Goal: Task Accomplishment & Management: Complete application form

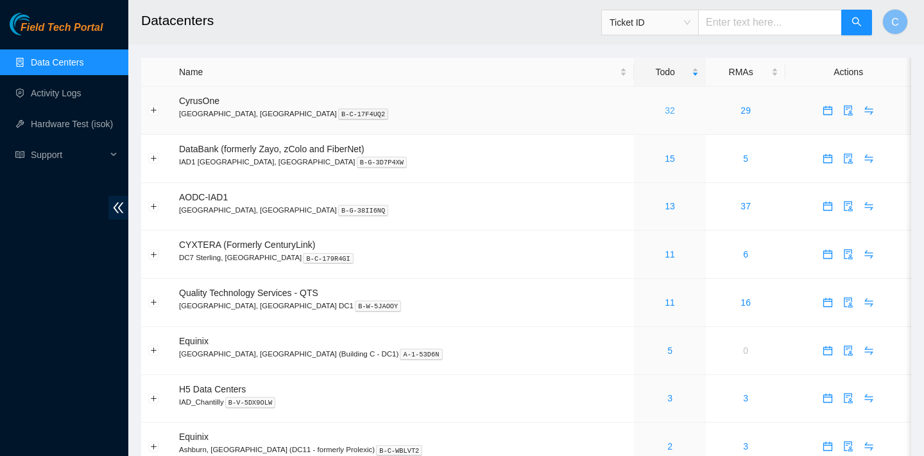
click at [665, 107] on link "32" at bounding box center [670, 110] width 10 height 10
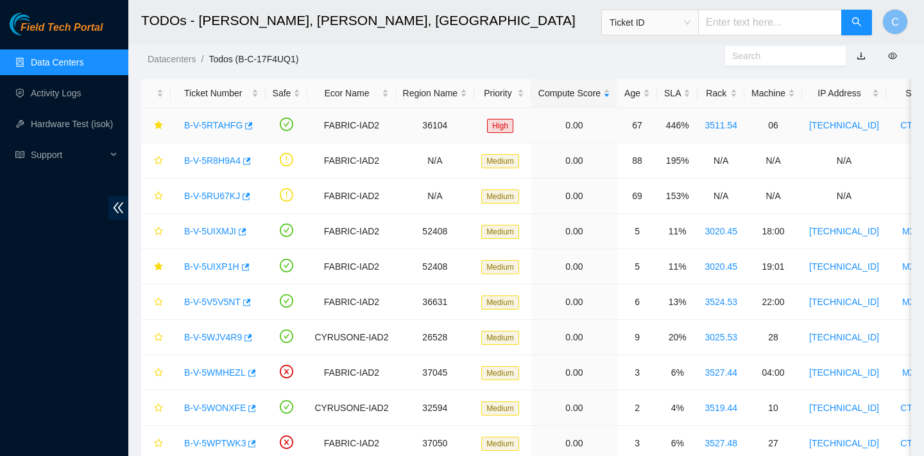
scroll to position [13, 0]
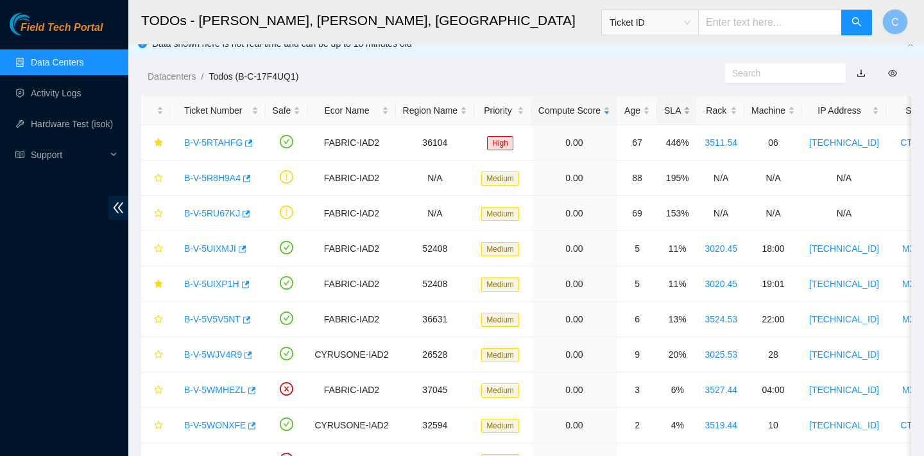
click at [681, 105] on div "SLA" at bounding box center [677, 110] width 26 height 14
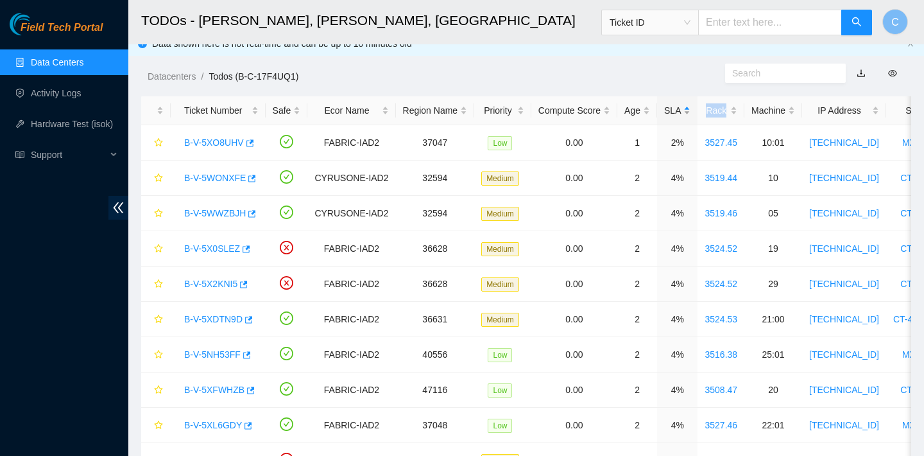
click at [681, 105] on div "SLA" at bounding box center [677, 110] width 26 height 14
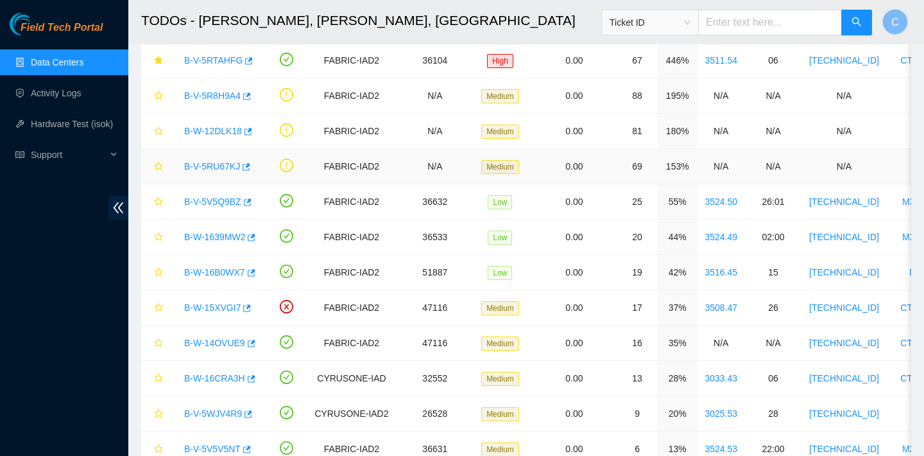
scroll to position [108, 0]
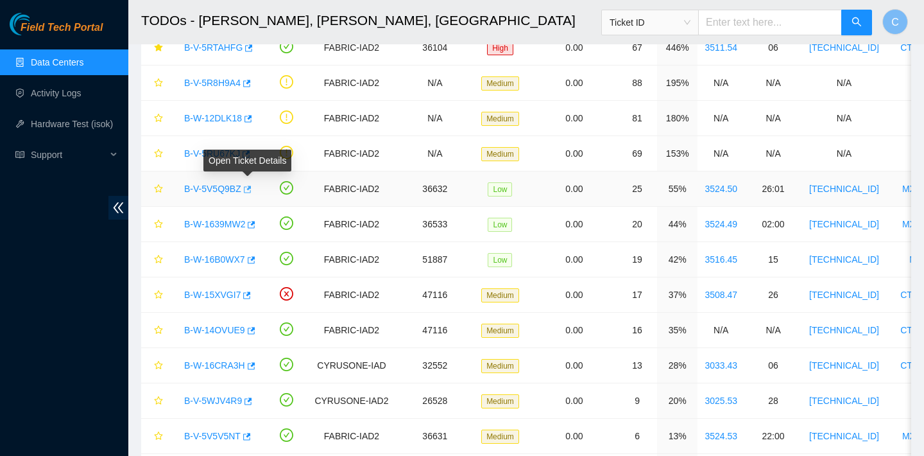
click at [252, 189] on icon "button" at bounding box center [248, 188] width 8 height 7
click at [256, 224] on icon "button" at bounding box center [252, 224] width 8 height 7
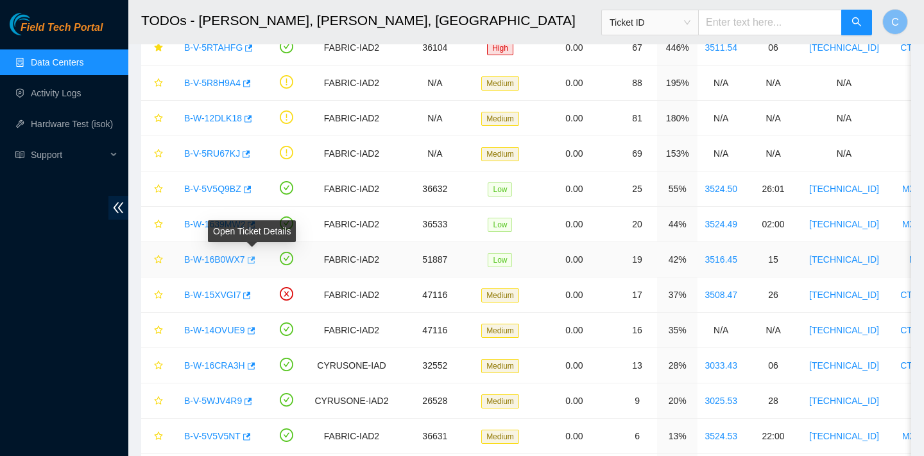
click at [253, 262] on icon "button" at bounding box center [250, 259] width 9 height 9
click at [249, 295] on icon "button" at bounding box center [248, 294] width 8 height 7
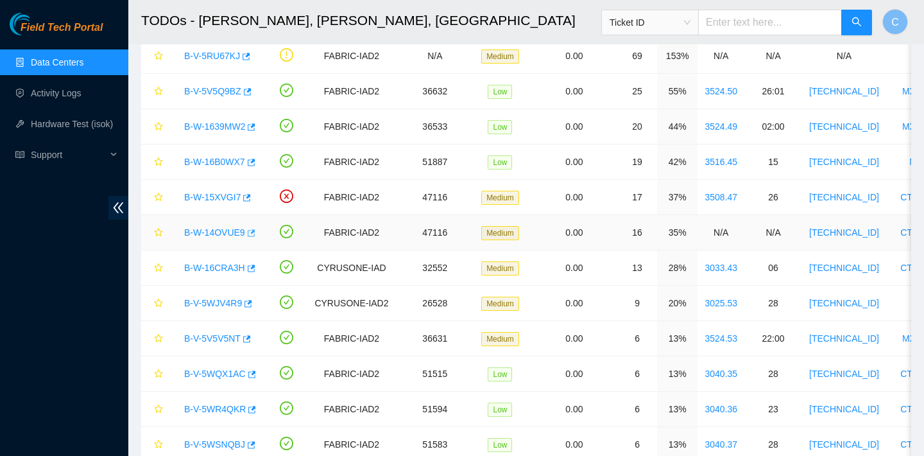
click at [251, 232] on icon "button" at bounding box center [250, 232] width 9 height 9
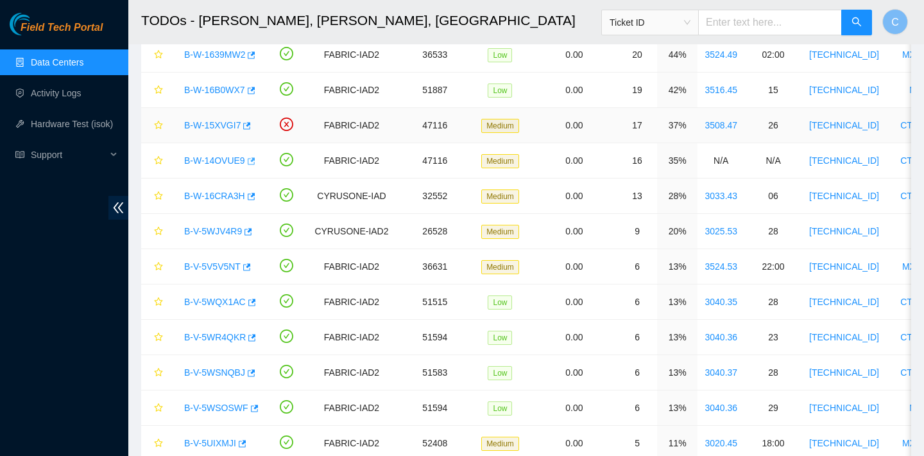
scroll to position [282, 0]
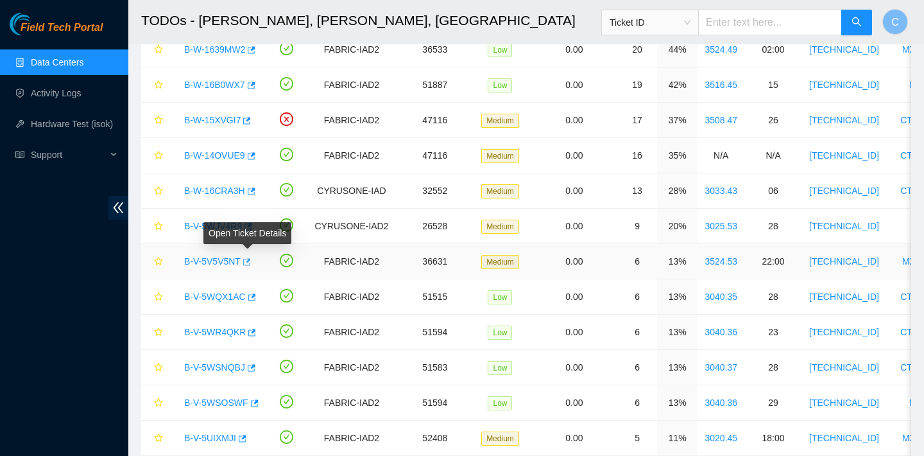
click at [250, 263] on icon "button" at bounding box center [245, 261] width 9 height 9
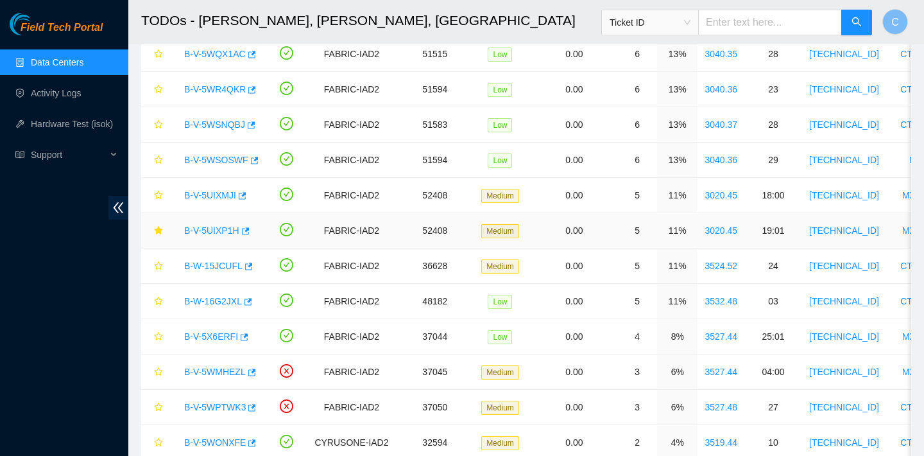
scroll to position [526, 0]
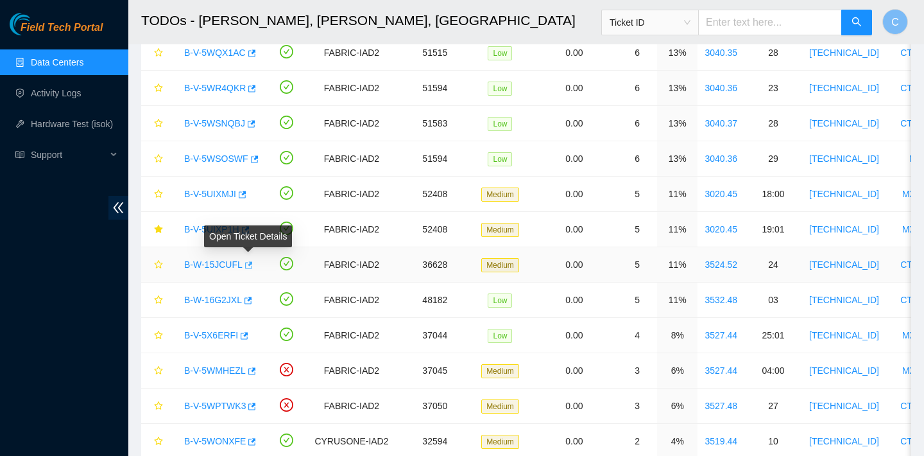
click at [253, 264] on icon "button" at bounding box center [249, 264] width 8 height 7
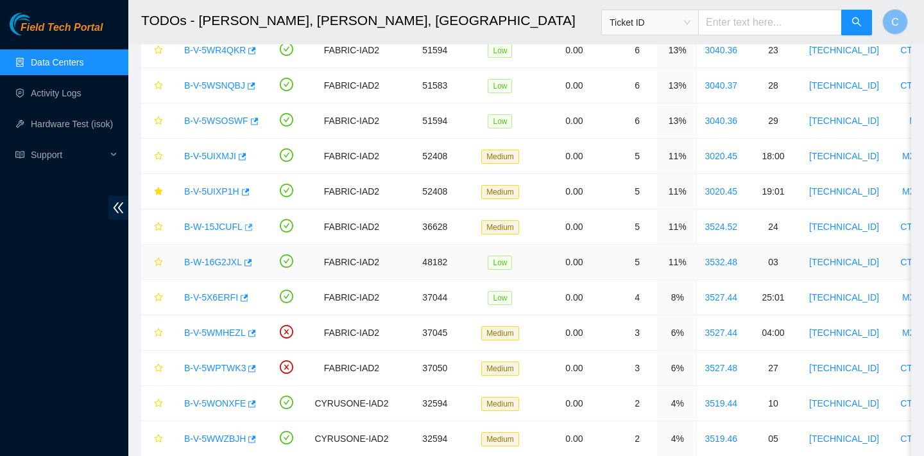
scroll to position [565, 0]
click at [252, 262] on icon "button" at bounding box center [247, 261] width 9 height 9
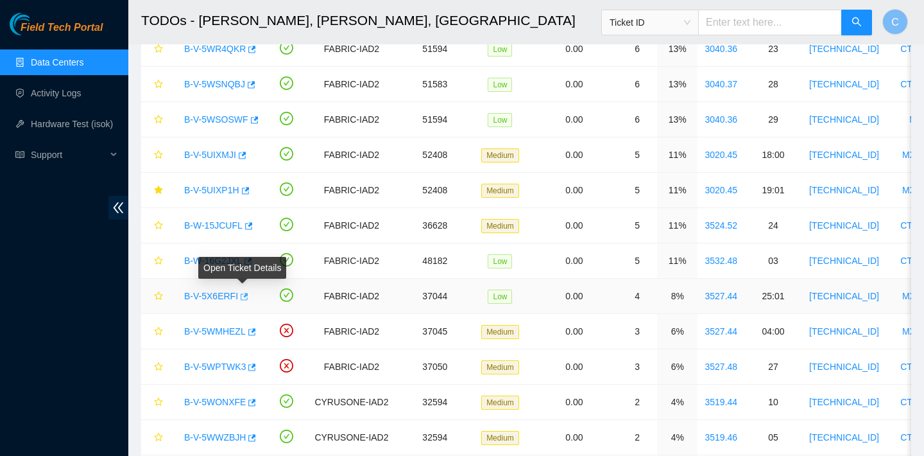
click at [242, 295] on icon "button" at bounding box center [243, 296] width 9 height 9
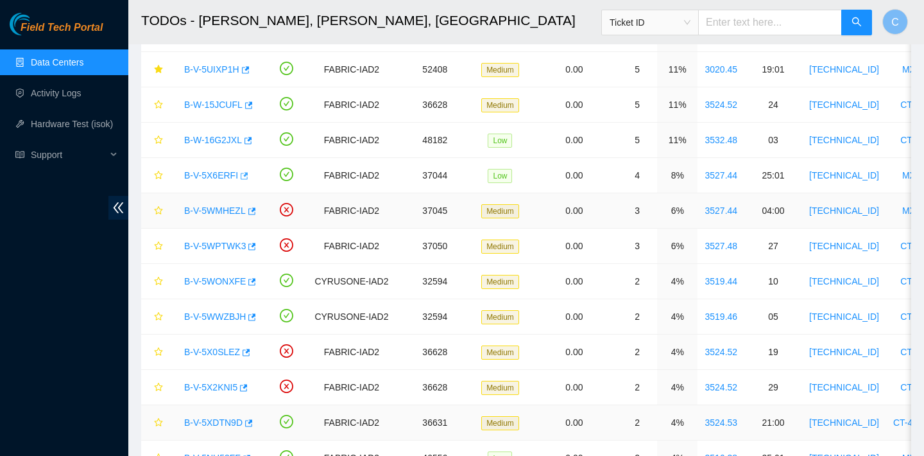
scroll to position [680, 0]
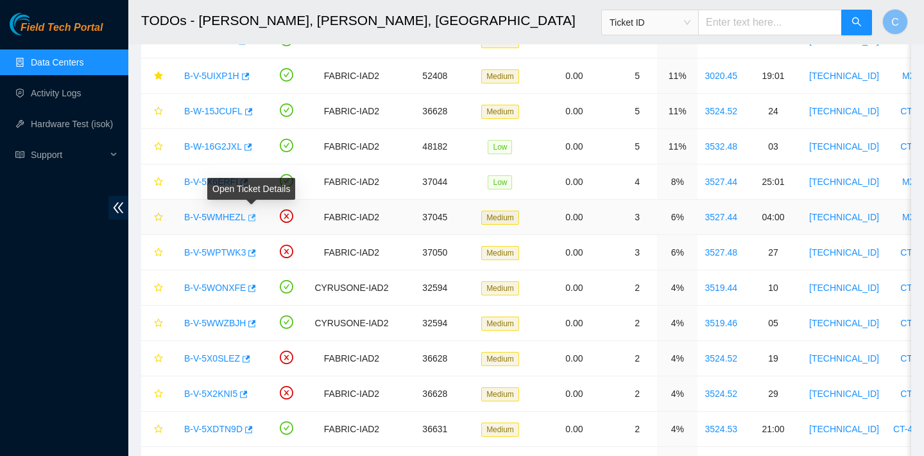
click at [255, 218] on icon "button" at bounding box center [250, 217] width 9 height 9
click at [255, 289] on icon "button" at bounding box center [250, 288] width 9 height 9
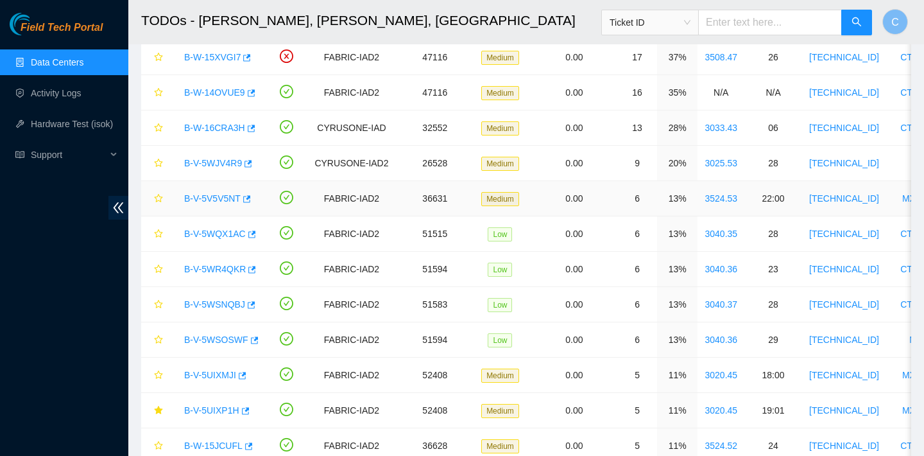
scroll to position [570, 0]
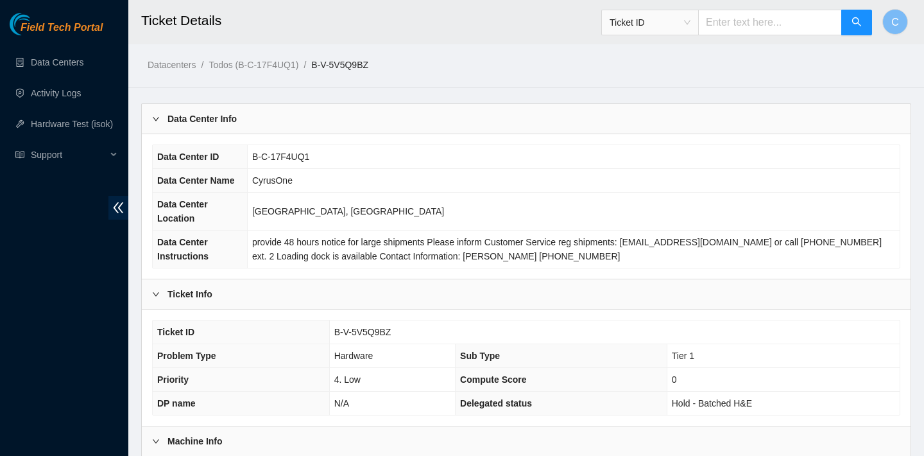
scroll to position [373, 0]
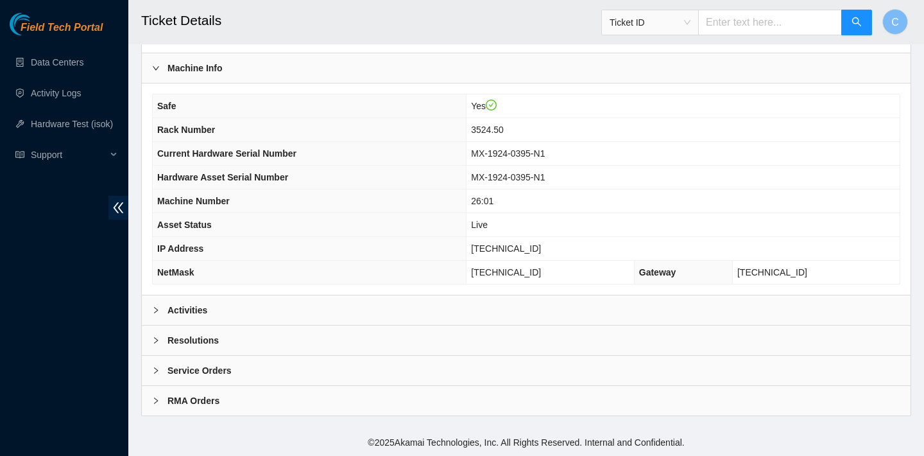
click at [496, 298] on div "Activities" at bounding box center [526, 310] width 769 height 30
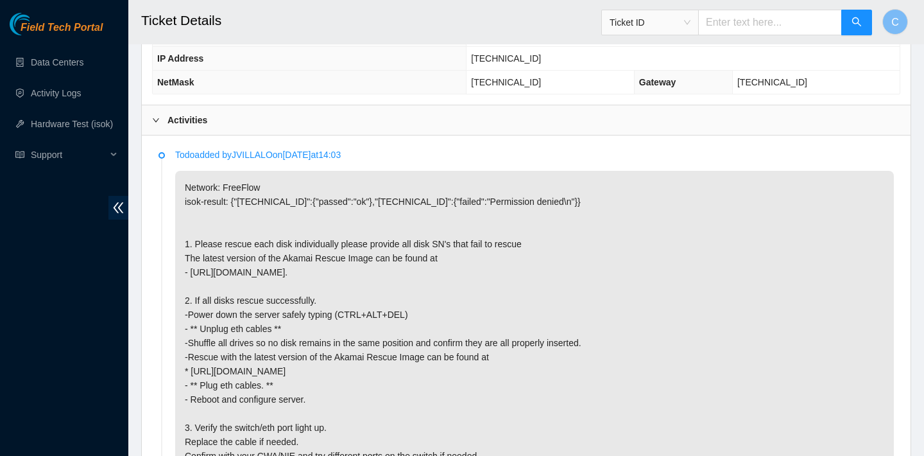
scroll to position [440, 0]
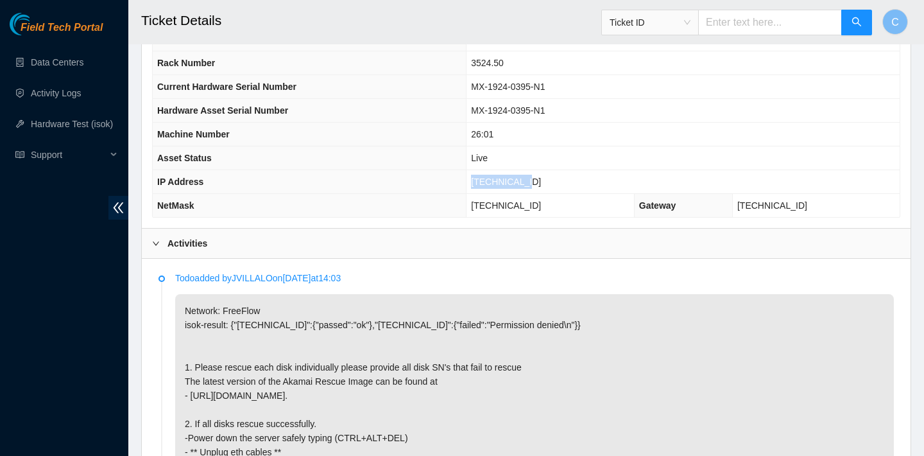
drag, startPoint x: 546, startPoint y: 180, endPoint x: 483, endPoint y: 178, distance: 62.9
click at [483, 178] on td "[TECHNICAL_ID]" at bounding box center [683, 182] width 433 height 24
copy span "[TECHNICAL_ID]"
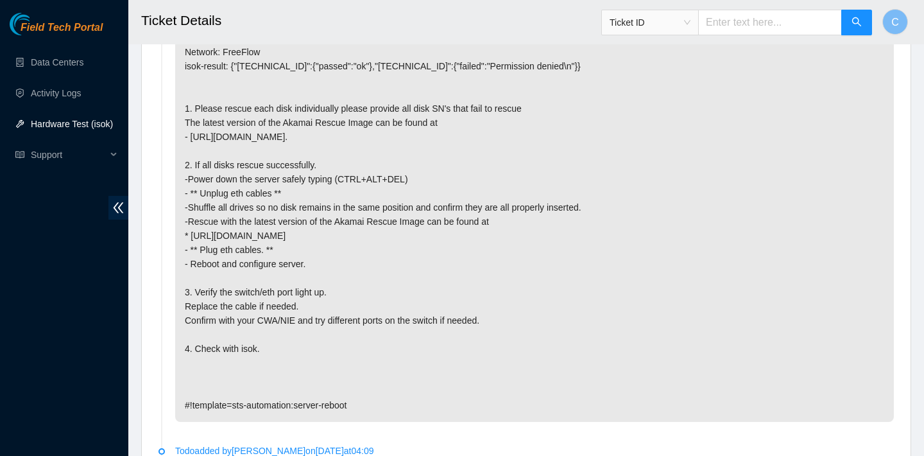
scroll to position [0, 0]
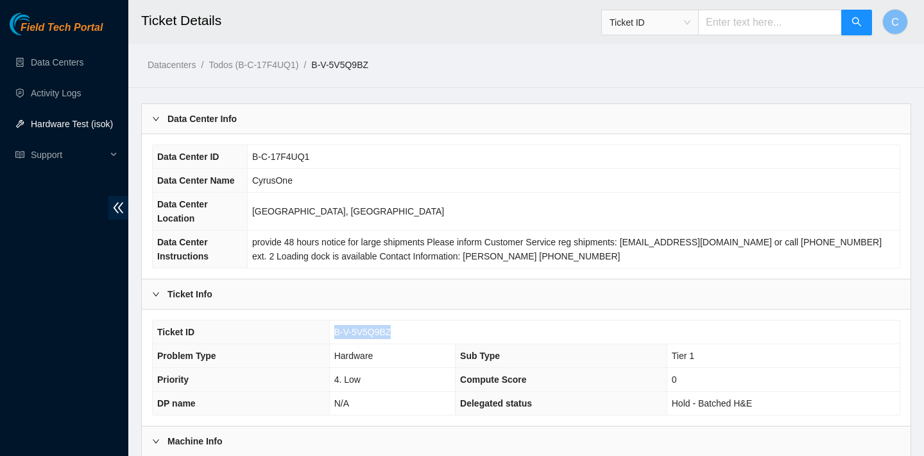
drag, startPoint x: 411, startPoint y: 332, endPoint x: 334, endPoint y: 331, distance: 77.0
click at [334, 331] on td "B-V-5V5Q9BZ" at bounding box center [614, 332] width 571 height 24
copy span "B-V-5V5Q9BZ"
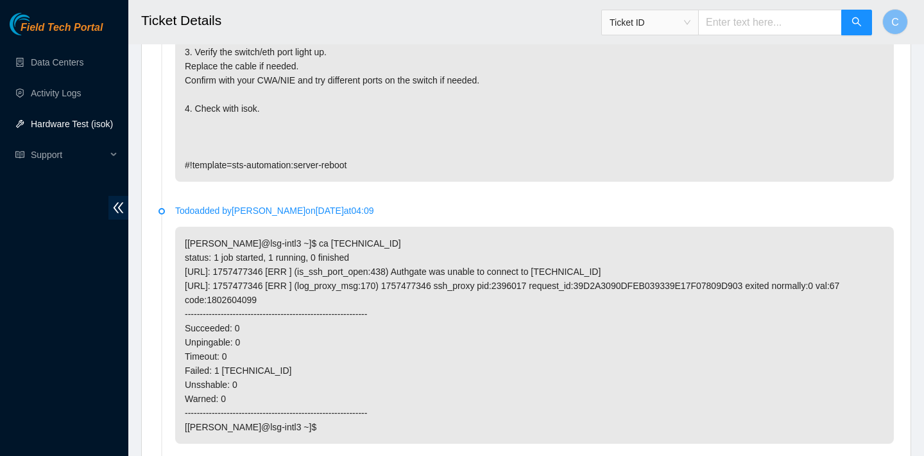
scroll to position [1192, 0]
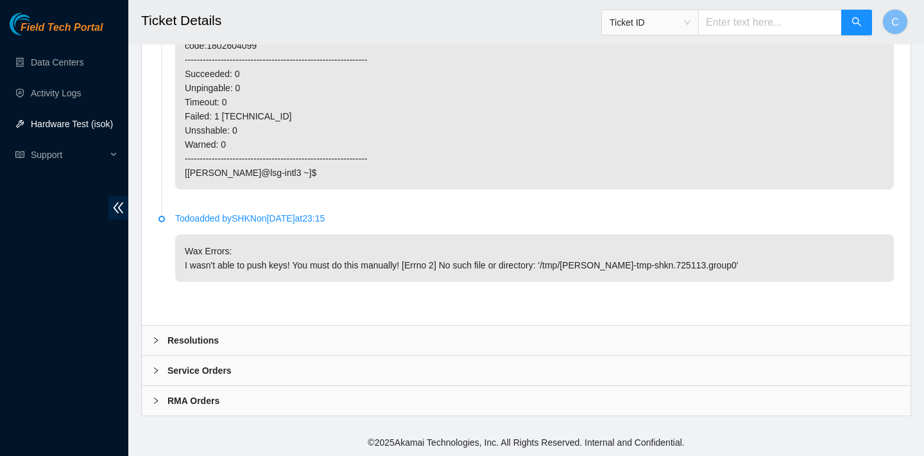
click at [222, 337] on div "Resolutions" at bounding box center [526, 340] width 769 height 30
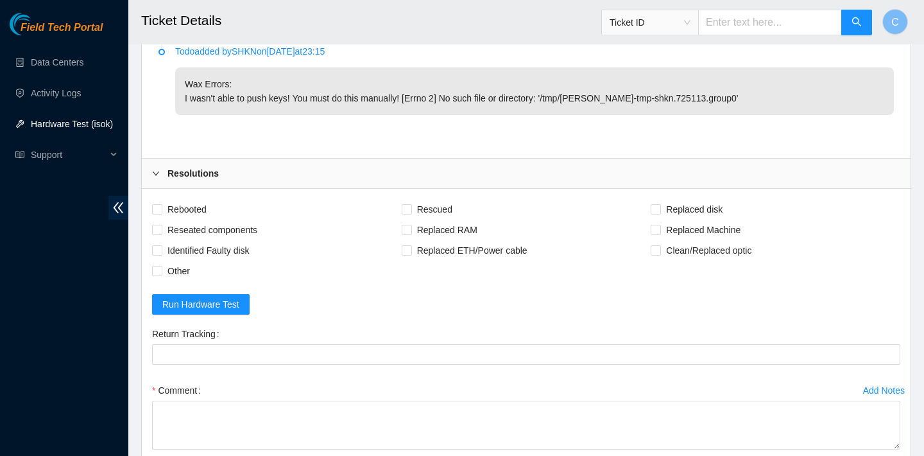
scroll to position [1392, 0]
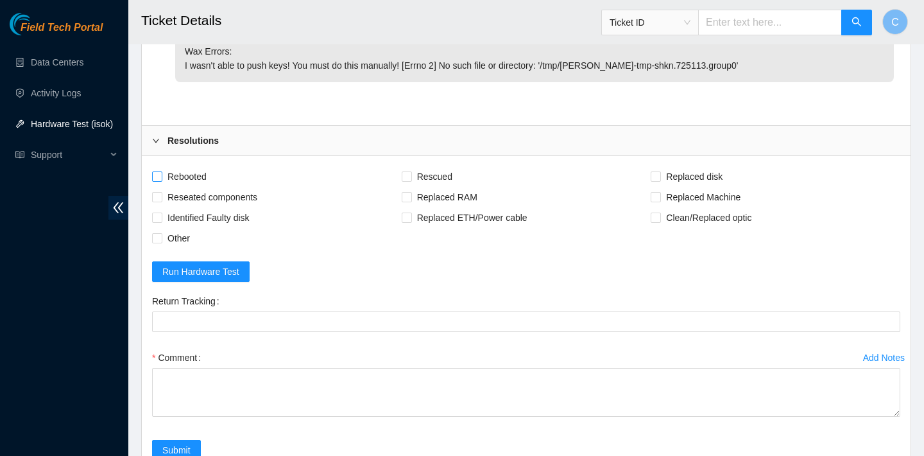
click at [184, 173] on span "Rebooted" at bounding box center [186, 176] width 49 height 21
click at [161, 173] on input "Rebooted" at bounding box center [156, 175] width 9 height 9
checkbox input "true"
click at [420, 174] on span "Rescued" at bounding box center [435, 176] width 46 height 21
click at [411, 174] on input "Rescued" at bounding box center [406, 175] width 9 height 9
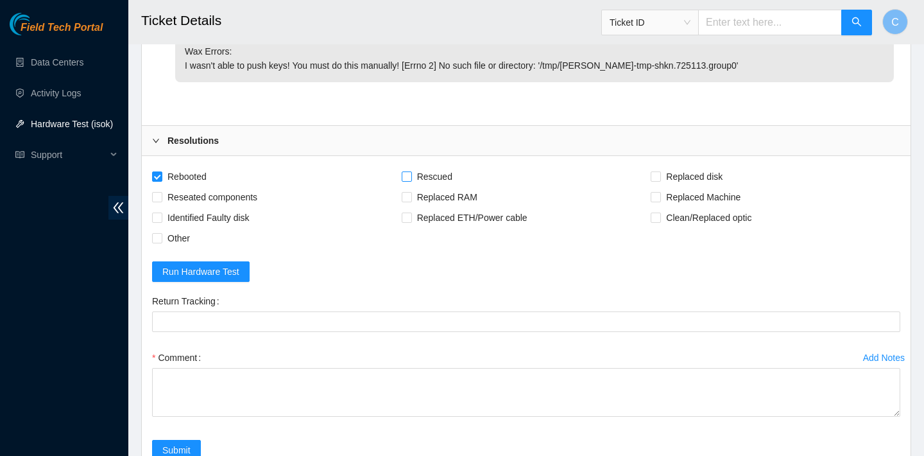
checkbox input "true"
click at [200, 194] on span "Reseated components" at bounding box center [212, 197] width 100 height 21
click at [161, 194] on input "Reseated components" at bounding box center [156, 196] width 9 height 9
checkbox input "true"
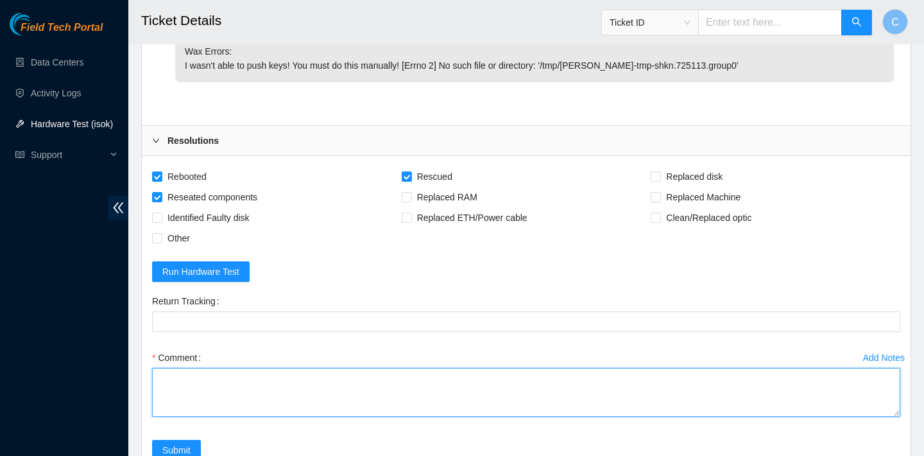
click at [198, 392] on textarea "Comment" at bounding box center [526, 392] width 748 height 49
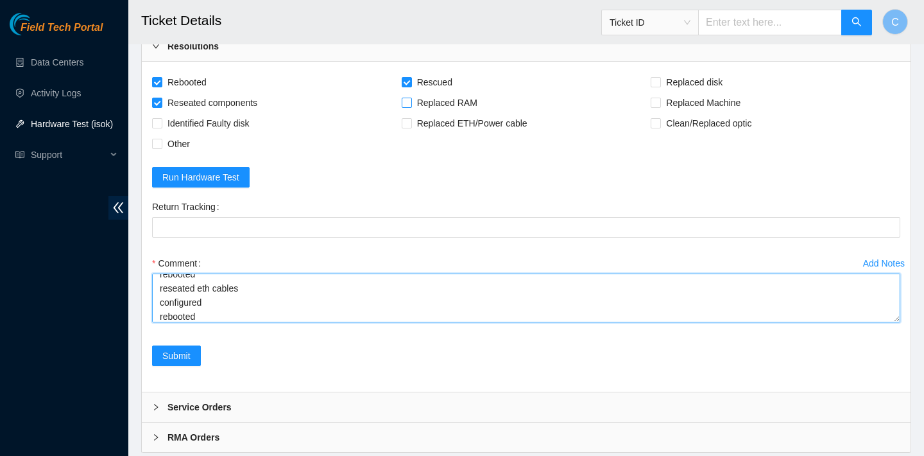
scroll to position [108, 0]
click at [246, 285] on textarea "verified SN rescued all disk successfully powered down unplugged eth cables reb…" at bounding box center [526, 297] width 748 height 49
click at [268, 318] on textarea "verified SN rescued all disk successfully powered down unplugged eth cables reb…" at bounding box center [526, 297] width 748 height 49
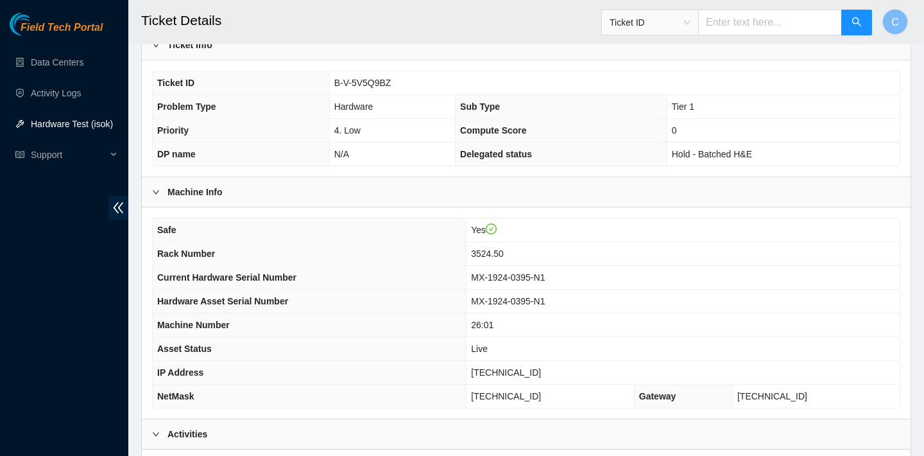
scroll to position [286, 0]
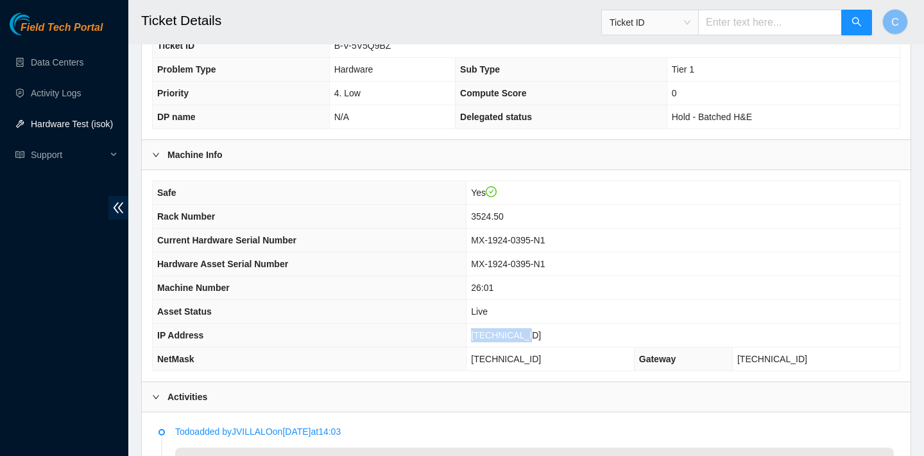
drag, startPoint x: 549, startPoint y: 332, endPoint x: 479, endPoint y: 332, distance: 70.0
click at [479, 332] on td "23.36.66.151" at bounding box center [683, 335] width 433 height 24
copy span "23.36.66.151"
click at [561, 357] on td "255.255.255.128" at bounding box center [551, 359] width 168 height 24
drag, startPoint x: 561, startPoint y: 357, endPoint x: 485, endPoint y: 355, distance: 76.4
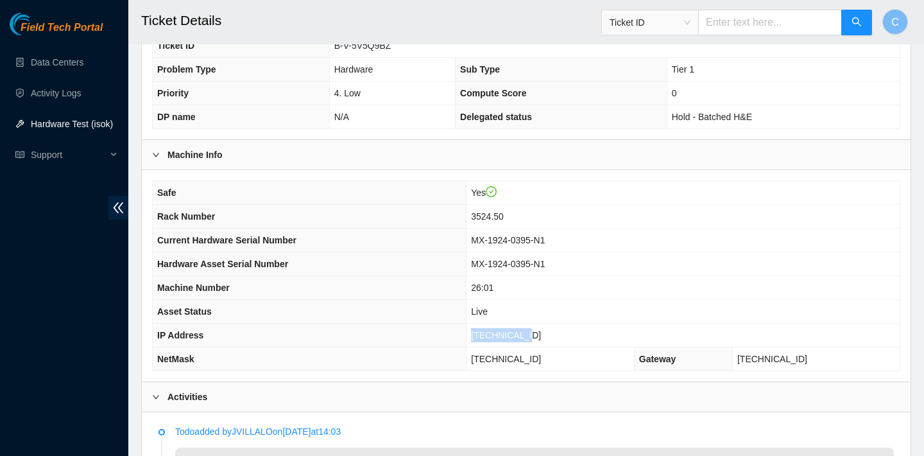
click at [485, 355] on td "255.255.255.128" at bounding box center [551, 359] width 168 height 24
copy span "255.255.255.128"
click at [538, 297] on td "26:01" at bounding box center [683, 288] width 433 height 24
drag, startPoint x: 545, startPoint y: 332, endPoint x: 480, endPoint y: 332, distance: 64.8
click at [480, 332] on td "23.36.66.151" at bounding box center [683, 335] width 433 height 24
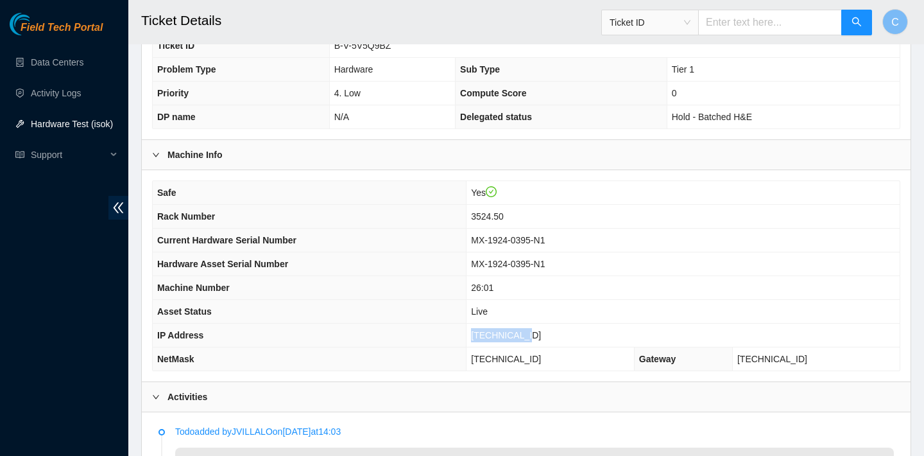
copy span "23.36.66.151"
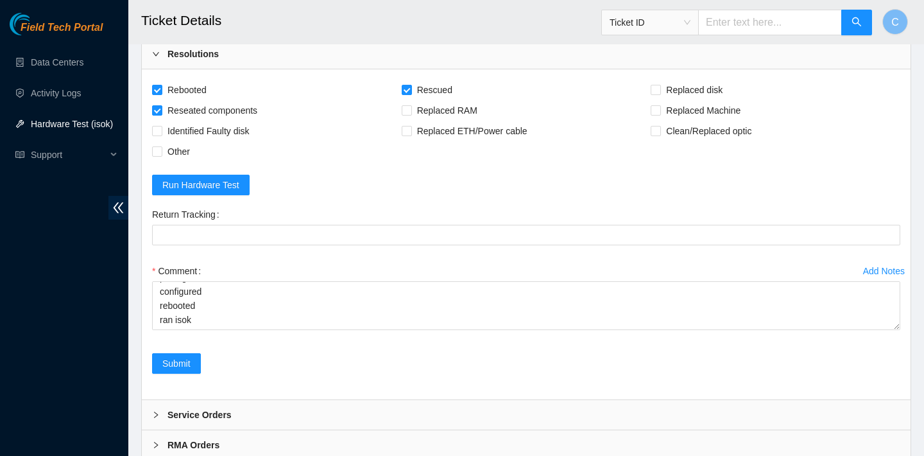
scroll to position [1478, 0]
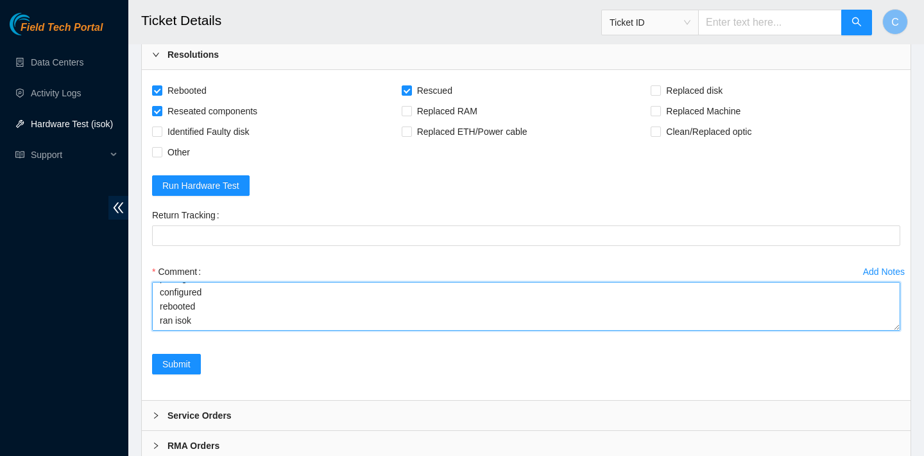
click at [293, 318] on textarea "verified SN rescued all disk successfully powered down unplugged eth cables reb…" at bounding box center [526, 306] width 748 height 49
paste textarea "23.36.66.151 : passed: ok N/A 23.36.66.150 : passed: ok"
type textarea "verified SN rescued all disk successfully powered down unplugged eth cables reb…"
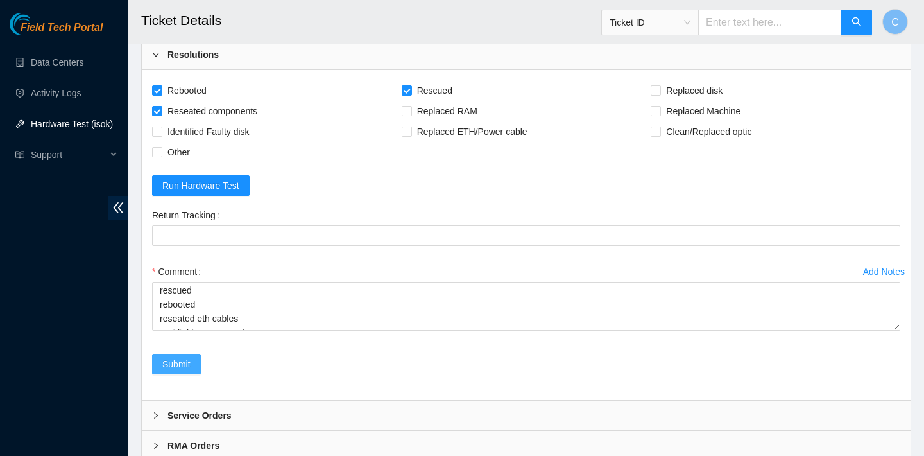
click at [182, 365] on span "Submit" at bounding box center [176, 364] width 28 height 14
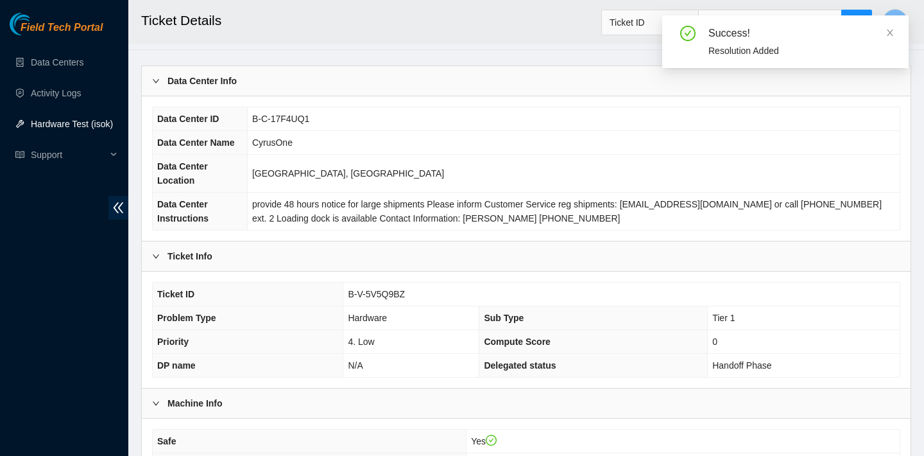
scroll to position [54, 0]
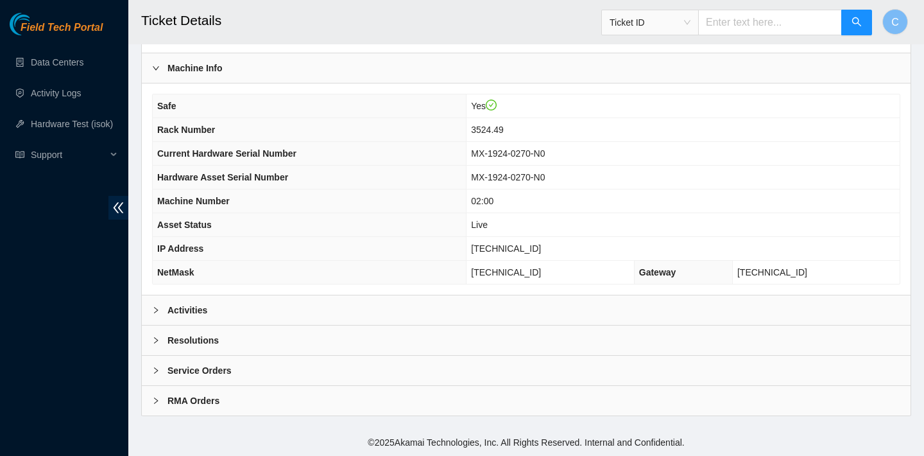
click at [441, 305] on div "Activities" at bounding box center [526, 310] width 769 height 30
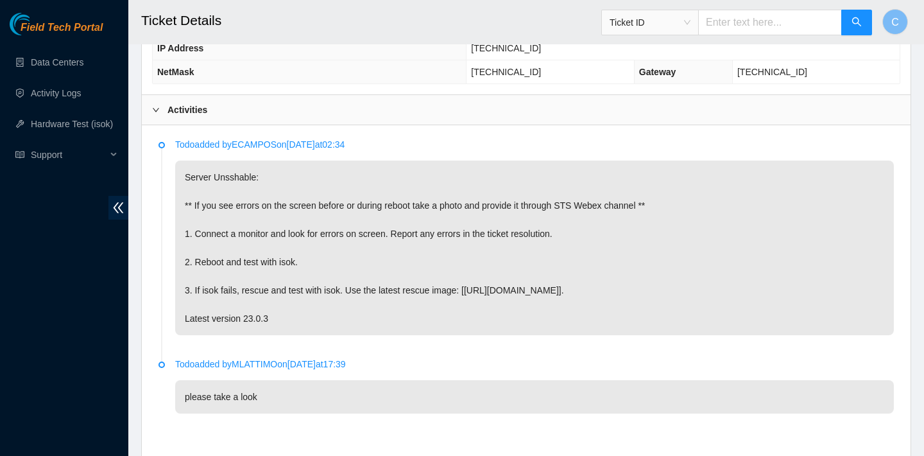
scroll to position [563, 0]
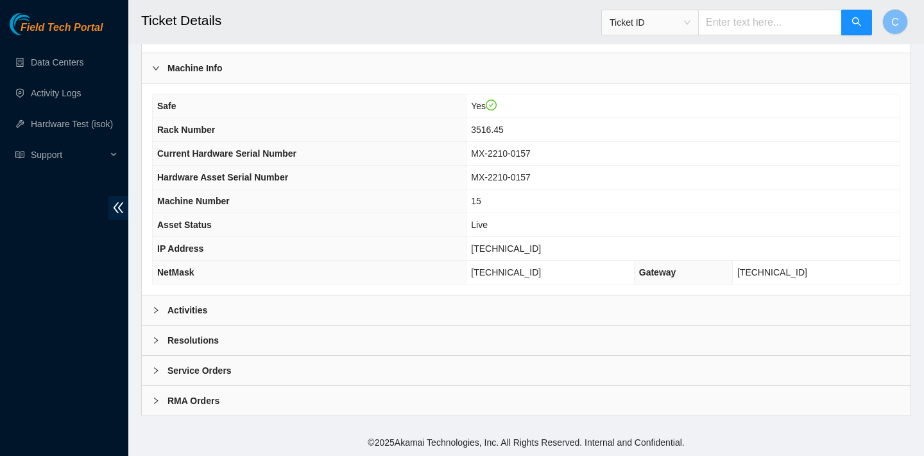
click at [372, 308] on div "Activities" at bounding box center [526, 310] width 769 height 30
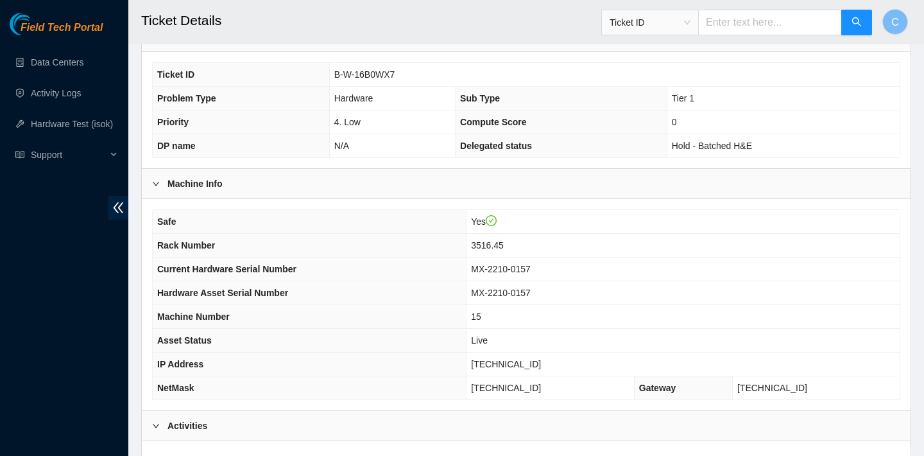
scroll to position [275, 0]
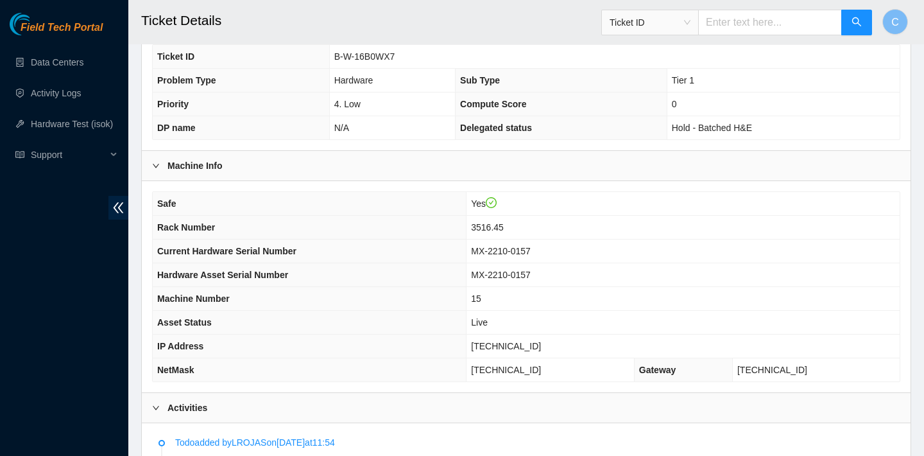
click at [848, 73] on td "Tier 1" at bounding box center [783, 81] width 233 height 24
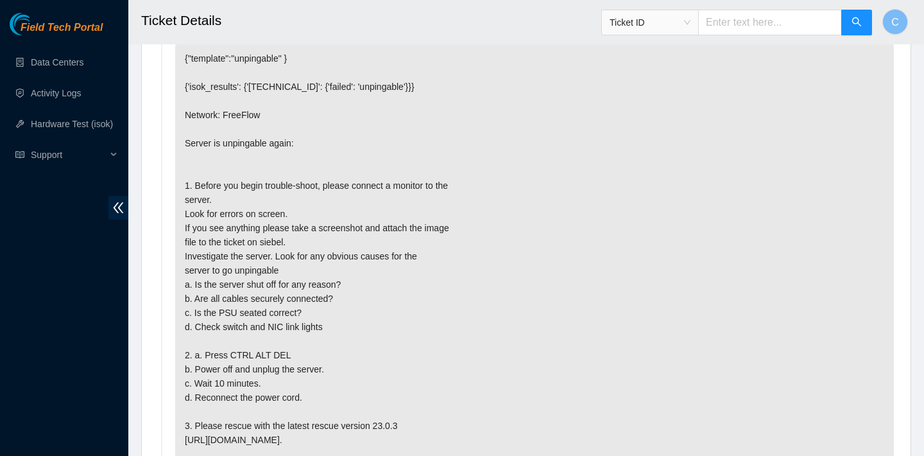
scroll to position [230, 0]
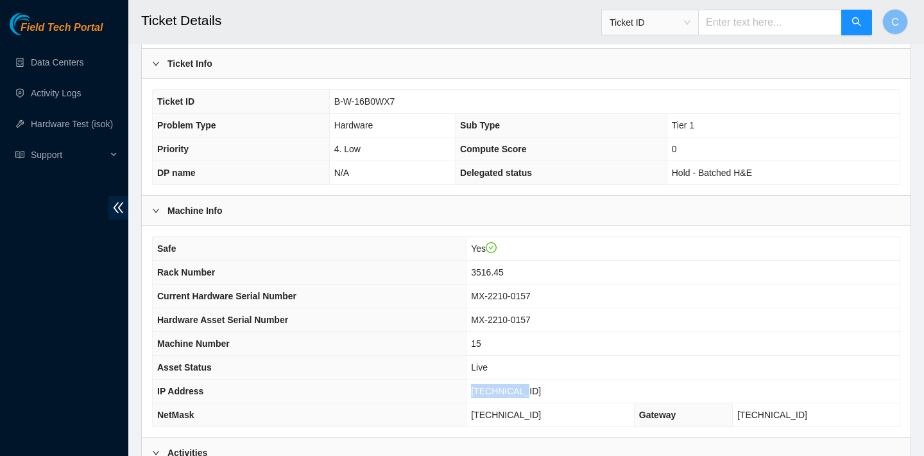
drag, startPoint x: 563, startPoint y: 388, endPoint x: 490, endPoint y: 388, distance: 73.2
click at [490, 388] on td "23.3.98.114" at bounding box center [683, 391] width 433 height 24
copy span "23.3.98.114"
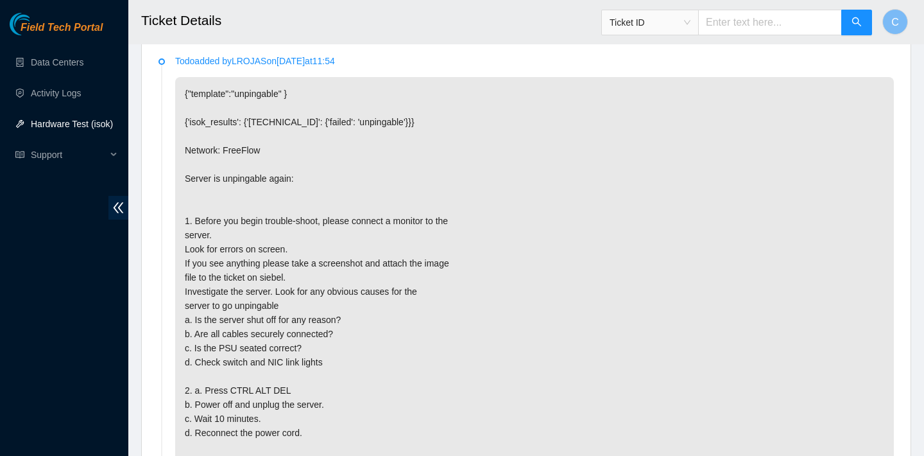
scroll to position [1197, 0]
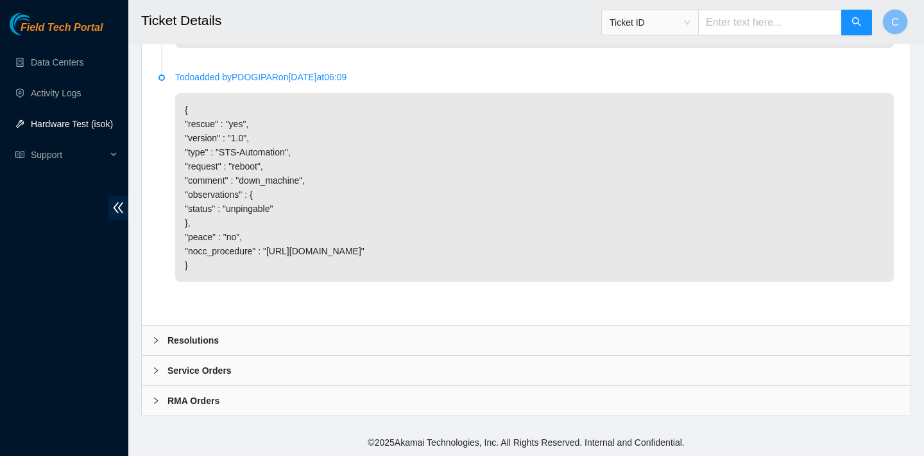
click at [384, 344] on div "Resolutions" at bounding box center [526, 340] width 769 height 30
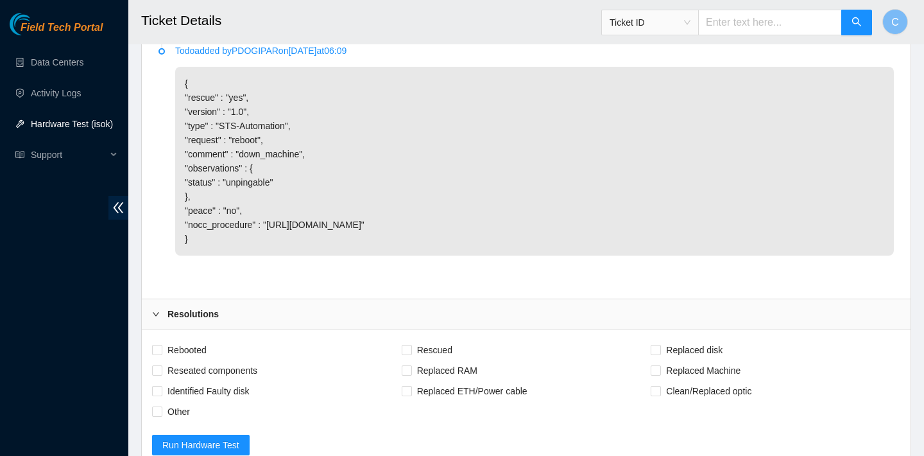
scroll to position [1489, 0]
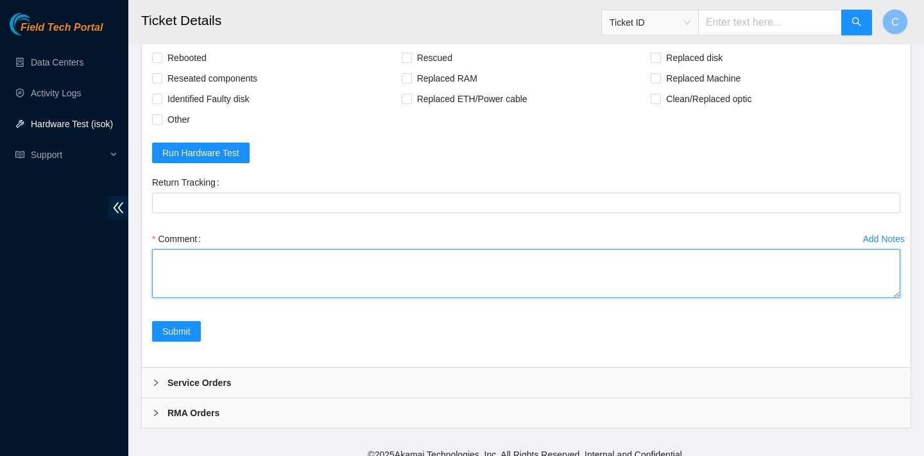
click at [279, 298] on textarea "Comment" at bounding box center [526, 273] width 748 height 49
click at [185, 298] on textarea "verified SN" at bounding box center [526, 273] width 748 height 49
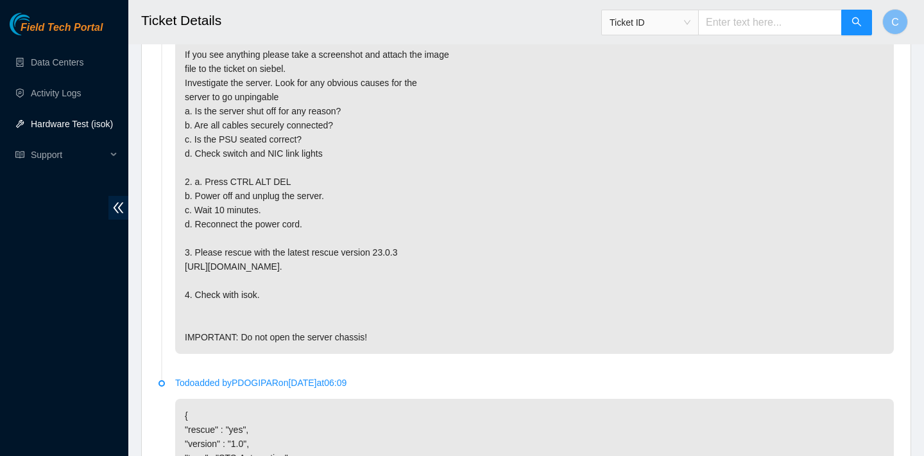
scroll to position [815, 0]
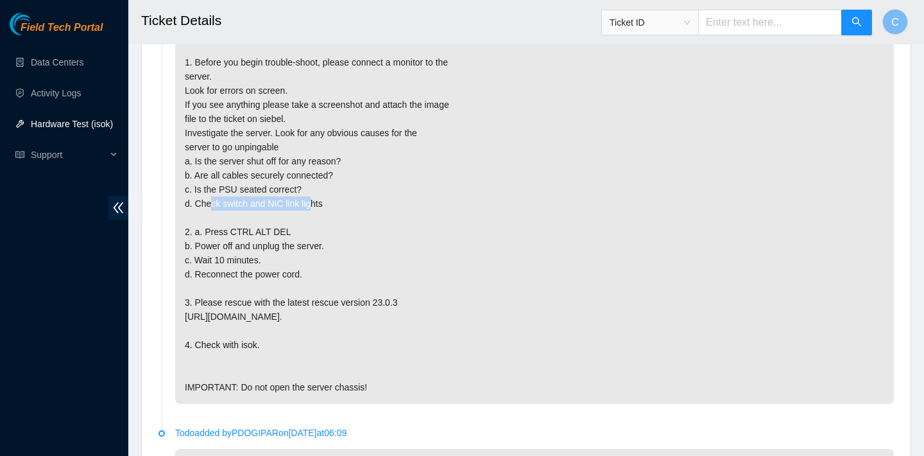
drag, startPoint x: 225, startPoint y: 205, endPoint x: 327, endPoint y: 206, distance: 102.1
click at [327, 206] on p "{"template":"unpingable" } {'isok_results': {'23.3.98.114': {'failed': 'unpinga…" at bounding box center [534, 160] width 719 height 485
copy p "switch and NIC link lights"
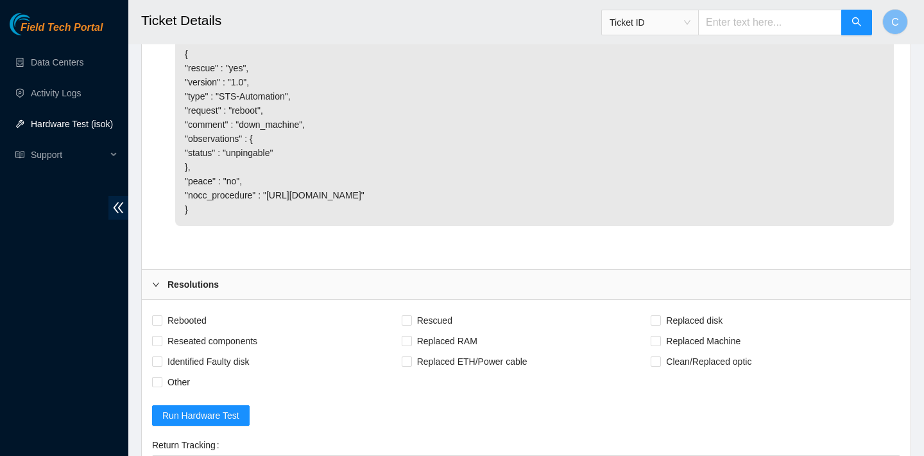
scroll to position [1543, 0]
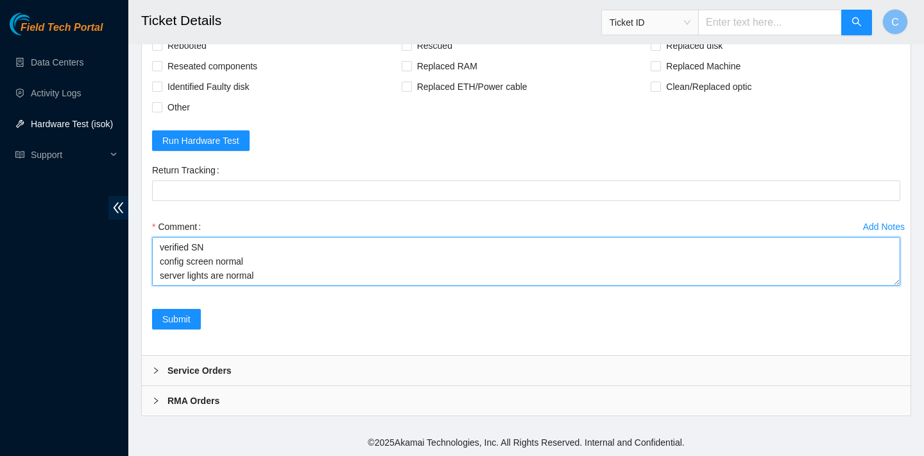
click at [348, 261] on textarea "verified SN config screen normal server lights are normal psu light normal" at bounding box center [526, 261] width 748 height 49
click at [327, 271] on textarea "verified SN config screen normal server lights are normal psu light normal" at bounding box center [526, 261] width 748 height 49
paste textarea "switch and NIC link lights"
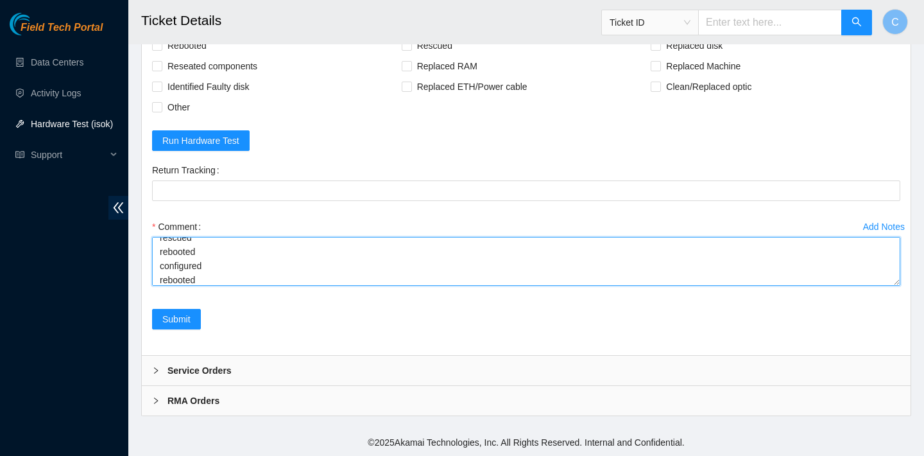
scroll to position [123, 0]
type textarea "verified SN config screen normal server lights are normal psu light normal swit…"
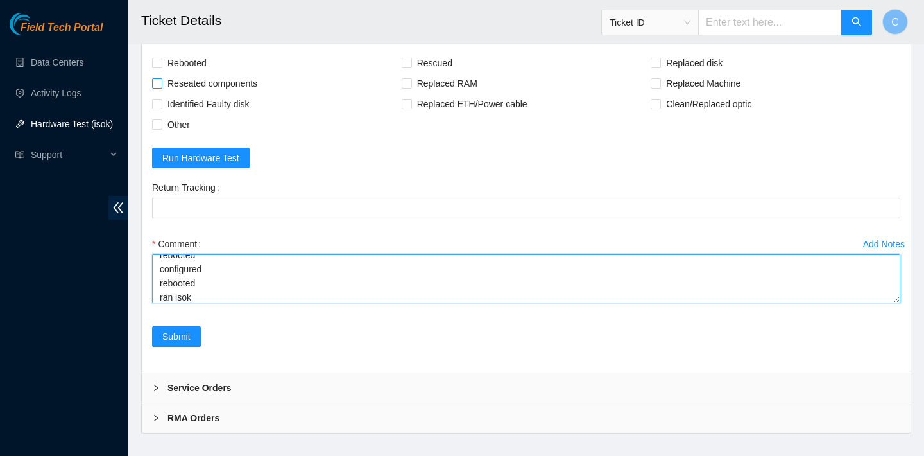
scroll to position [1479, 0]
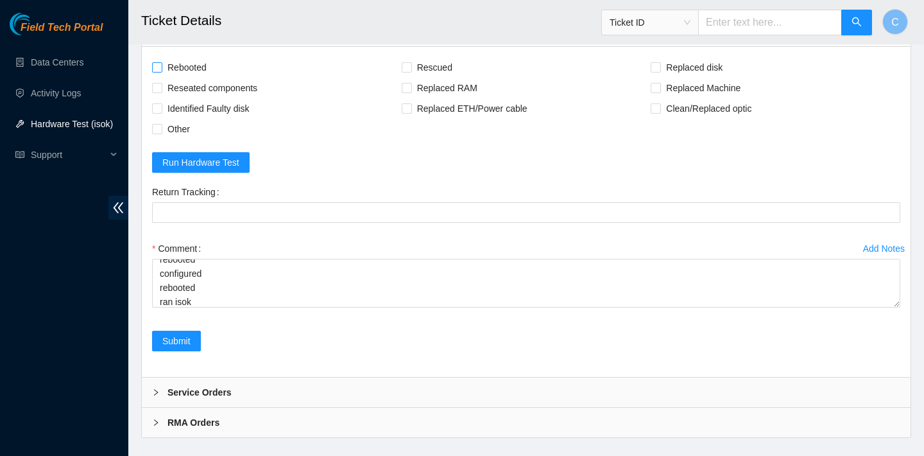
click at [205, 78] on span "Rebooted" at bounding box center [186, 67] width 49 height 21
click at [161, 71] on input "Rebooted" at bounding box center [156, 66] width 9 height 9
checkbox input "true"
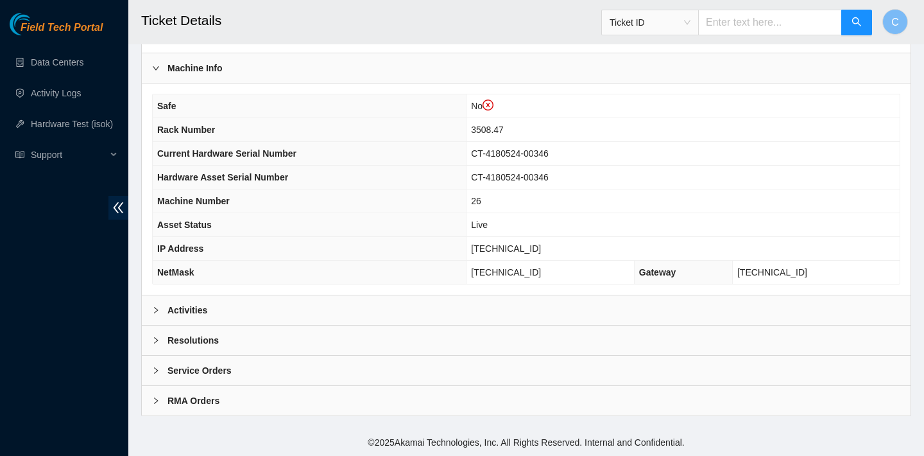
click at [463, 300] on div "Activities" at bounding box center [526, 310] width 769 height 30
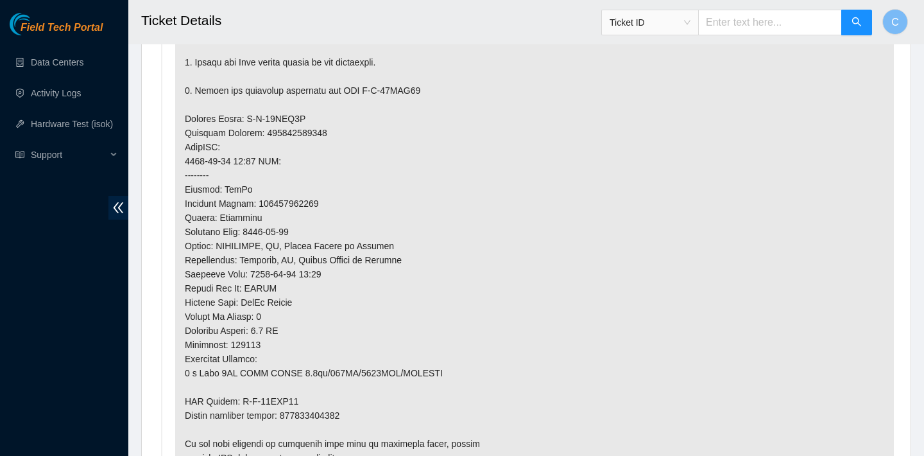
scroll to position [1058, 0]
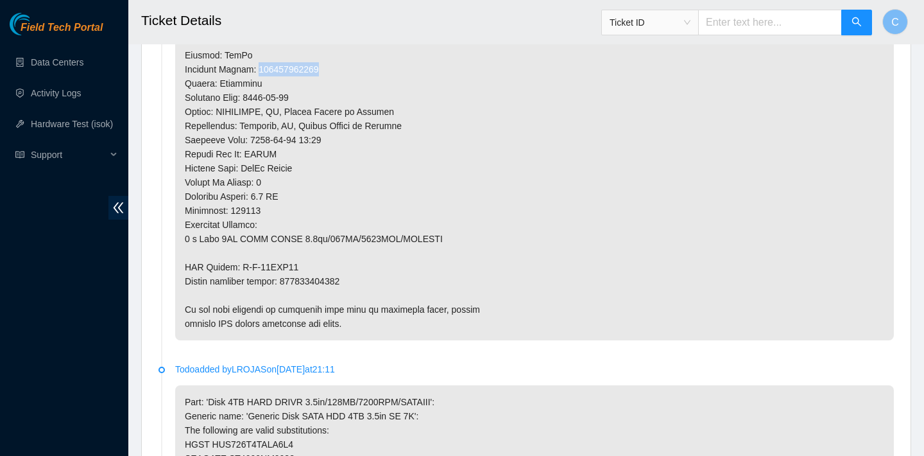
drag, startPoint x: 336, startPoint y: 65, endPoint x: 262, endPoint y: 64, distance: 73.8
click at [262, 64] on p at bounding box center [534, 20] width 719 height 641
copy p "463470056061"
drag, startPoint x: 359, startPoint y: 280, endPoint x: 289, endPoint y: 279, distance: 70.0
click at [289, 279] on p at bounding box center [534, 20] width 719 height 641
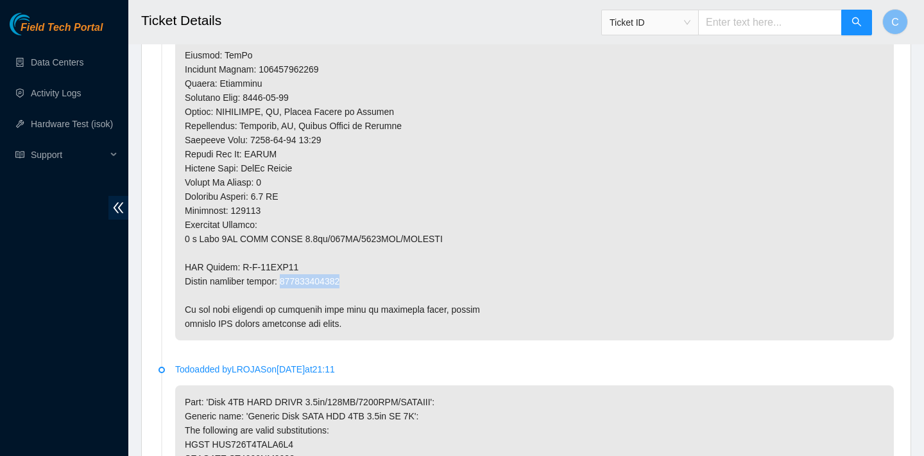
copy p "463470056072"
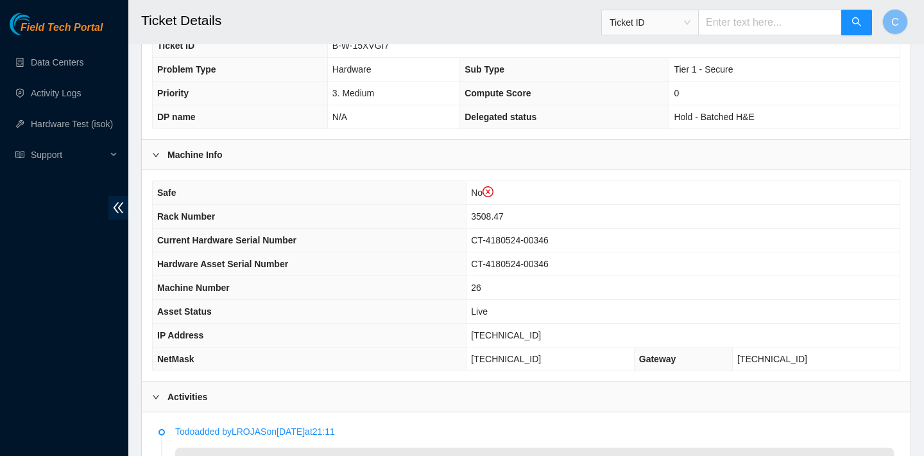
scroll to position [236, 0]
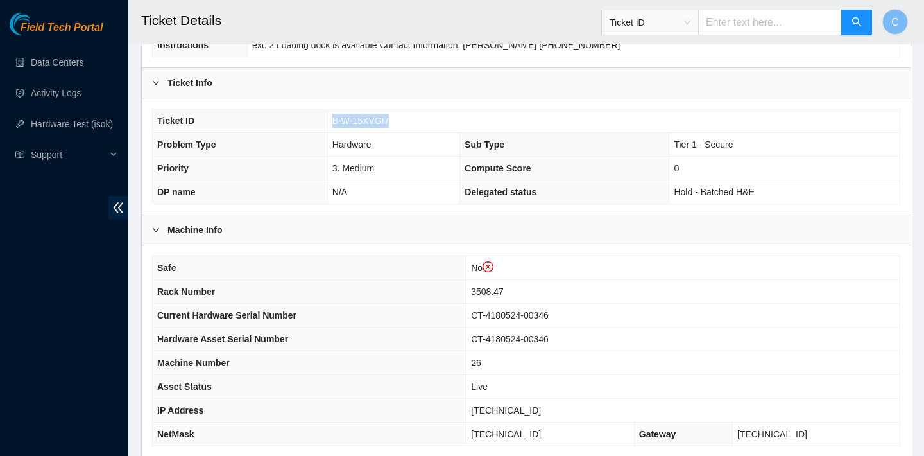
drag, startPoint x: 393, startPoint y: 123, endPoint x: 334, endPoint y: 124, distance: 59.7
click at [334, 124] on td "B-W-15XVGI7" at bounding box center [613, 121] width 572 height 24
copy span "B-W-15XVGI7"
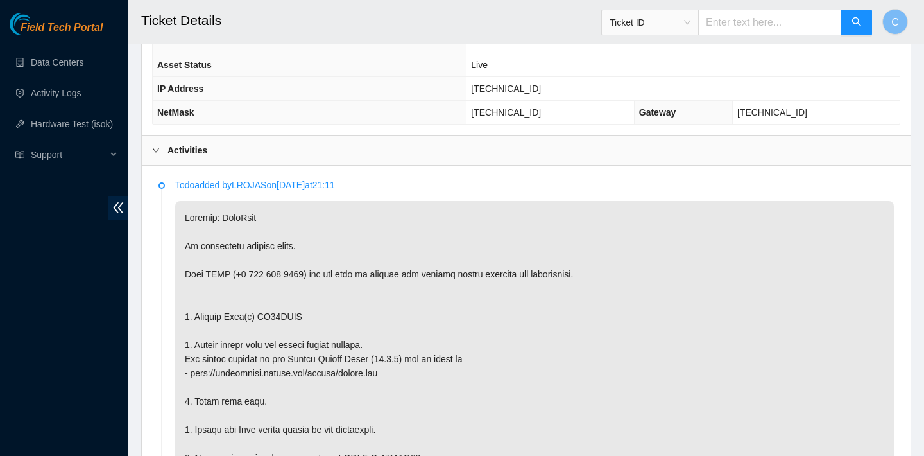
scroll to position [414, 0]
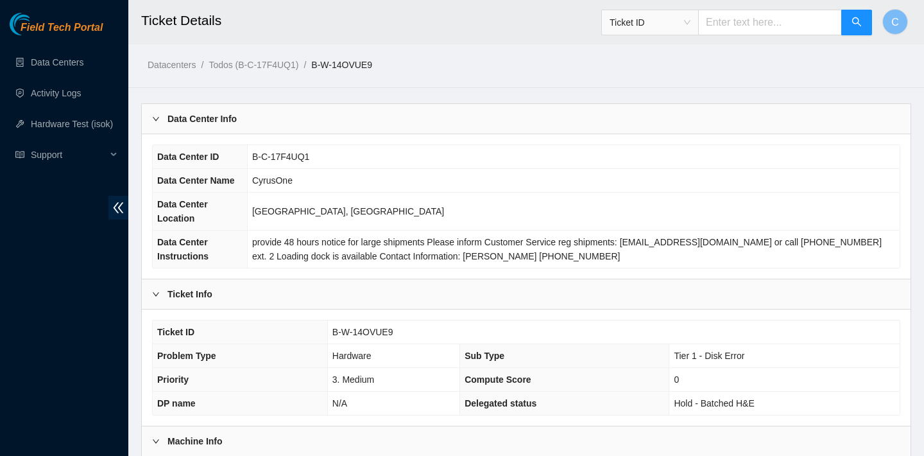
scroll to position [373, 0]
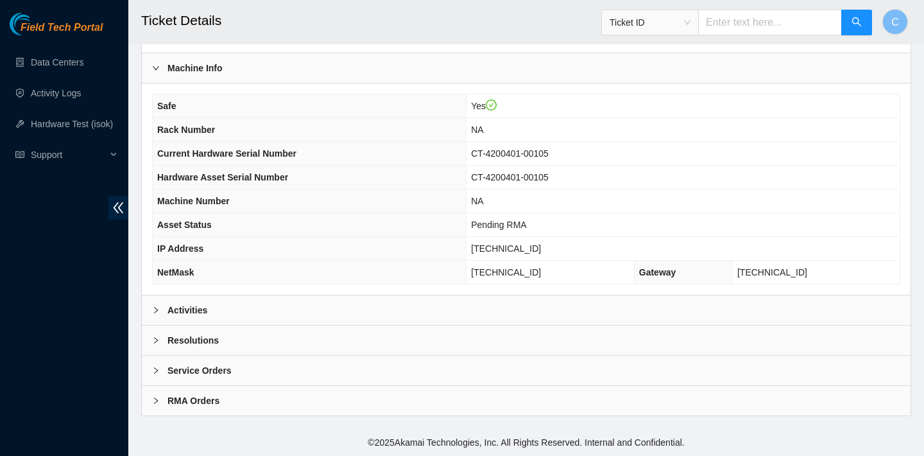
click at [320, 291] on div "Safe Yes Rack Number NA Current Hardware Serial Number CT-4200401-00105 Hardwar…" at bounding box center [526, 188] width 769 height 211
click at [315, 300] on div "Activities" at bounding box center [526, 310] width 769 height 30
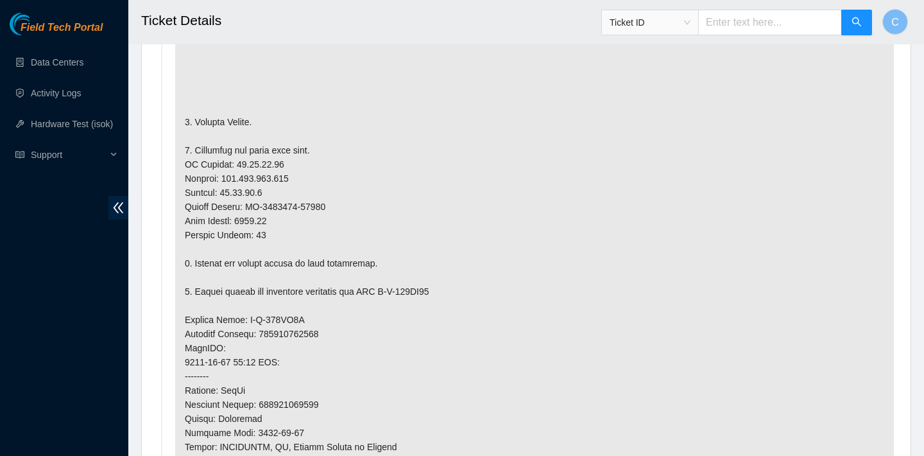
scroll to position [864, 0]
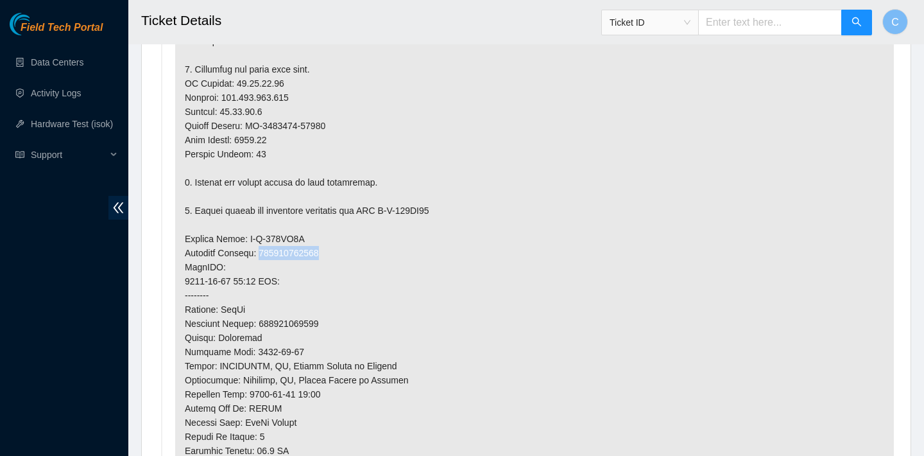
drag, startPoint x: 338, startPoint y: 255, endPoint x: 266, endPoint y: 257, distance: 71.9
click at [266, 257] on p at bounding box center [534, 238] width 719 height 739
copy p "414739616344"
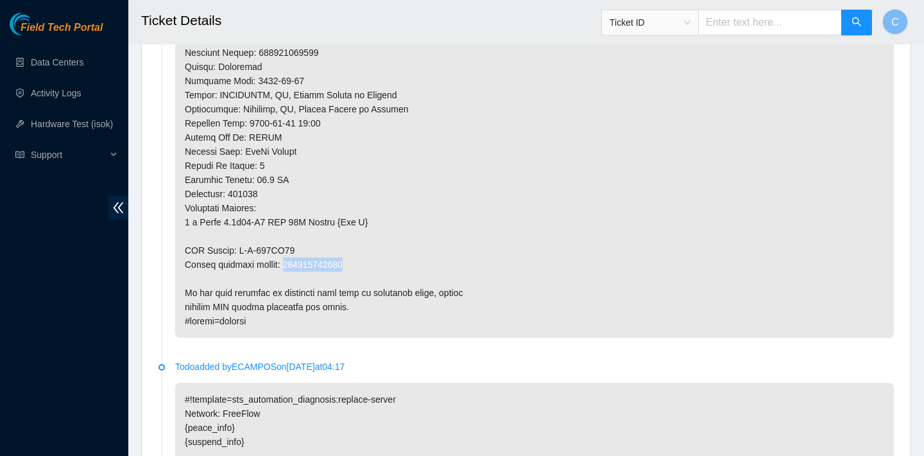
drag, startPoint x: 369, startPoint y: 261, endPoint x: 288, endPoint y: 261, distance: 80.9
copy p "414739616355"
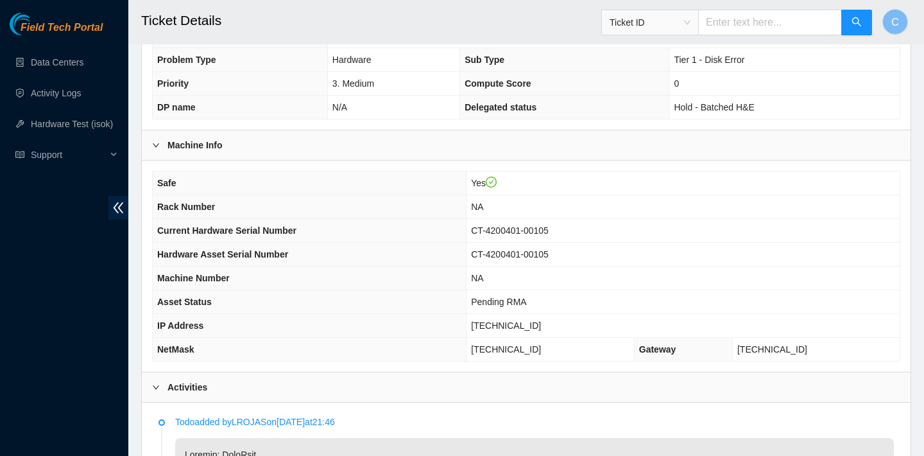
scroll to position [576, 0]
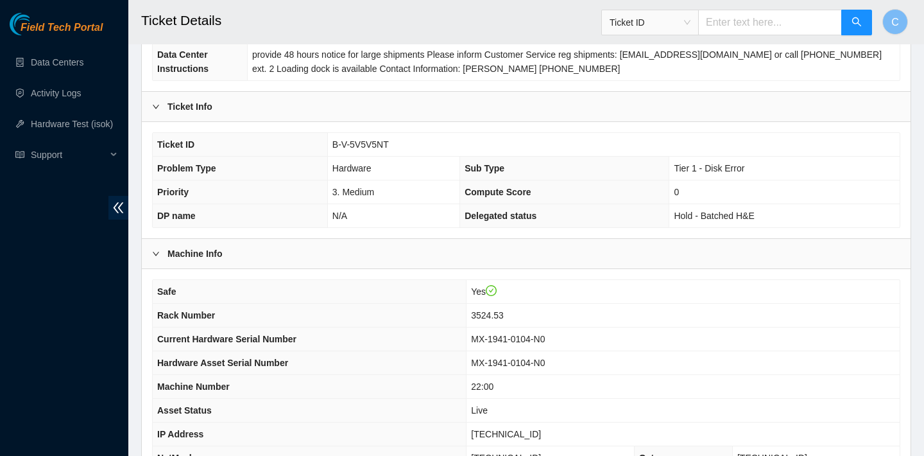
scroll to position [373, 0]
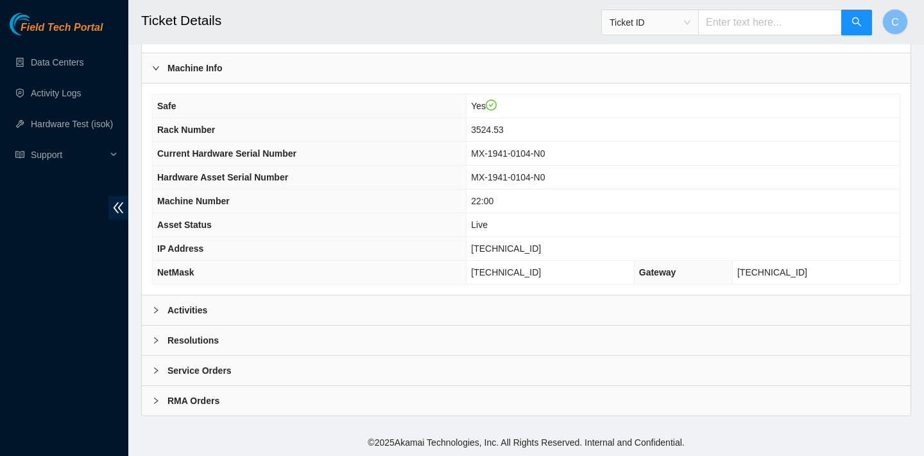
click at [304, 300] on div "Activities" at bounding box center [526, 310] width 769 height 30
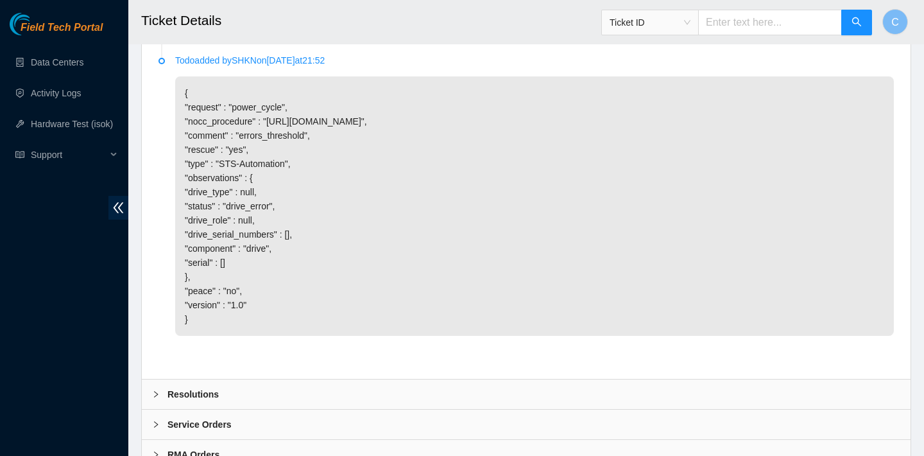
scroll to position [2367, 0]
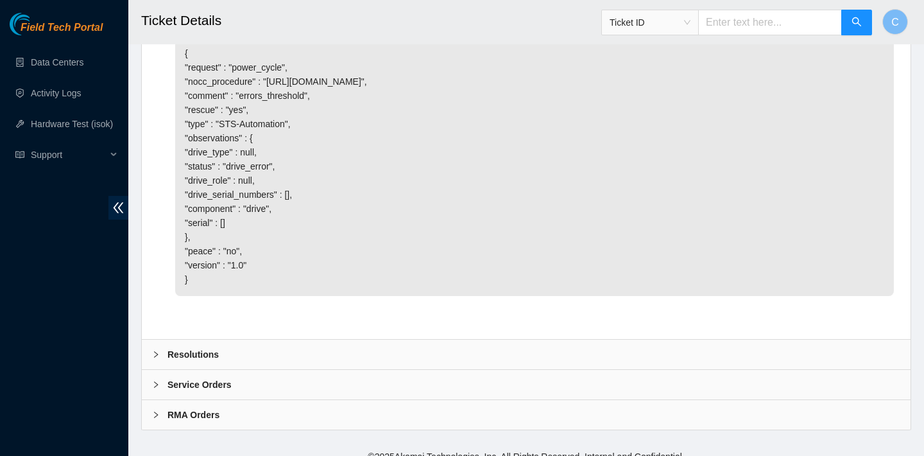
click at [447, 340] on div "Resolutions" at bounding box center [526, 355] width 769 height 30
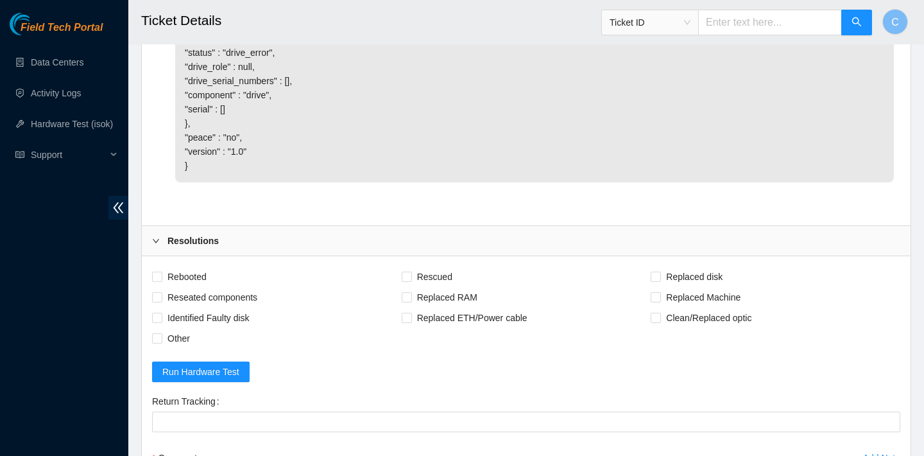
scroll to position [2520, 0]
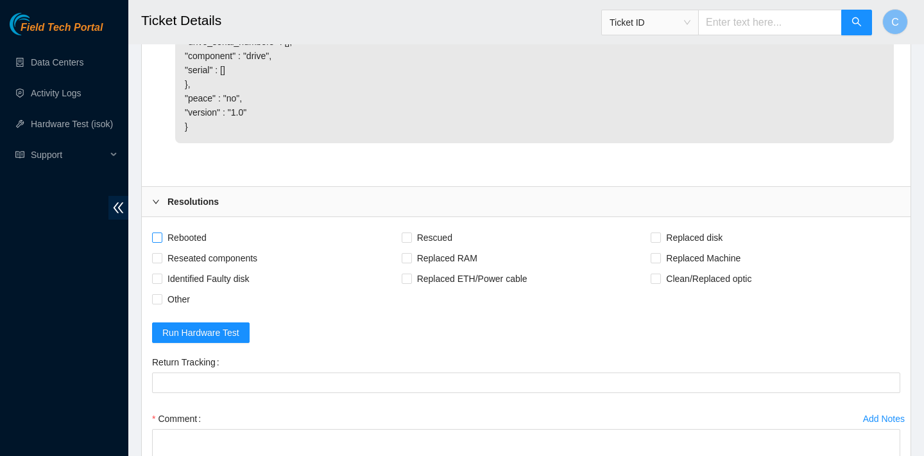
click at [196, 227] on span "Rebooted" at bounding box center [186, 237] width 49 height 21
click at [161, 232] on input "Rebooted" at bounding box center [156, 236] width 9 height 9
checkbox input "true"
click at [440, 227] on span "Rescued" at bounding box center [435, 237] width 46 height 21
click at [411, 232] on input "Rescued" at bounding box center [406, 236] width 9 height 9
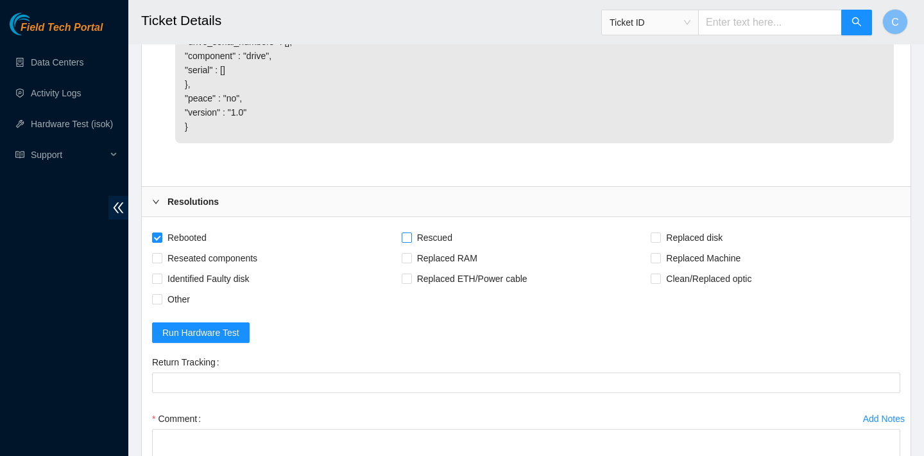
checkbox input "true"
click at [229, 248] on span "Reseated components" at bounding box center [212, 258] width 100 height 21
click at [161, 253] on input "Reseated components" at bounding box center [156, 257] width 9 height 9
checkbox input "true"
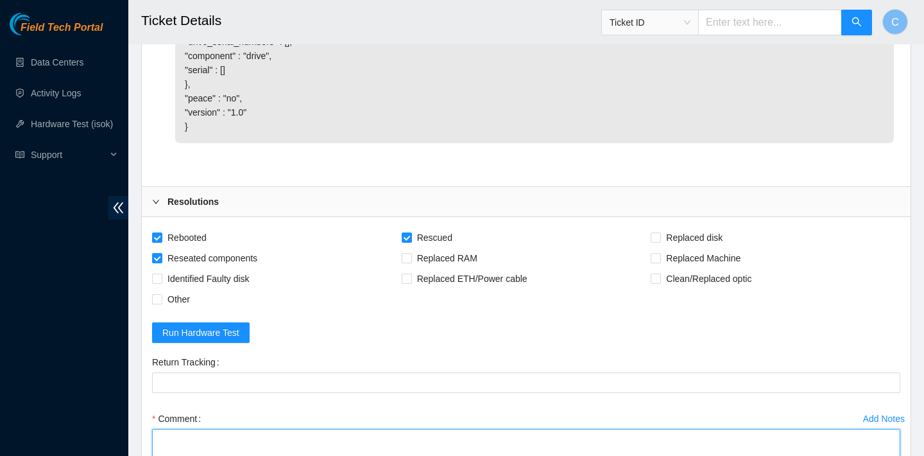
click at [243, 429] on textarea "Comment" at bounding box center [526, 453] width 748 height 49
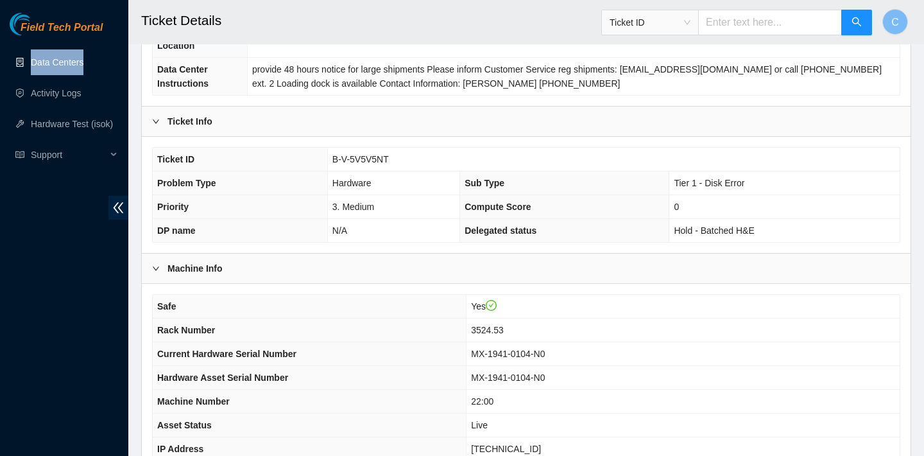
scroll to position [270, 0]
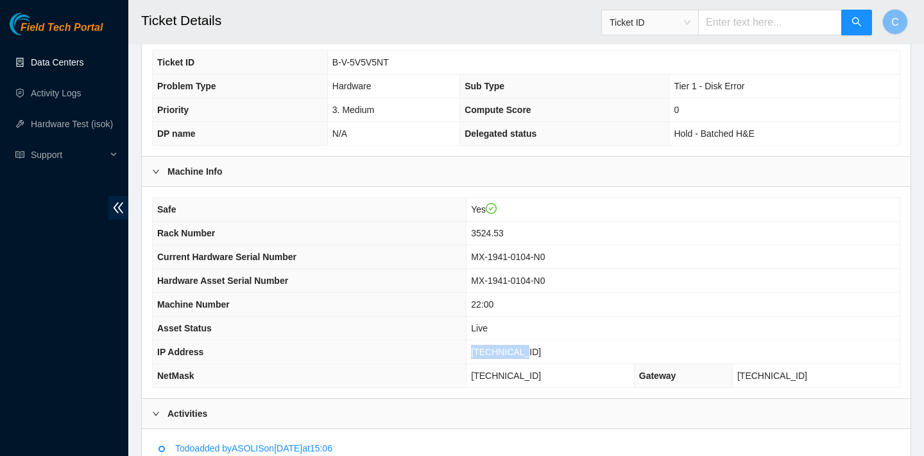
drag, startPoint x: 546, startPoint y: 356, endPoint x: 495, endPoint y: 346, distance: 51.1
click at [495, 347] on span "23.36.67.46" at bounding box center [506, 352] width 70 height 10
copy span "23.36.67.46"
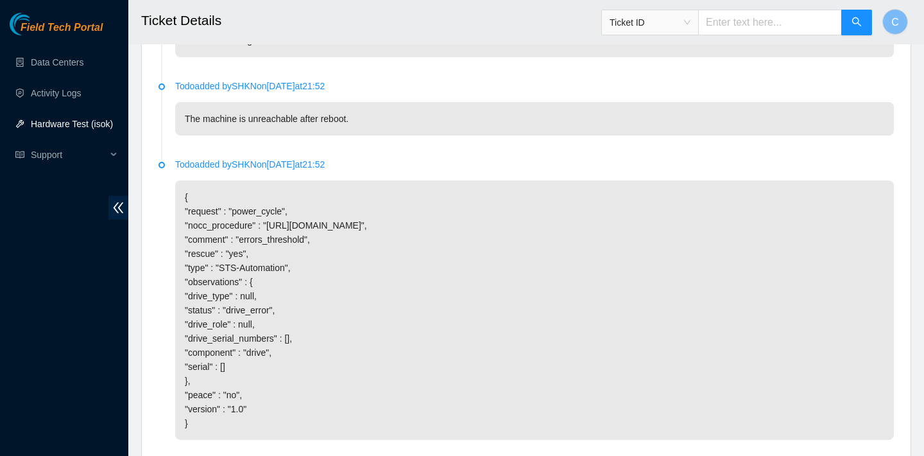
scroll to position [2697, 0]
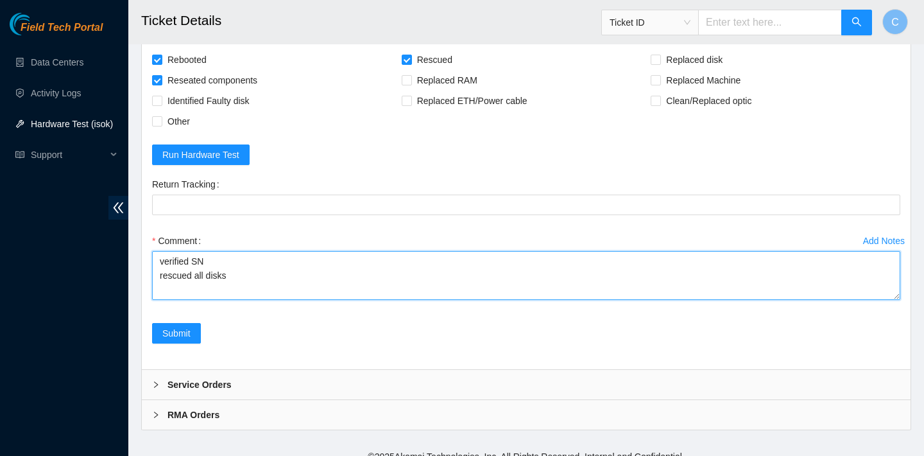
click at [239, 263] on textarea "verified SN rescued all disks" at bounding box center [526, 275] width 748 height 49
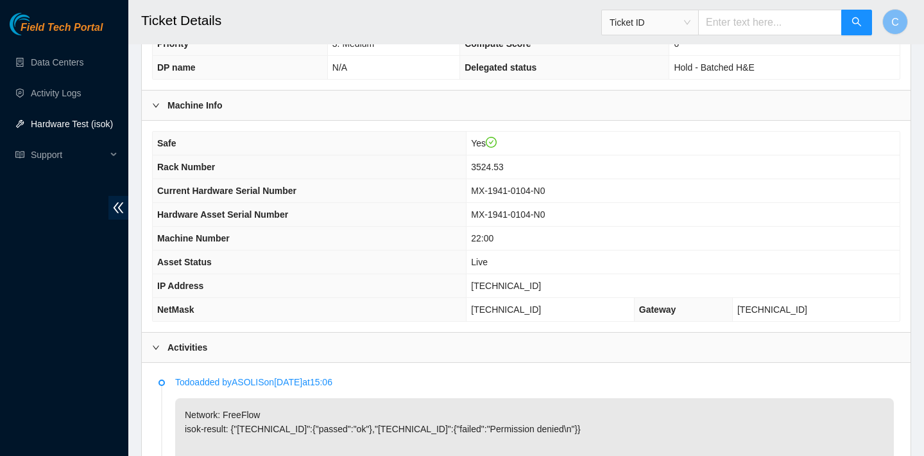
scroll to position [264, 0]
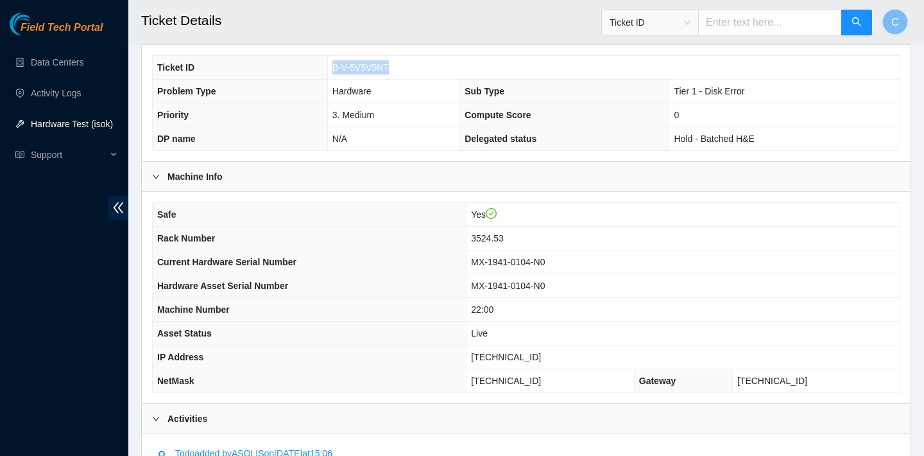
drag, startPoint x: 394, startPoint y: 67, endPoint x: 332, endPoint y: 66, distance: 62.3
click at [332, 66] on td "B-V-5V5V5NT" at bounding box center [613, 68] width 572 height 24
copy span "B-V-5V5V5NT"
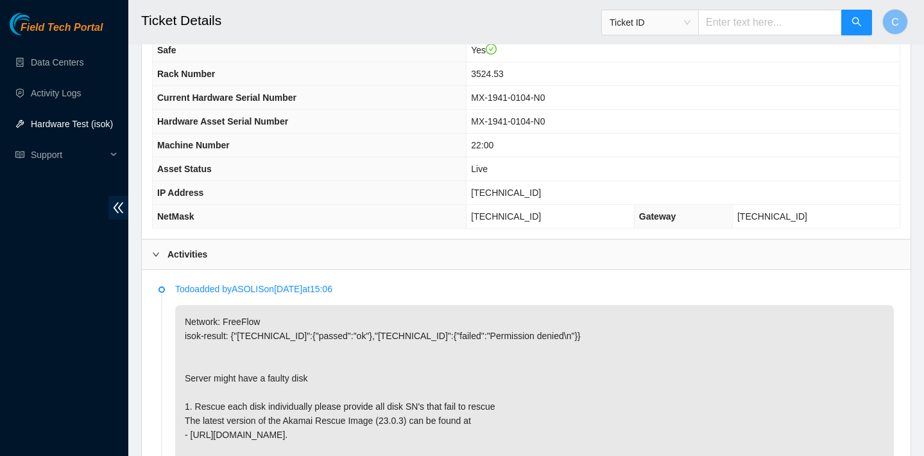
scroll to position [403, 0]
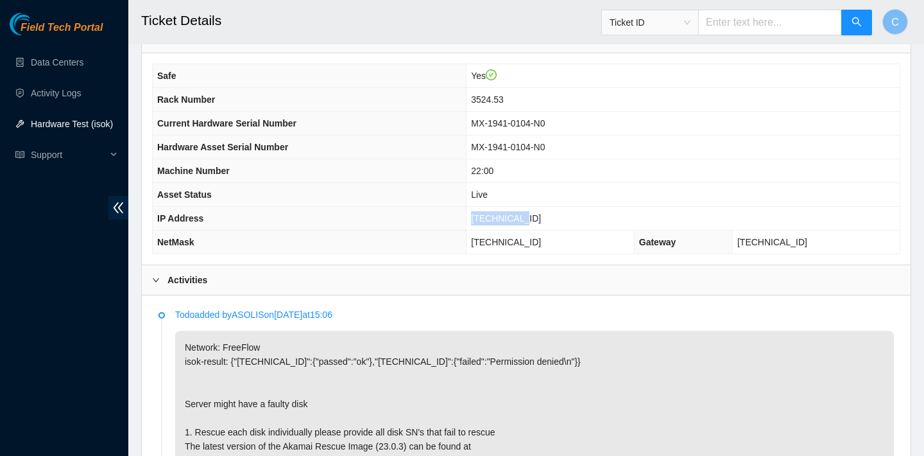
drag, startPoint x: 558, startPoint y: 218, endPoint x: 483, endPoint y: 218, distance: 74.4
click at [483, 218] on tr "IP Address 23.36.67.46" at bounding box center [526, 219] width 747 height 24
copy tr "23.36.67.46"
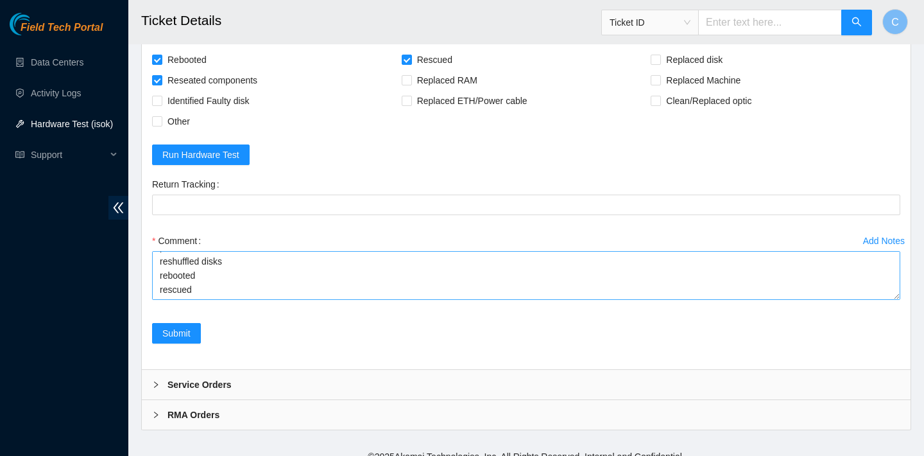
scroll to position [113, 0]
click at [396, 274] on textarea "verified SN rescued all disks successfully powered down reshuffled disks reboot…" at bounding box center [526, 275] width 748 height 49
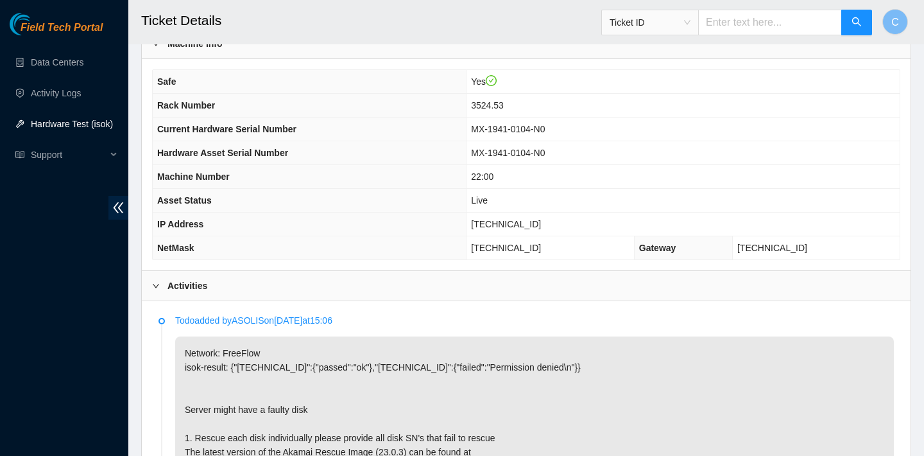
scroll to position [357, 0]
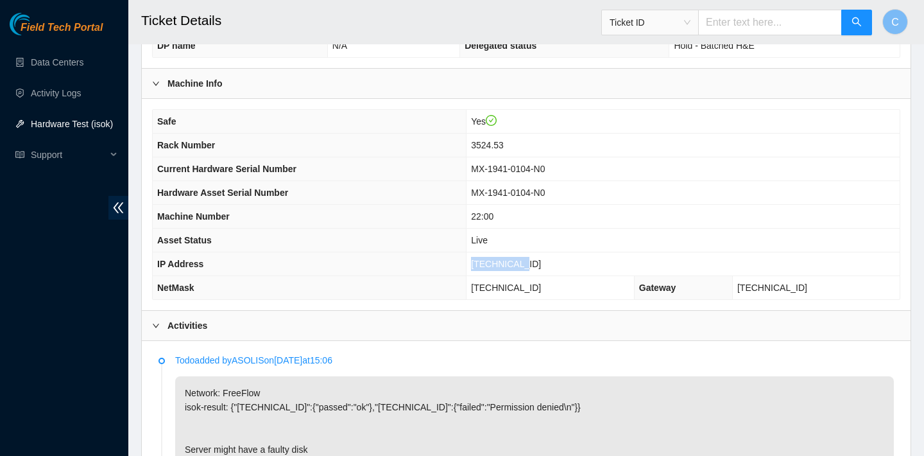
drag, startPoint x: 550, startPoint y: 261, endPoint x: 494, endPoint y: 261, distance: 55.8
click at [494, 261] on td "23.36.67.46" at bounding box center [683, 264] width 433 height 24
copy span "23.36.67.46"
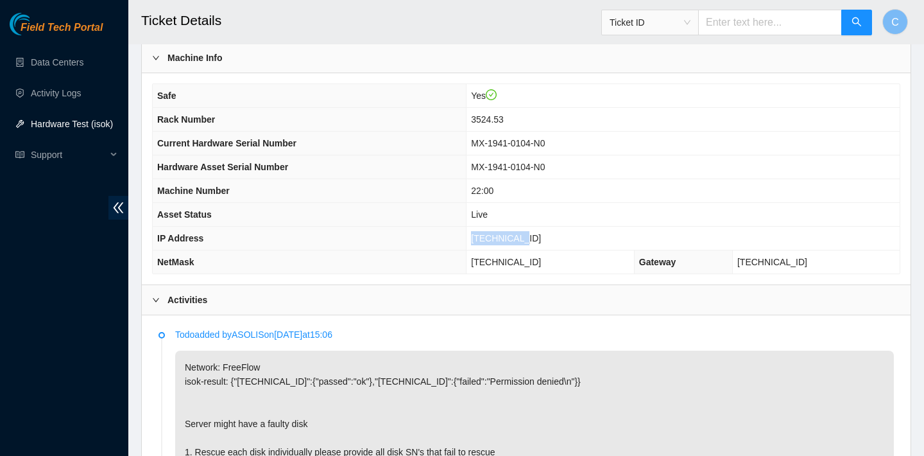
copy span "23.36.67.46"
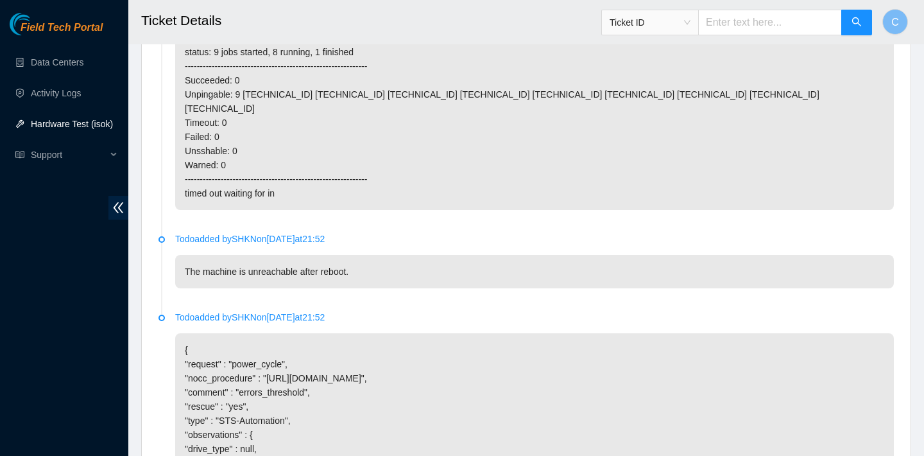
scroll to position [2697, 0]
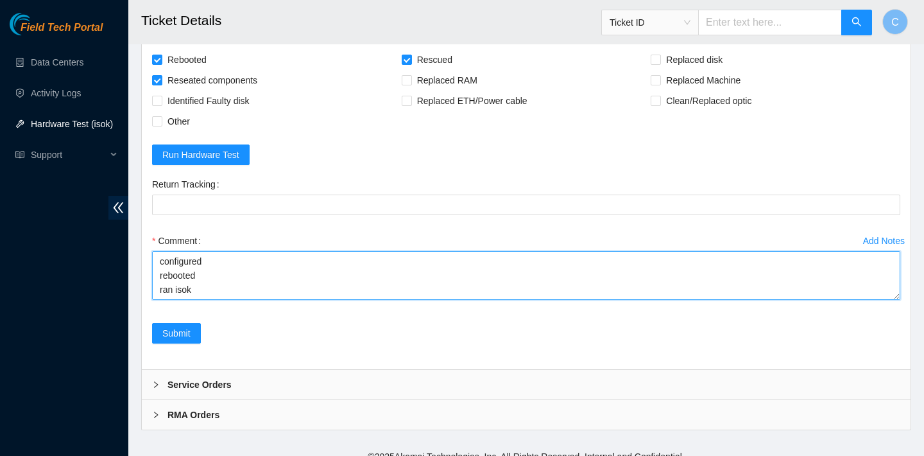
click at [199, 275] on textarea "verified SN rescued all disks successfully powered down reshuffled disks reboot…" at bounding box center [526, 275] width 748 height 49
paste textarea "23.36.67.47 : failed: dmesg: dmesg - Oct 06 13:05:53 a23-36-67-47.deploy.akamai…"
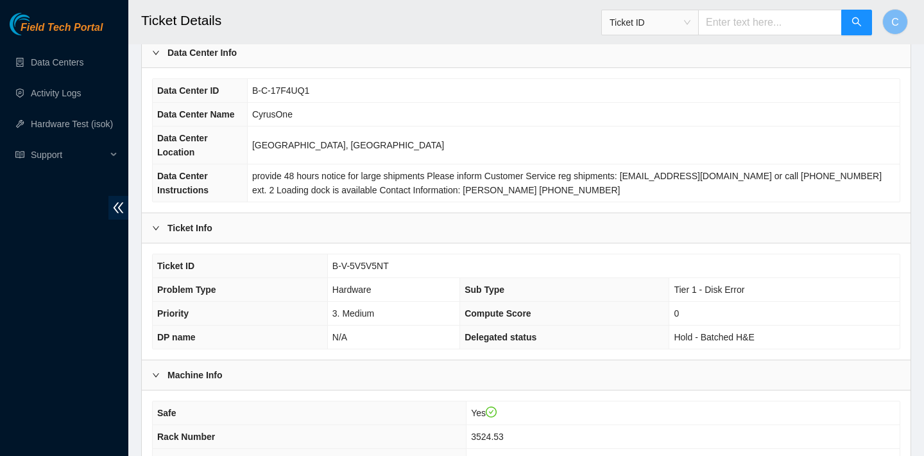
scroll to position [110, 0]
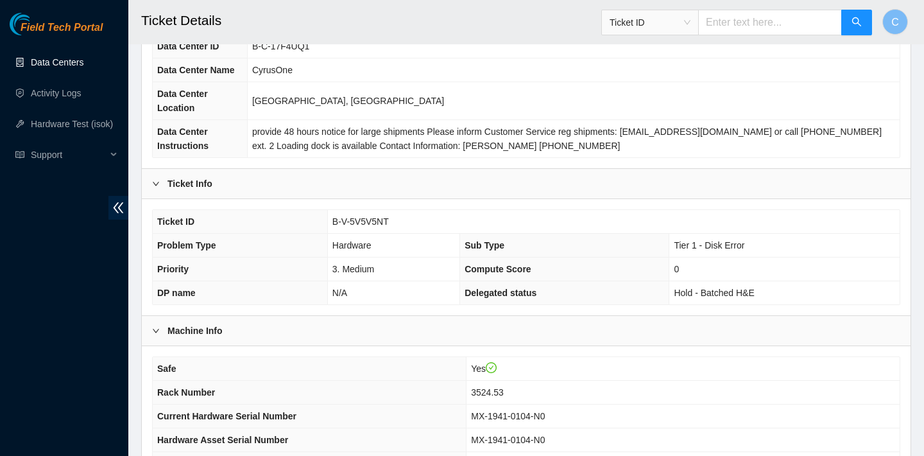
type textarea "verified SN rescued all disks successfully powered down reshuffled disks reboot…"
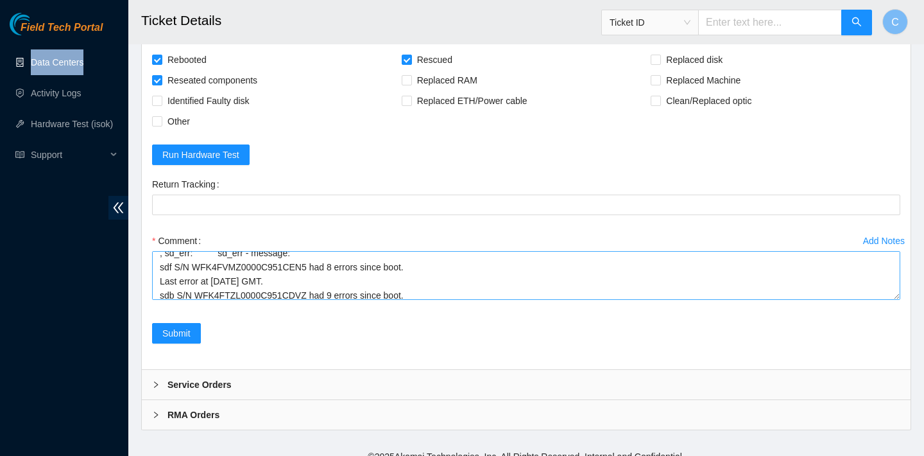
scroll to position [325, 0]
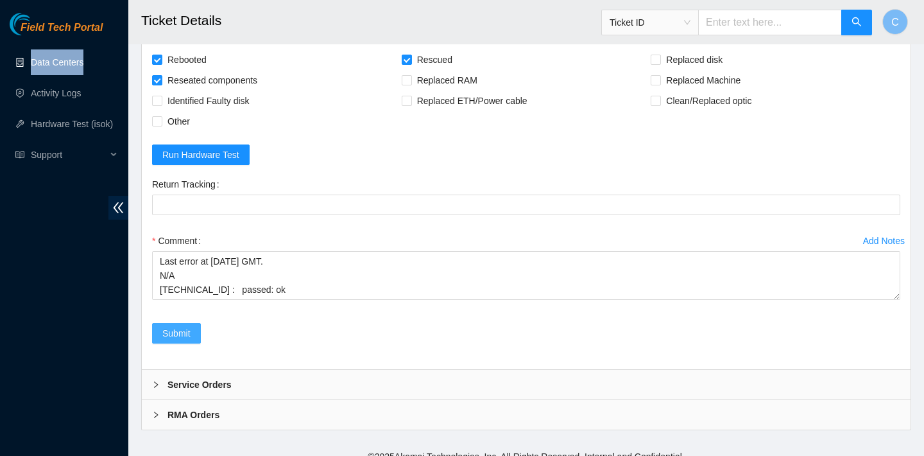
click at [192, 323] on button "Submit" at bounding box center [176, 333] width 49 height 21
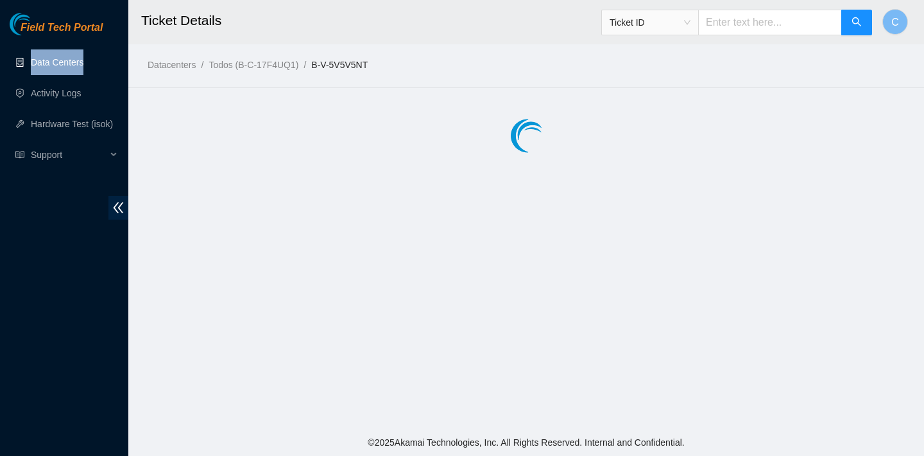
scroll to position [0, 0]
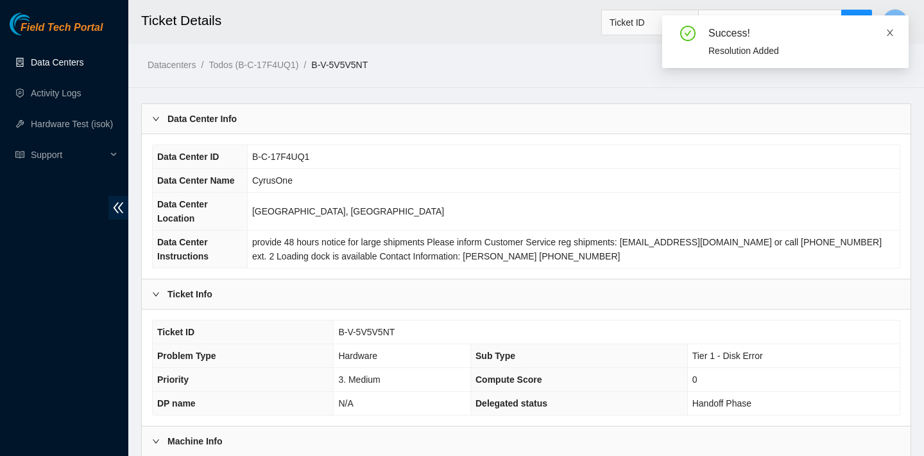
click at [888, 36] on icon "close" at bounding box center [890, 32] width 9 height 9
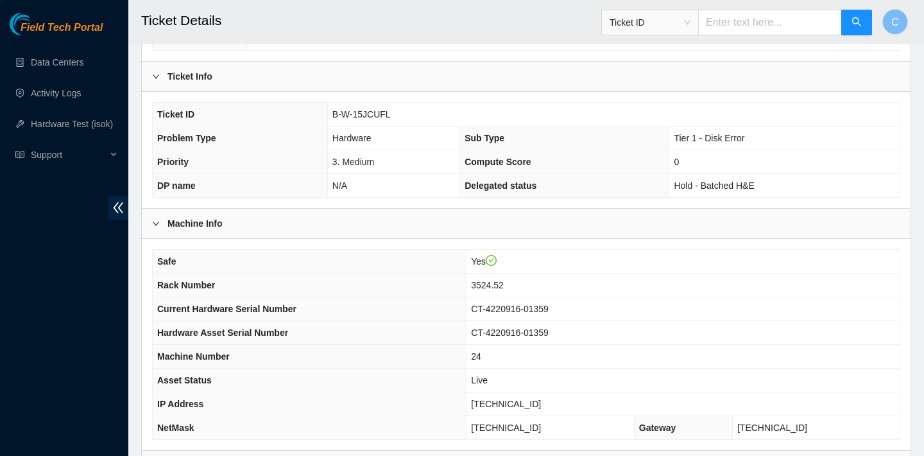
scroll to position [373, 0]
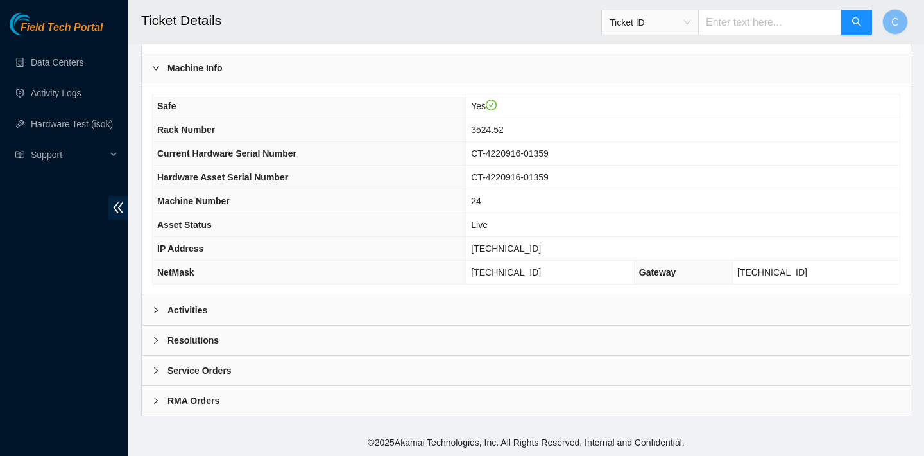
click at [285, 309] on div "Activities" at bounding box center [526, 310] width 769 height 30
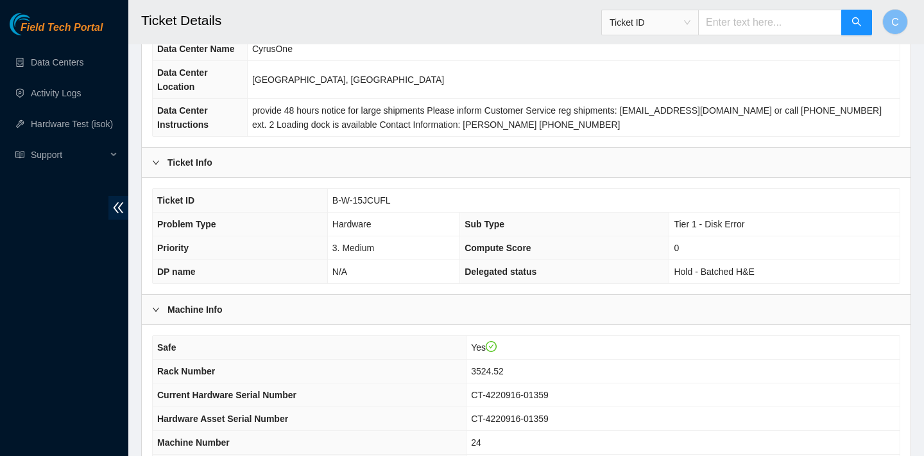
scroll to position [98, 0]
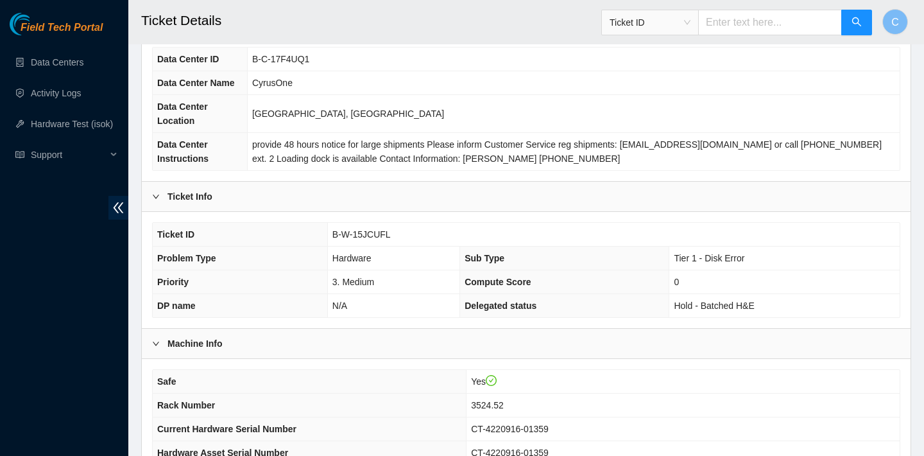
click at [642, 69] on td "B-C-17F4UQ1" at bounding box center [573, 59] width 653 height 24
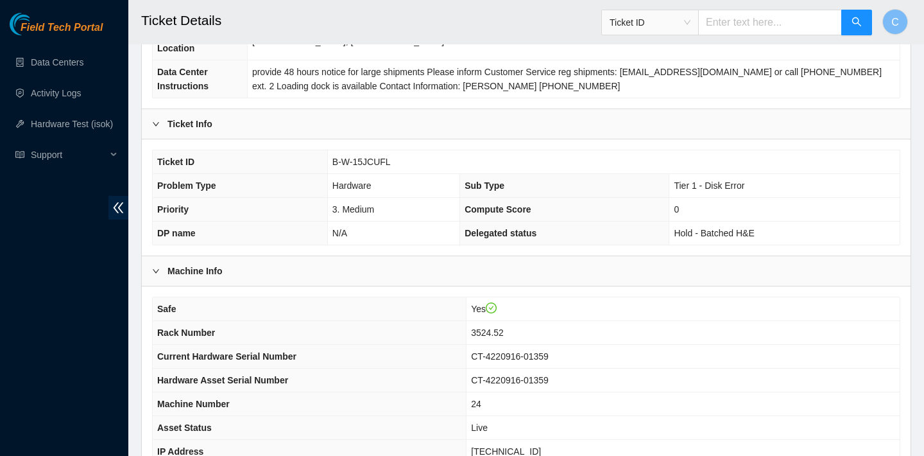
click at [750, 121] on div "Ticket Info" at bounding box center [526, 124] width 769 height 30
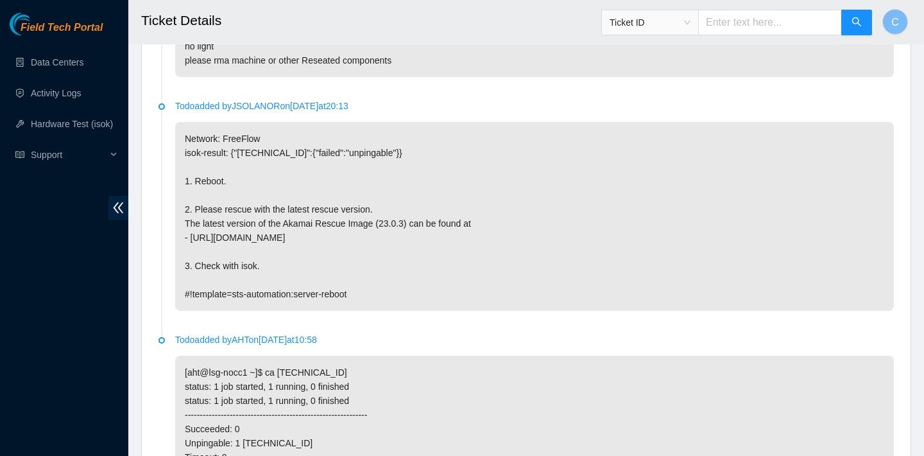
scroll to position [1352, 0]
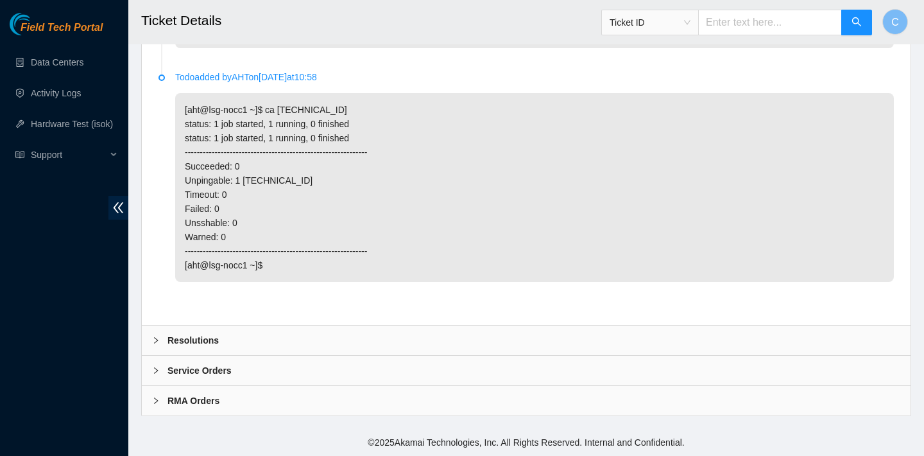
click at [290, 333] on div "Resolutions" at bounding box center [526, 340] width 769 height 30
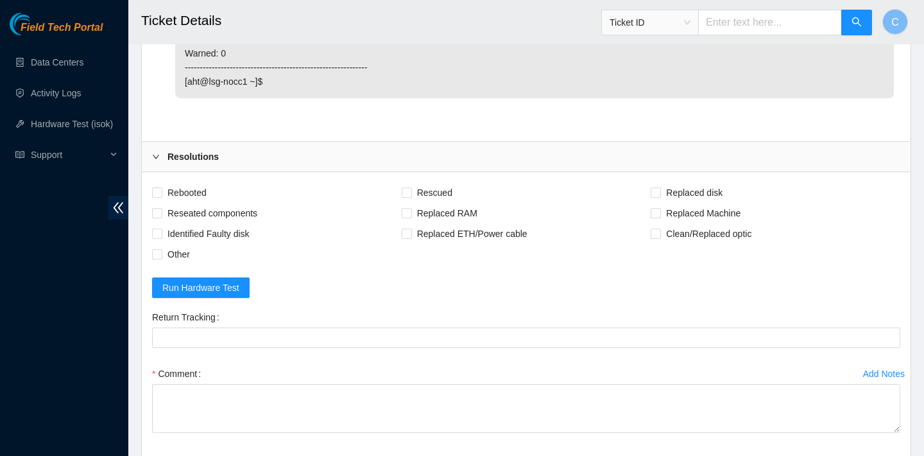
scroll to position [1682, 0]
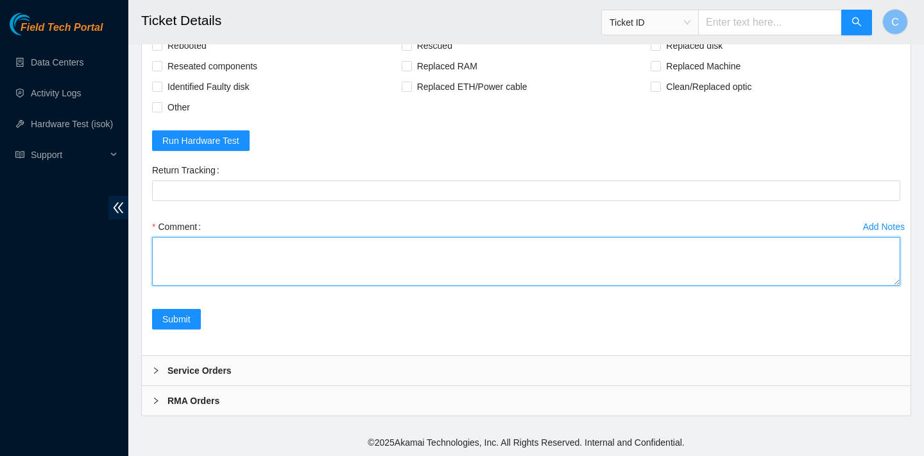
click at [237, 259] on textarea "Comment" at bounding box center [526, 261] width 748 height 49
click at [244, 252] on textarea "verified SN cannot power on no light please RMA" at bounding box center [526, 261] width 748 height 49
click at [194, 275] on textarea "verified SN cannot power on no light please RMA" at bounding box center [526, 261] width 748 height 49
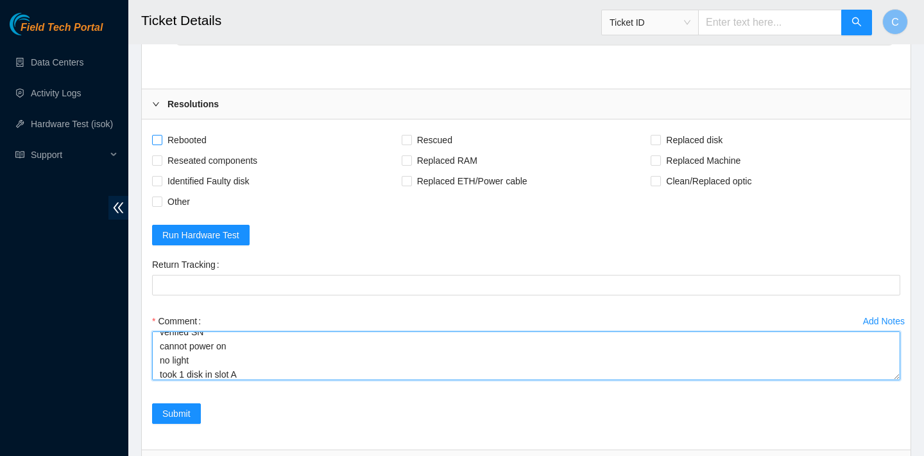
scroll to position [1682, 0]
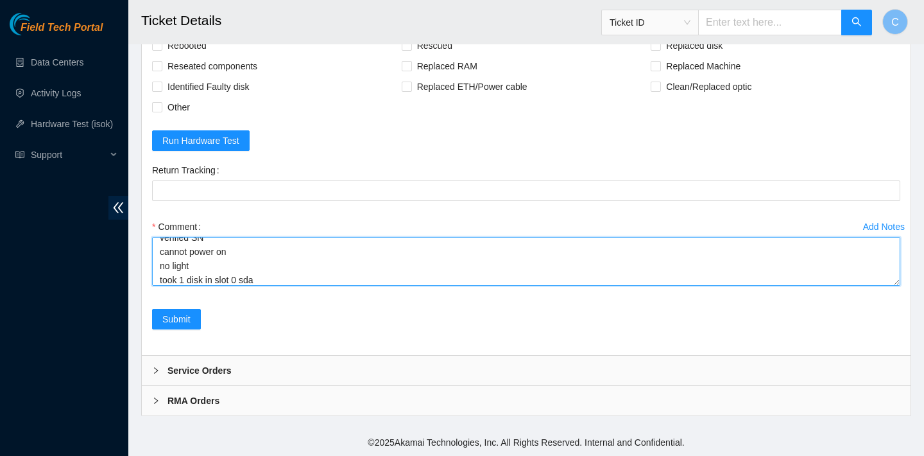
click at [160, 280] on textarea "verified SN cannot power on no light took 1 disk in slot 0 sda please RMA" at bounding box center [526, 261] width 748 height 49
click at [260, 278] on textarea "verified SN cannot power on no light tried rebooting withtook 1 disk in slot 0 …" at bounding box center [526, 261] width 748 height 49
click at [333, 282] on textarea "verified SN cannot power on no light tried rebooting with 1 disk in slot 0 sda …" at bounding box center [526, 261] width 748 height 49
click at [278, 280] on textarea "verified SN cannot power on no light tried rebooting with 1 disk in slot 0 sda …" at bounding box center [526, 261] width 748 height 49
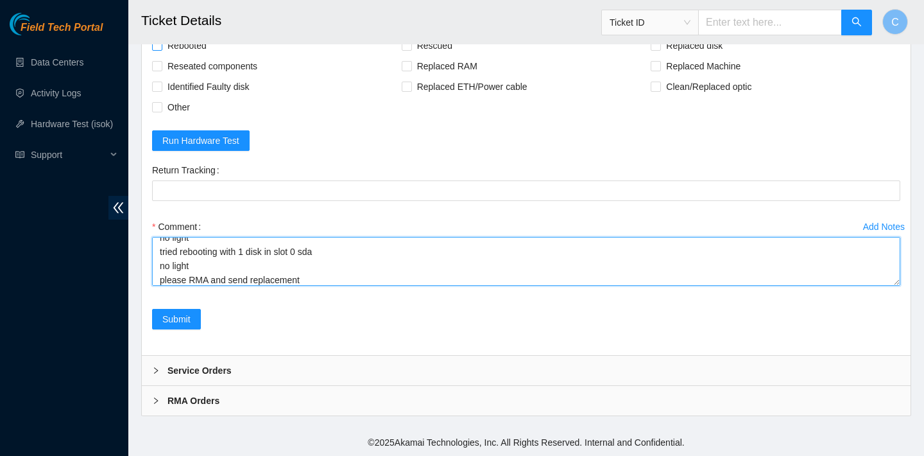
type textarea "verified SN cannot power on no light tried rebooting with 1 disk in slot 0 sda …"
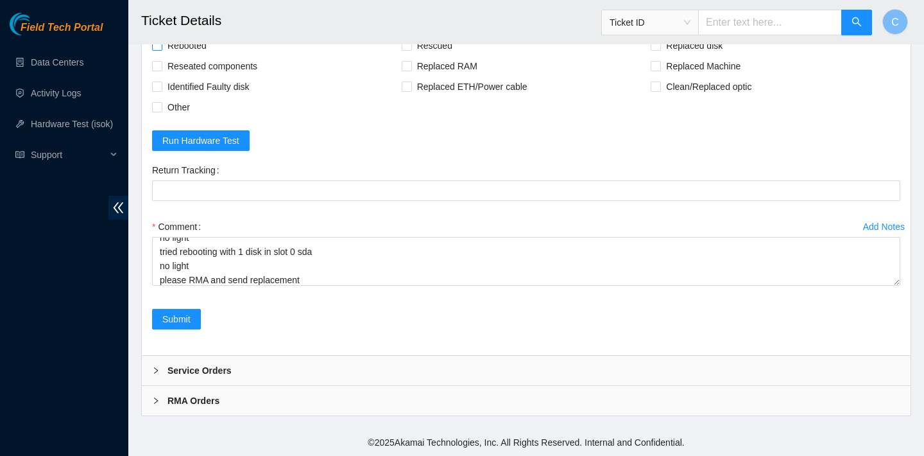
drag, startPoint x: 194, startPoint y: 45, endPoint x: 194, endPoint y: 52, distance: 7.1
click at [194, 45] on span "Rebooted" at bounding box center [186, 45] width 49 height 21
click at [161, 45] on input "Rebooted" at bounding box center [156, 44] width 9 height 9
checkbox input "true"
click at [194, 63] on span "Reseated components" at bounding box center [212, 66] width 100 height 21
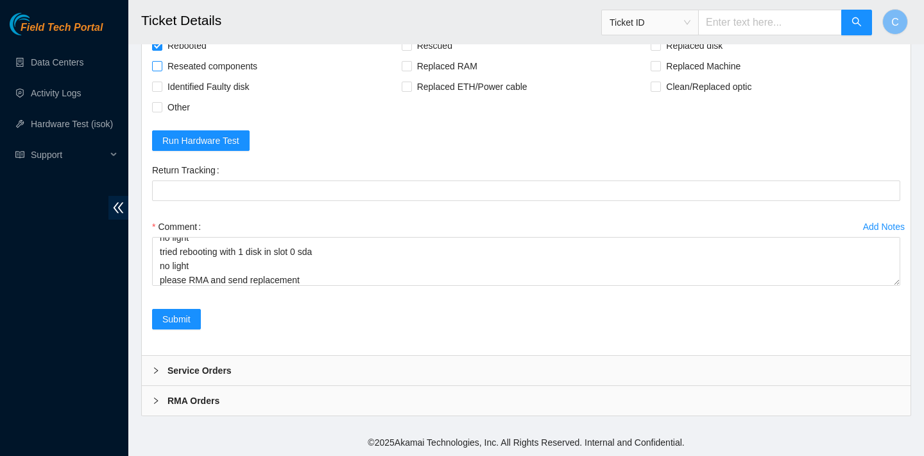
click at [161, 63] on input "Reseated components" at bounding box center [156, 65] width 9 height 9
checkbox input "true"
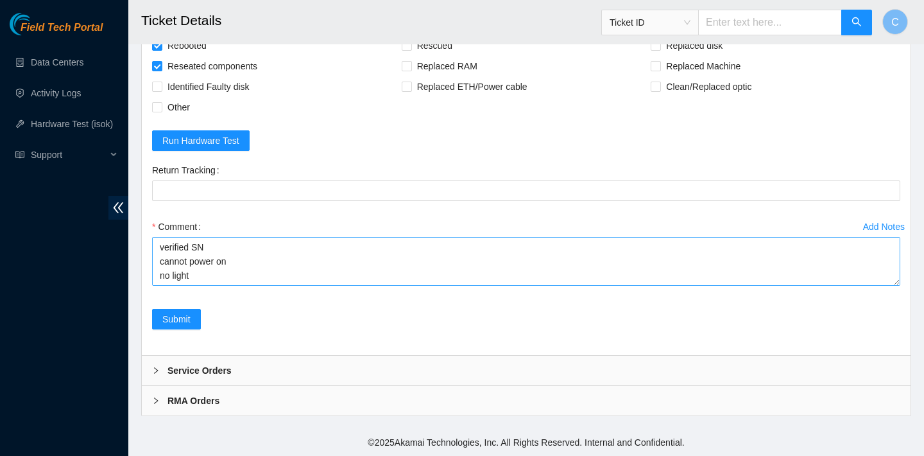
scroll to position [56, 0]
drag, startPoint x: 223, startPoint y: 284, endPoint x: 133, endPoint y: 284, distance: 89.2
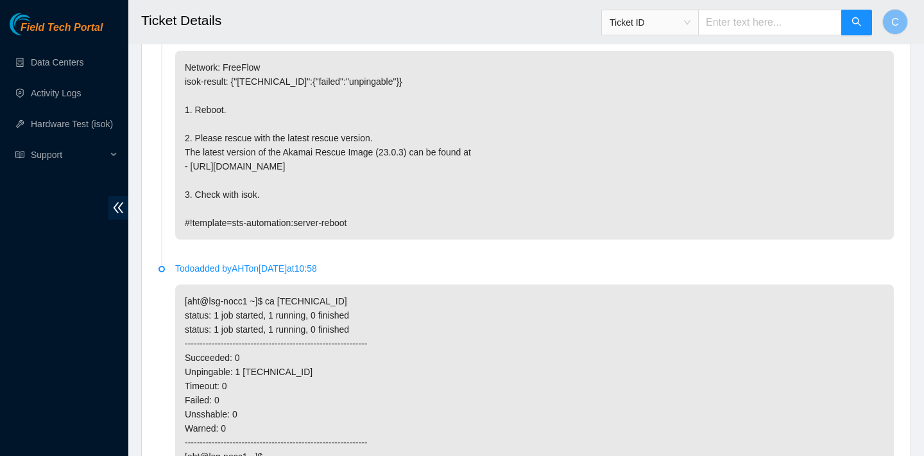
scroll to position [1682, 0]
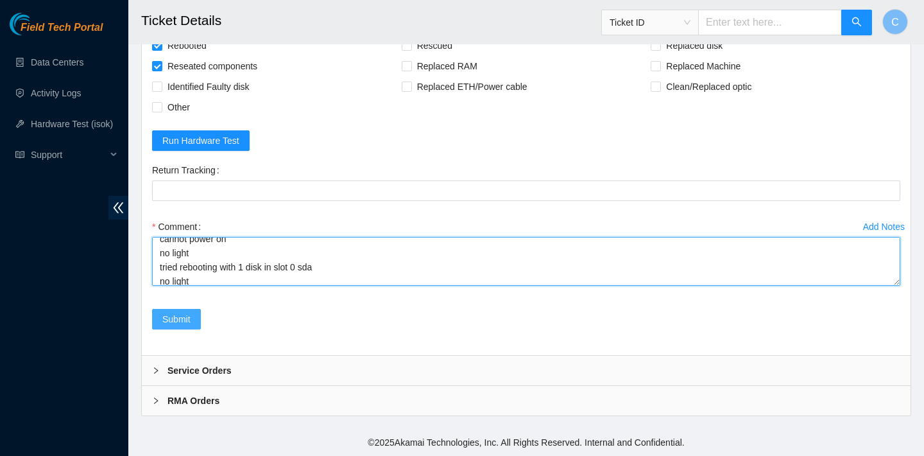
type textarea "verified SN cannot power on no light tried rebooting with 1 disk in slot 0 sda …"
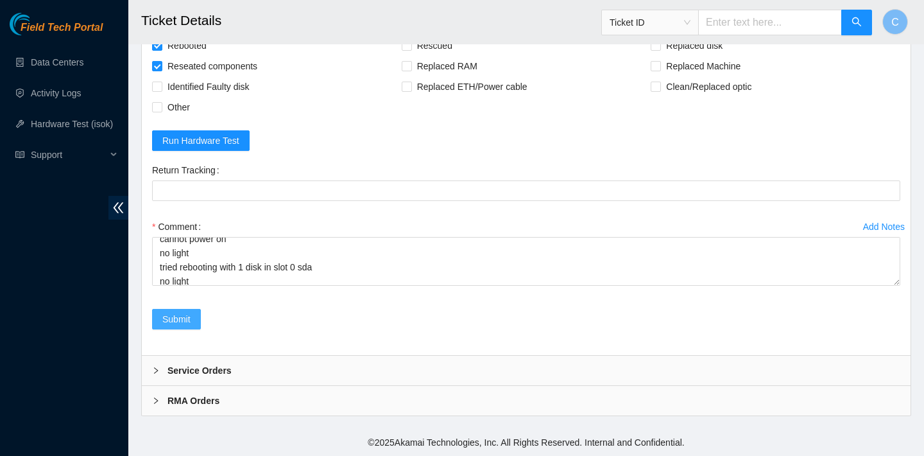
click at [175, 328] on button "Submit" at bounding box center [176, 319] width 49 height 21
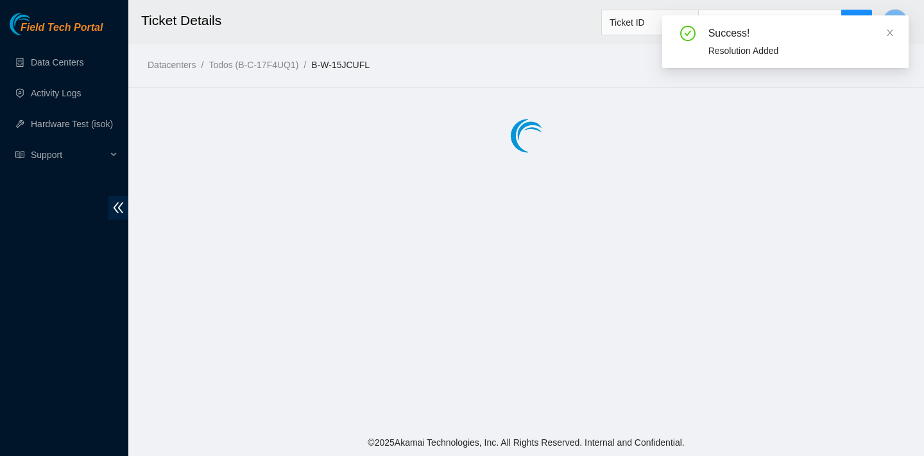
scroll to position [0, 0]
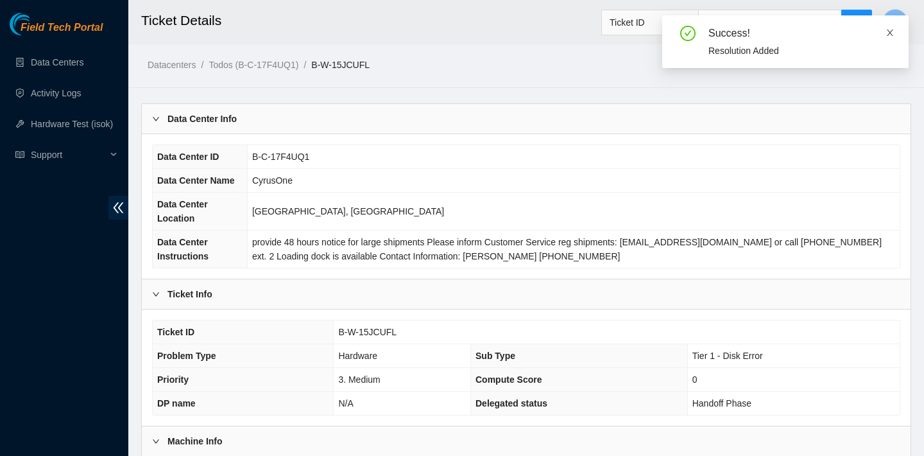
click at [893, 28] on icon "close" at bounding box center [890, 32] width 9 height 9
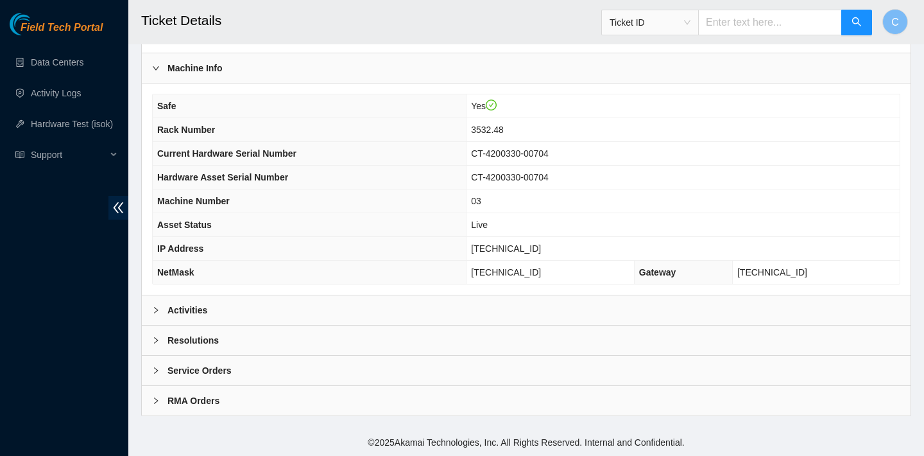
click at [284, 298] on div "Activities" at bounding box center [526, 310] width 769 height 30
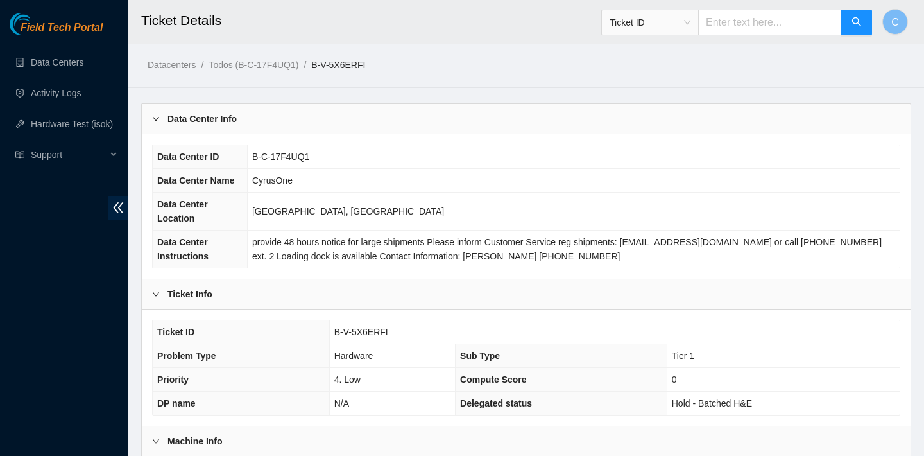
scroll to position [373, 0]
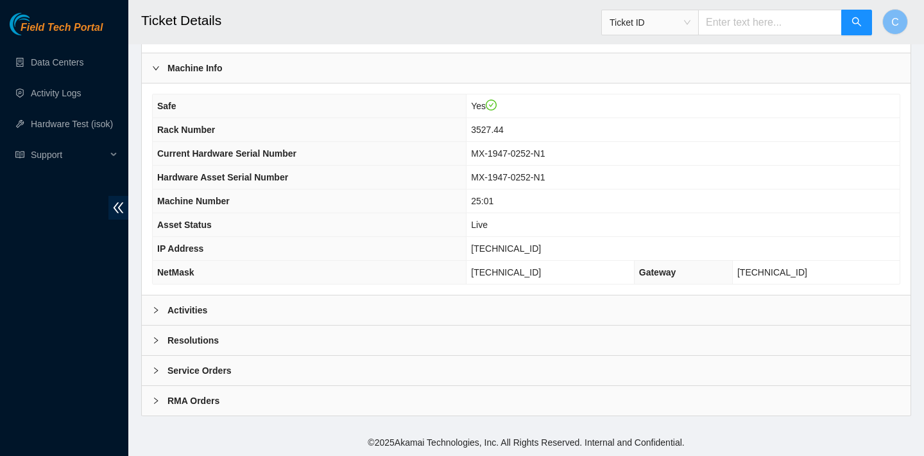
click at [379, 309] on div "Activities" at bounding box center [526, 310] width 769 height 30
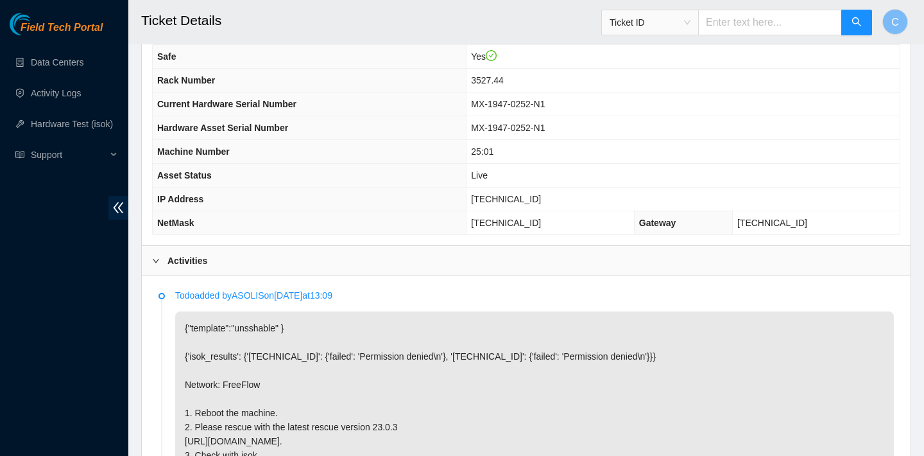
scroll to position [403, 0]
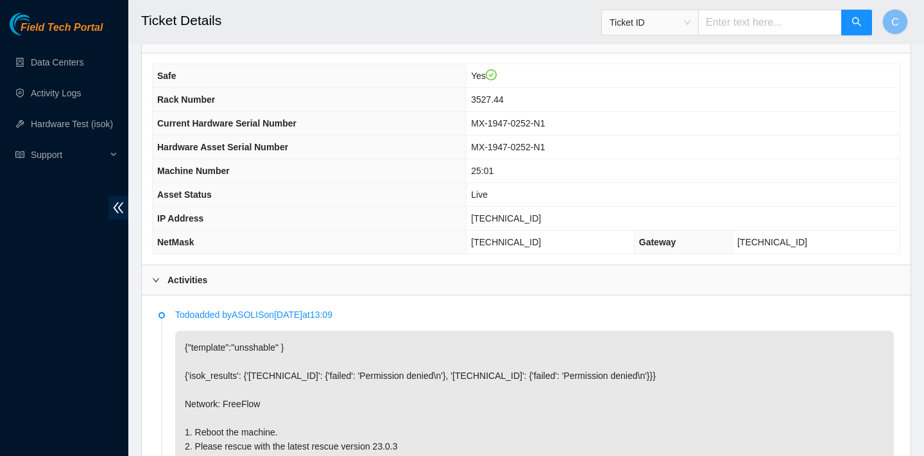
click at [658, 133] on td "MX-1947-0252-N1" at bounding box center [683, 124] width 433 height 24
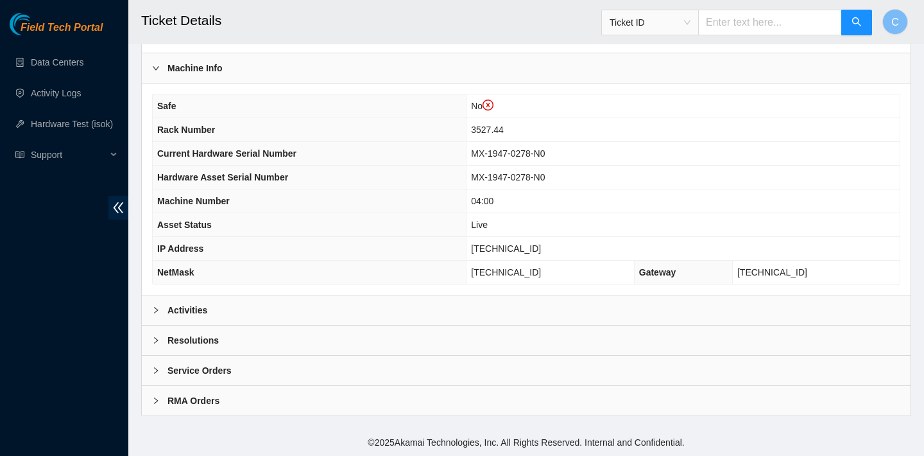
click at [273, 304] on div "Activities" at bounding box center [526, 310] width 769 height 30
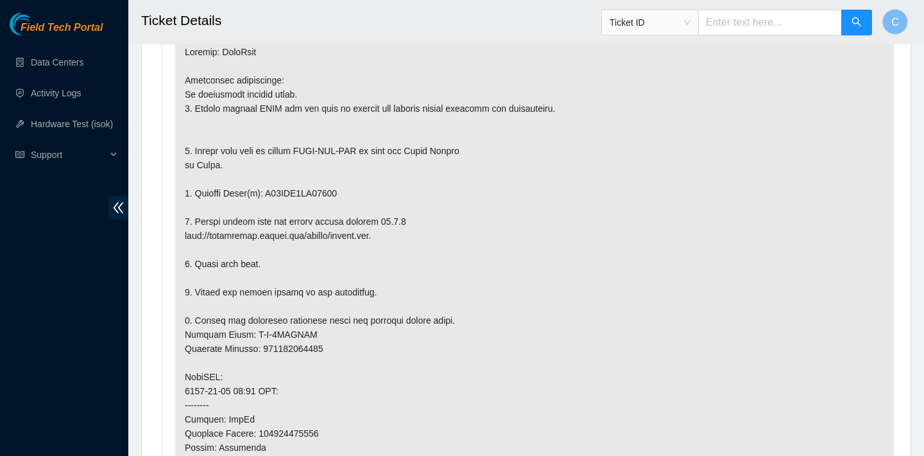
scroll to position [727, 0]
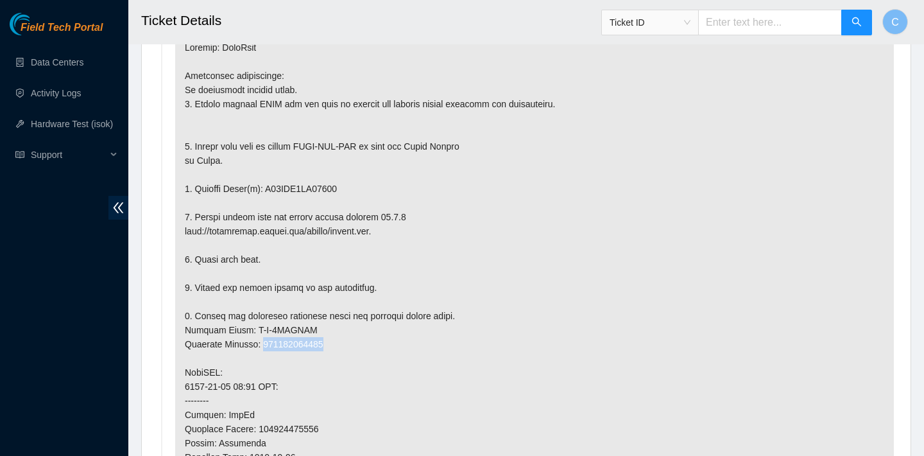
drag, startPoint x: 336, startPoint y: 344, endPoint x: 265, endPoint y: 343, distance: 70.6
click at [265, 343] on p at bounding box center [534, 379] width 719 height 697
copy p "463470061303"
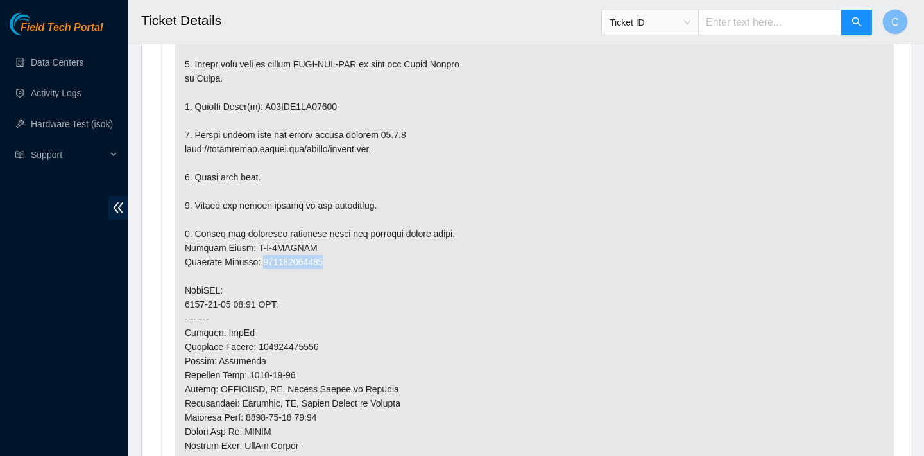
scroll to position [952, 0]
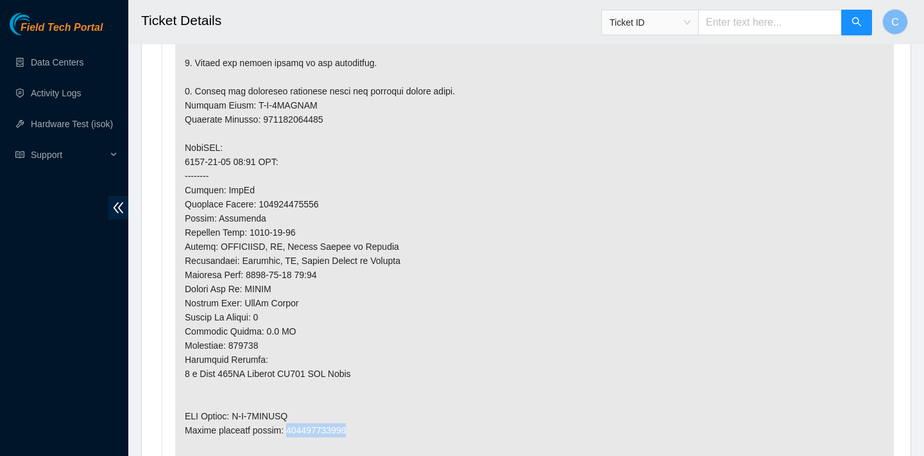
drag, startPoint x: 365, startPoint y: 431, endPoint x: 286, endPoint y: 431, distance: 78.3
click at [287, 431] on p at bounding box center [534, 154] width 719 height 697
copy p "463470061314"
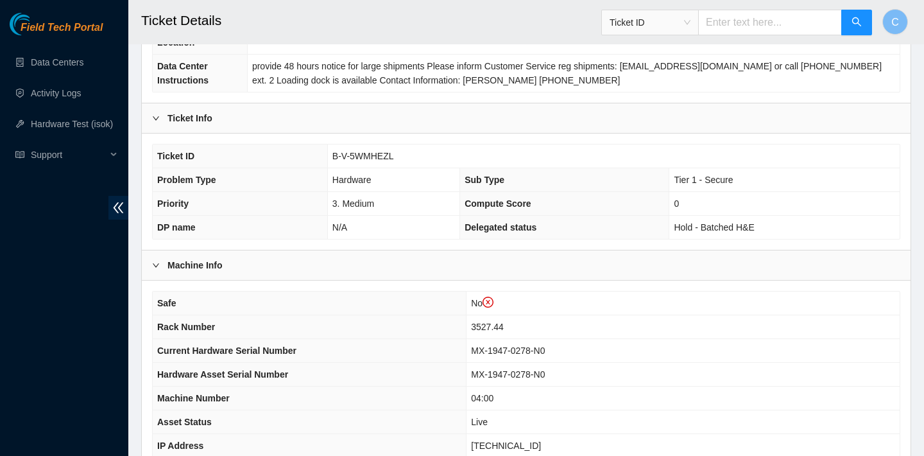
scroll to position [255, 0]
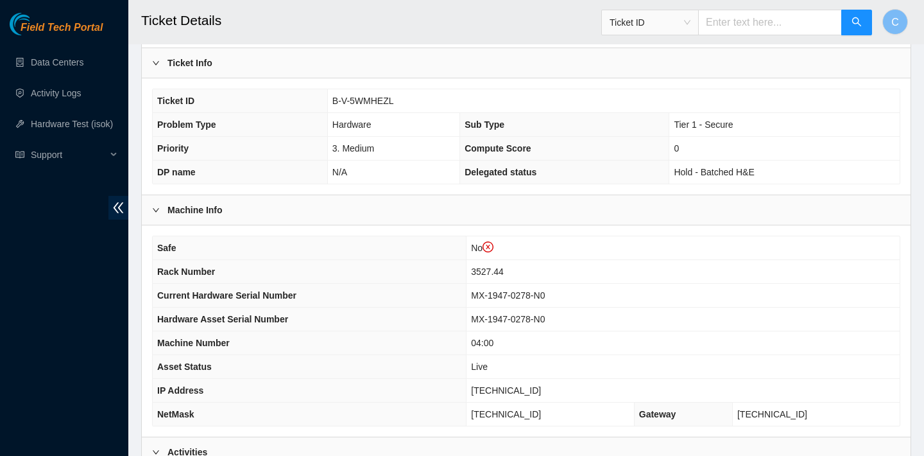
click at [411, 216] on div "Machine Info" at bounding box center [526, 210] width 769 height 30
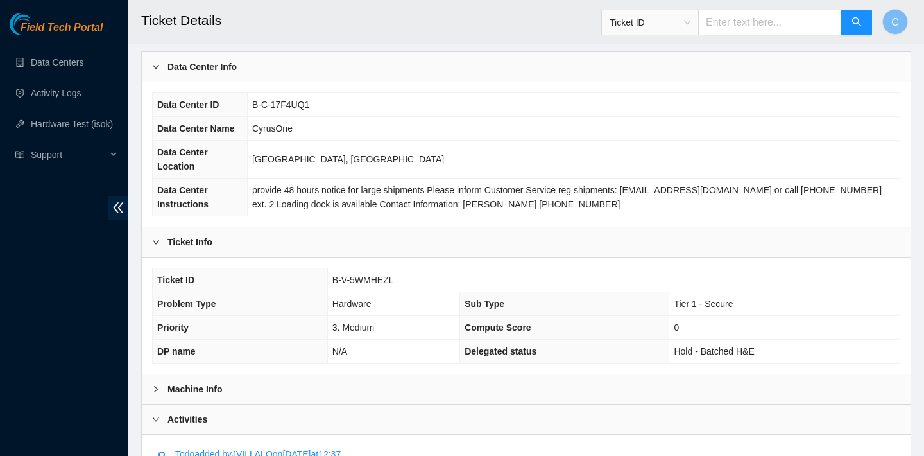
scroll to position [77, 0]
click at [406, 377] on div "Machine Info" at bounding box center [526, 389] width 769 height 30
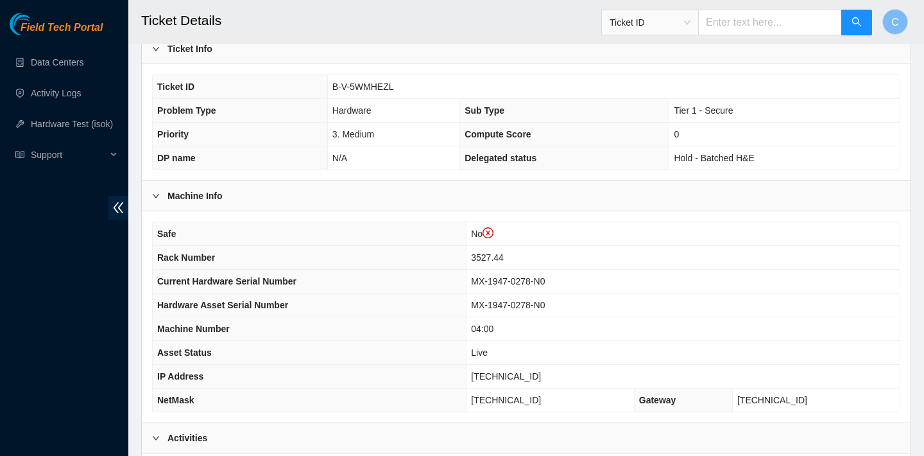
scroll to position [156, 0]
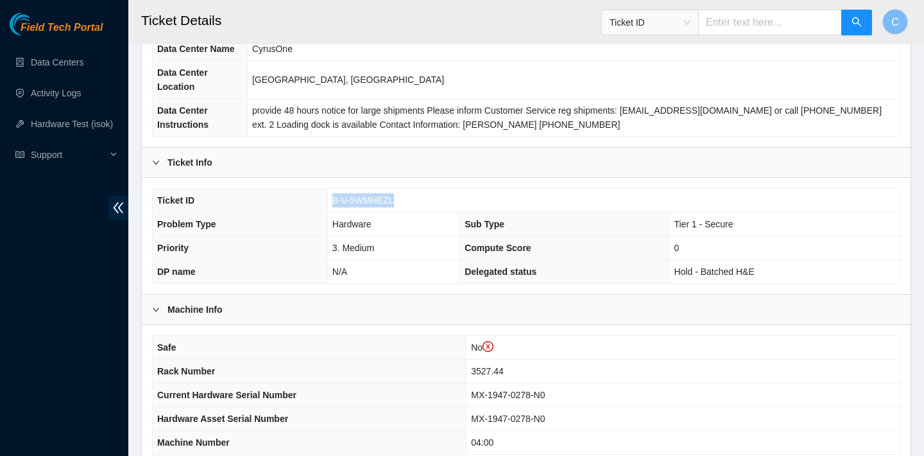
drag, startPoint x: 413, startPoint y: 201, endPoint x: 331, endPoint y: 199, distance: 82.2
click at [331, 199] on td "B-V-5WMHEZL" at bounding box center [613, 201] width 572 height 24
copy span "B-V-5WMHEZL"
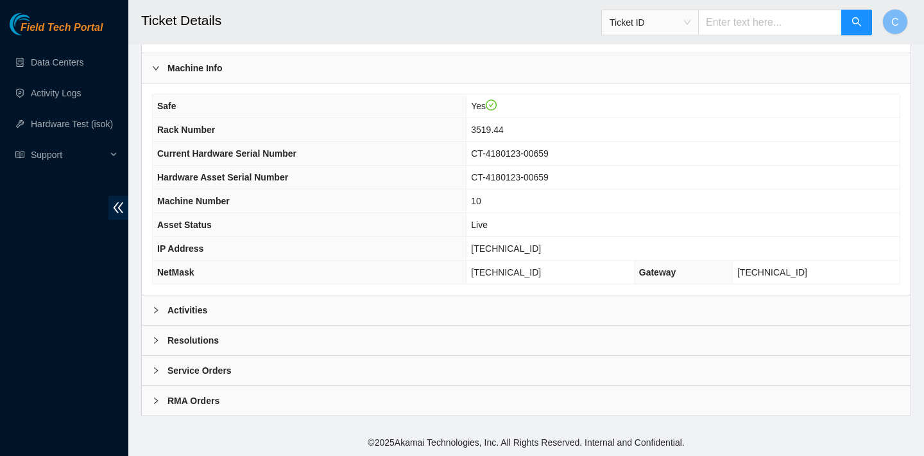
click at [232, 320] on div "Activities" at bounding box center [526, 310] width 769 height 30
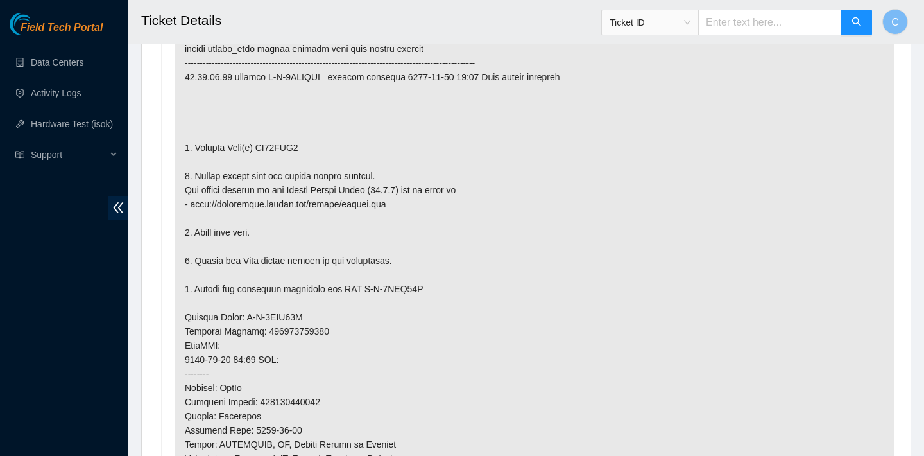
scroll to position [786, 0]
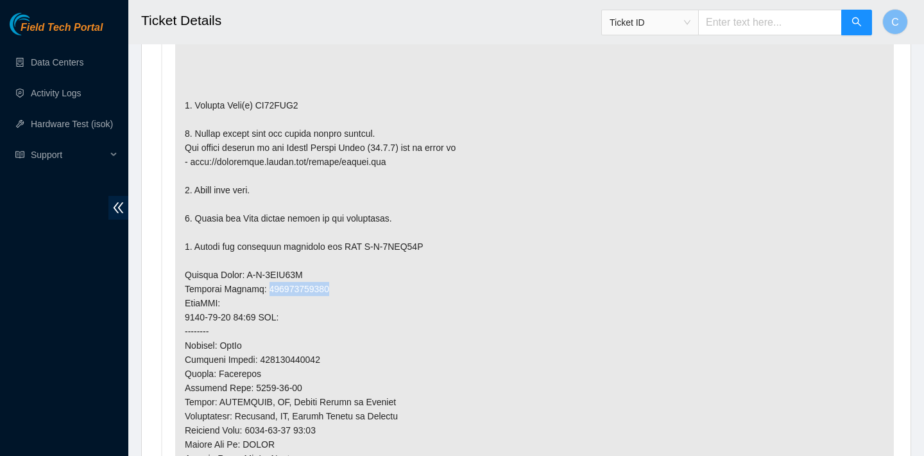
drag, startPoint x: 338, startPoint y: 292, endPoint x: 266, endPoint y: 293, distance: 71.9
click at [266, 293] on p at bounding box center [534, 288] width 719 height 683
copy p "463470061943"
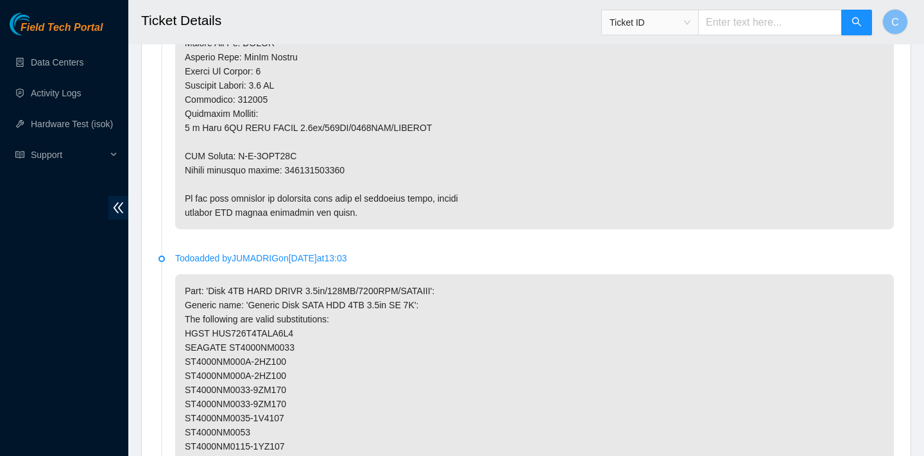
scroll to position [1183, 0]
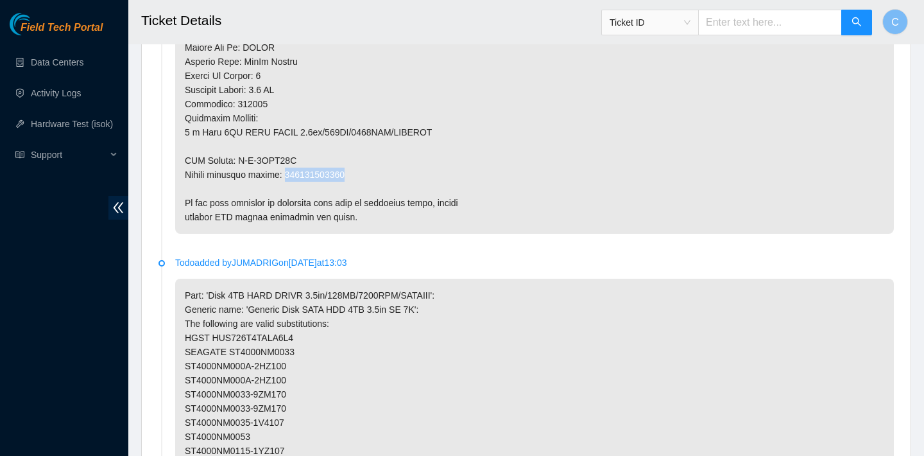
drag, startPoint x: 365, startPoint y: 172, endPoint x: 289, endPoint y: 171, distance: 76.4
copy p "463470061954"
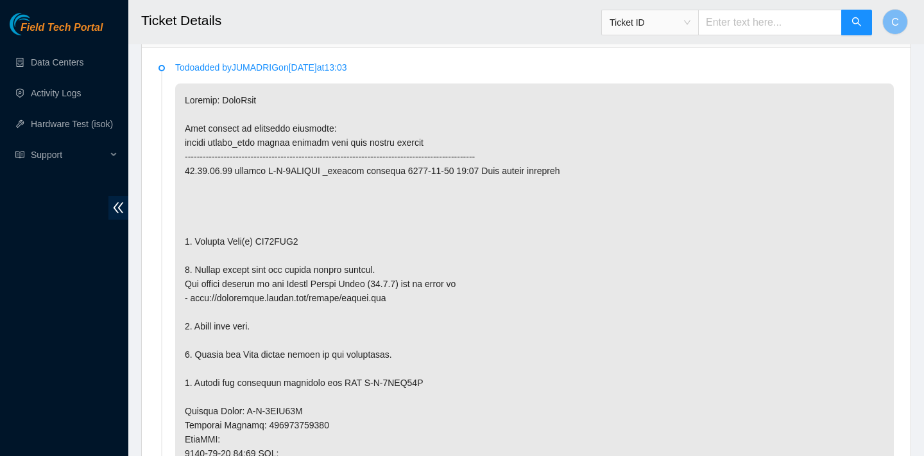
scroll to position [624, 0]
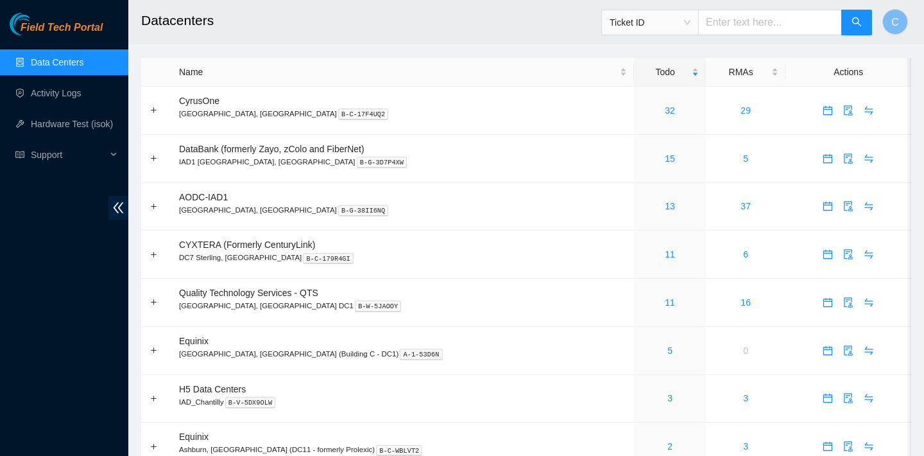
click at [689, 28] on span "Ticket ID" at bounding box center [650, 22] width 81 height 19
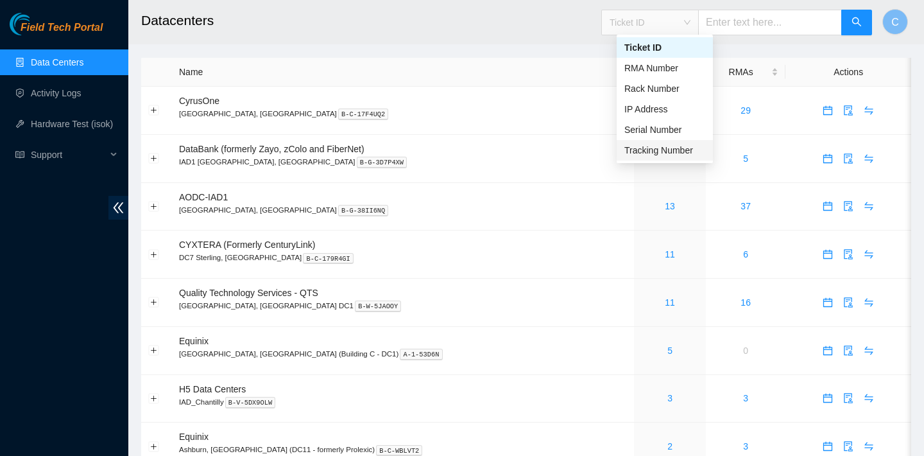
click at [657, 150] on div "Tracking Number" at bounding box center [664, 150] width 81 height 14
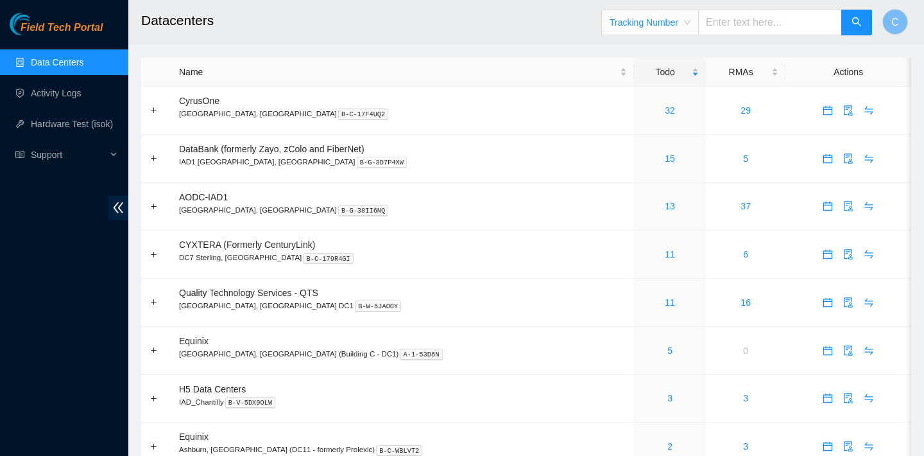
click at [759, 20] on input "text" at bounding box center [770, 23] width 144 height 26
type input "739263635581"
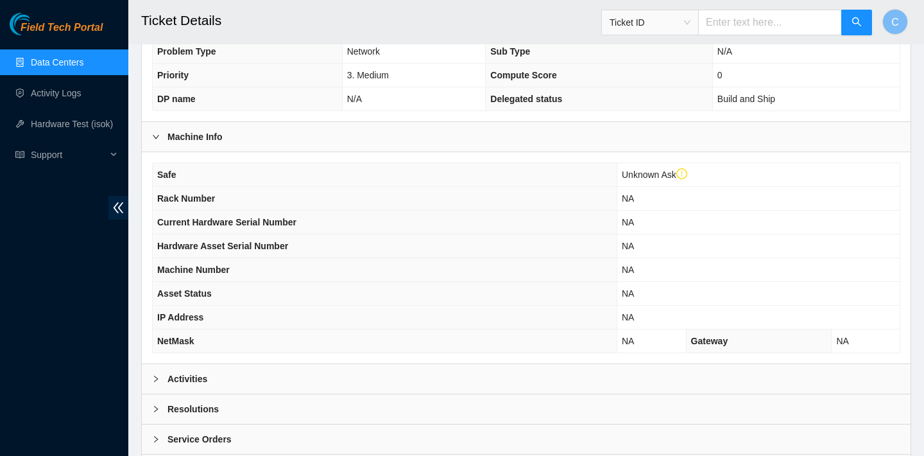
scroll to position [397, 0]
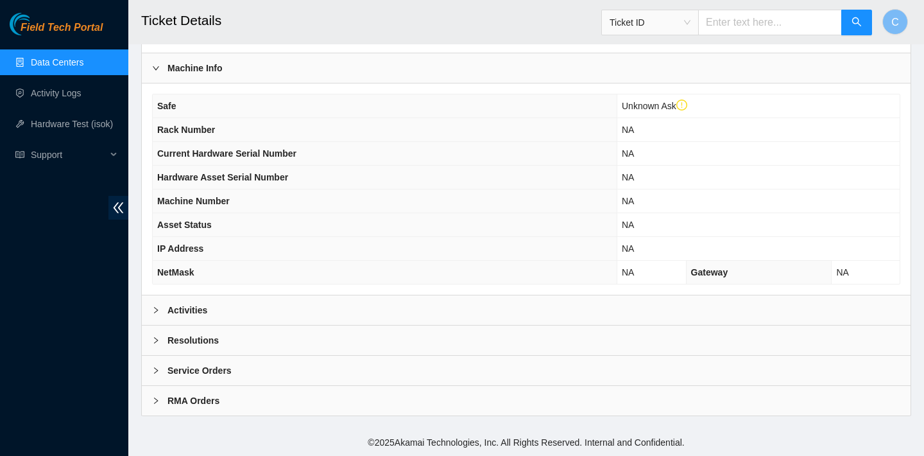
click at [661, 307] on div "Activities" at bounding box center [526, 310] width 769 height 30
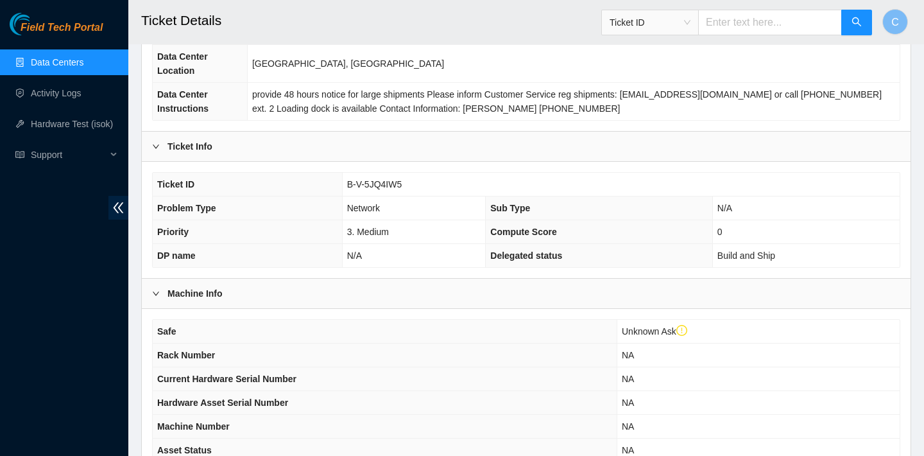
scroll to position [0, 0]
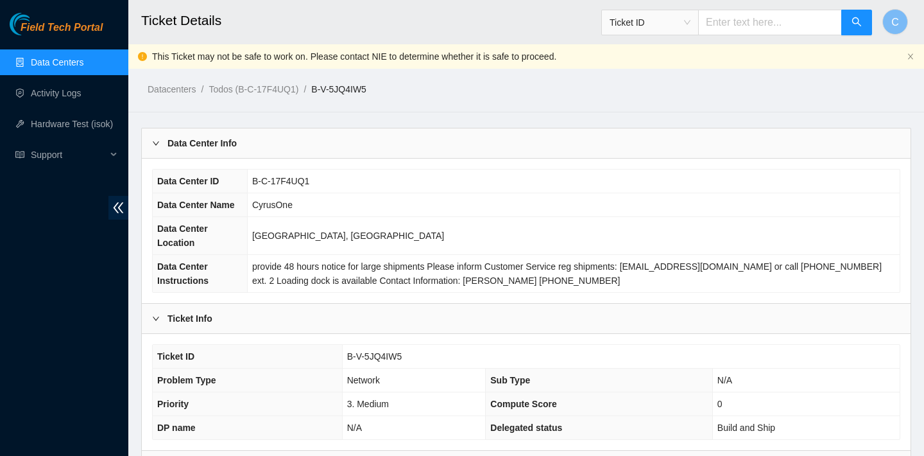
click at [768, 19] on input "text" at bounding box center [770, 23] width 144 height 26
click at [691, 22] on span "Ticket ID" at bounding box center [650, 22] width 81 height 19
type input "417328428630"
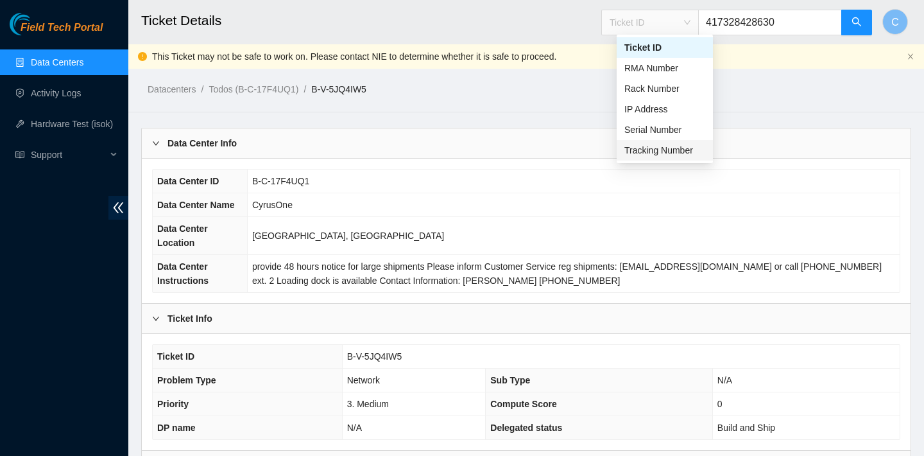
click at [667, 153] on div "Tracking Number" at bounding box center [664, 150] width 81 height 14
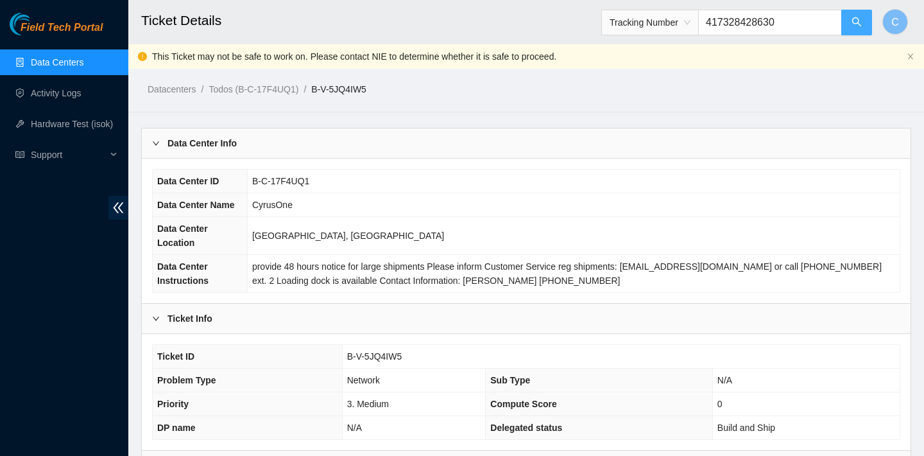
click at [850, 24] on button "button" at bounding box center [856, 23] width 31 height 26
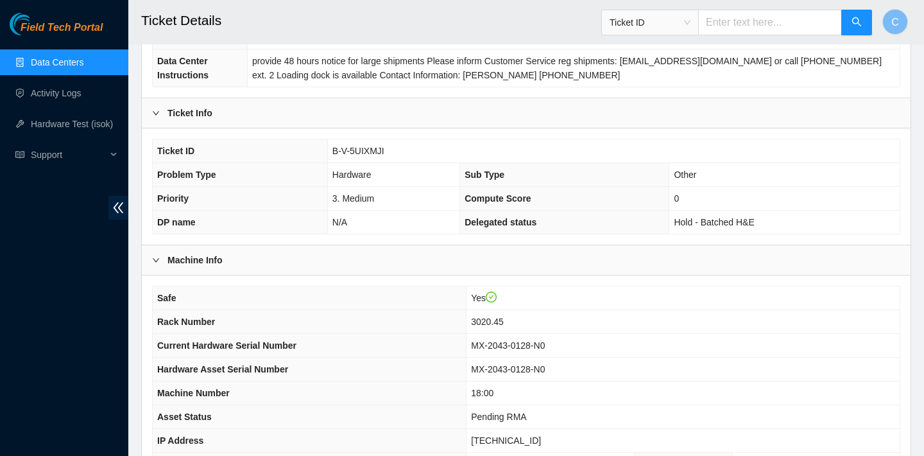
scroll to position [288, 0]
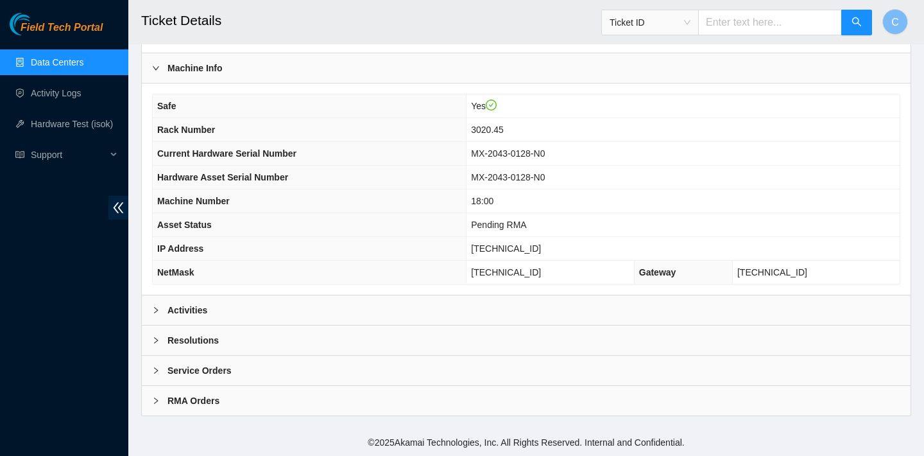
click at [630, 304] on div "Activities" at bounding box center [526, 310] width 769 height 30
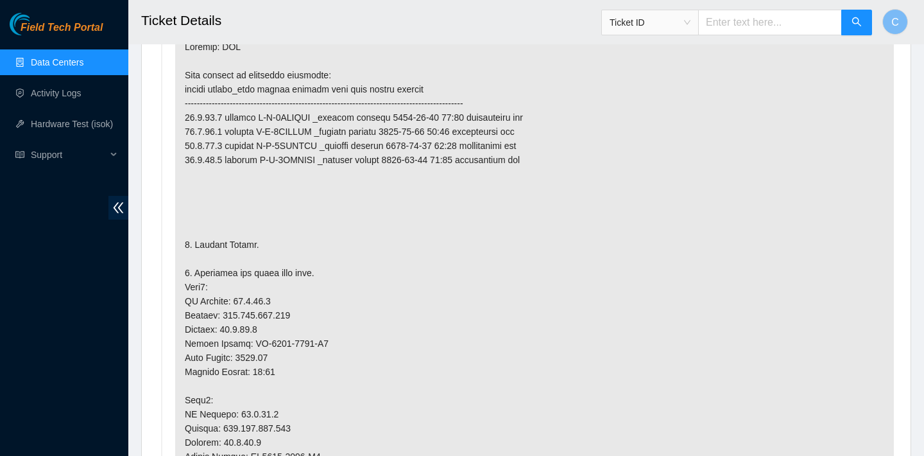
scroll to position [709, 0]
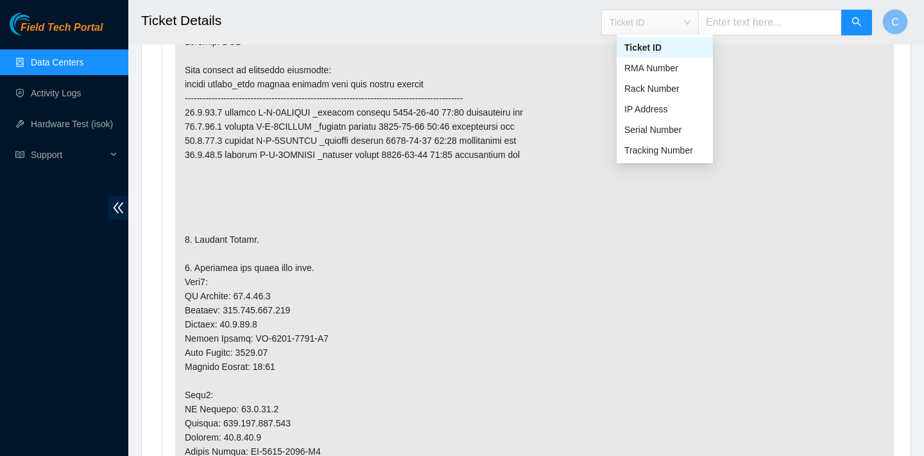
click at [683, 30] on span "Ticket ID" at bounding box center [650, 22] width 81 height 19
click at [658, 148] on div "Tracking Number" at bounding box center [664, 150] width 81 height 14
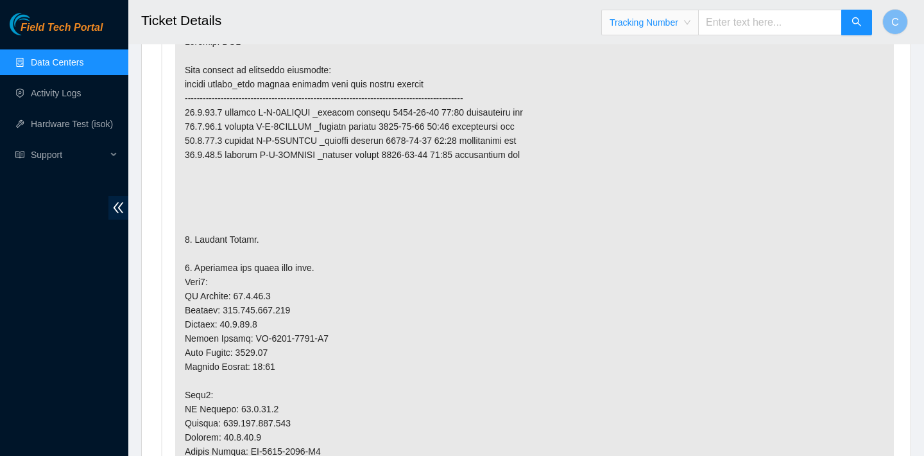
click at [746, 27] on input "text" at bounding box center [770, 23] width 144 height 26
type input "417328428858"
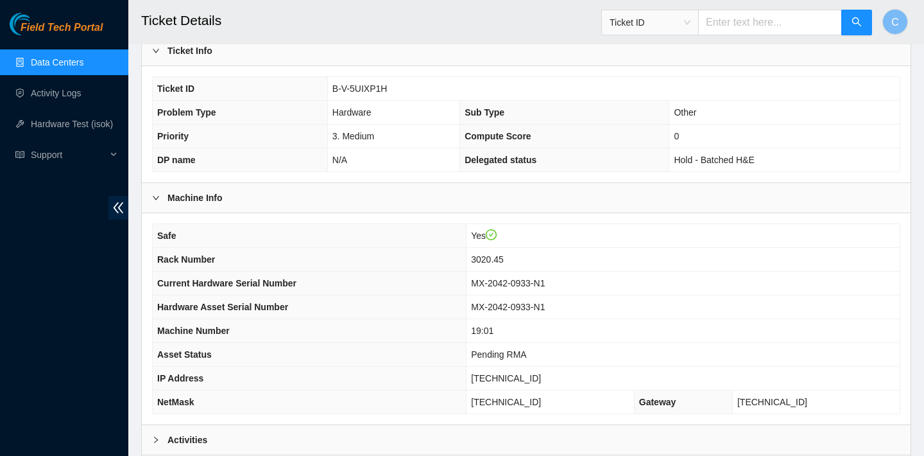
scroll to position [220, 0]
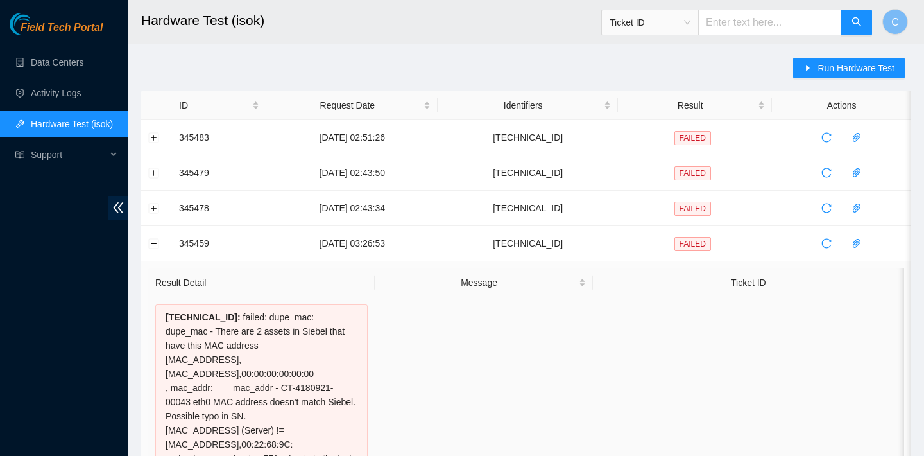
scroll to position [255, 0]
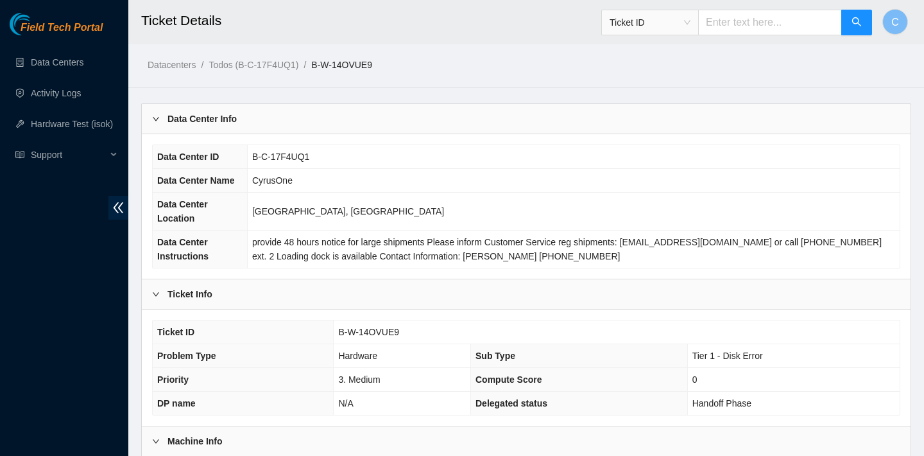
scroll to position [351, 0]
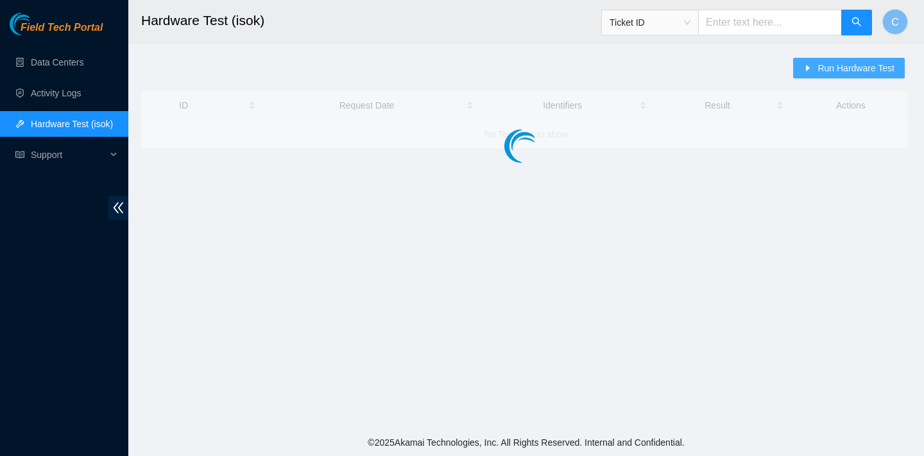
click at [811, 67] on button "Run Hardware Test" at bounding box center [849, 68] width 112 height 21
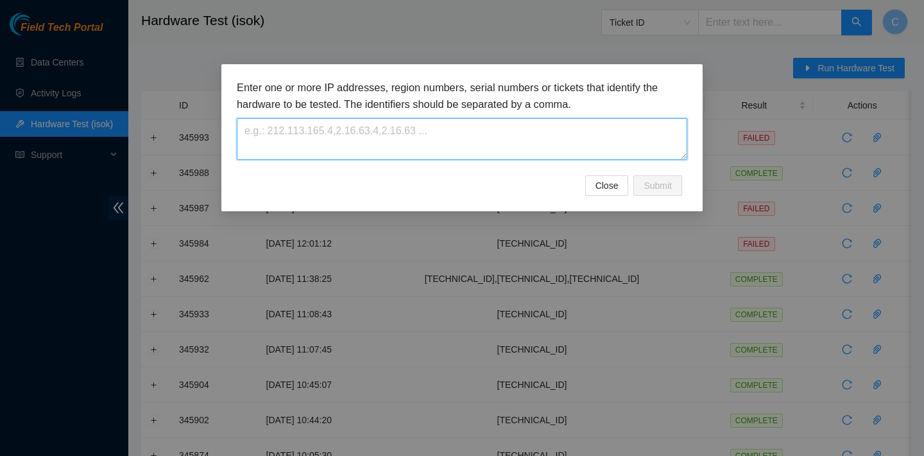
click at [600, 139] on textarea at bounding box center [462, 139] width 451 height 42
paste textarea "[TECHNICAL_ID]"
type textarea "[TECHNICAL_ID]"
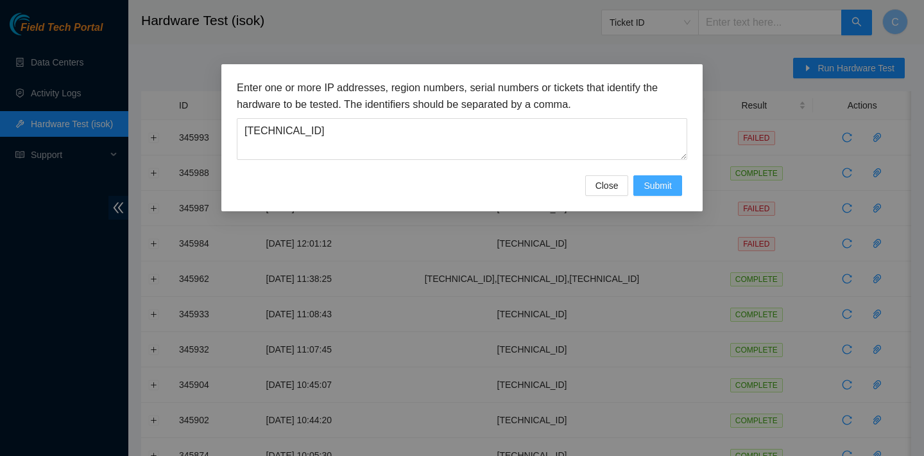
click at [669, 186] on span "Submit" at bounding box center [658, 185] width 28 height 14
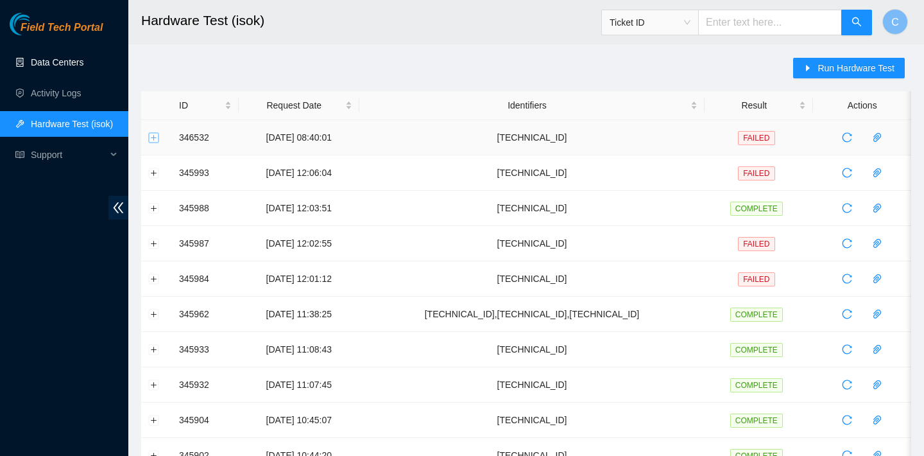
click at [156, 139] on button "Expand row" at bounding box center [154, 137] width 10 height 10
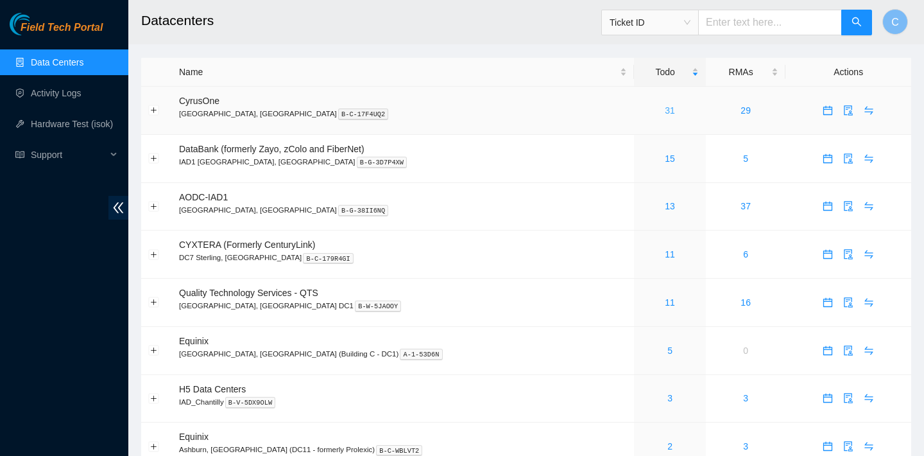
click at [665, 113] on link "31" at bounding box center [670, 110] width 10 height 10
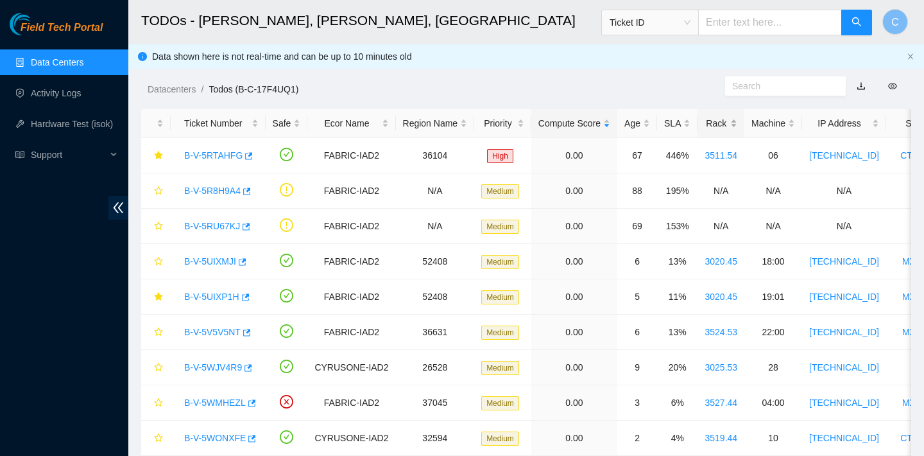
click at [721, 122] on div "Rack" at bounding box center [721, 123] width 33 height 14
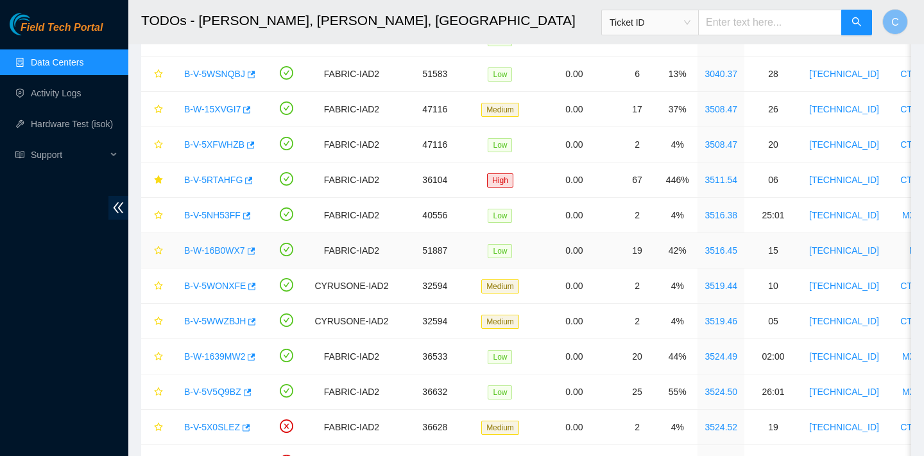
scroll to position [329, 0]
click at [255, 142] on icon "button" at bounding box center [251, 144] width 8 height 7
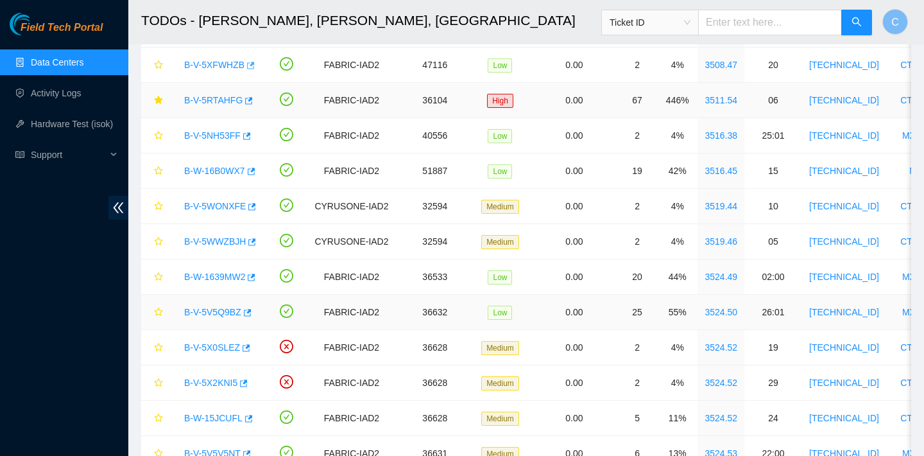
scroll to position [402, 0]
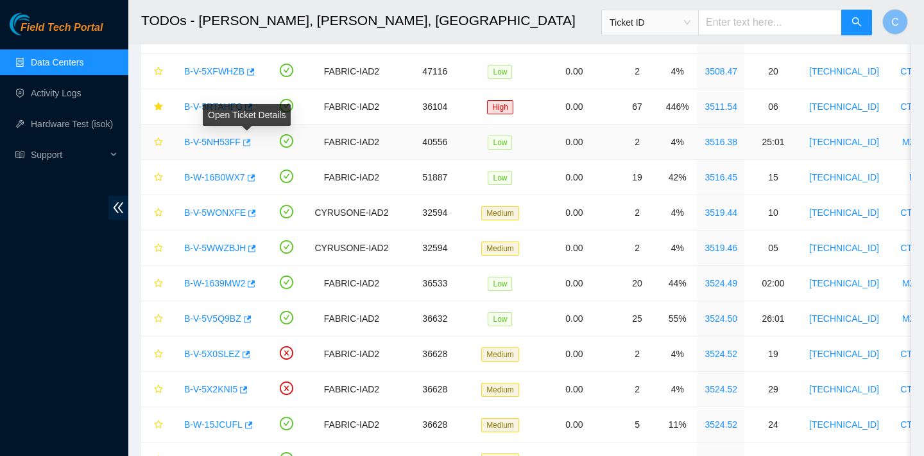
click at [245, 141] on icon "button" at bounding box center [245, 142] width 9 height 9
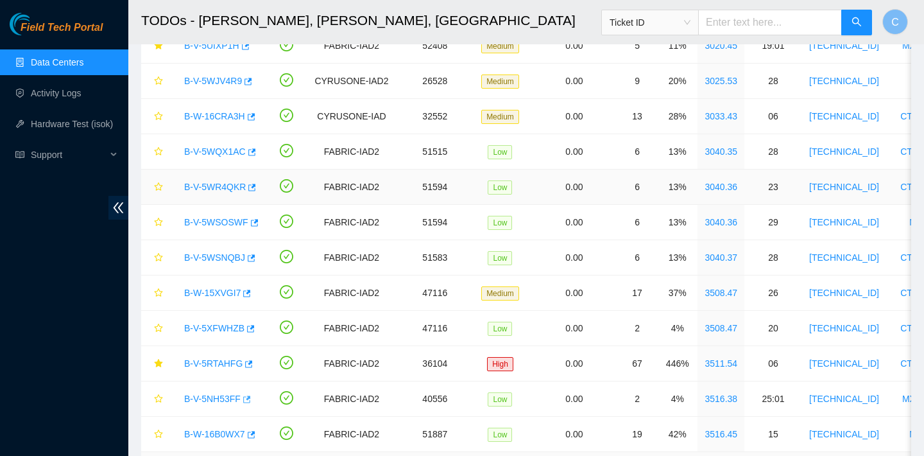
scroll to position [150, 0]
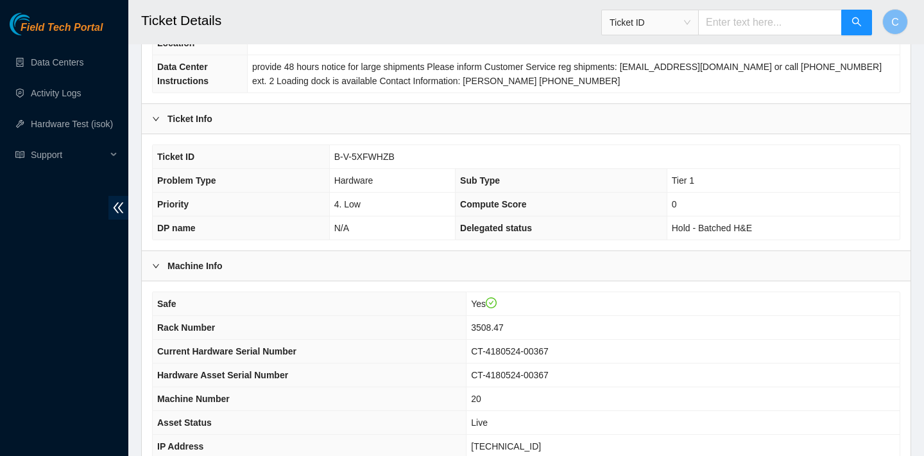
scroll to position [373, 0]
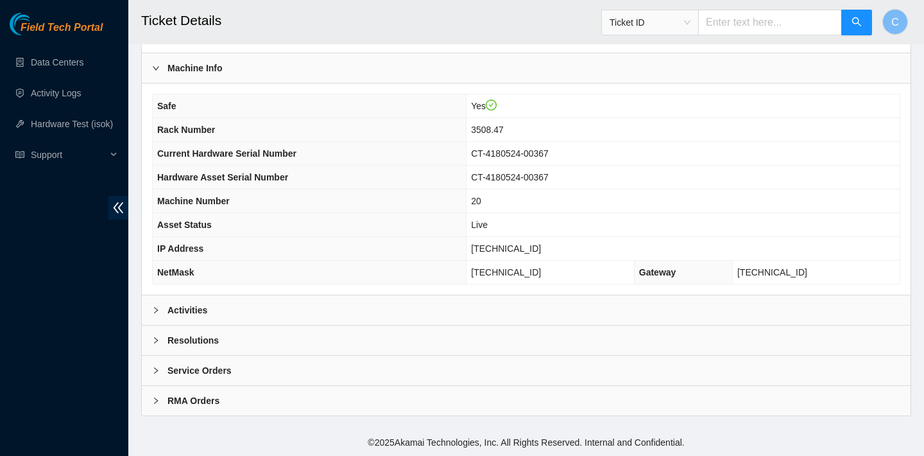
click at [284, 300] on div "Activities" at bounding box center [526, 310] width 769 height 30
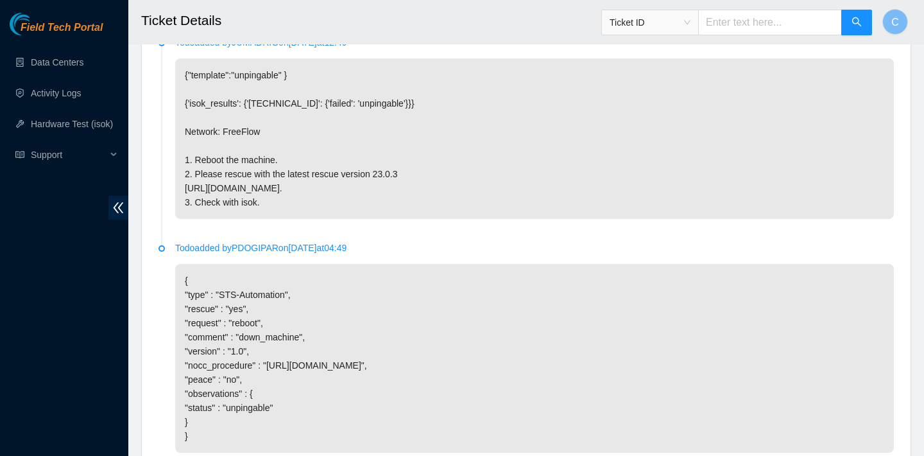
scroll to position [795, 0]
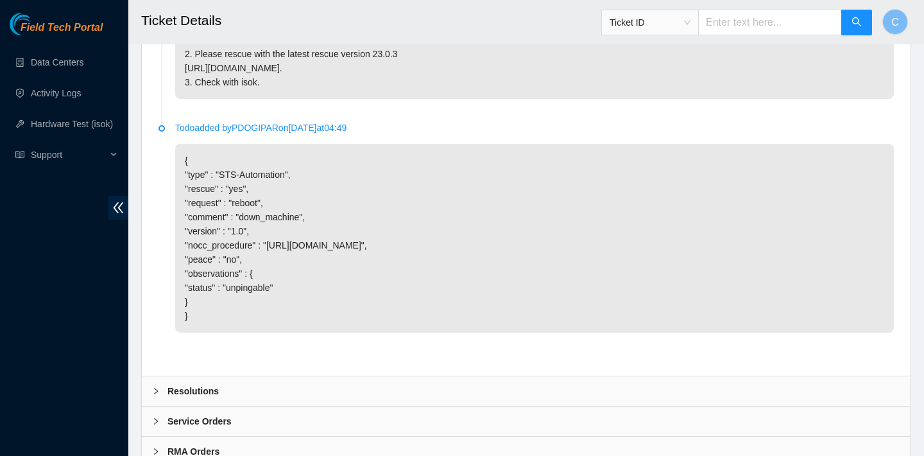
click at [291, 399] on div "Resolutions" at bounding box center [526, 391] width 769 height 30
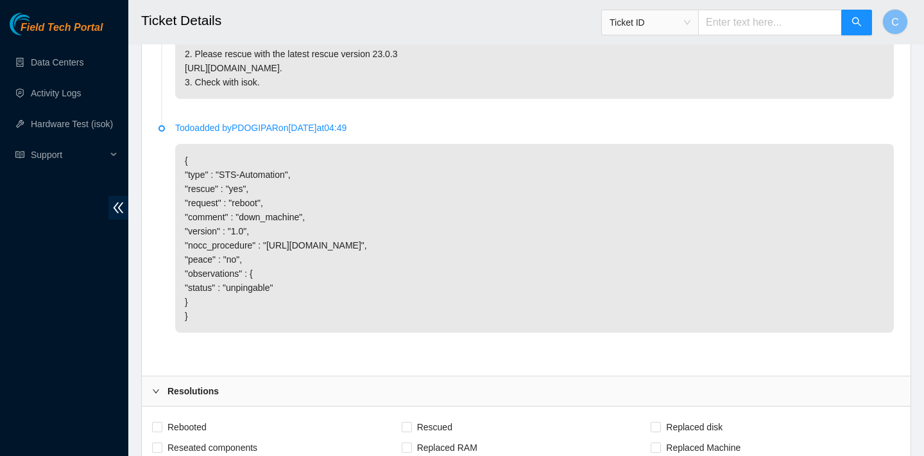
scroll to position [1078, 0]
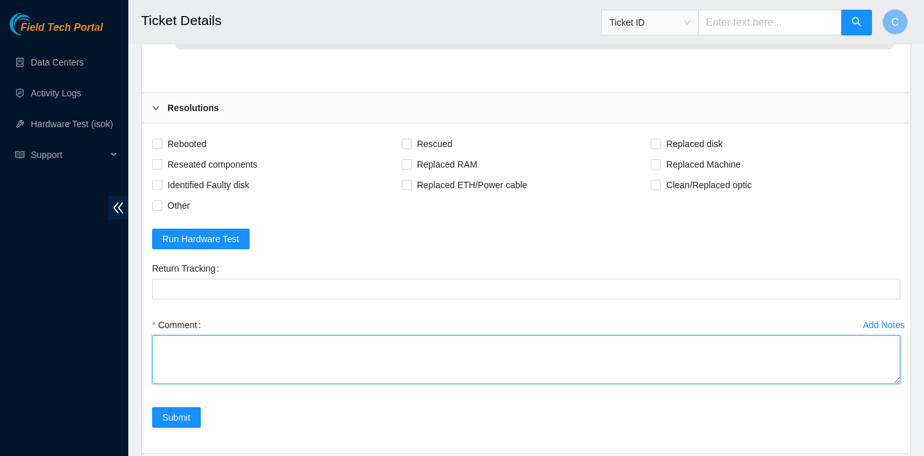
click at [407, 359] on textarea "Comment" at bounding box center [526, 359] width 748 height 49
click at [322, 375] on textarea "Comment" at bounding box center [526, 359] width 748 height 49
type textarea "v"
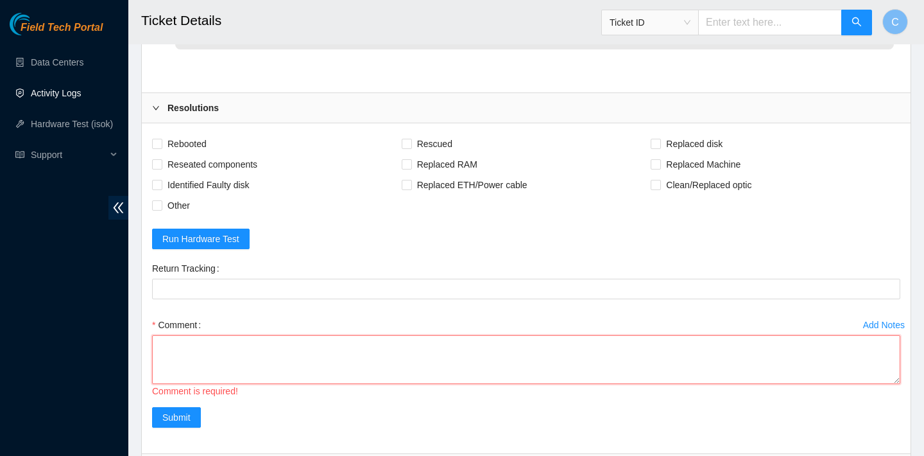
paste textarea "B-W-14OVUE9"
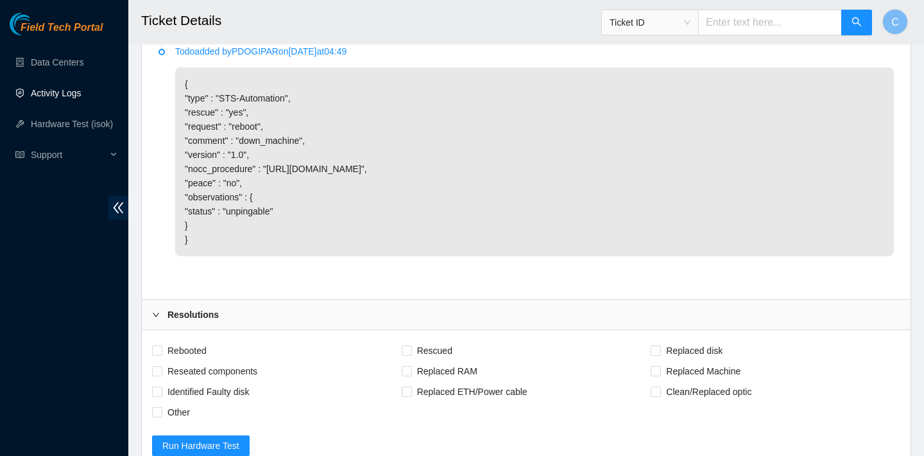
scroll to position [1108, 0]
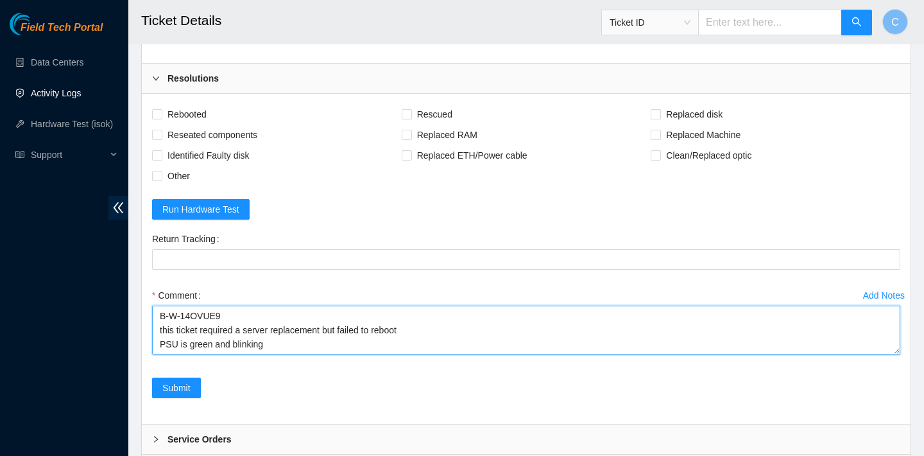
click at [280, 352] on textarea "B-W-14OVUE9 this ticket required a server replacement but failed to reboot PSU …" at bounding box center [526, 329] width 748 height 49
type textarea "B-W-14OVUE9 this ticket required a server replacement but failed to reboot PSU …"
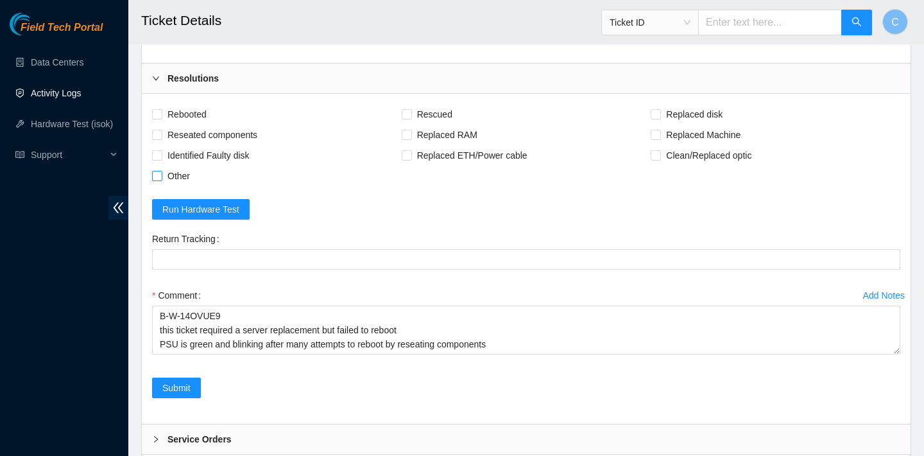
click at [175, 186] on span "Other" at bounding box center [178, 176] width 33 height 21
click at [161, 180] on input "Other" at bounding box center [156, 175] width 9 height 9
checkbox input "true"
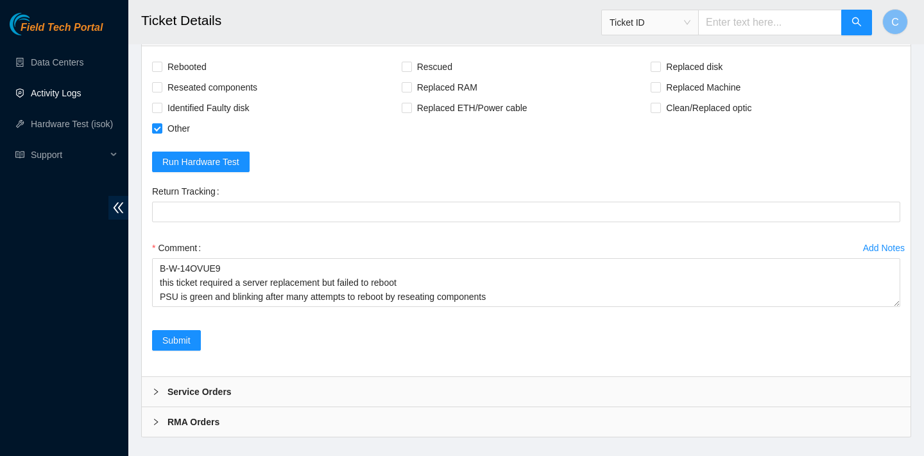
scroll to position [1189, 0]
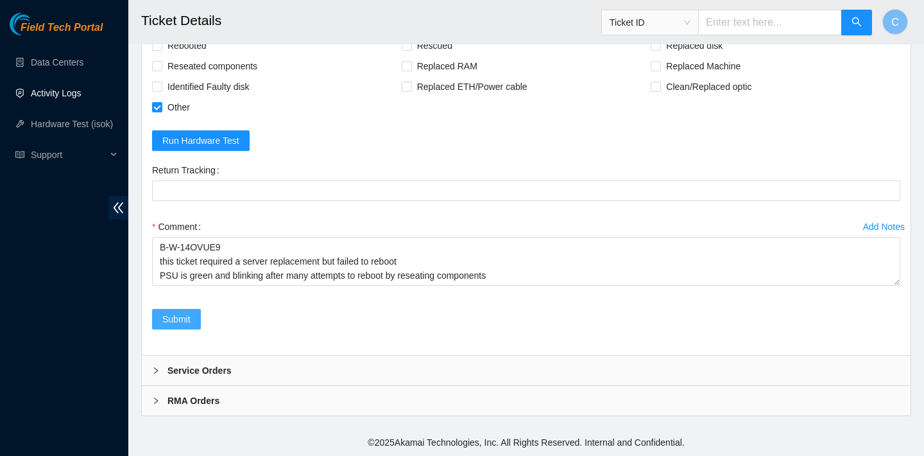
click at [186, 314] on span "Submit" at bounding box center [176, 319] width 28 height 14
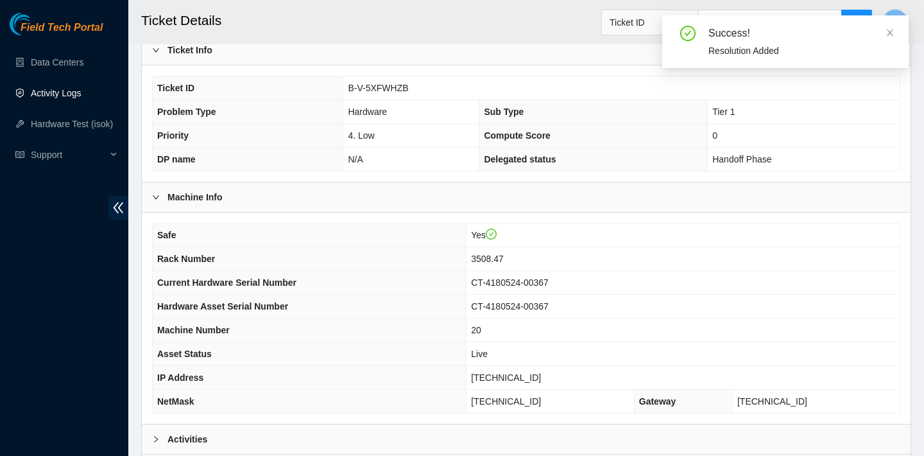
scroll to position [373, 0]
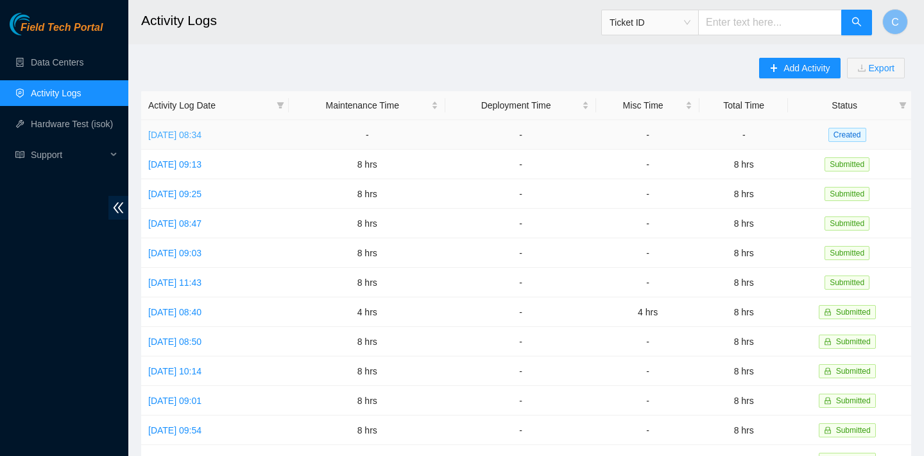
click at [202, 130] on link "[DATE] 08:34" at bounding box center [174, 135] width 53 height 10
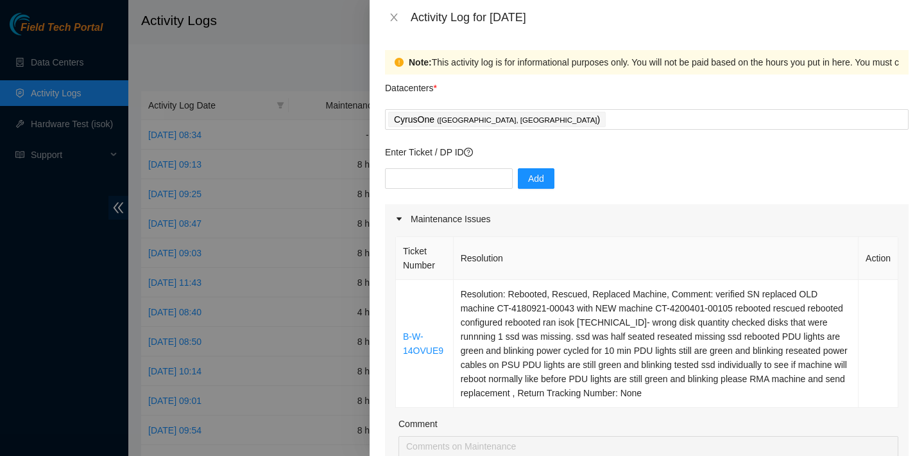
scroll to position [101, 0]
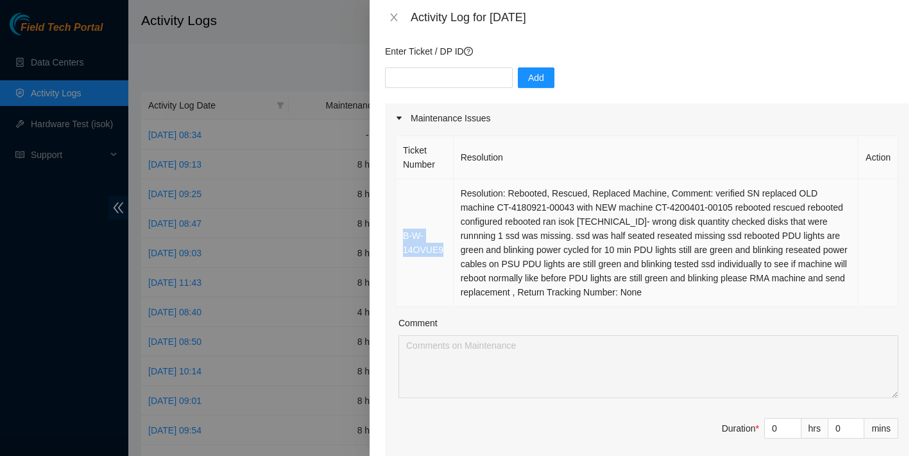
drag, startPoint x: 402, startPoint y: 225, endPoint x: 447, endPoint y: 250, distance: 52.0
click at [447, 250] on td "B-W-14OVUE9" at bounding box center [425, 243] width 58 height 128
copy link "B-W-14OVUE9"
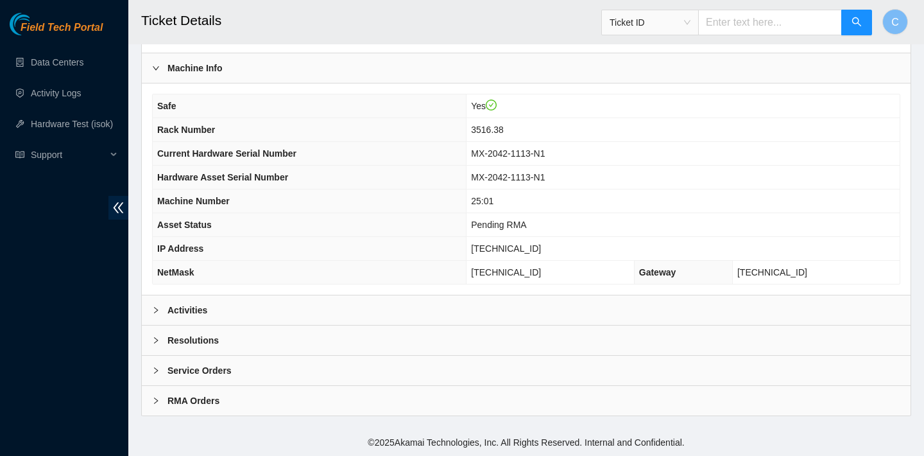
click at [347, 301] on div "Activities" at bounding box center [526, 310] width 769 height 30
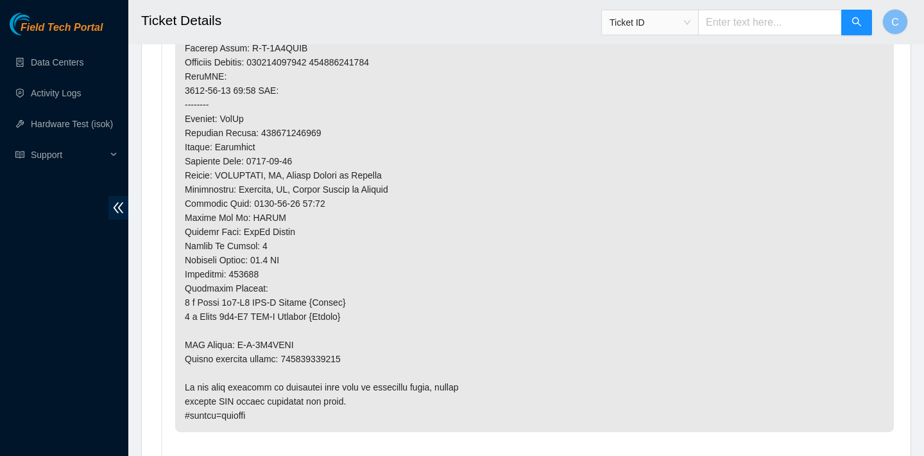
scroll to position [1180, 0]
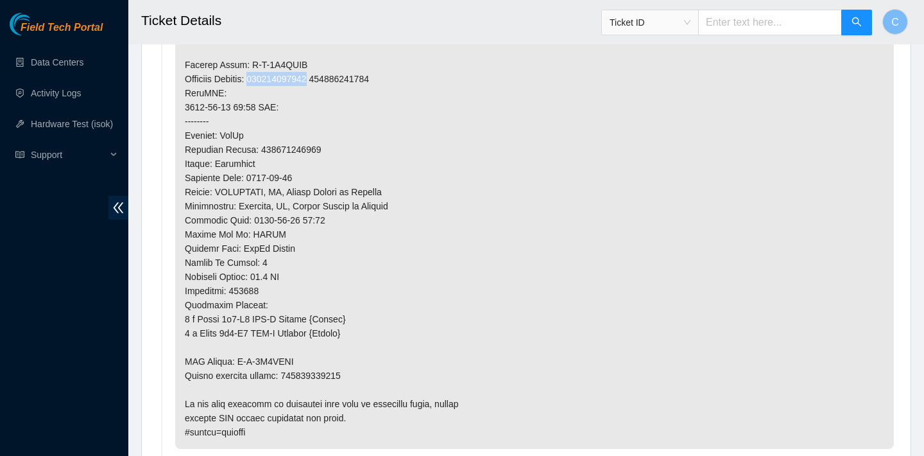
drag, startPoint x: 333, startPoint y: 80, endPoint x: 266, endPoint y: 79, distance: 67.4
click at [266, 79] on p at bounding box center [534, 1] width 719 height 895
copy p "417328429843"
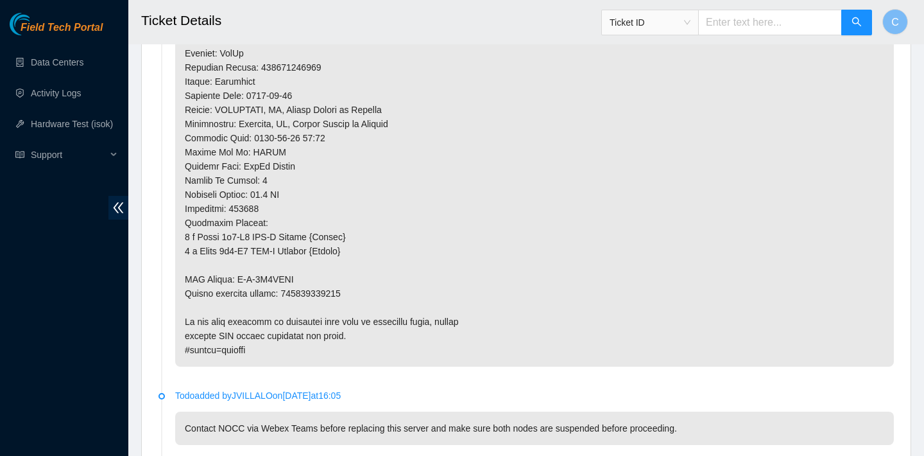
scroll to position [1277, 0]
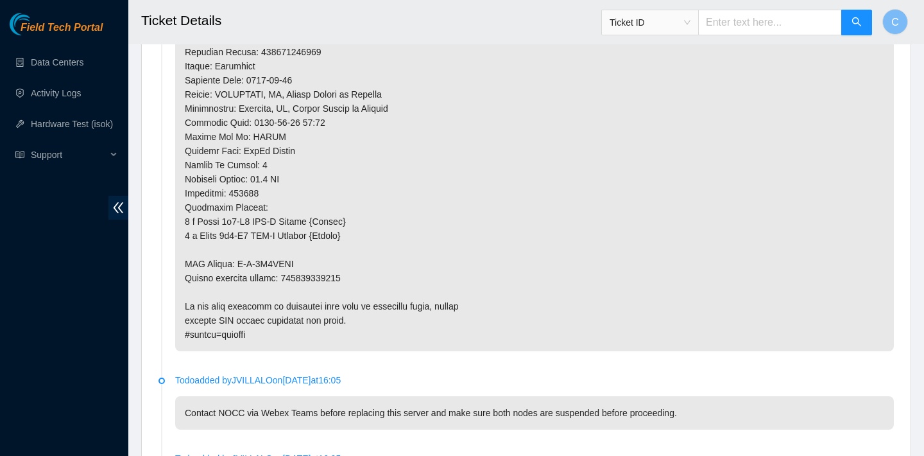
drag, startPoint x: 362, startPoint y: 275, endPoint x: 288, endPoint y: 274, distance: 74.4
copy p "417328429854"
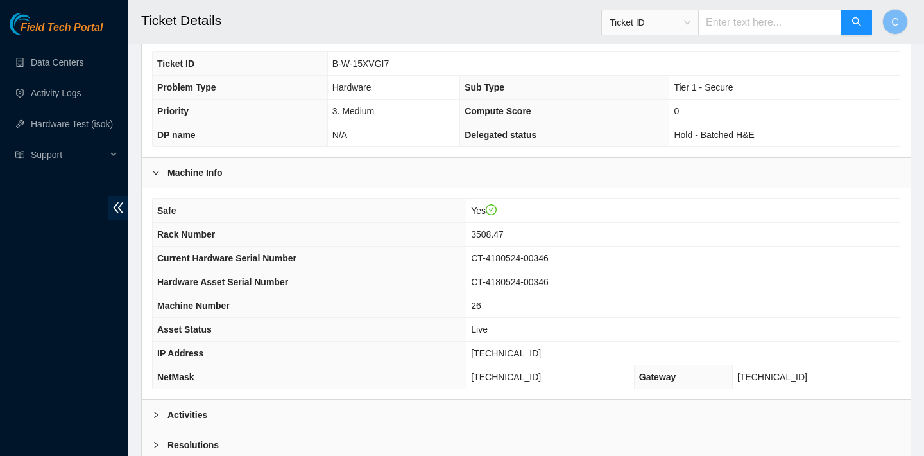
scroll to position [373, 0]
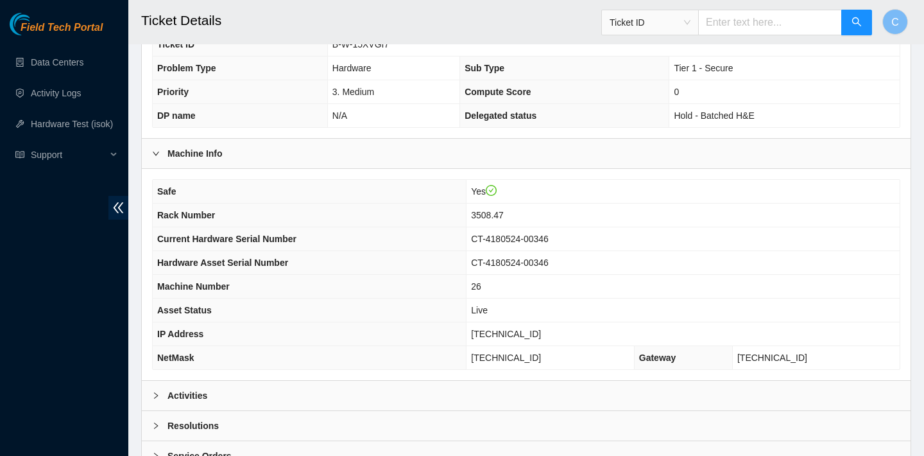
click at [272, 388] on div "Activities" at bounding box center [526, 396] width 769 height 30
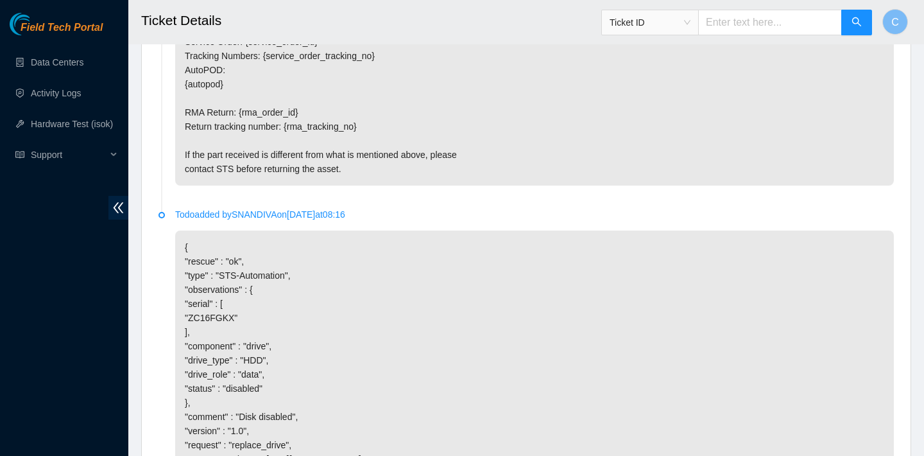
scroll to position [2316, 0]
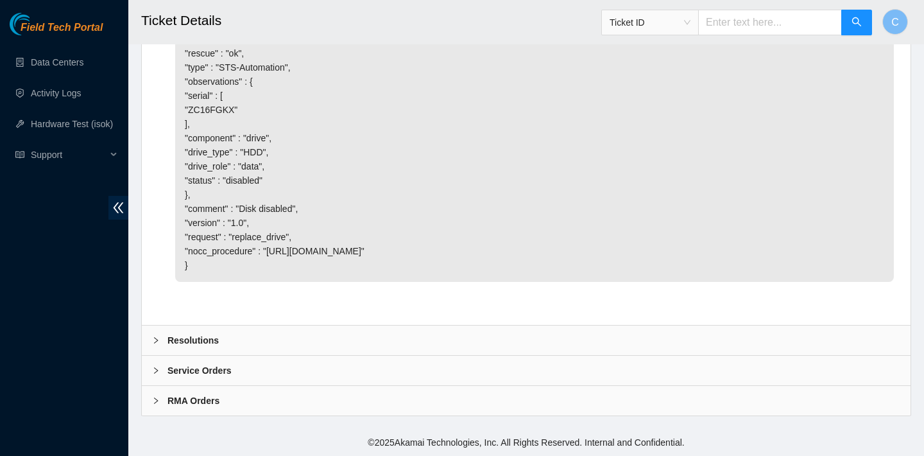
click at [245, 338] on div "Resolutions" at bounding box center [526, 340] width 769 height 30
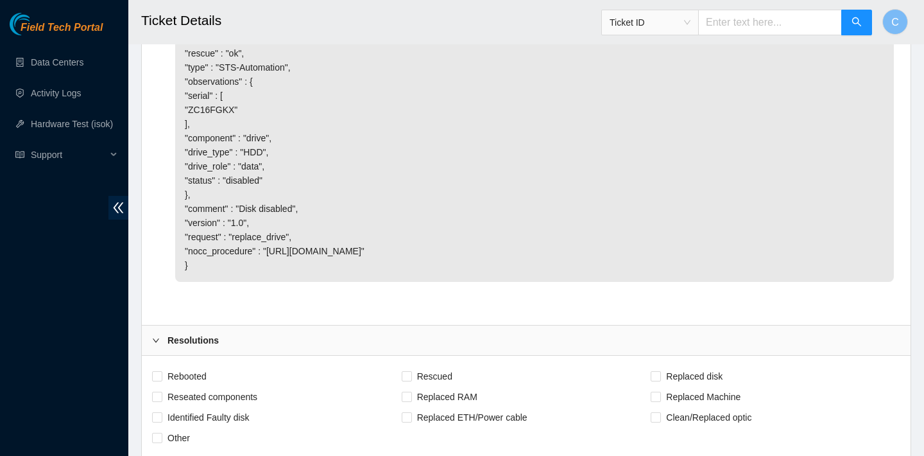
scroll to position [2579, 0]
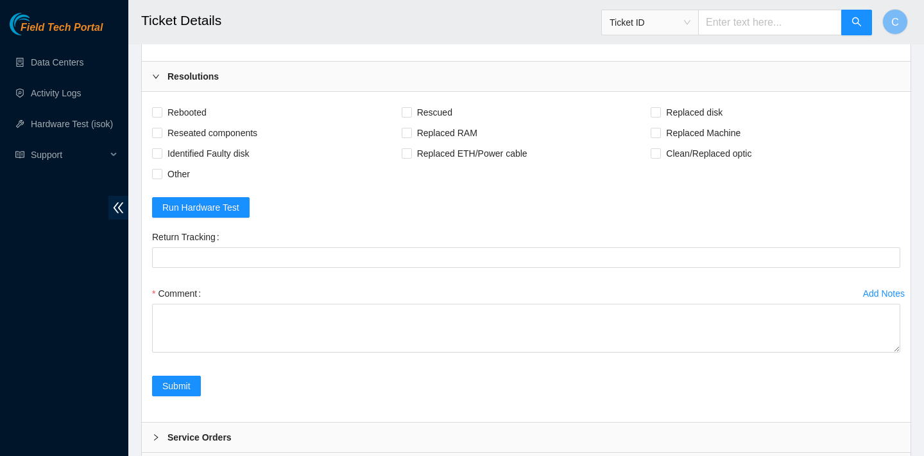
click at [182, 96] on div "Rebooted Rescued Replaced disk Reseated components Replaced RAM Replaced Machin…" at bounding box center [526, 257] width 769 height 330
click at [180, 110] on span "Rebooted" at bounding box center [186, 112] width 49 height 21
click at [161, 110] on input "Rebooted" at bounding box center [156, 111] width 9 height 9
checkbox input "true"
click at [429, 110] on span "Rescued" at bounding box center [435, 112] width 46 height 21
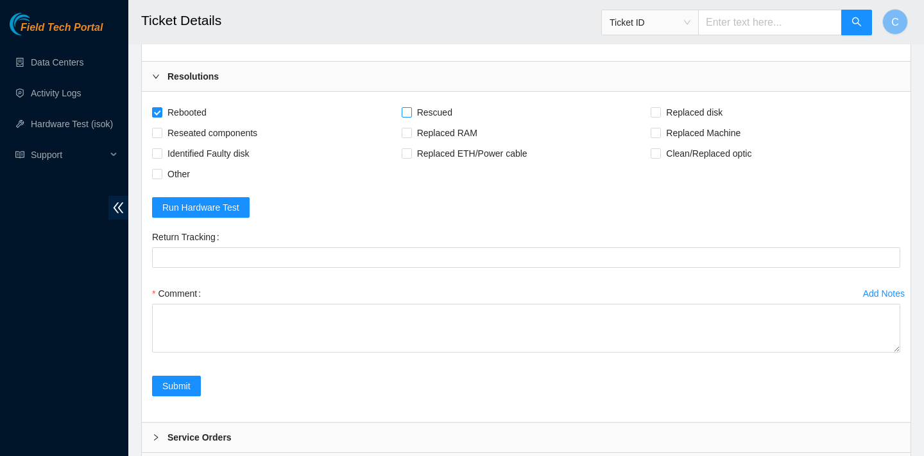
click at [411, 110] on input "Rescued" at bounding box center [406, 111] width 9 height 9
checkbox input "true"
click at [714, 103] on span "Replaced disk" at bounding box center [694, 112] width 67 height 21
click at [660, 107] on input "Replaced disk" at bounding box center [655, 111] width 9 height 9
checkbox input "true"
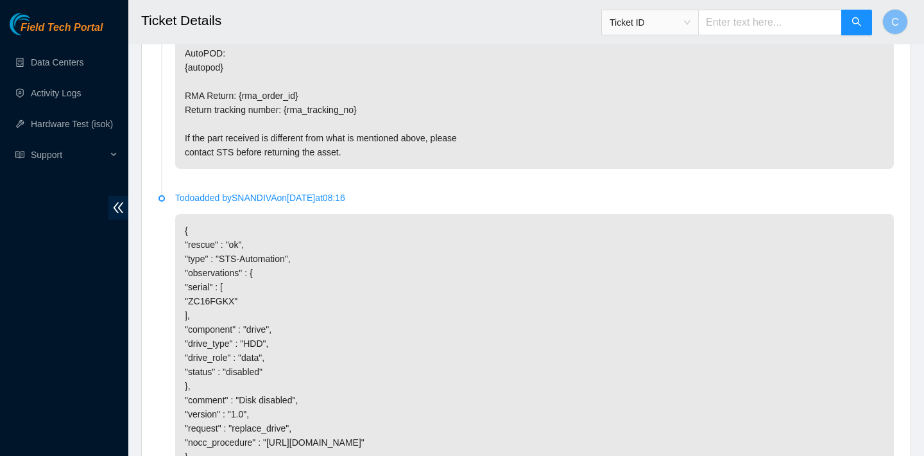
scroll to position [2646, 0]
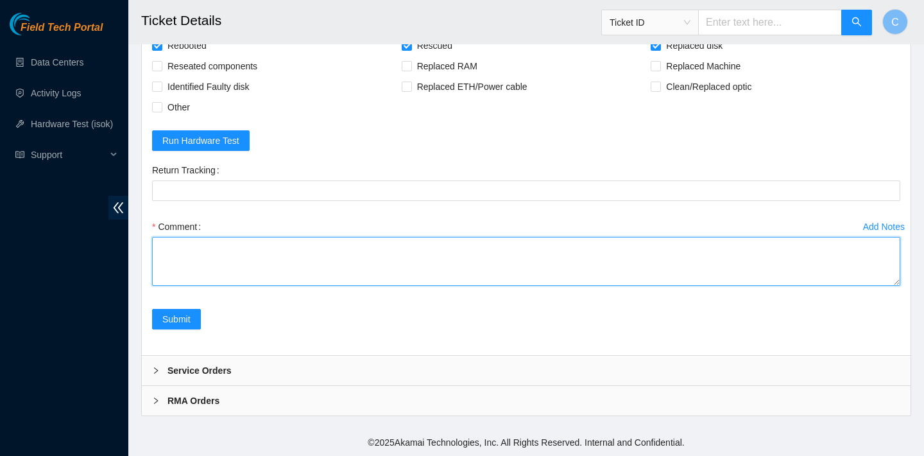
click at [472, 263] on textarea "Comment" at bounding box center [526, 261] width 748 height 49
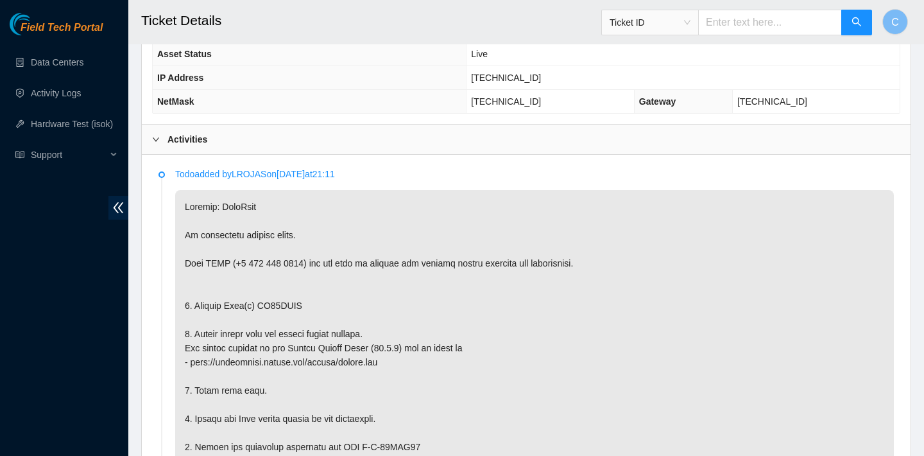
scroll to position [620, 0]
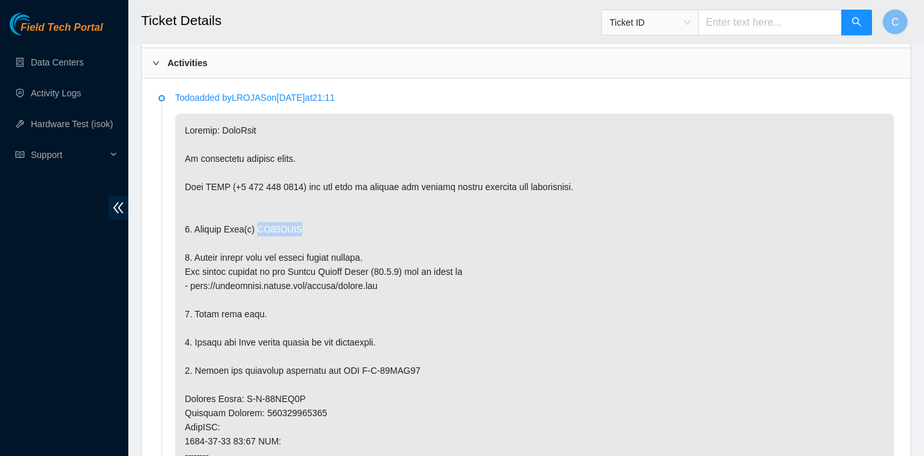
drag, startPoint x: 320, startPoint y: 223, endPoint x: 264, endPoint y: 223, distance: 55.8
click at [264, 223] on p at bounding box center [534, 434] width 719 height 641
copy p "ZC16FGKX"
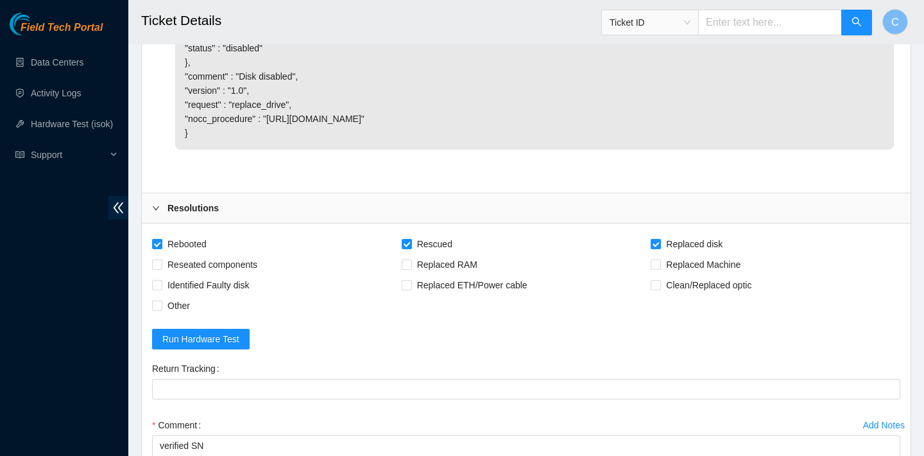
scroll to position [2646, 0]
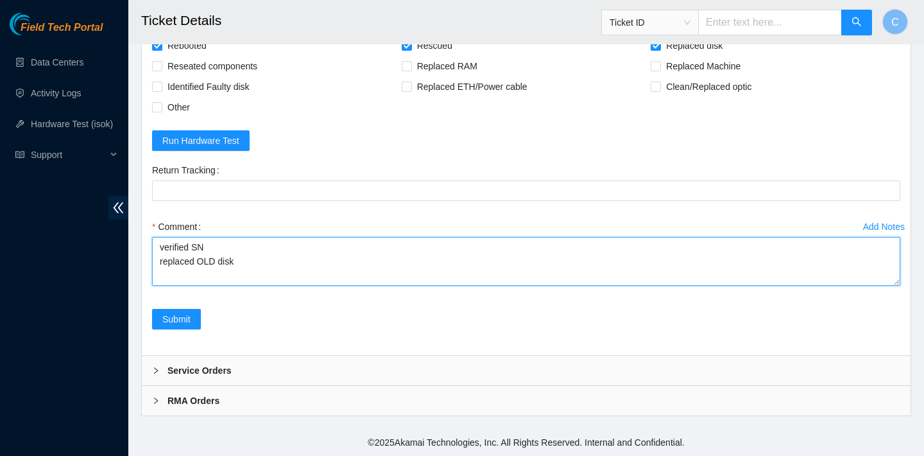
click at [298, 262] on textarea "verified SN replaced OLD disk" at bounding box center [526, 261] width 748 height 49
paste textarea "ZC16FGKX"
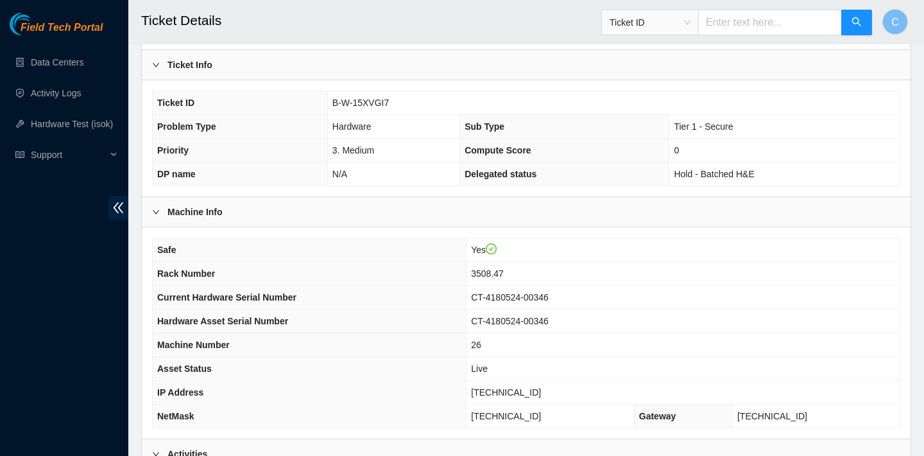
scroll to position [250, 0]
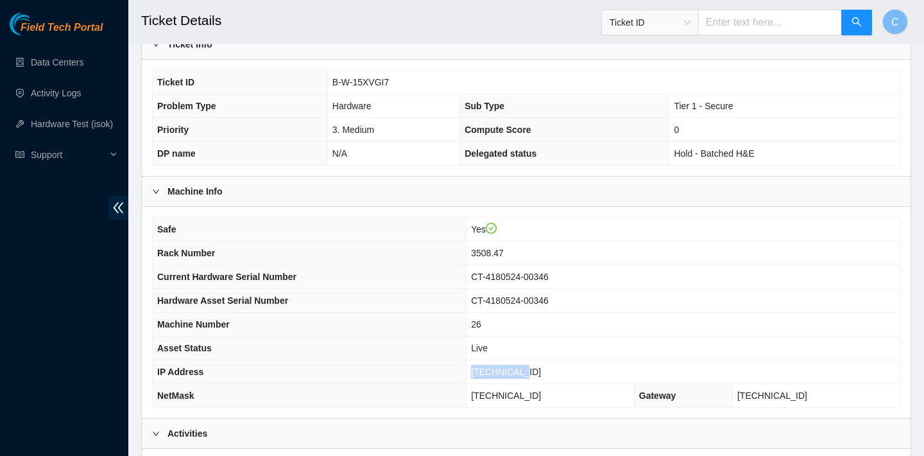
drag, startPoint x: 549, startPoint y: 373, endPoint x: 493, endPoint y: 373, distance: 55.8
click at [493, 373] on td "[TECHNICAL_ID]" at bounding box center [683, 372] width 433 height 24
copy span "[TECHNICAL_ID]"
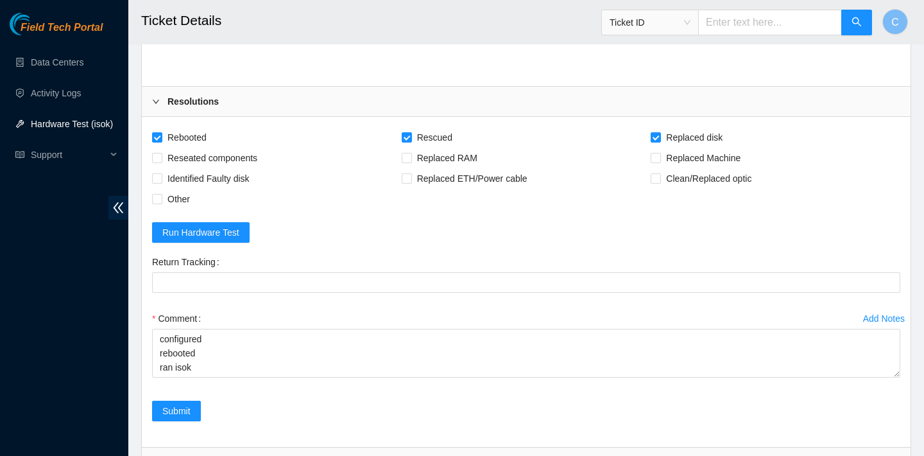
scroll to position [2568, 0]
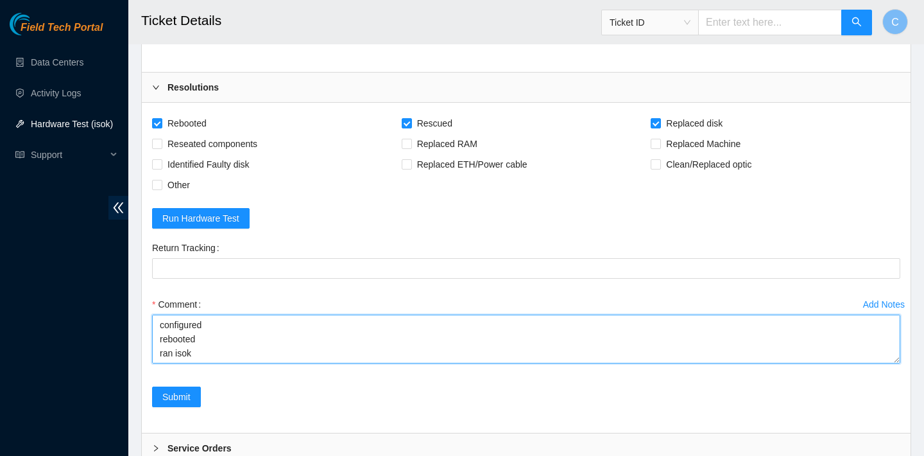
click at [192, 362] on textarea "verified SN replaced OLD disk ZC16FGKX with NEW disk S1Z0Q4ZH rebooted rescued …" at bounding box center [526, 338] width 748 height 49
paste textarea "23.35.96.29 : passed: ok"
type textarea "verified SN replaced OLD disk ZC16FGKX with NEW disk S1Z0Q4ZH rebooted rescued …"
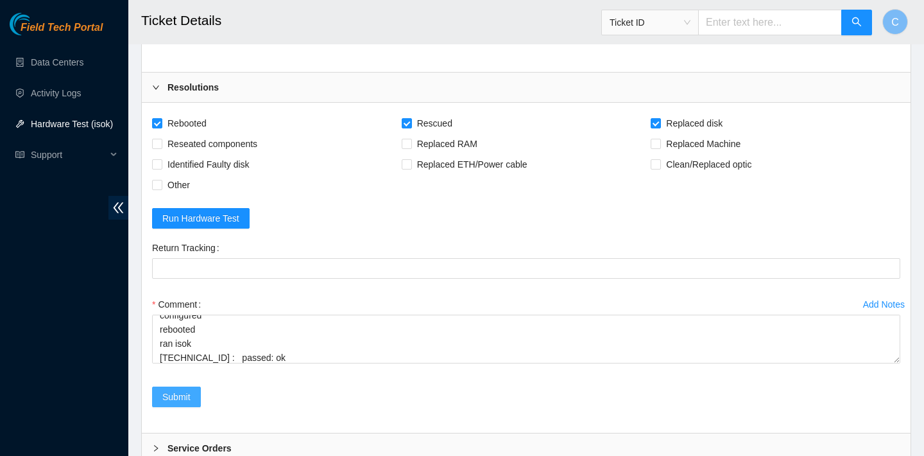
click at [178, 399] on span "Submit" at bounding box center [176, 397] width 28 height 14
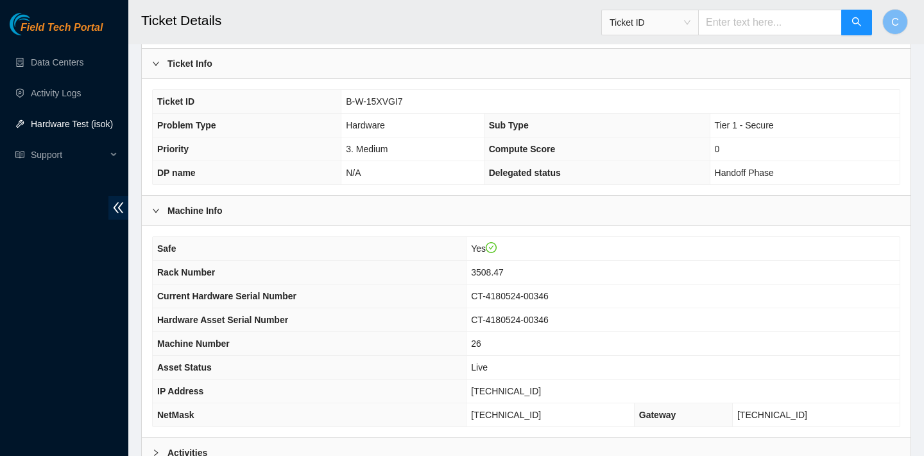
scroll to position [71, 0]
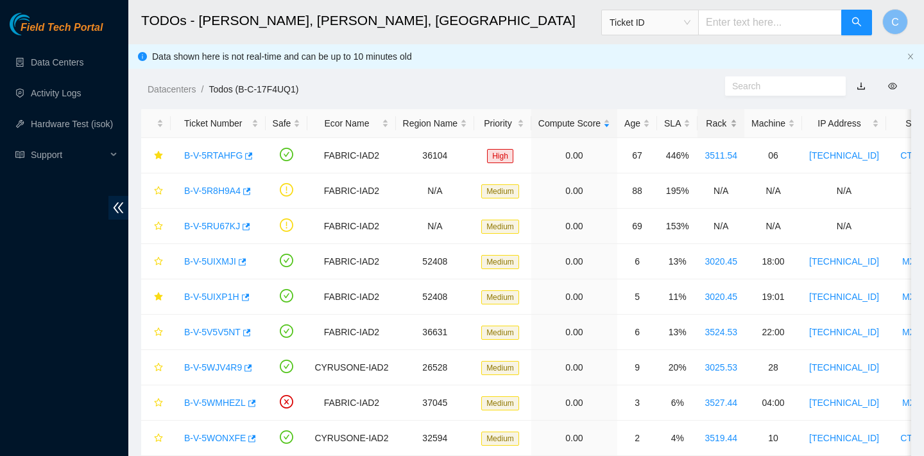
click at [732, 130] on div "Rack" at bounding box center [721, 123] width 33 height 14
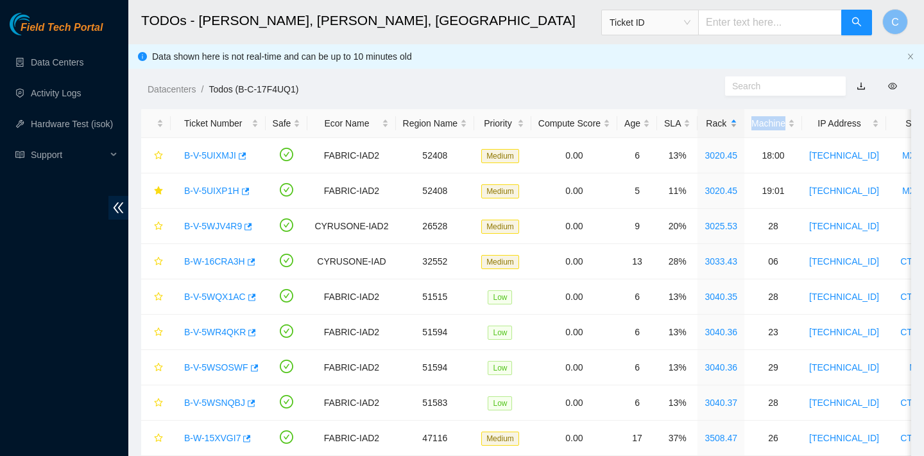
click at [732, 130] on div "Rack" at bounding box center [721, 123] width 33 height 14
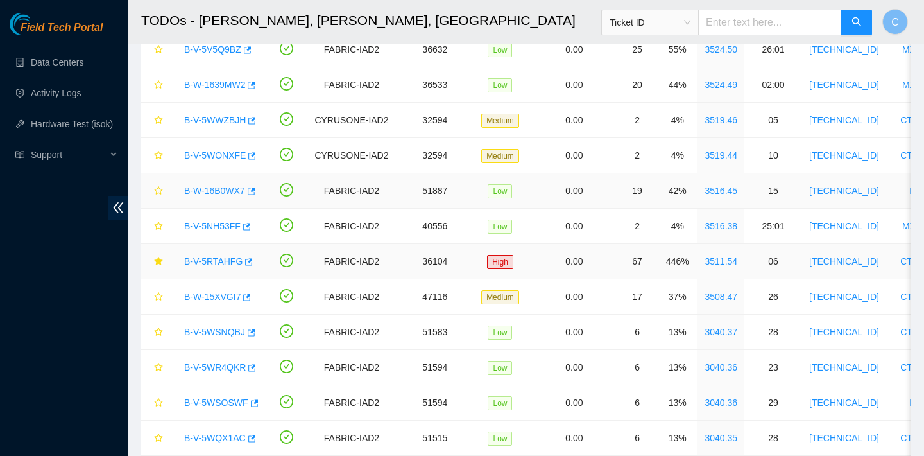
scroll to position [578, 0]
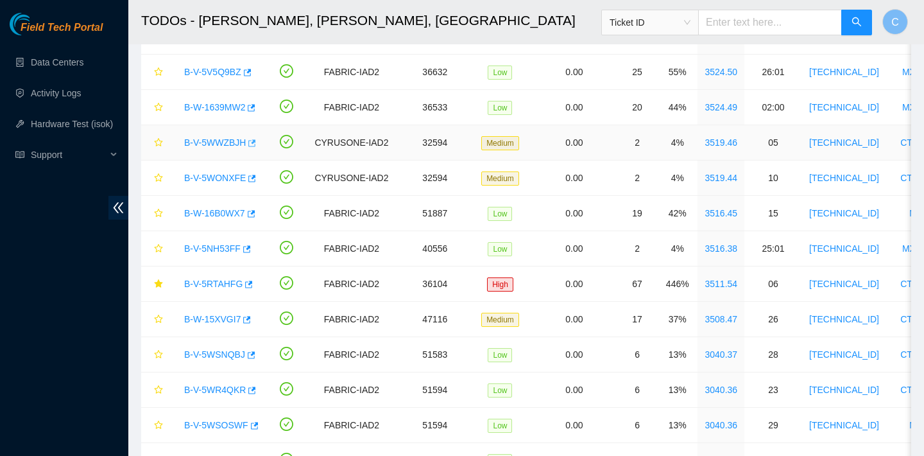
click at [254, 144] on icon "button" at bounding box center [250, 143] width 9 height 9
click at [255, 181] on icon "button" at bounding box center [250, 178] width 9 height 9
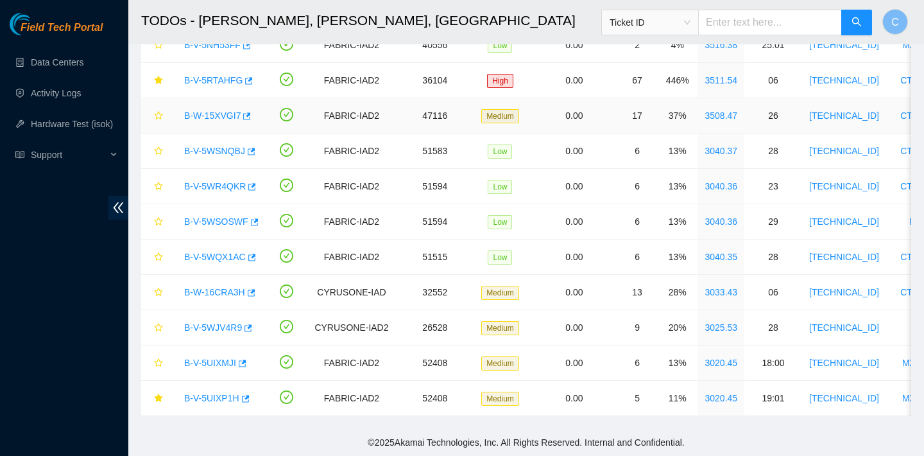
scroll to position [361, 0]
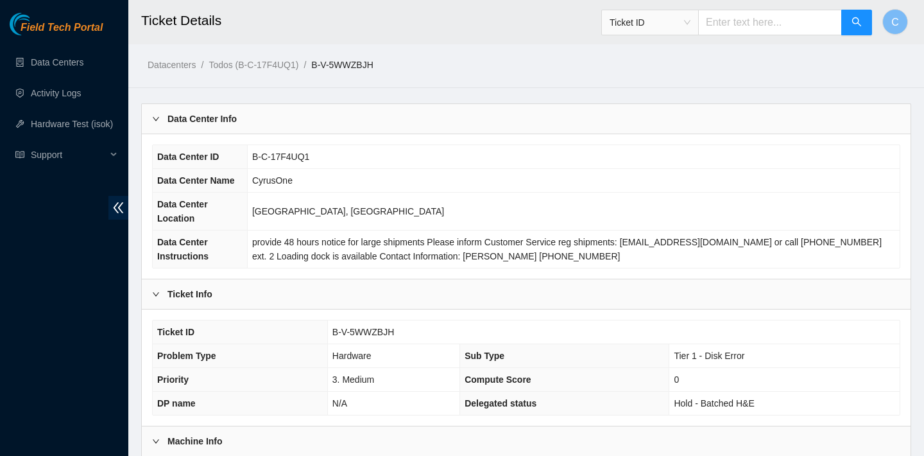
scroll to position [373, 0]
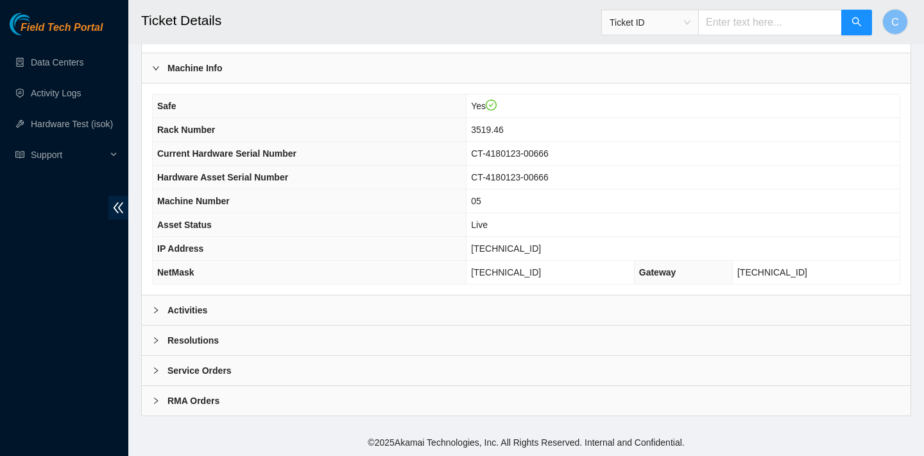
click at [246, 295] on div "Machine Info Safe Yes Rack Number 3519.46 Current Hardware Serial Number CT-418…" at bounding box center [526, 174] width 769 height 242
click at [246, 313] on div "Activities" at bounding box center [526, 310] width 769 height 30
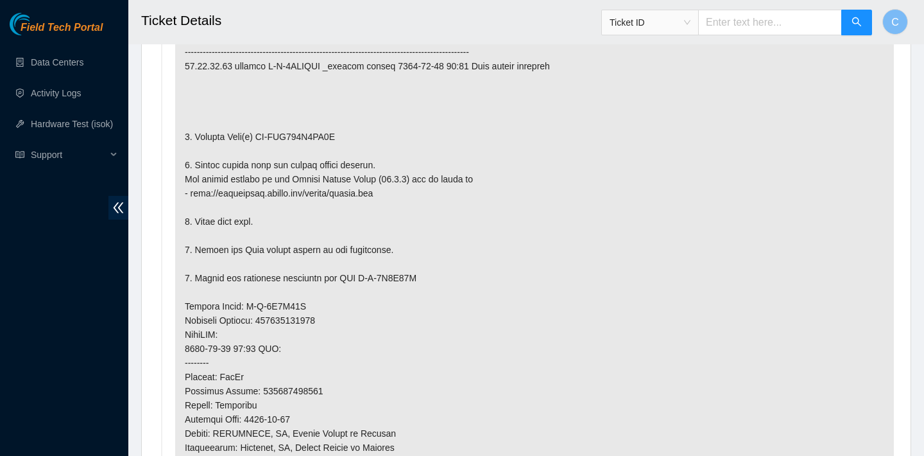
scroll to position [846, 0]
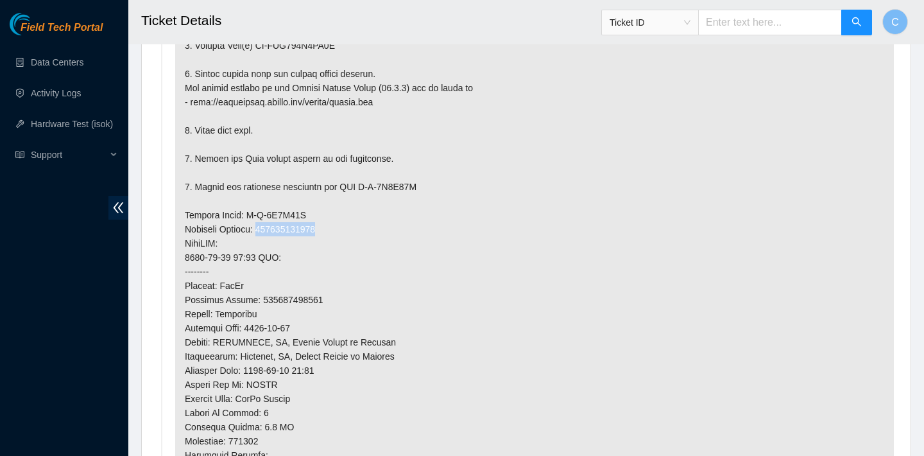
drag, startPoint x: 333, startPoint y: 225, endPoint x: 268, endPoint y: 223, distance: 65.5
click at [268, 223] on p at bounding box center [534, 229] width 719 height 683
copy p "463470062480"
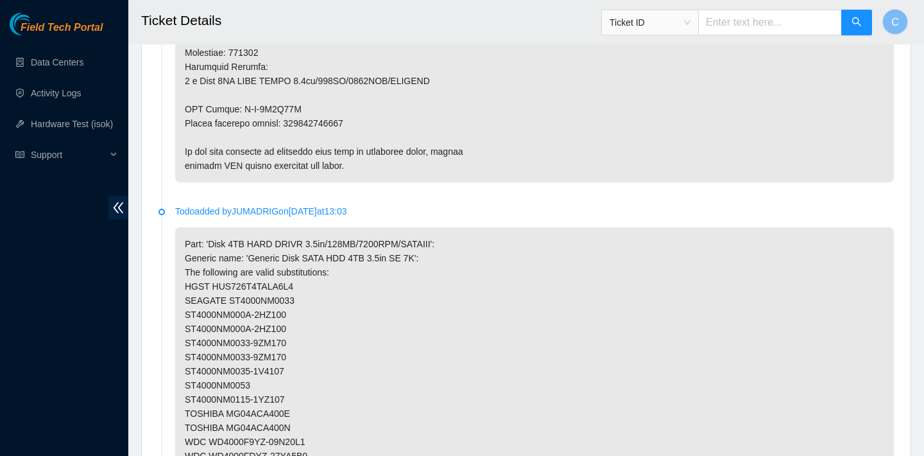
scroll to position [1228, 0]
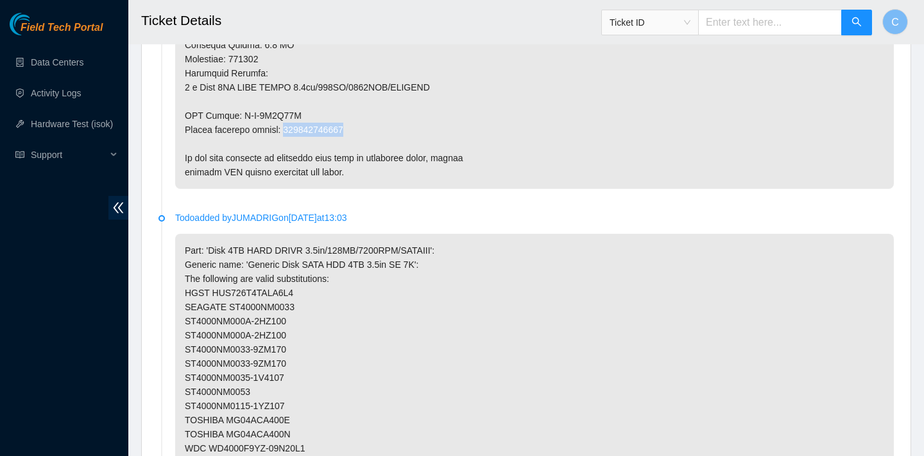
drag, startPoint x: 356, startPoint y: 129, endPoint x: 290, endPoint y: 128, distance: 66.1
copy p "463470062490"
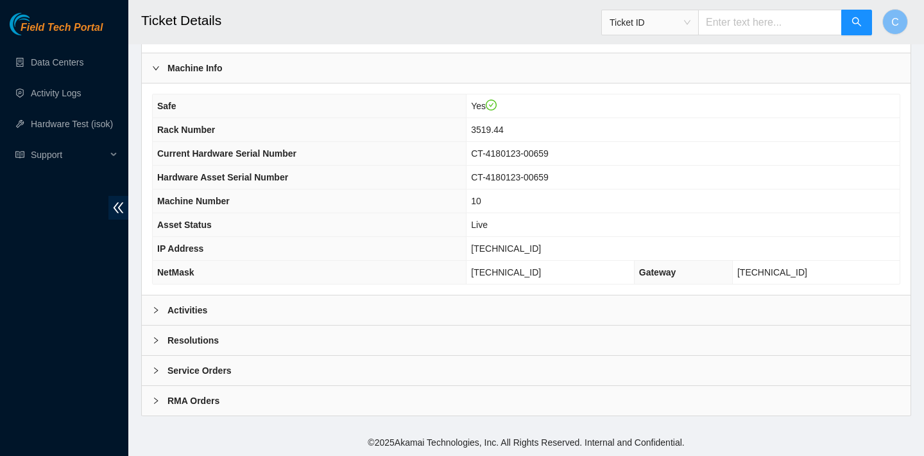
click at [323, 306] on div "Activities" at bounding box center [526, 310] width 769 height 30
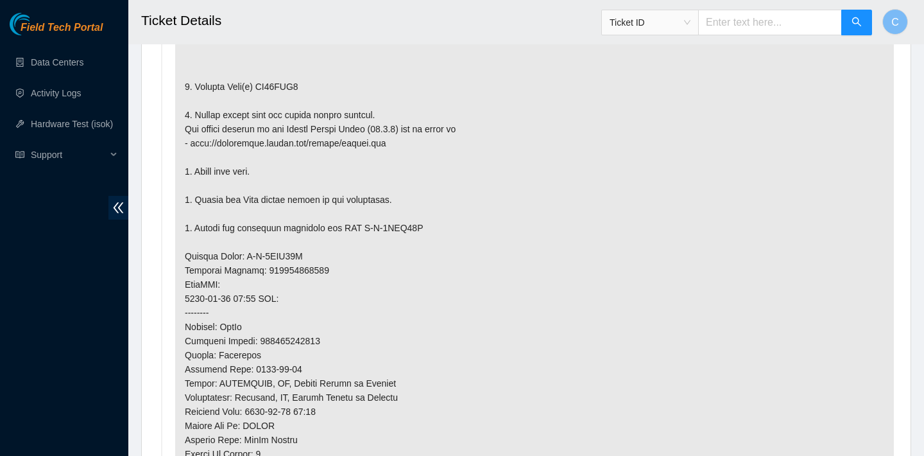
scroll to position [800, 0]
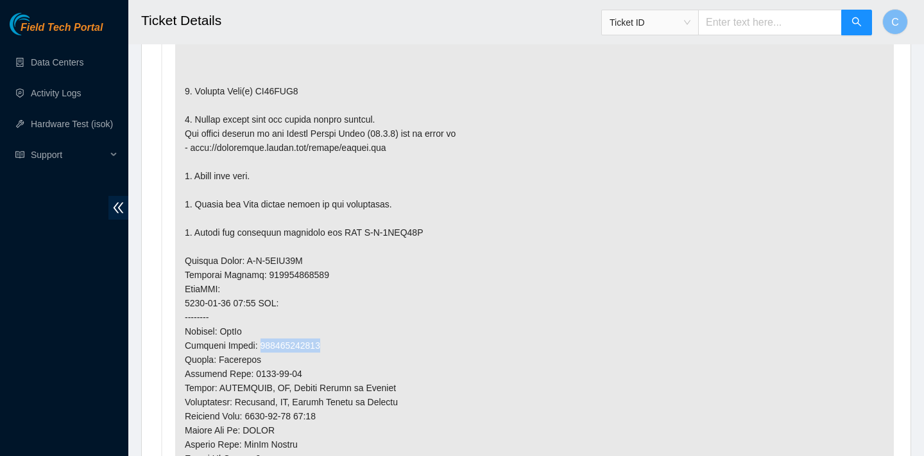
drag, startPoint x: 335, startPoint y: 345, endPoint x: 262, endPoint y: 342, distance: 73.2
click at [262, 342] on p at bounding box center [534, 274] width 719 height 683
copy p "463470061943"
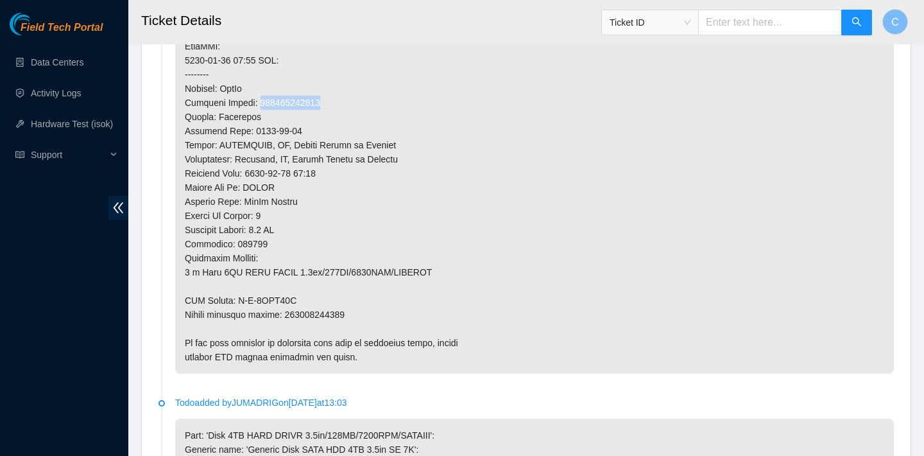
scroll to position [1154, 0]
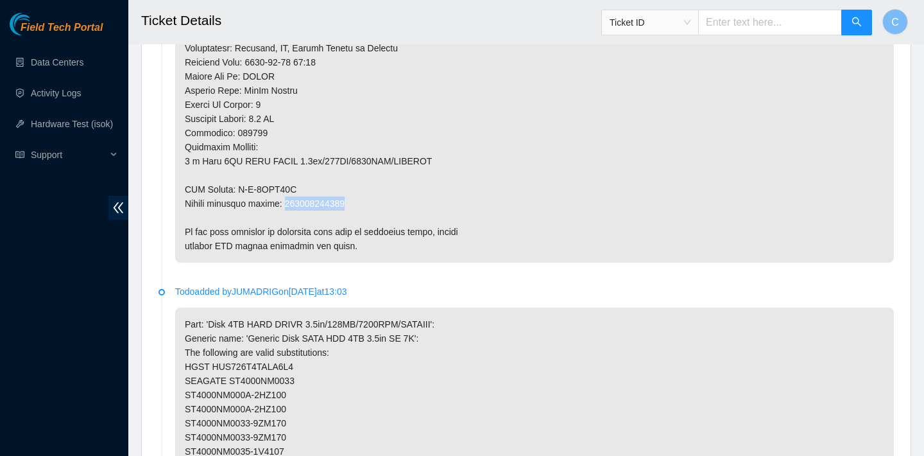
drag, startPoint x: 365, startPoint y: 204, endPoint x: 289, endPoint y: 203, distance: 75.7
copy p "463470061954"
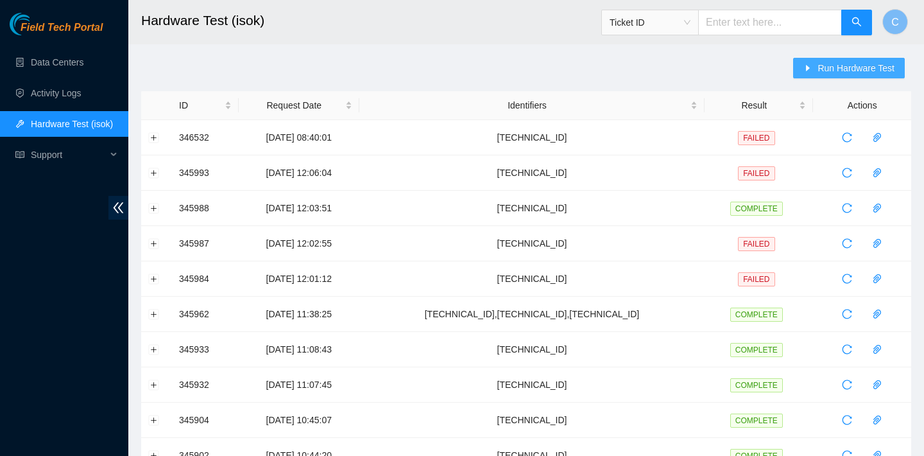
click at [823, 62] on span "Run Hardware Test" at bounding box center [856, 68] width 77 height 14
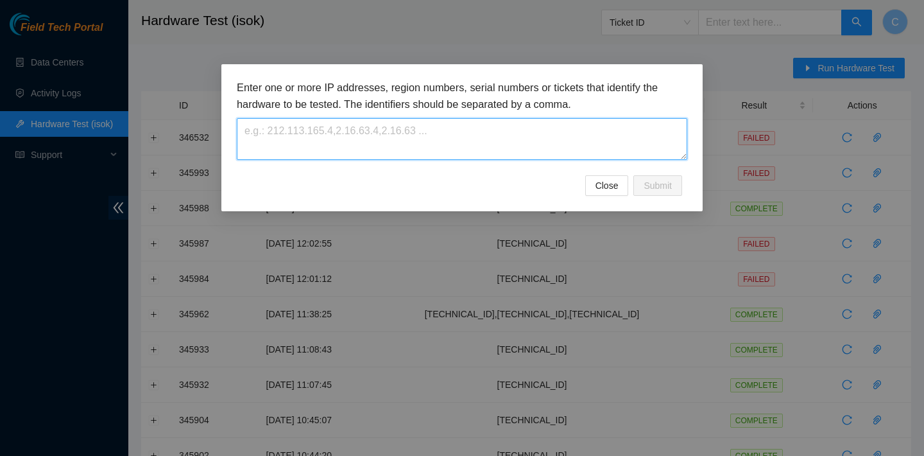
click at [542, 135] on textarea at bounding box center [462, 139] width 451 height 42
paste textarea "[TECHNICAL_ID]"
type textarea "23.35.96.29"
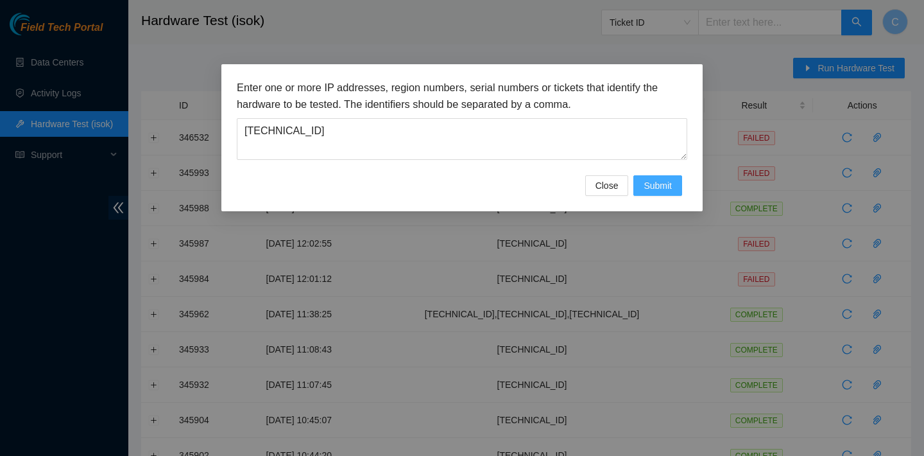
click at [649, 183] on span "Submit" at bounding box center [658, 185] width 28 height 14
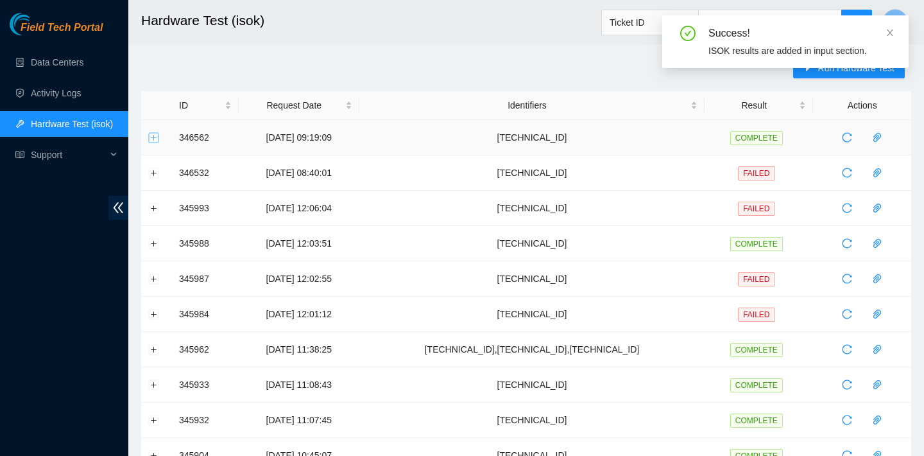
click at [152, 135] on button "Expand row" at bounding box center [154, 137] width 10 height 10
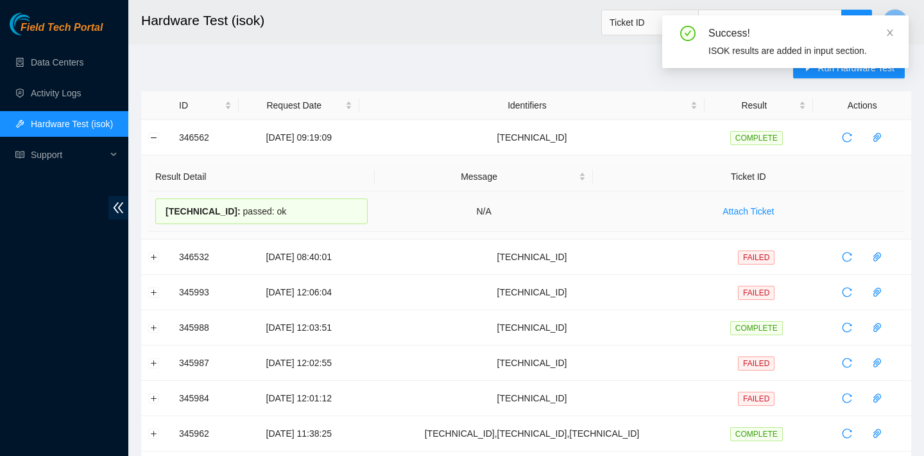
drag, startPoint x: 288, startPoint y: 207, endPoint x: 160, endPoint y: 207, distance: 127.7
click at [160, 207] on div "23.35.96.29 : passed: ok" at bounding box center [261, 211] width 212 height 26
copy div "23.35.96.29 : passed: ok"
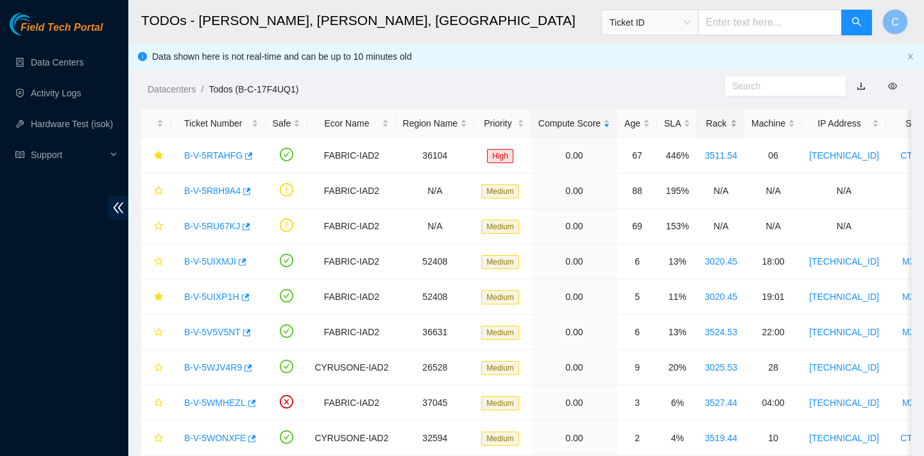
click at [719, 126] on div "Rack" at bounding box center [721, 123] width 33 height 14
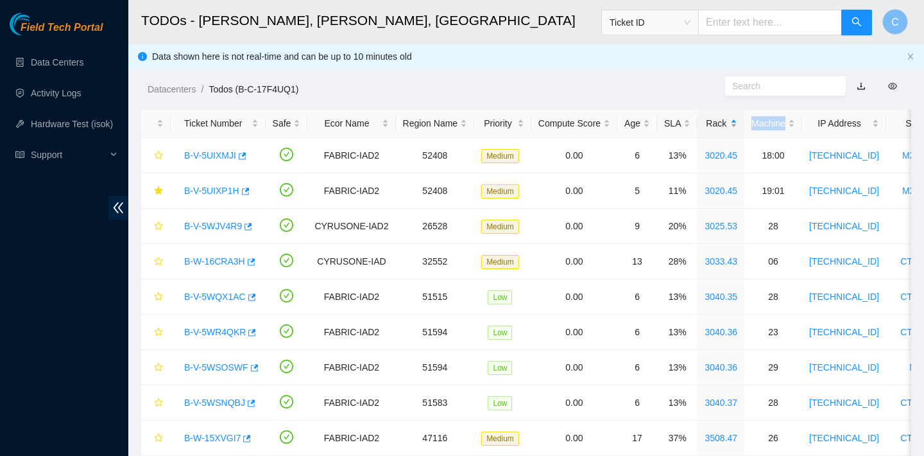
click at [719, 126] on div "Rack" at bounding box center [721, 123] width 33 height 14
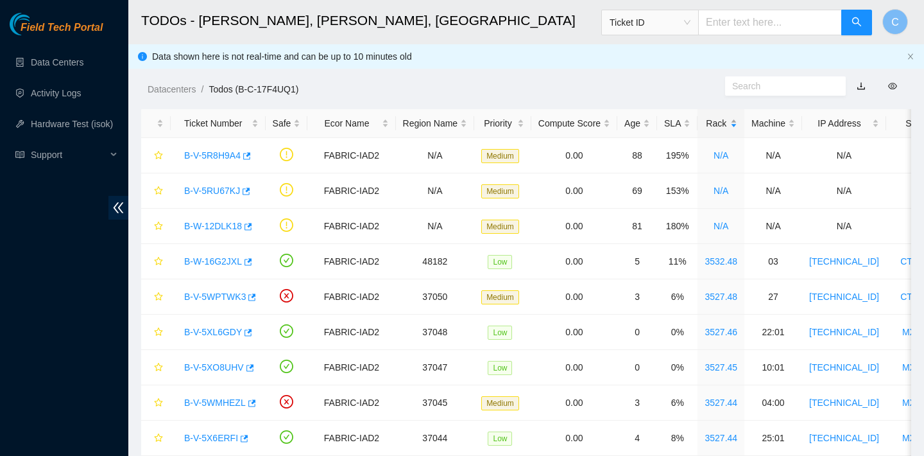
click at [720, 124] on div "Rack" at bounding box center [721, 123] width 33 height 14
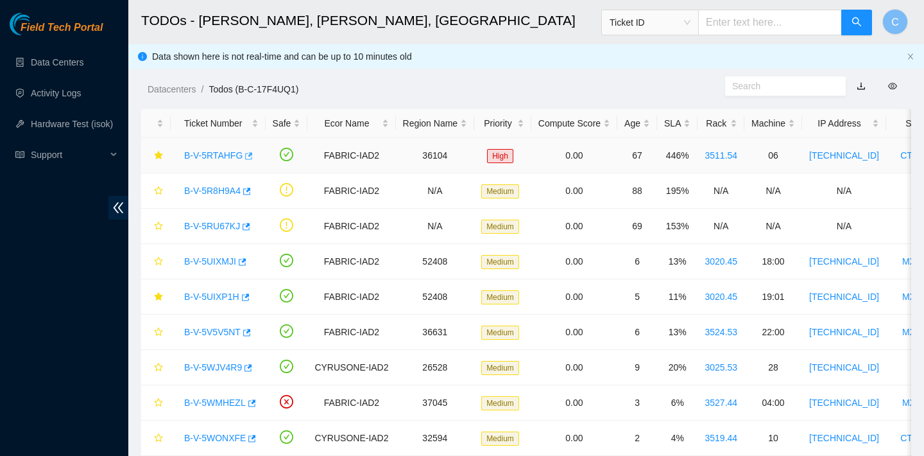
click at [247, 157] on icon "button" at bounding box center [247, 155] width 9 height 9
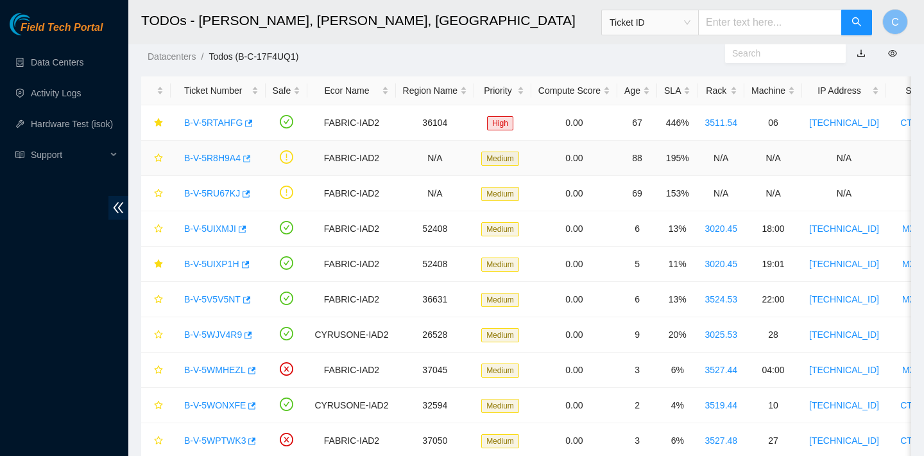
click at [250, 157] on icon "button" at bounding box center [247, 158] width 8 height 7
click at [250, 197] on icon "button" at bounding box center [245, 193] width 9 height 9
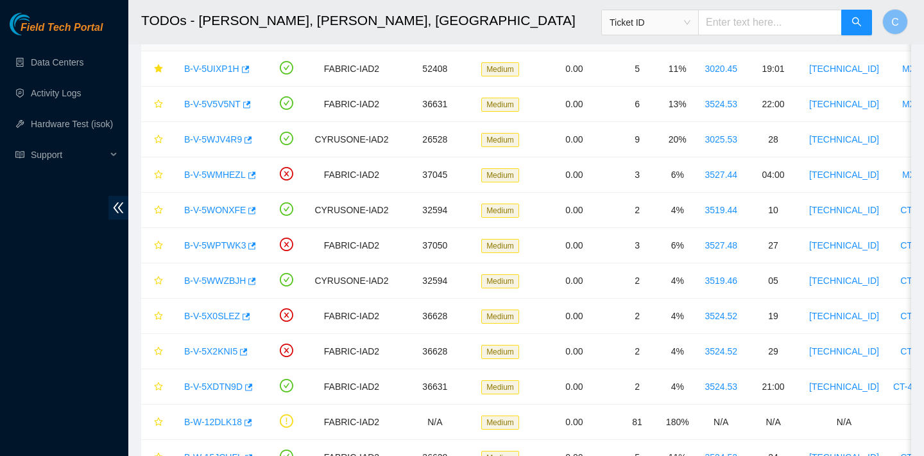
scroll to position [0, 0]
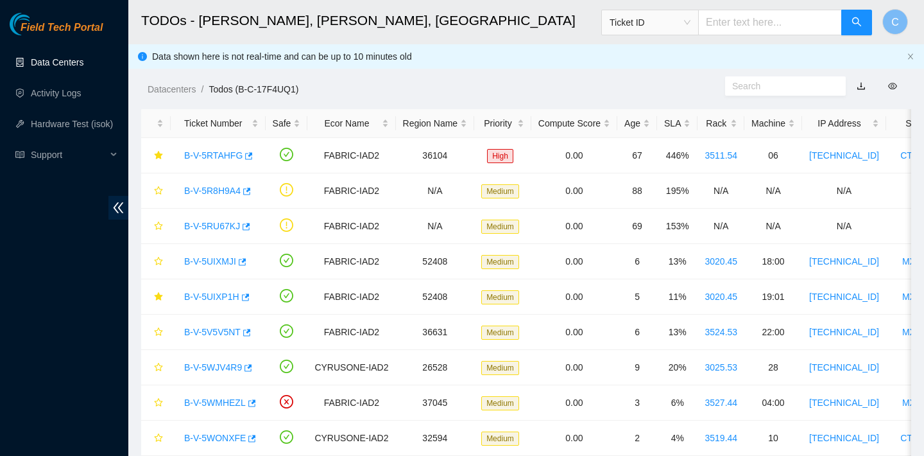
click at [77, 58] on link "Data Centers" at bounding box center [57, 62] width 53 height 10
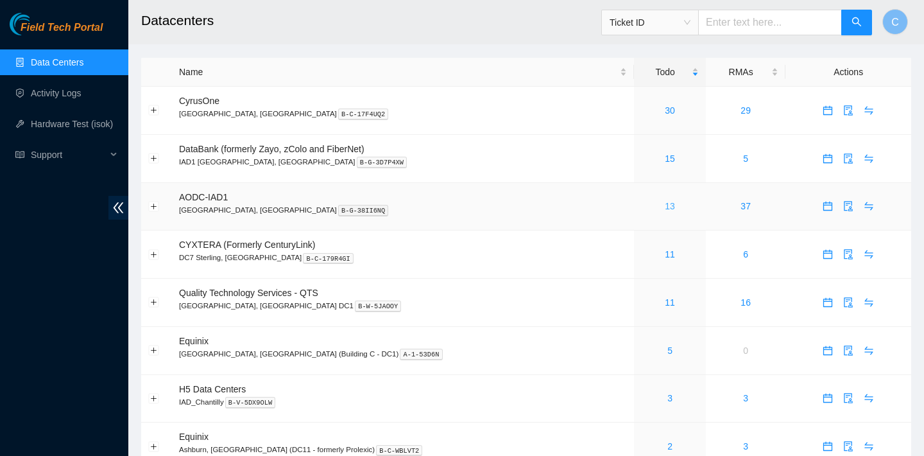
click at [665, 203] on link "13" at bounding box center [670, 206] width 10 height 10
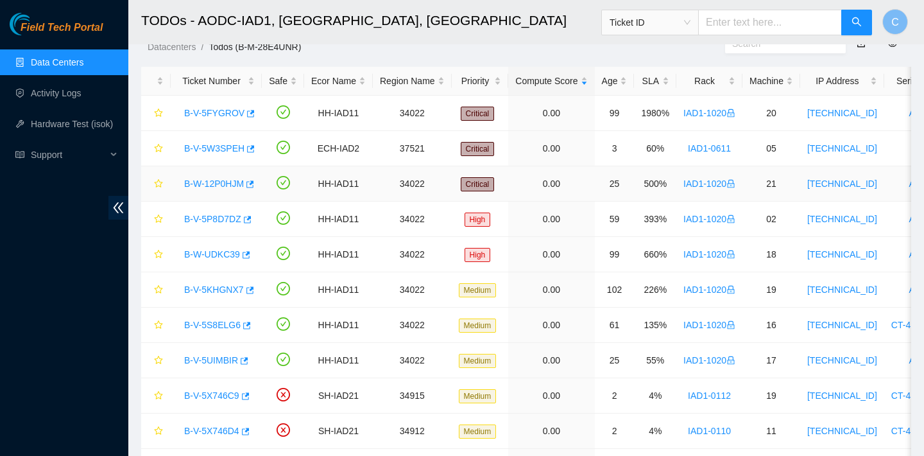
scroll to position [60, 0]
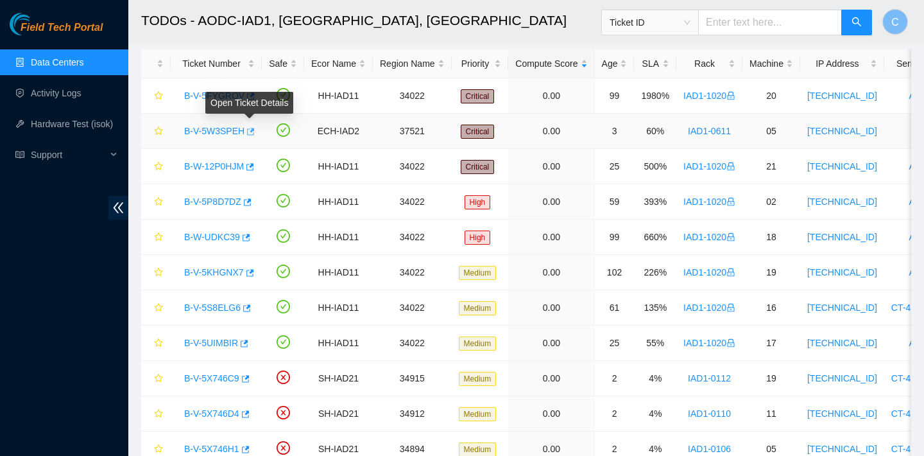
click at [253, 128] on icon "button" at bounding box center [251, 131] width 8 height 7
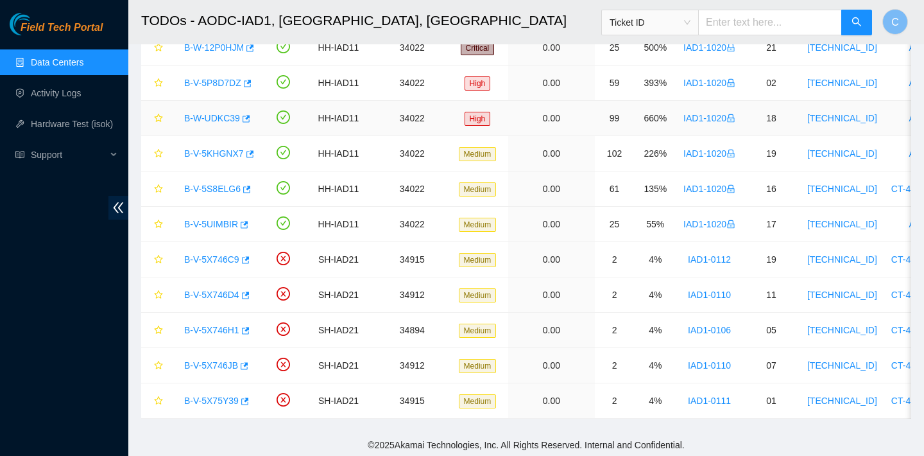
scroll to position [181, 0]
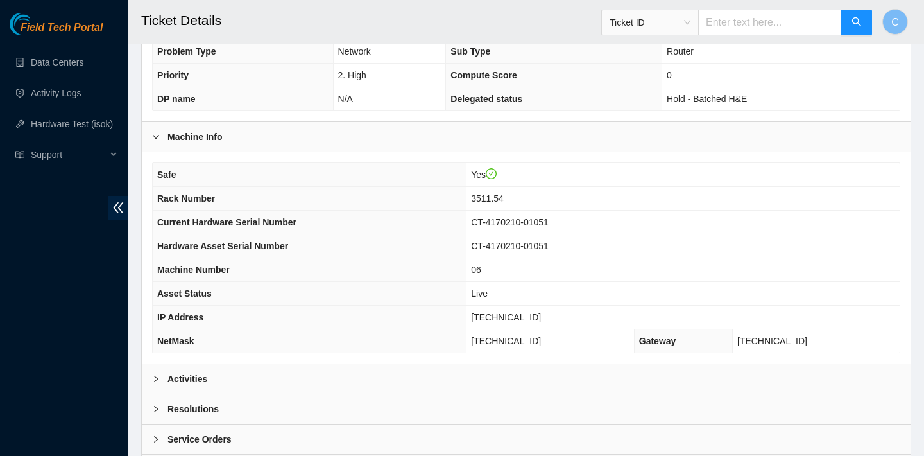
scroll to position [373, 0]
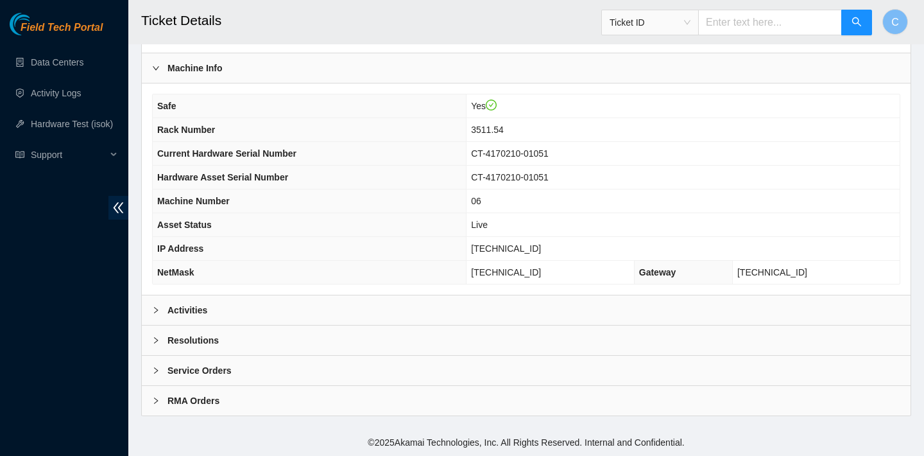
click at [368, 316] on div "Activities" at bounding box center [526, 310] width 769 height 30
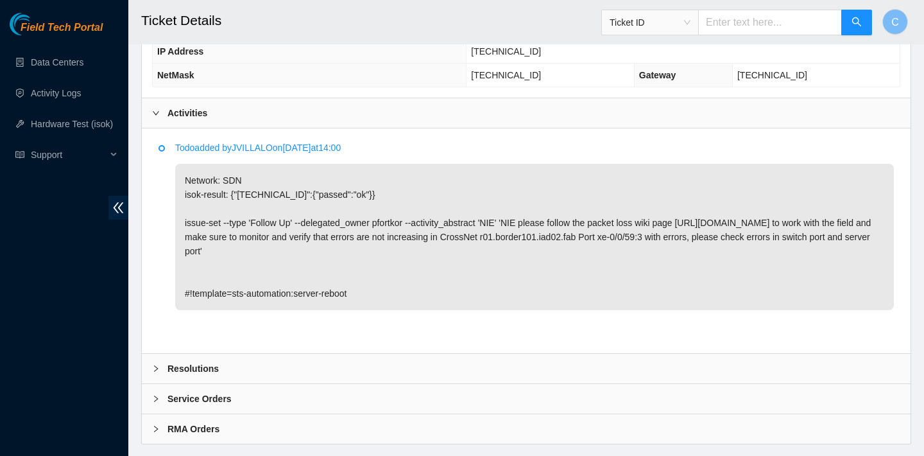
scroll to position [598, 0]
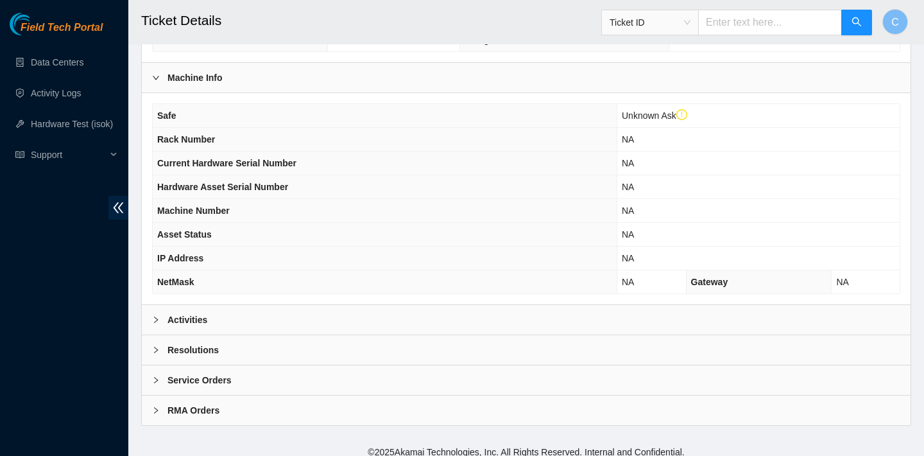
click at [274, 318] on div "Activities" at bounding box center [526, 320] width 769 height 30
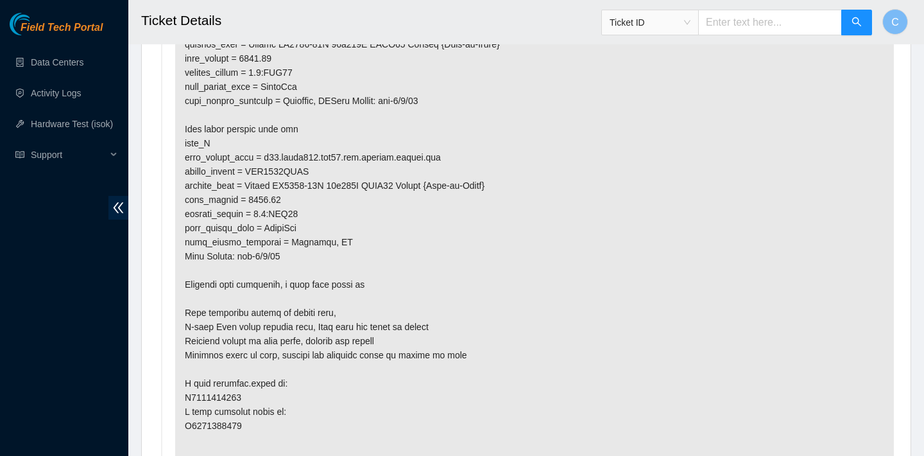
scroll to position [877, 0]
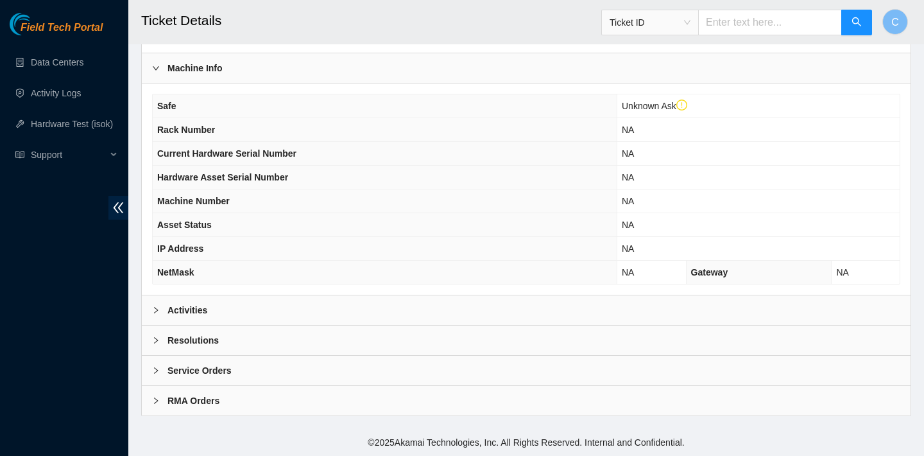
click at [273, 297] on div "Activities" at bounding box center [526, 310] width 769 height 30
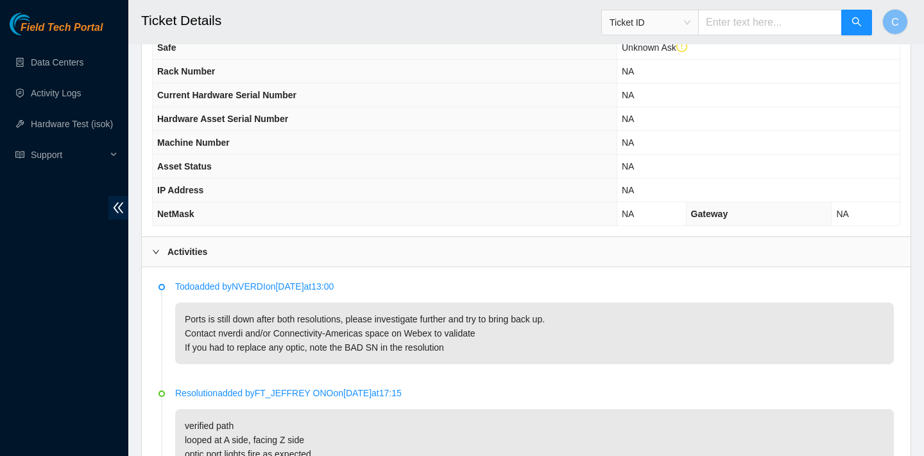
scroll to position [397, 0]
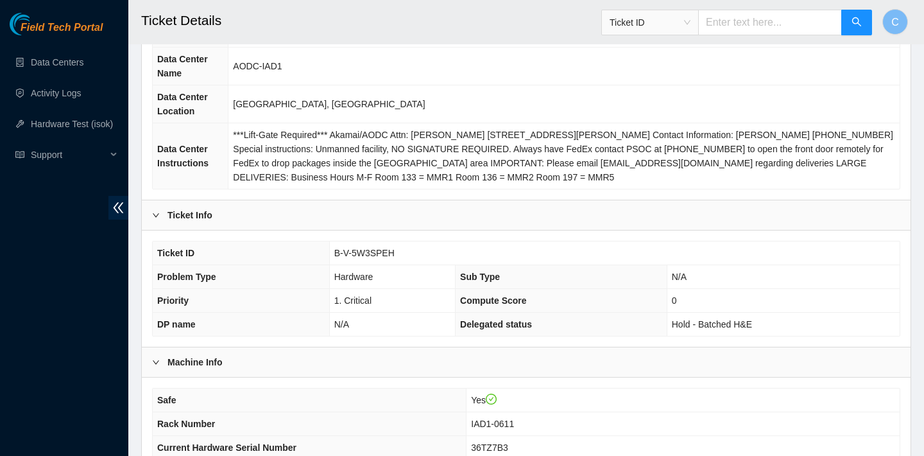
scroll to position [415, 0]
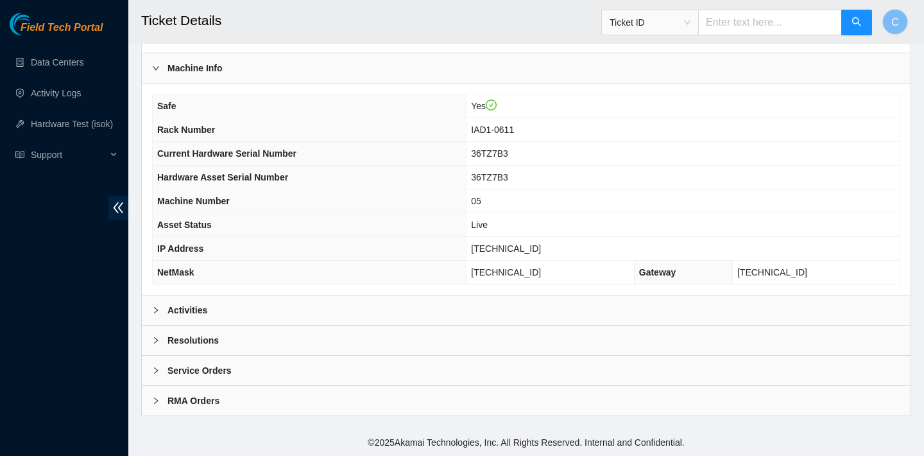
click at [279, 303] on div "Activities" at bounding box center [526, 310] width 769 height 30
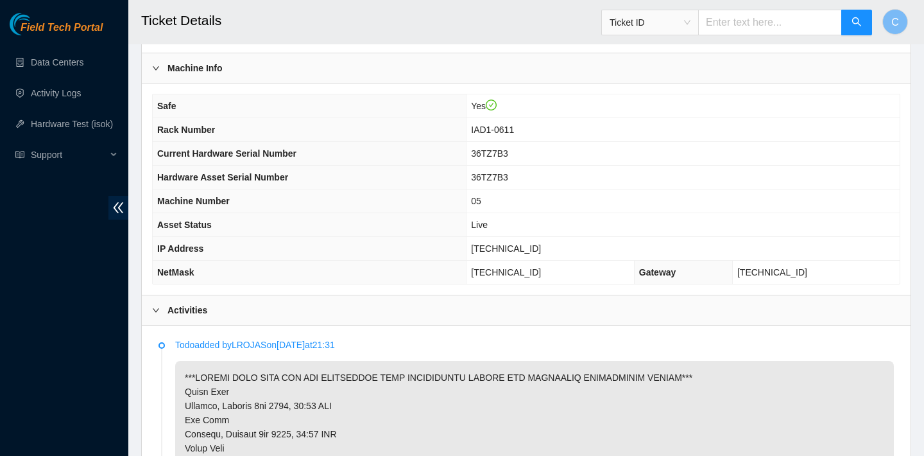
scroll to position [567, 0]
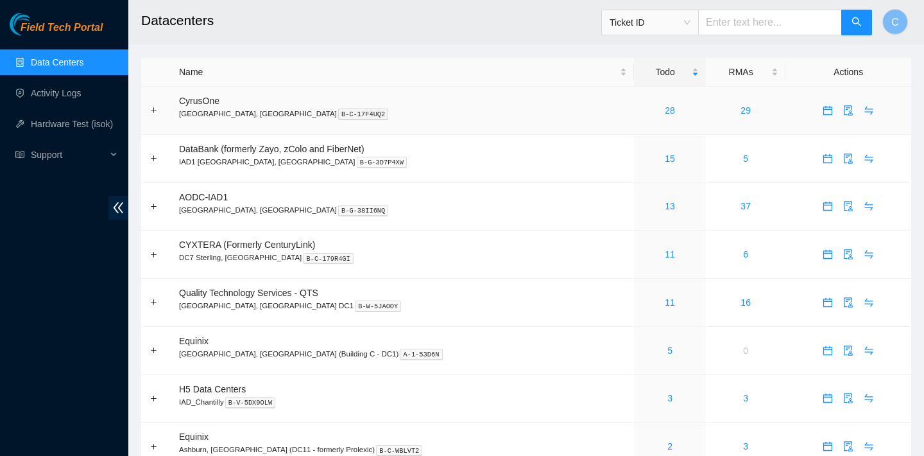
click at [641, 116] on div "28" at bounding box center [670, 110] width 58 height 14
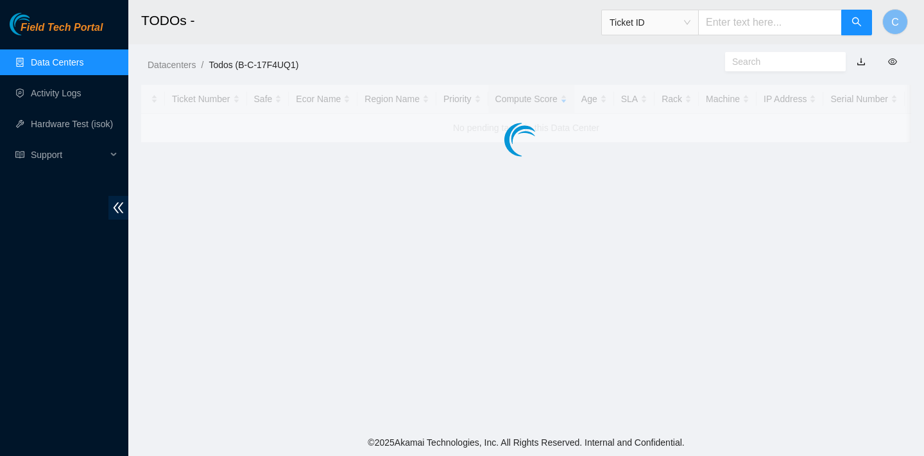
click at [626, 109] on div at bounding box center [526, 114] width 770 height 58
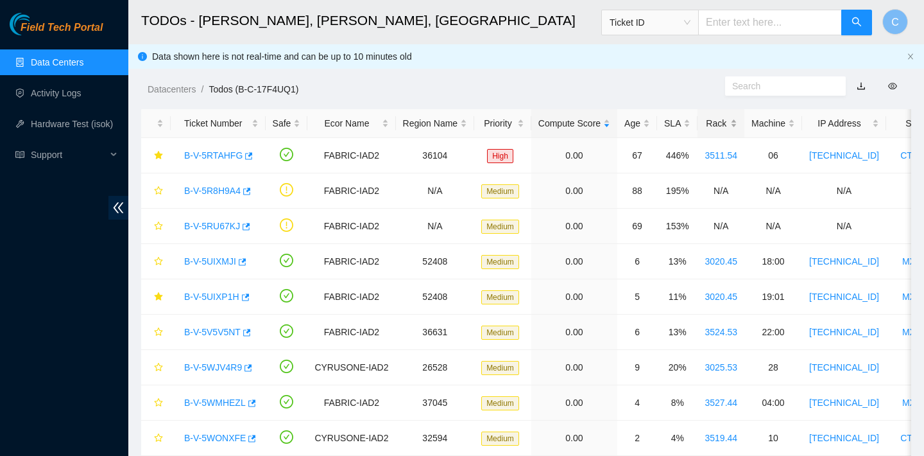
click at [721, 130] on div "Rack" at bounding box center [721, 123] width 33 height 14
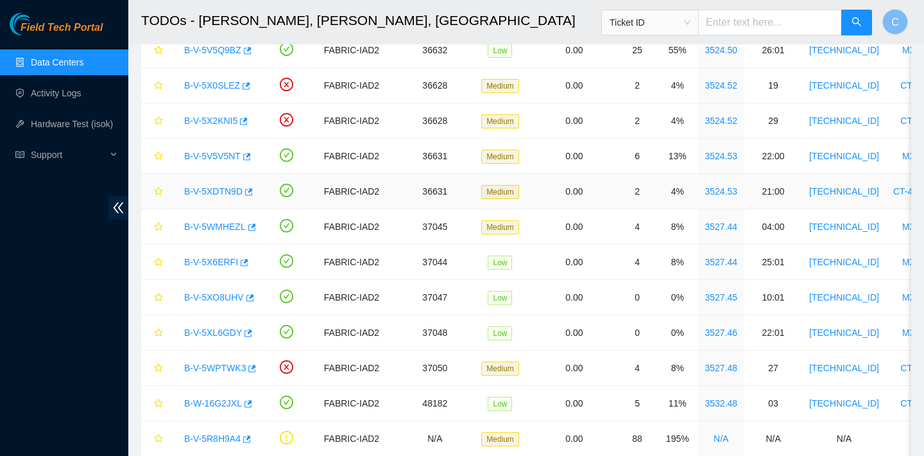
scroll to position [538, 0]
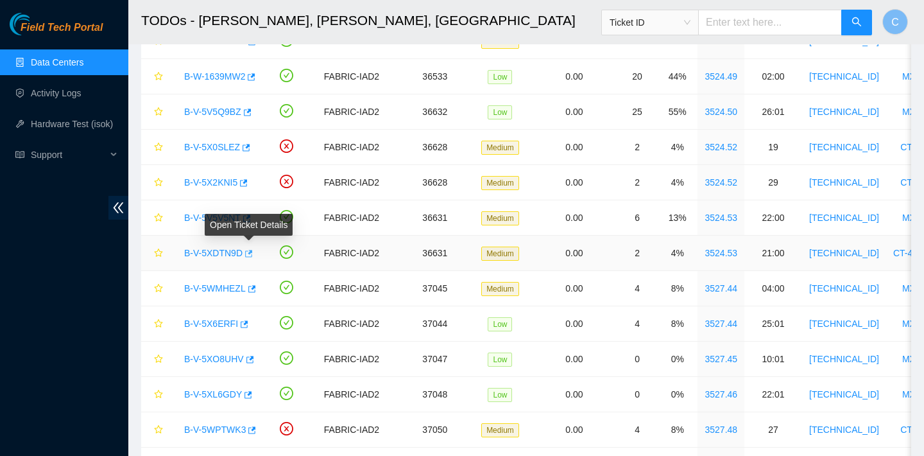
click at [250, 255] on icon "button" at bounding box center [247, 253] width 9 height 9
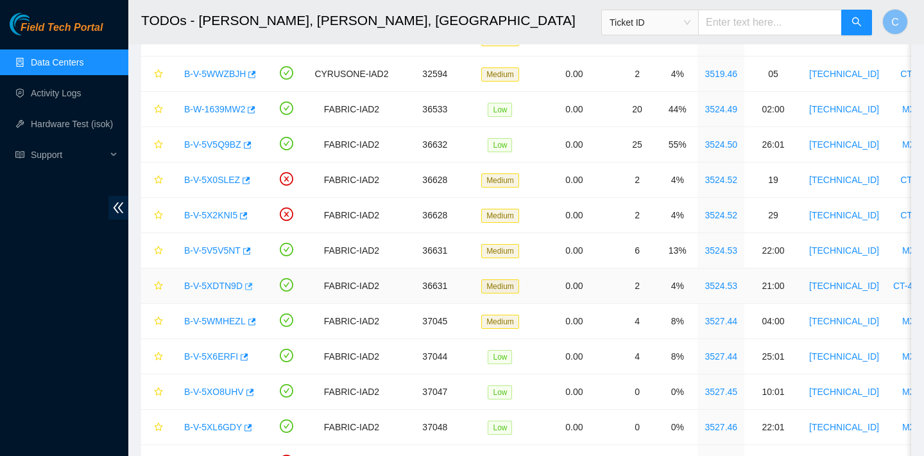
scroll to position [517, 0]
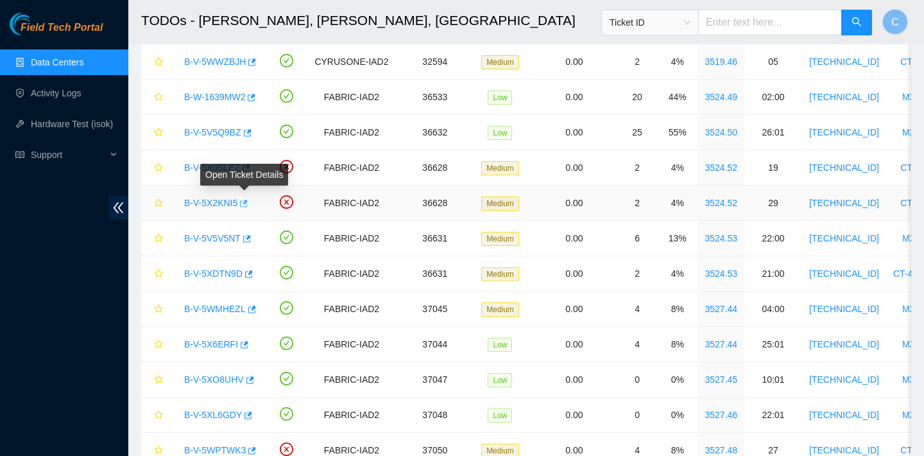
click at [246, 200] on icon "button" at bounding box center [242, 203] width 9 height 9
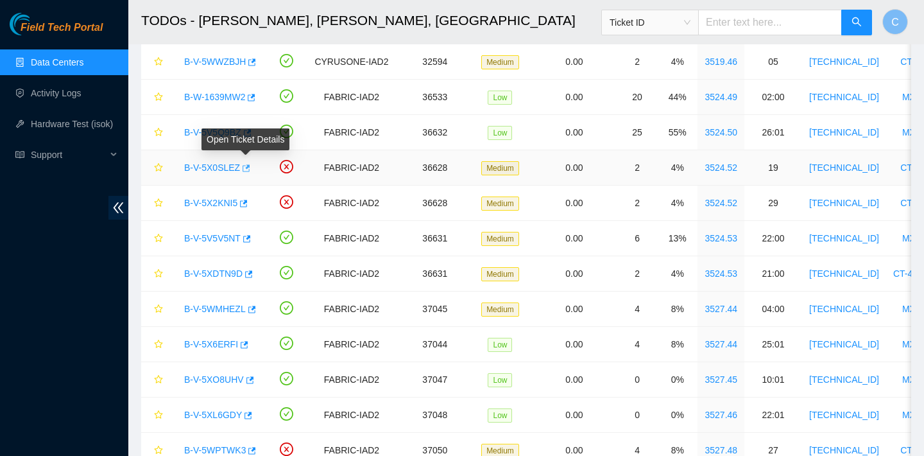
click at [250, 172] on icon "button" at bounding box center [245, 168] width 9 height 9
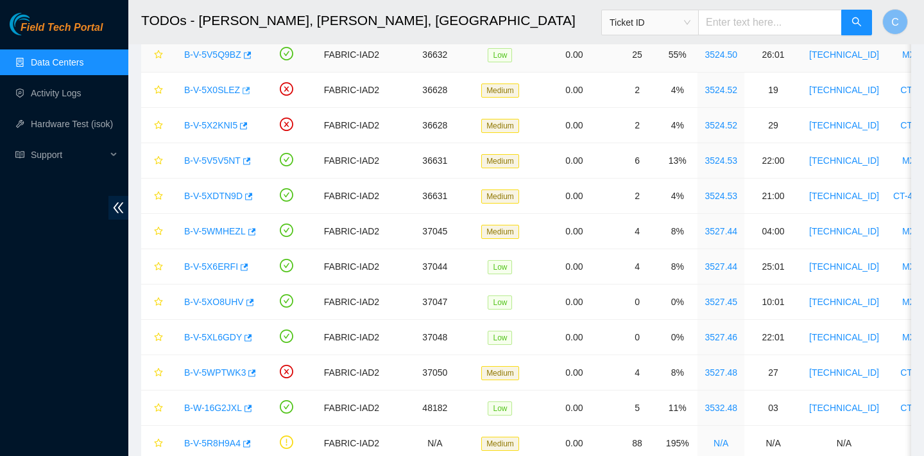
scroll to position [614, 0]
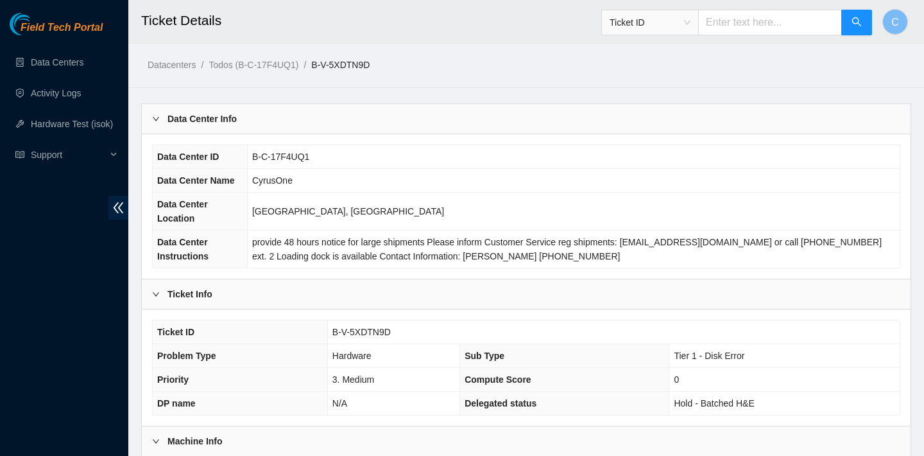
scroll to position [373, 0]
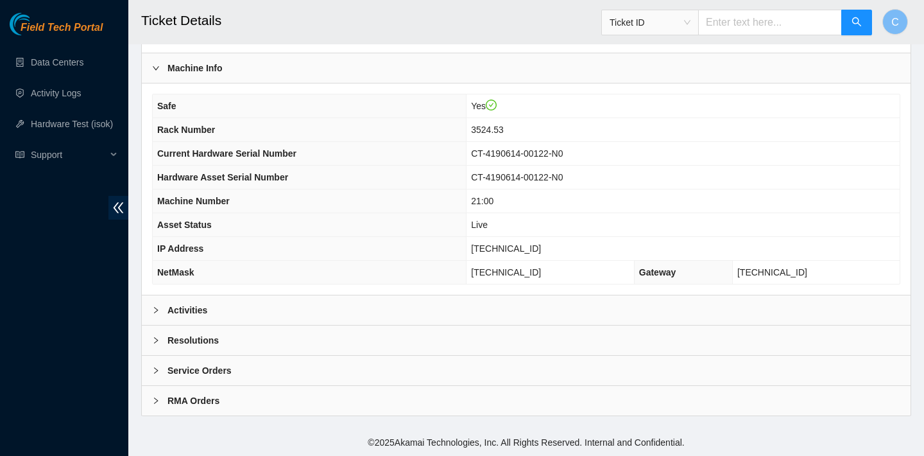
click at [474, 297] on div "Activities" at bounding box center [526, 310] width 769 height 30
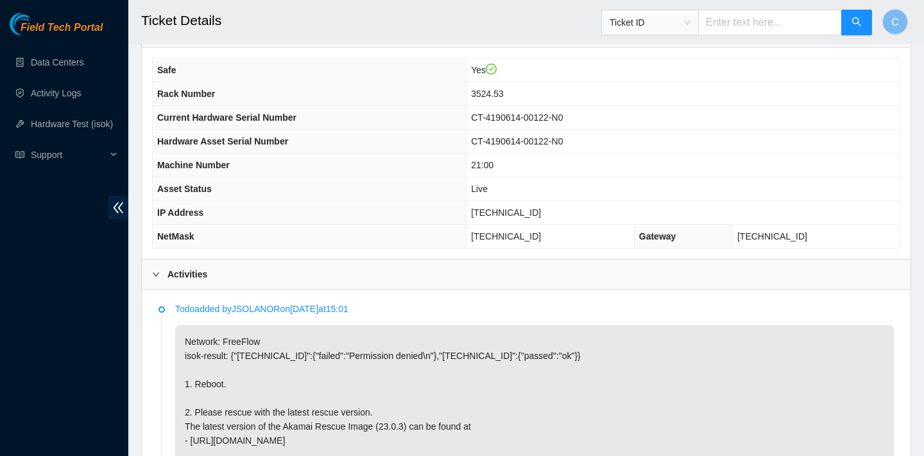
scroll to position [902, 0]
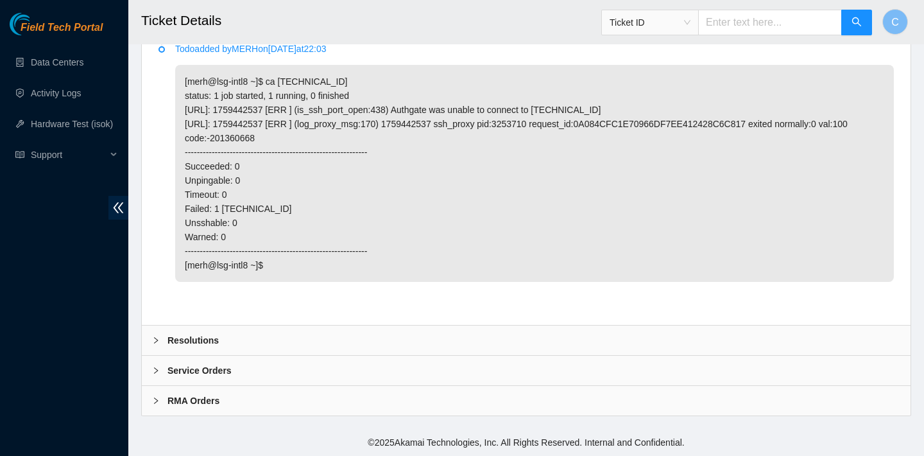
click at [479, 334] on div "Resolutions" at bounding box center [526, 340] width 769 height 30
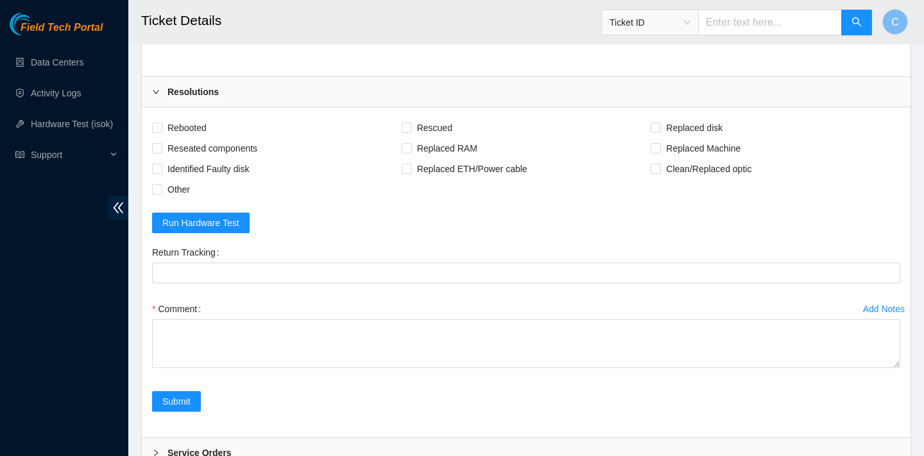
scroll to position [1136, 0]
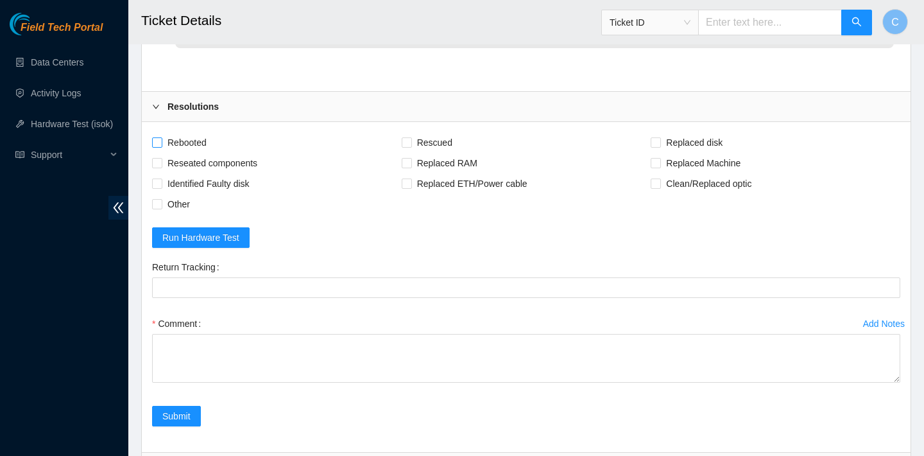
click at [191, 143] on span "Rebooted" at bounding box center [186, 142] width 49 height 21
click at [161, 143] on input "Rebooted" at bounding box center [156, 141] width 9 height 9
checkbox input "true"
click at [438, 135] on span "Rescued" at bounding box center [435, 142] width 46 height 21
click at [411, 137] on input "Rescued" at bounding box center [406, 141] width 9 height 9
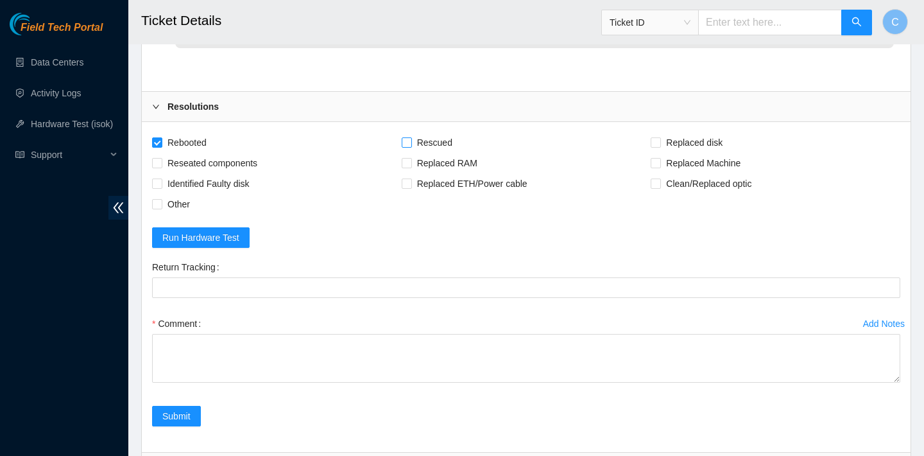
checkbox input "true"
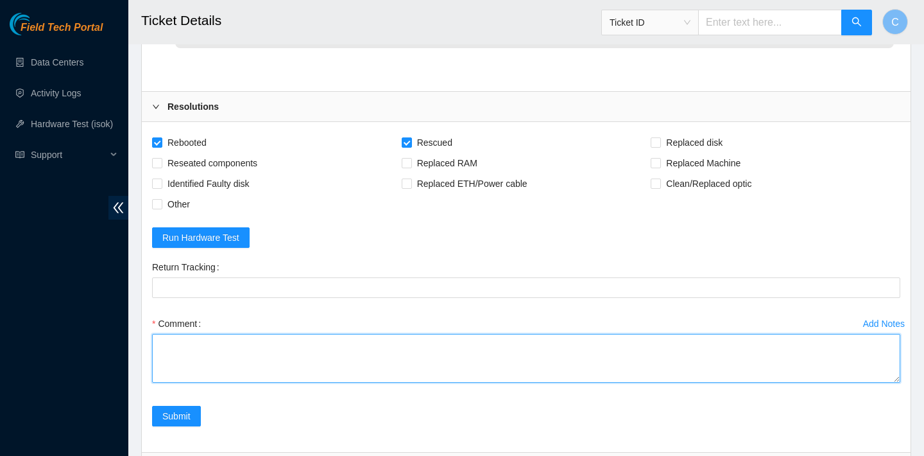
click at [352, 363] on textarea "Comment" at bounding box center [526, 358] width 748 height 49
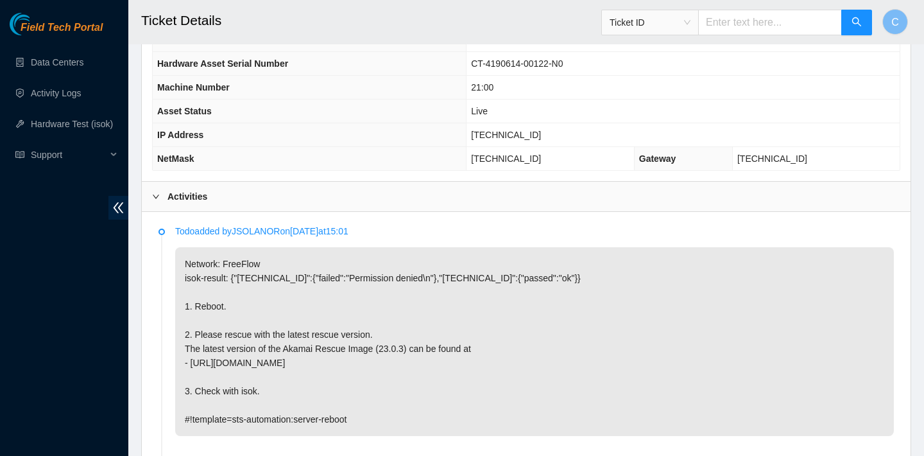
scroll to position [412, 0]
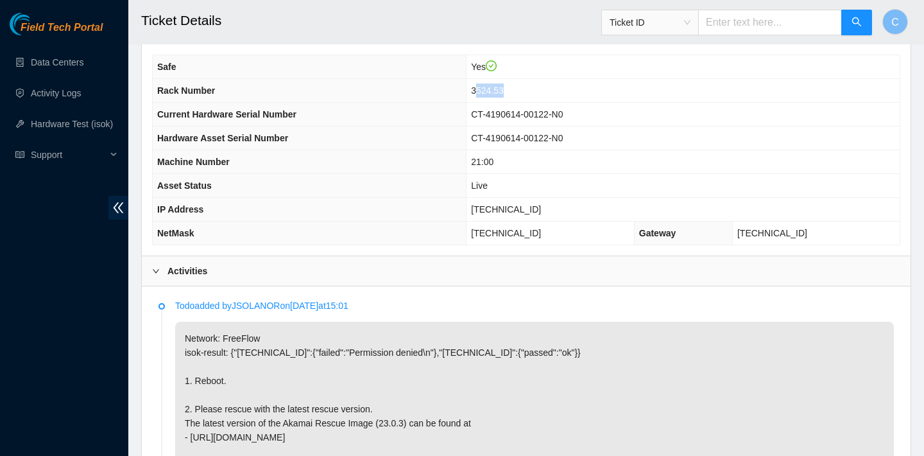
drag, startPoint x: 533, startPoint y: 91, endPoint x: 500, endPoint y: 90, distance: 33.4
click at [500, 90] on td "3524.53" at bounding box center [683, 91] width 433 height 24
drag, startPoint x: 552, startPoint y: 211, endPoint x: 487, endPoint y: 207, distance: 64.9
click at [487, 207] on tr "IP Address 23.36.67.44" at bounding box center [526, 210] width 747 height 24
copy tr "23.36.67.44"
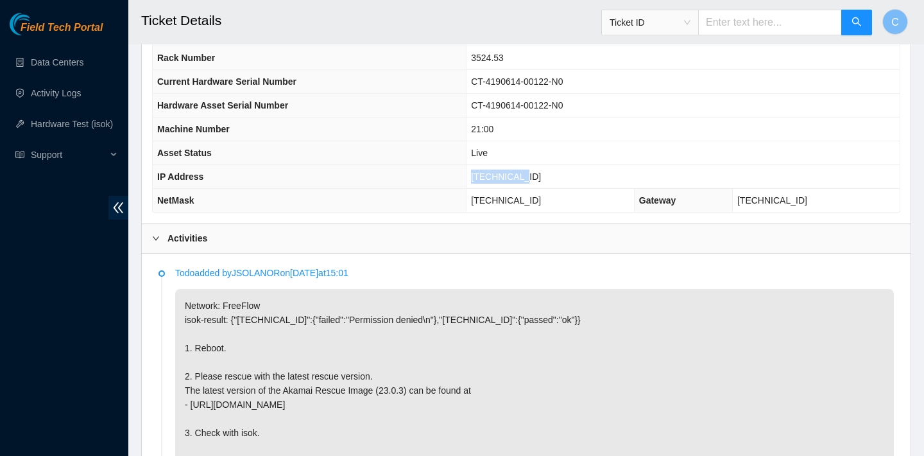
scroll to position [384, 0]
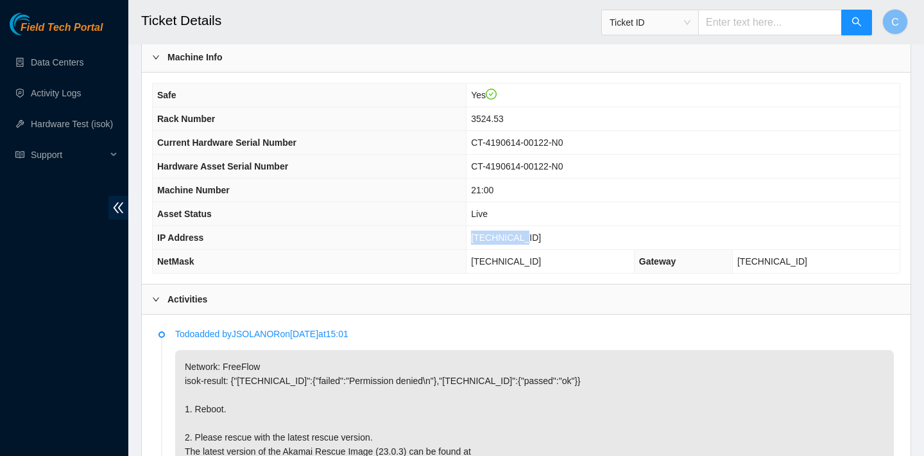
copy tr "[TECHNICAL_ID]"
drag, startPoint x: 576, startPoint y: 259, endPoint x: 494, endPoint y: 259, distance: 82.8
click at [494, 259] on td "255.255.255.192" at bounding box center [551, 262] width 168 height 24
copy span "255.255.255.192"
drag, startPoint x: 542, startPoint y: 120, endPoint x: 494, endPoint y: 120, distance: 47.5
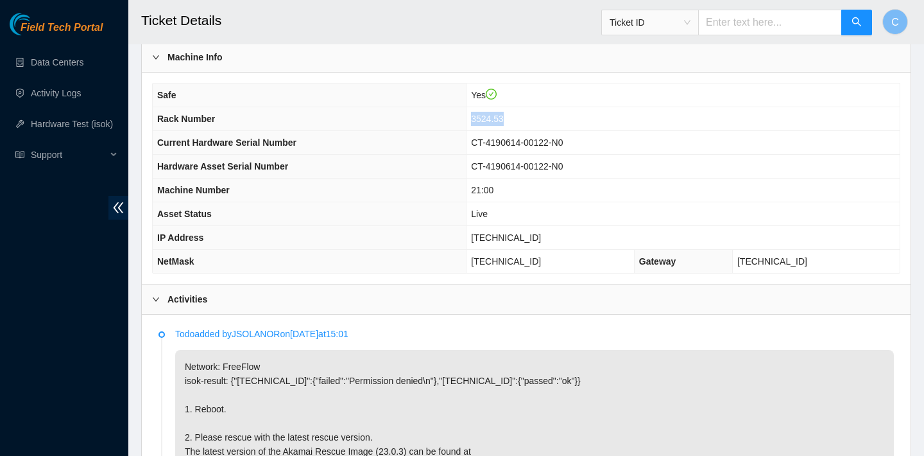
click at [494, 120] on td "3524.53" at bounding box center [683, 119] width 433 height 24
copy span "3524.53"
click at [556, 234] on td "[TECHNICAL_ID]" at bounding box center [683, 238] width 433 height 24
drag, startPoint x: 556, startPoint y: 234, endPoint x: 494, endPoint y: 233, distance: 62.3
click at [494, 232] on td "[TECHNICAL_ID]" at bounding box center [683, 238] width 433 height 24
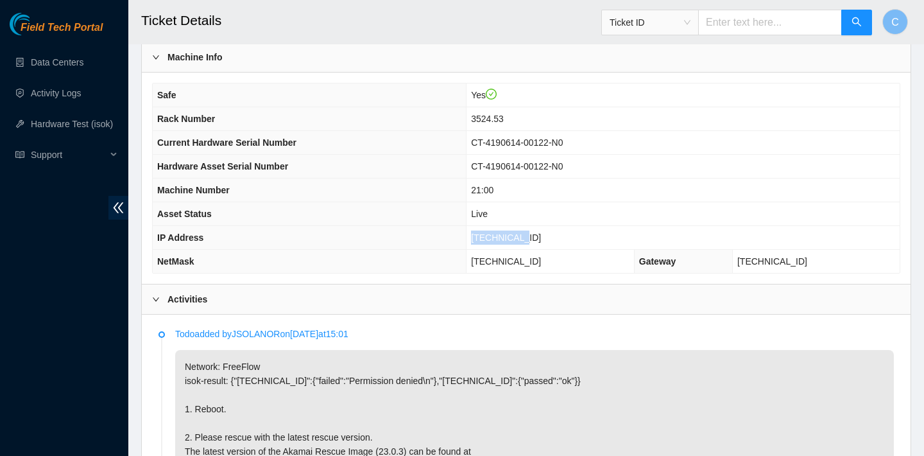
copy span "[TECHNICAL_ID]"
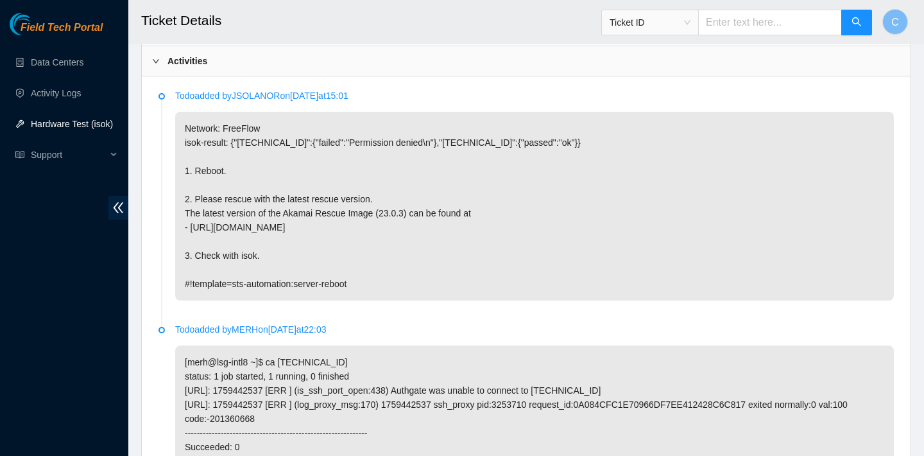
scroll to position [1233, 0]
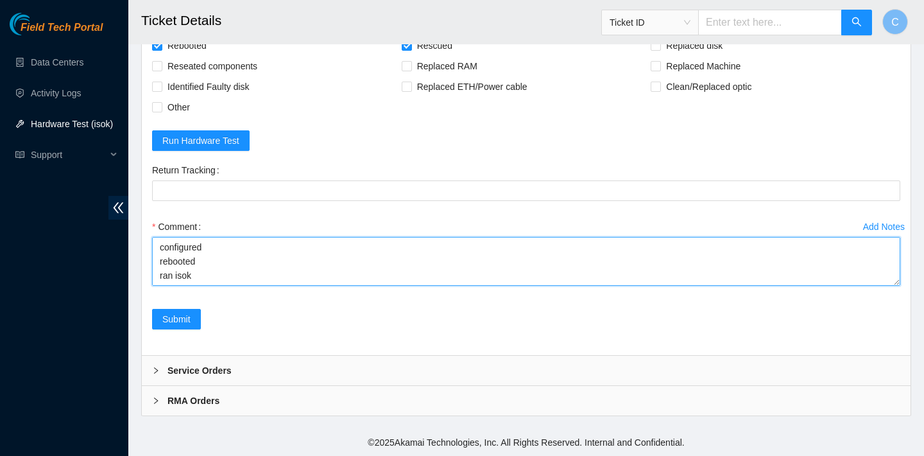
click at [228, 269] on textarea "verified SN rebooted rescued rebooted configured rebooted ran isok" at bounding box center [526, 261] width 748 height 49
paste textarea "23.36.67.44 : passed: ok N/A 23.36.67.45 : passed: ok"
type textarea "verified SN rebooted rescued rebooted configured rebooted ran isok 23.36.67.44 …"
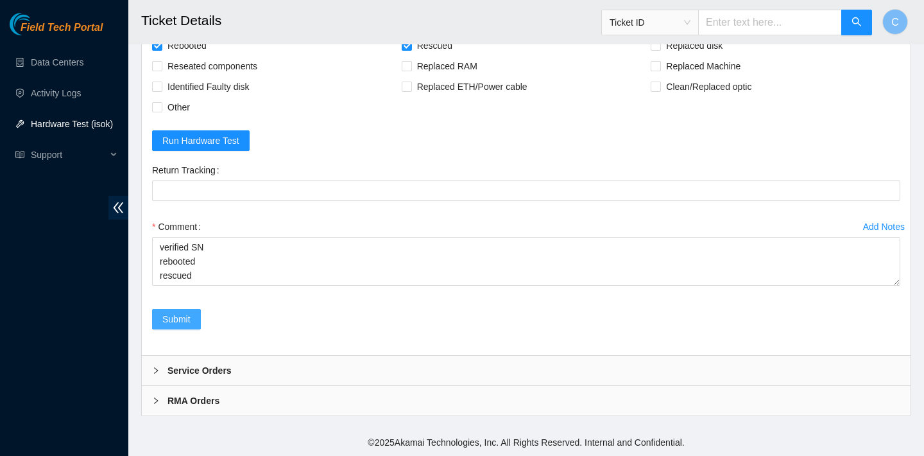
click at [182, 316] on span "Submit" at bounding box center [176, 319] width 28 height 14
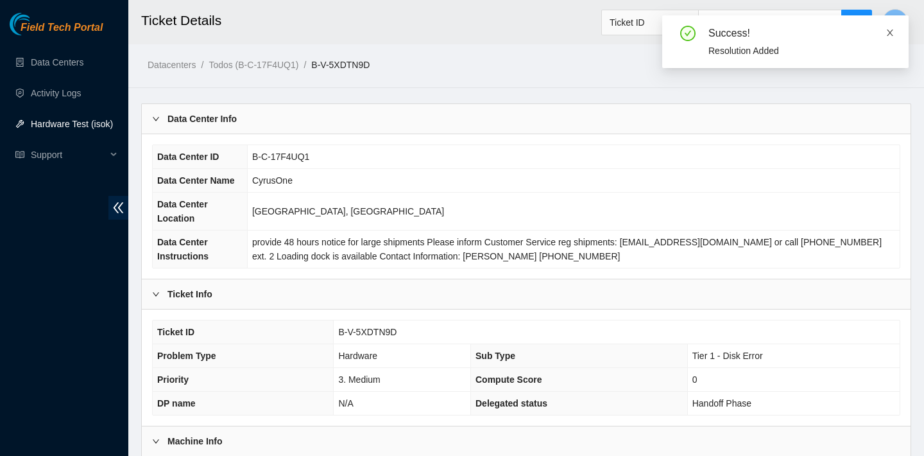
click at [888, 29] on icon "close" at bounding box center [890, 32] width 9 height 9
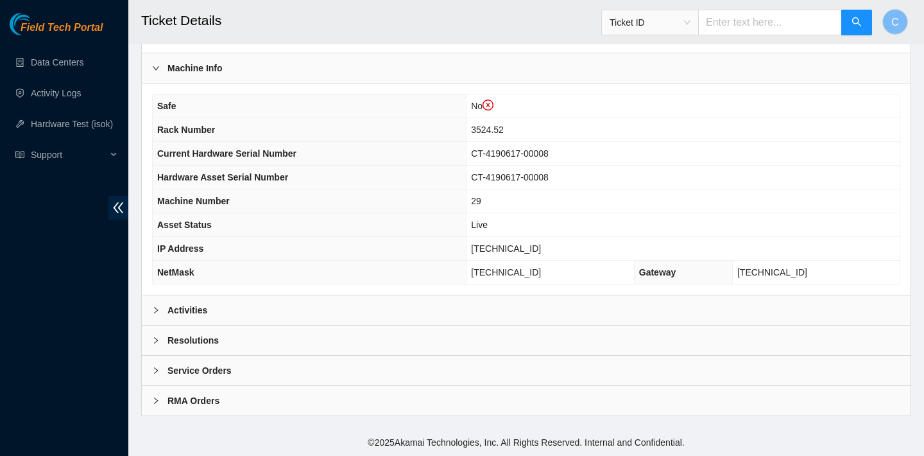
click at [431, 296] on div "Activities" at bounding box center [526, 310] width 769 height 30
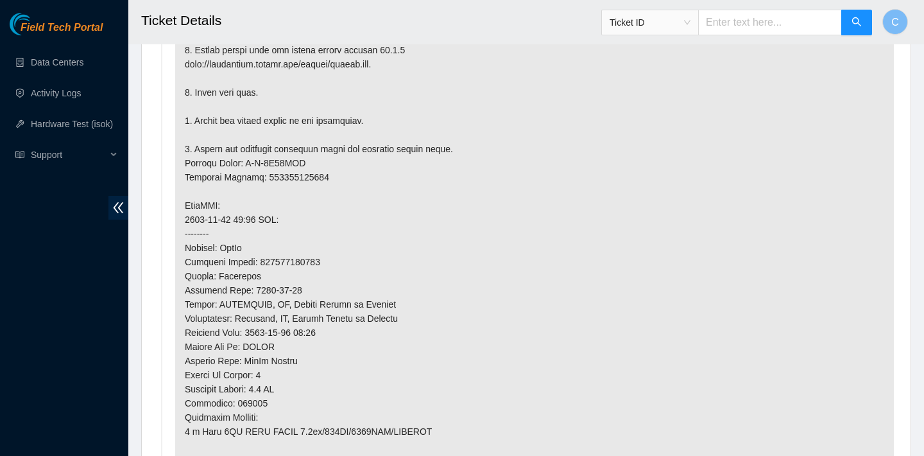
scroll to position [898, 0]
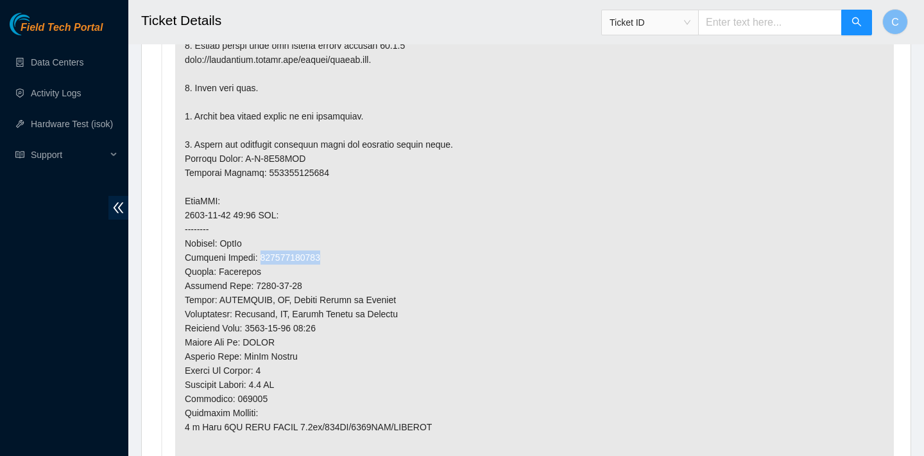
drag, startPoint x: 331, startPoint y: 254, endPoint x: 262, endPoint y: 253, distance: 68.0
click at [262, 253] on p at bounding box center [534, 207] width 719 height 697
copy p "463470062560"
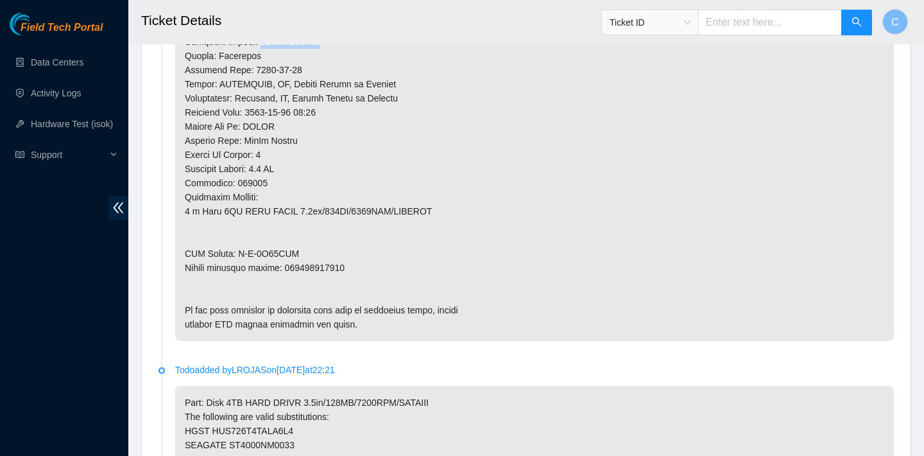
scroll to position [1162, 0]
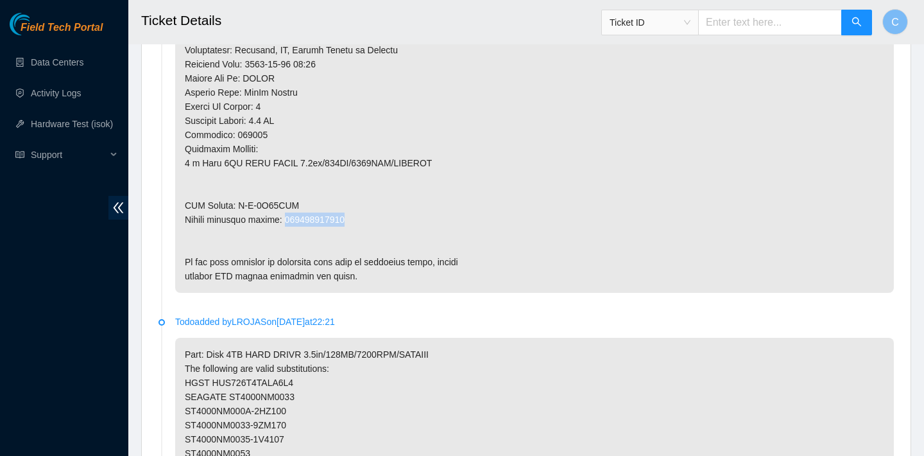
drag, startPoint x: 357, startPoint y: 216, endPoint x: 288, endPoint y: 216, distance: 70.0
copy p "463470062571"
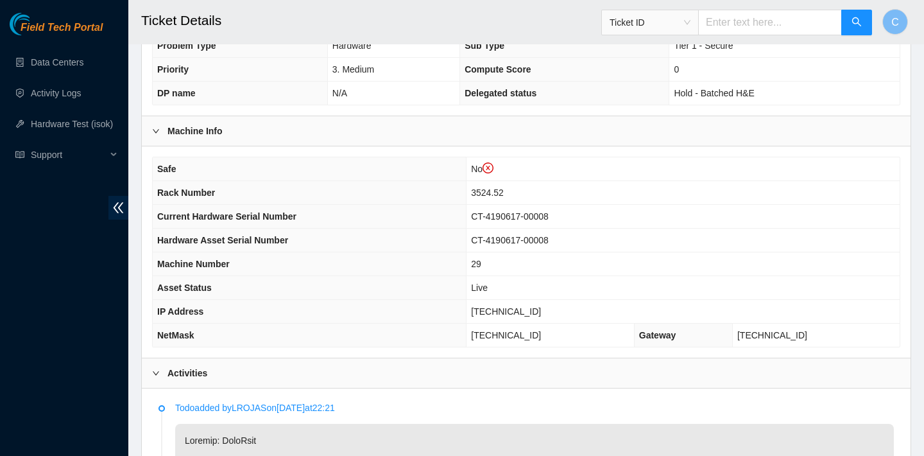
scroll to position [228, 0]
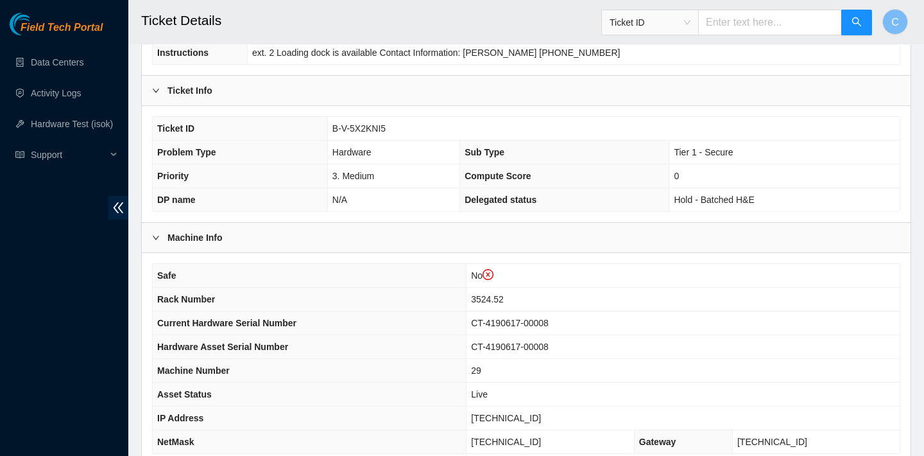
click at [486, 97] on div "Ticket Info" at bounding box center [526, 91] width 769 height 30
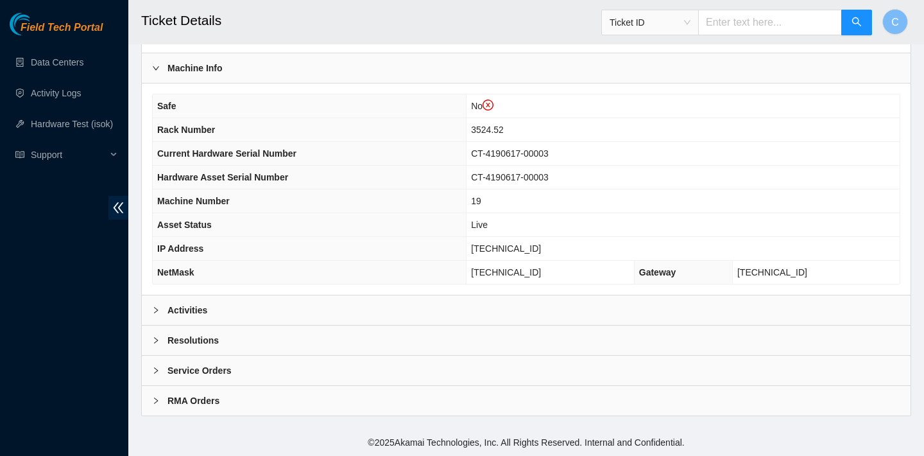
click at [439, 306] on div "Activities" at bounding box center [526, 310] width 769 height 30
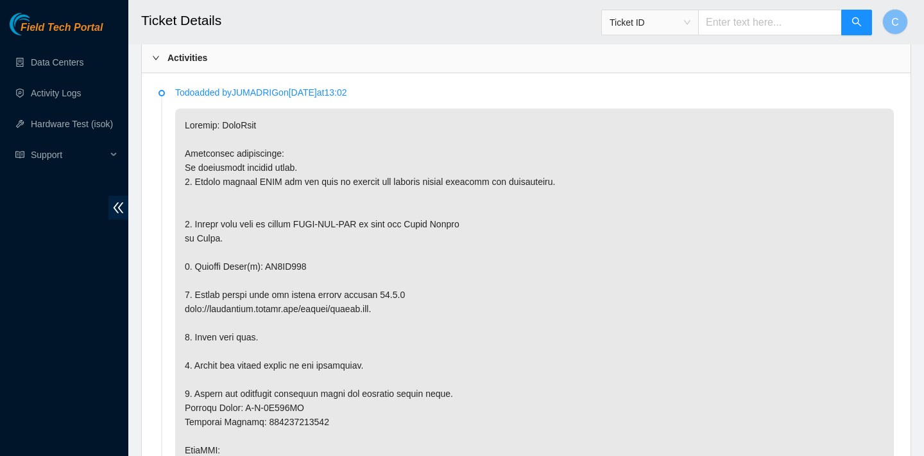
scroll to position [879, 0]
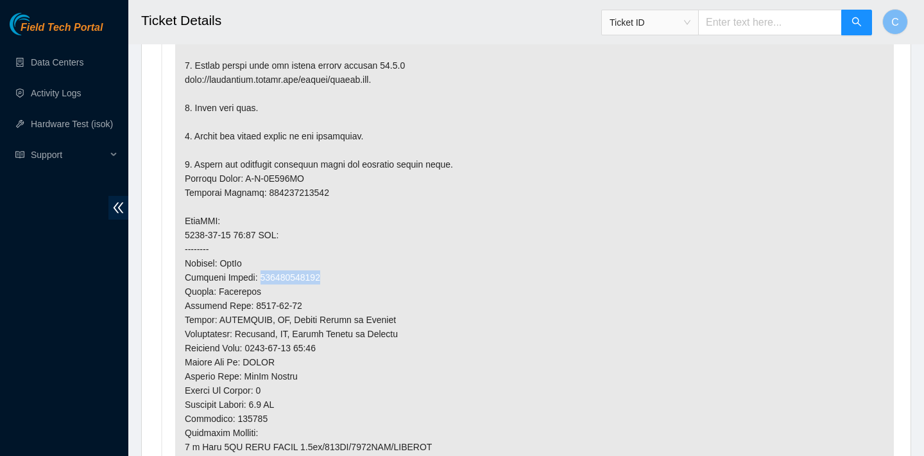
drag, startPoint x: 334, startPoint y: 277, endPoint x: 262, endPoint y: 276, distance: 71.9
click at [262, 276] on p at bounding box center [534, 227] width 719 height 697
copy p "463470062365"
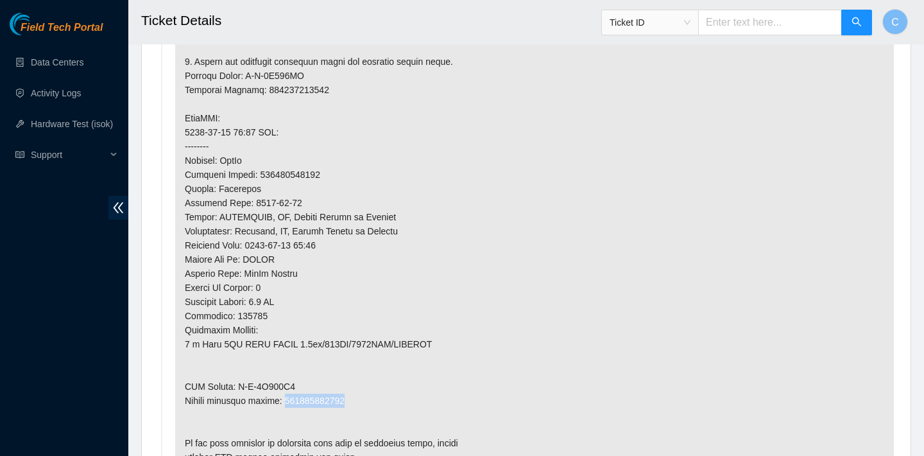
drag, startPoint x: 356, startPoint y: 399, endPoint x: 289, endPoint y: 398, distance: 67.4
click at [289, 398] on p at bounding box center [534, 125] width 719 height 697
copy p "463470062376"
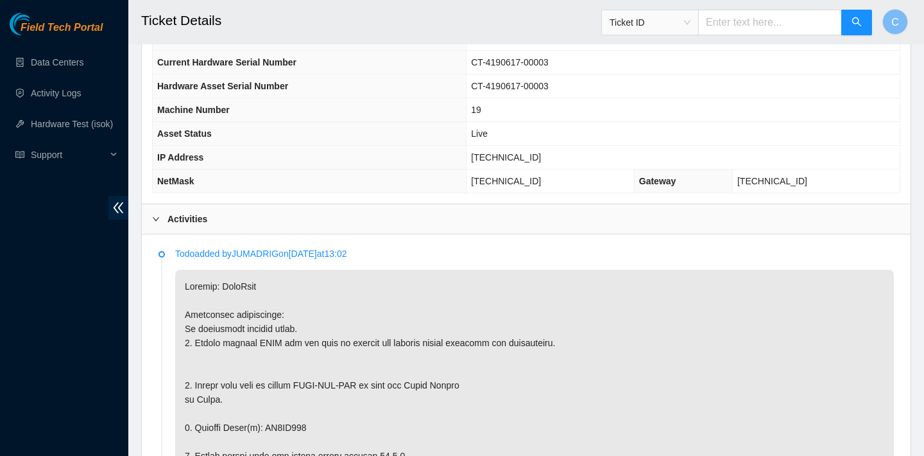
click at [507, 141] on td "Live" at bounding box center [683, 134] width 433 height 24
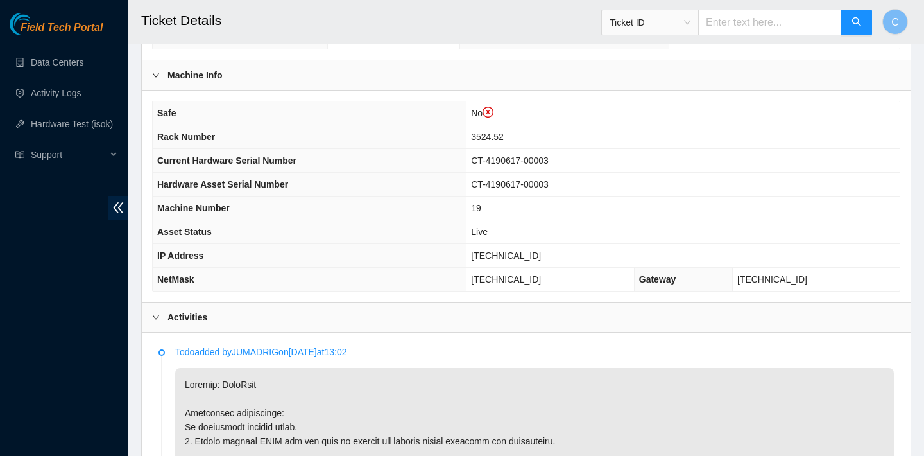
scroll to position [391, 0]
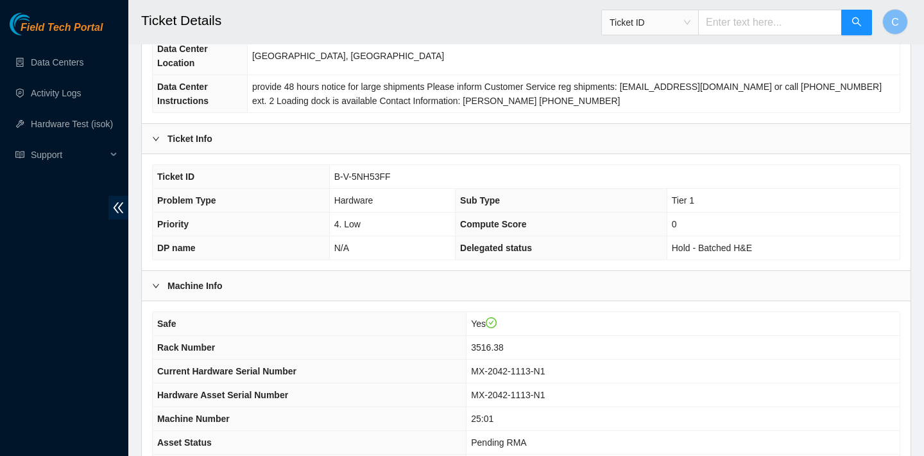
scroll to position [341, 0]
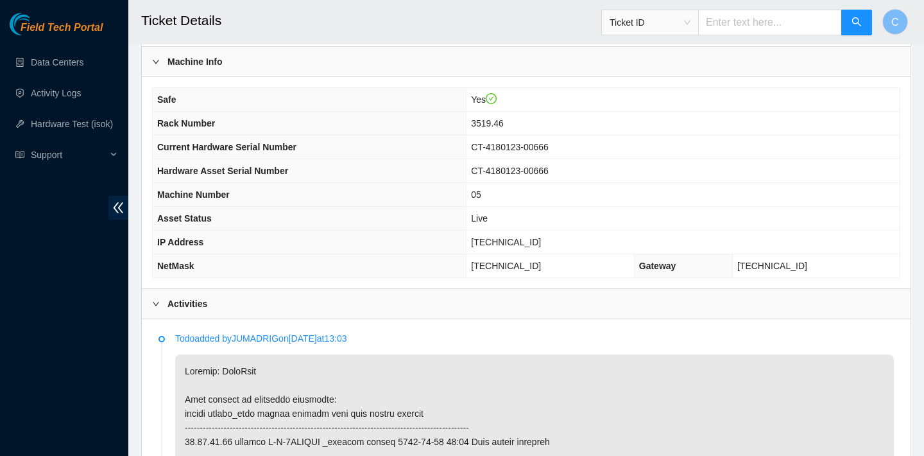
scroll to position [373, 0]
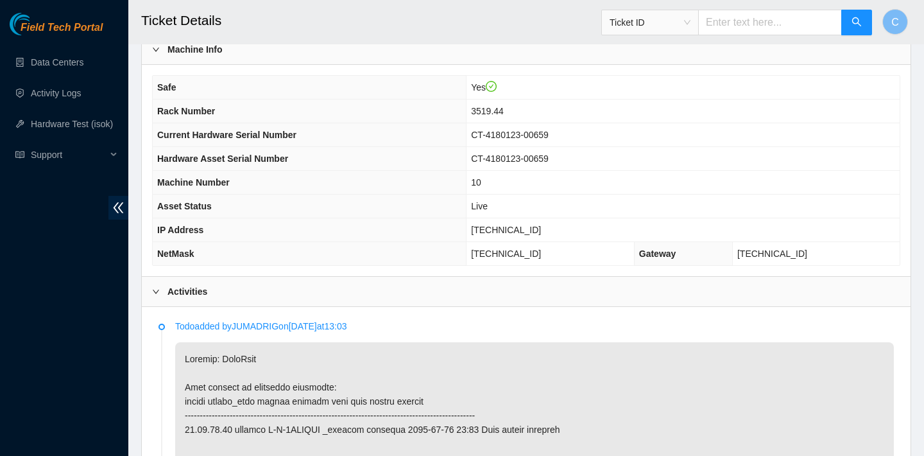
scroll to position [342, 0]
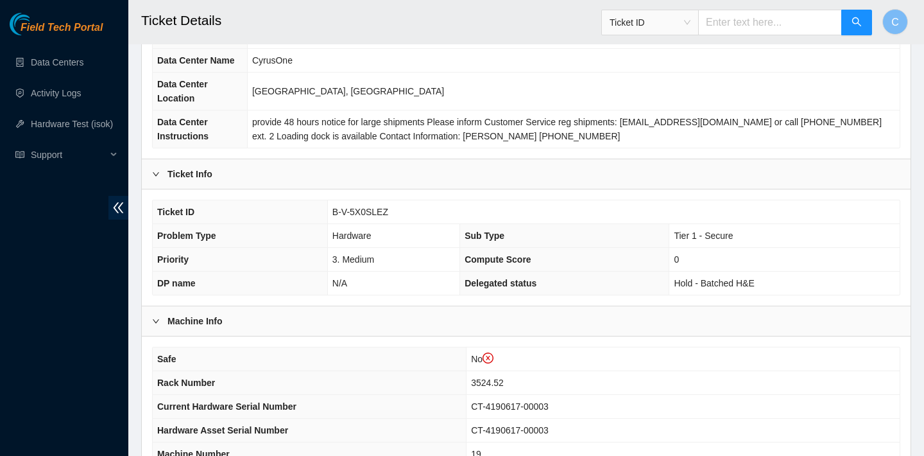
scroll to position [345, 0]
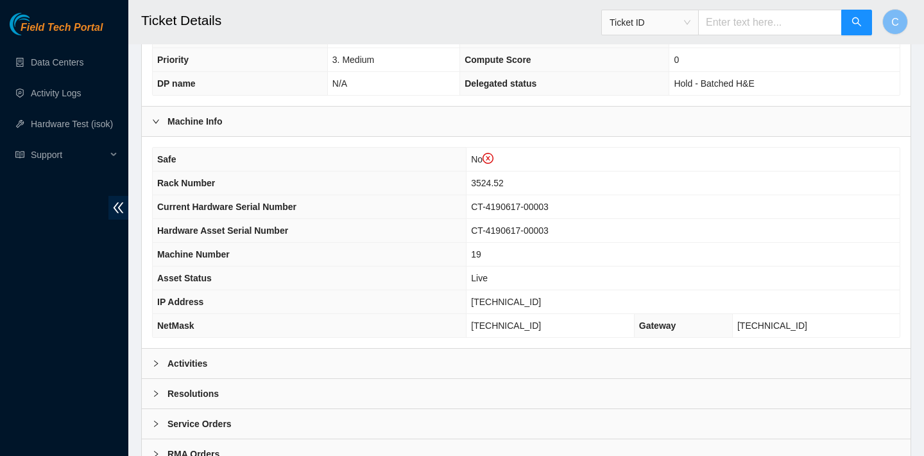
scroll to position [345, 0]
click at [361, 358] on div "Activities" at bounding box center [526, 363] width 769 height 30
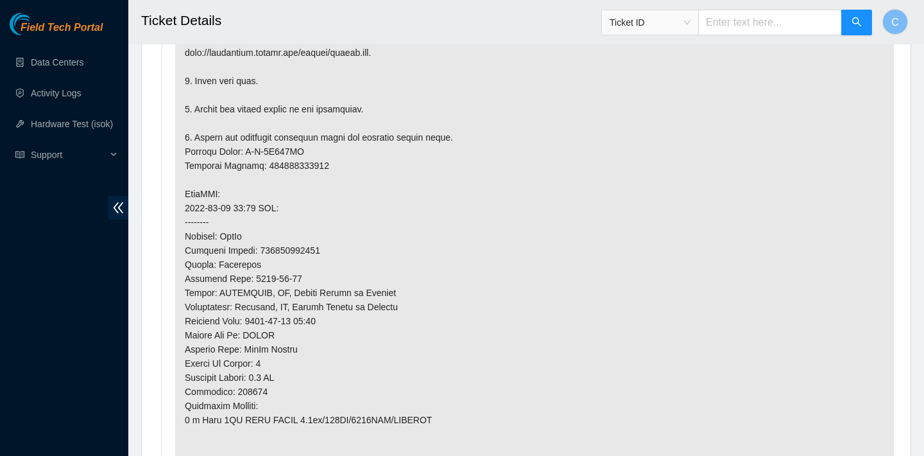
scroll to position [907, 0]
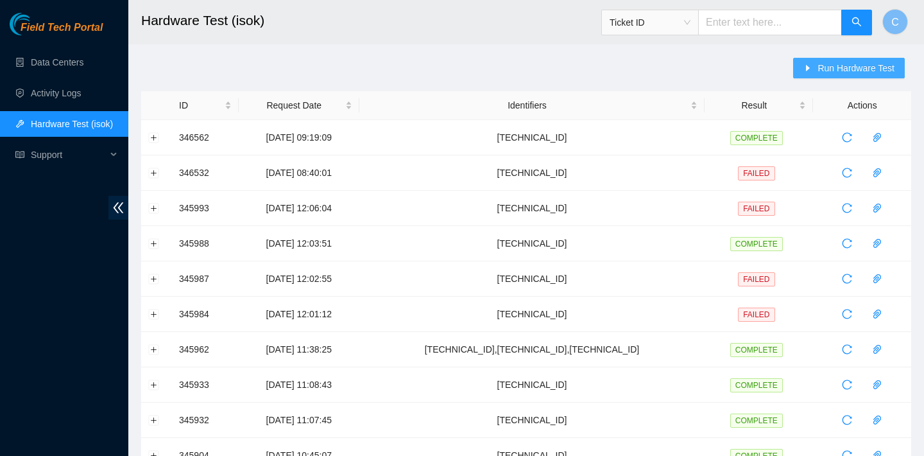
click at [818, 74] on span "Run Hardware Test" at bounding box center [856, 68] width 77 height 14
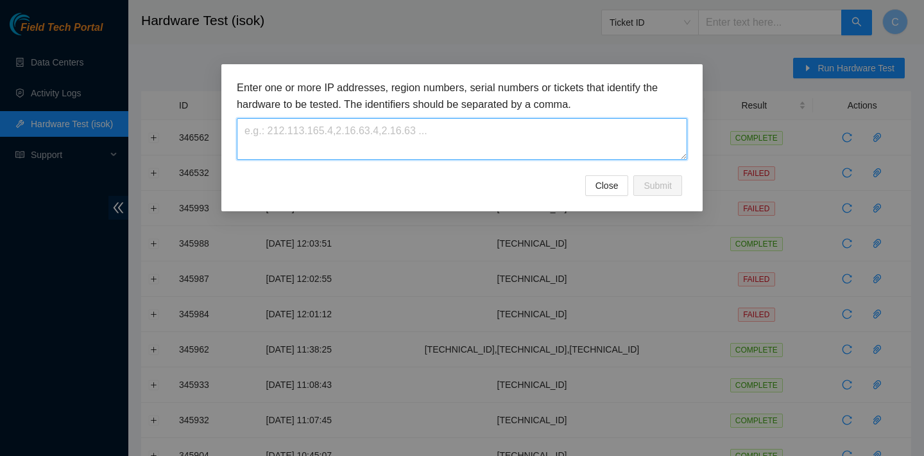
click at [461, 132] on textarea at bounding box center [462, 139] width 451 height 42
paste textarea "[TECHNICAL_ID]"
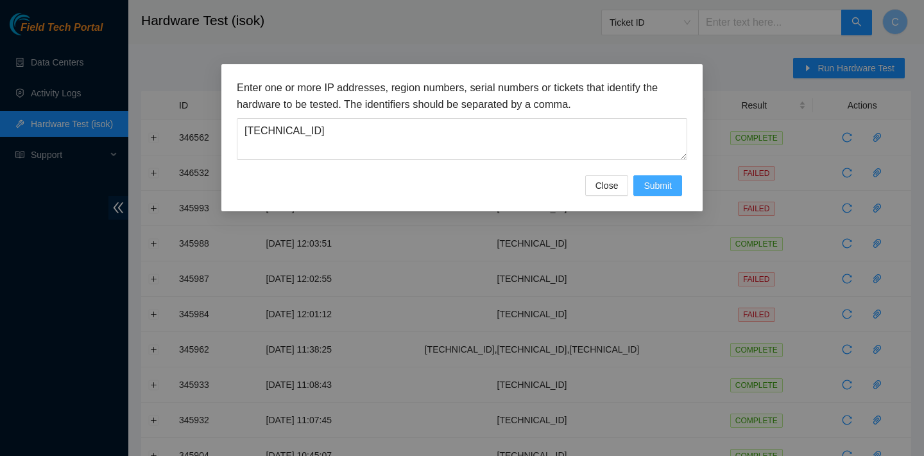
click at [646, 187] on span "Submit" at bounding box center [658, 185] width 28 height 14
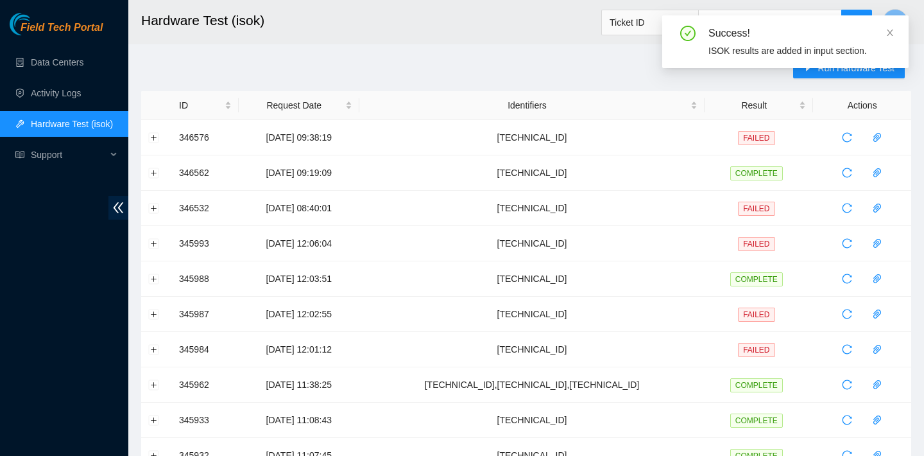
click at [304, 46] on main "Hardware Test (isok) Ticket ID C Run Hardware Test ID Request Date Identifiers …" at bounding box center [526, 440] width 796 height 880
click at [157, 141] on button "Expand row" at bounding box center [154, 137] width 10 height 10
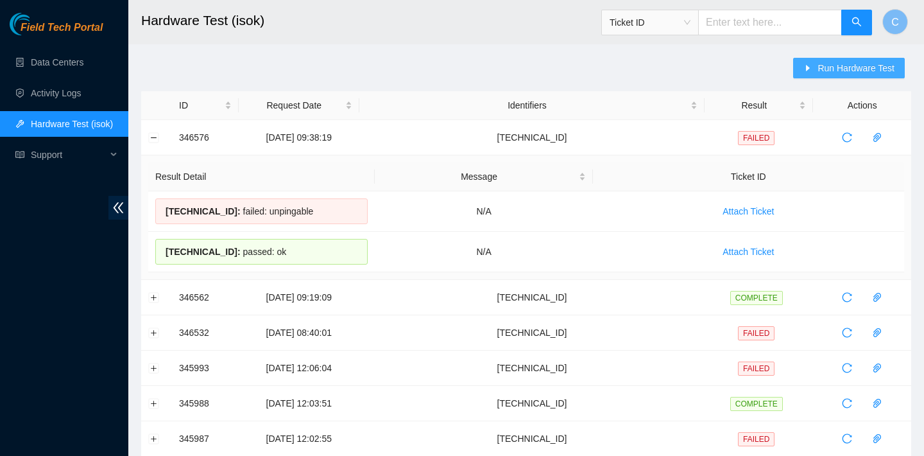
click at [837, 69] on span "Run Hardware Test" at bounding box center [856, 68] width 77 height 14
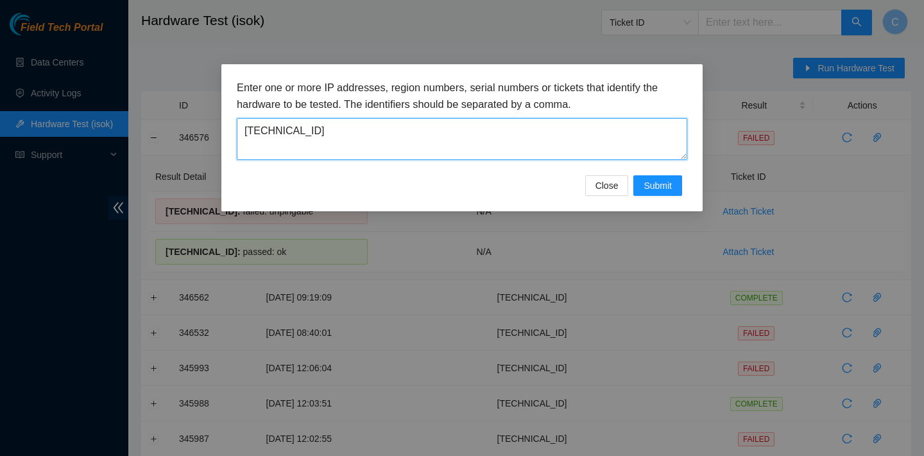
click at [500, 141] on textarea "[TECHNICAL_ID]" at bounding box center [462, 139] width 451 height 42
type textarea "[TECHNICAL_ID]"
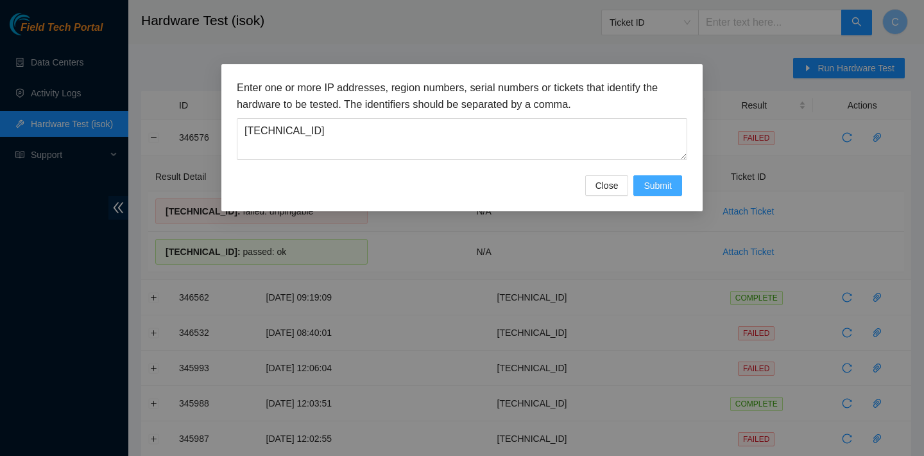
click at [670, 182] on span "Submit" at bounding box center [658, 185] width 28 height 14
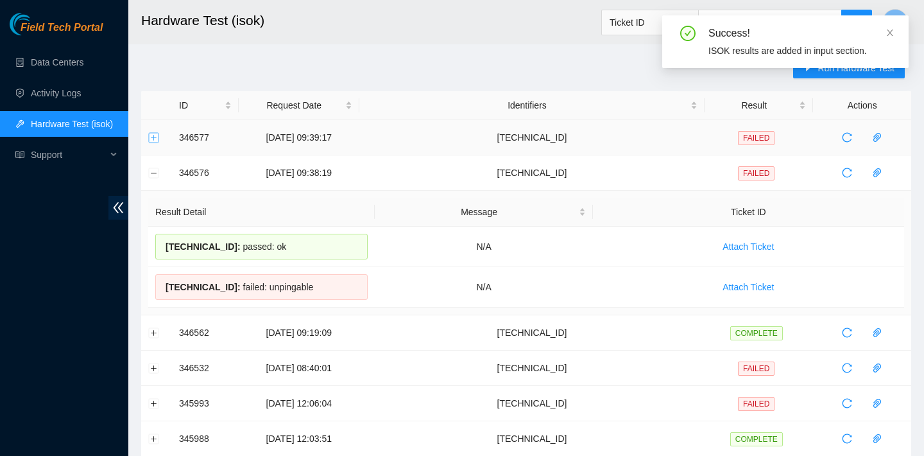
click at [155, 135] on button "Expand row" at bounding box center [154, 137] width 10 height 10
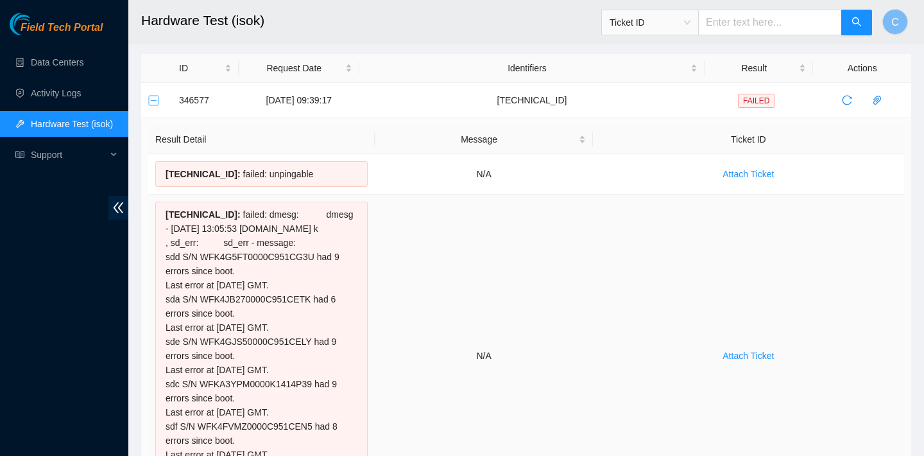
scroll to position [39, 0]
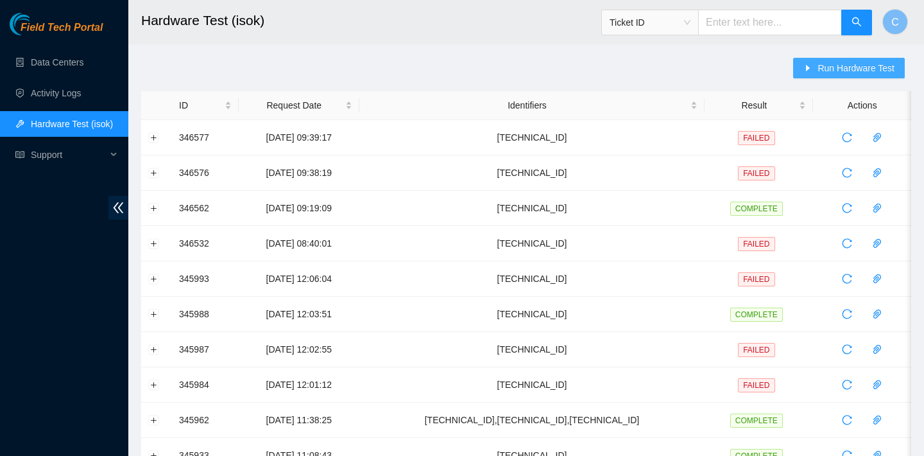
click at [821, 73] on span "Run Hardware Test" at bounding box center [856, 68] width 77 height 14
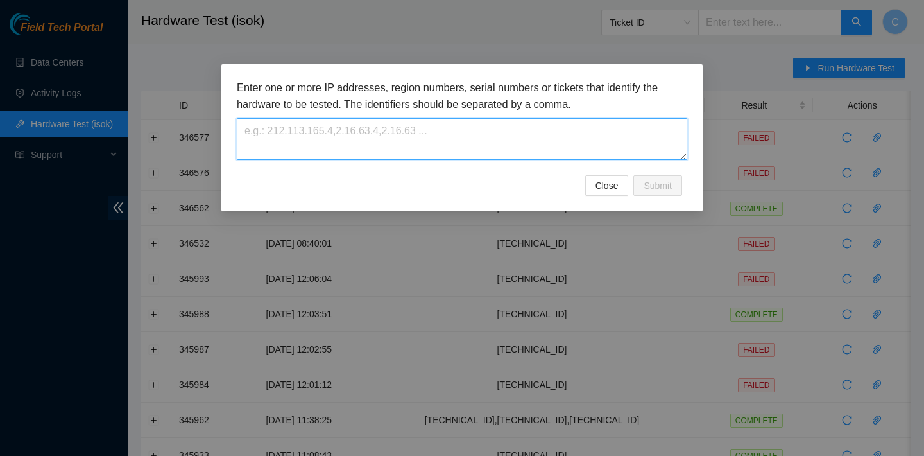
click at [414, 151] on textarea at bounding box center [462, 139] width 451 height 42
paste textarea "23.36.67.44"
type textarea "23.36.67.44"
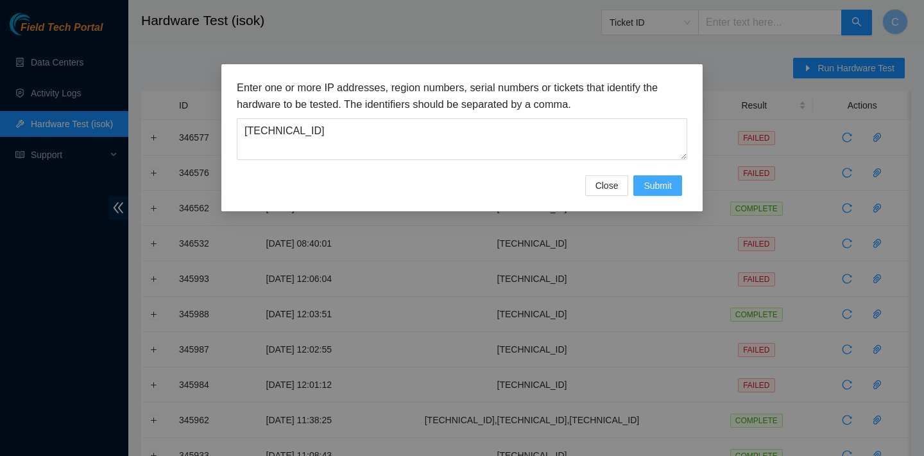
click at [652, 185] on span "Submit" at bounding box center [658, 185] width 28 height 14
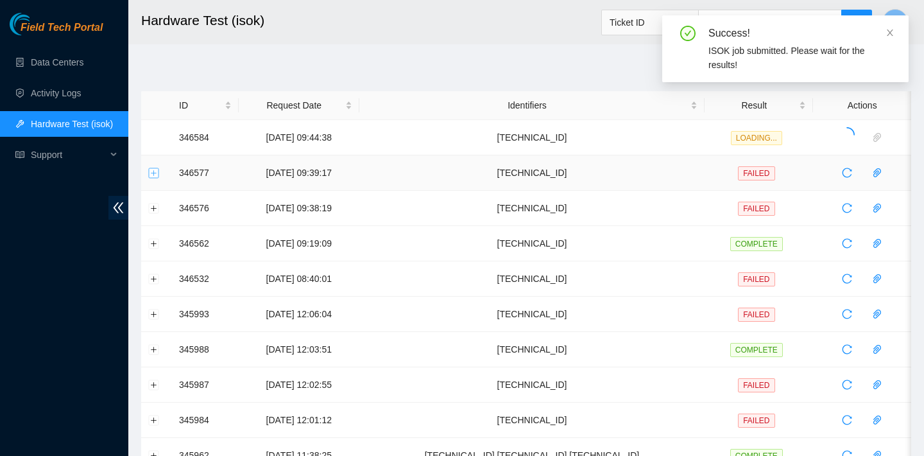
click at [151, 173] on button "Expand row" at bounding box center [154, 173] width 10 height 10
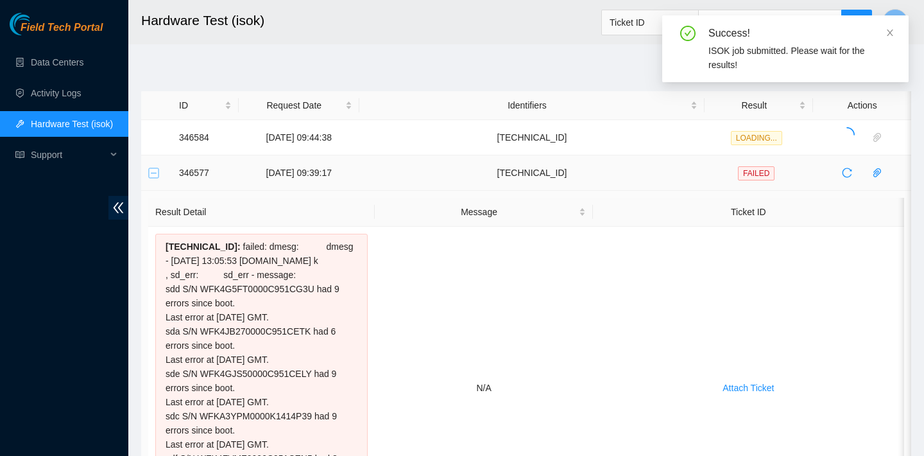
click at [151, 173] on button "Collapse row" at bounding box center [154, 173] width 10 height 10
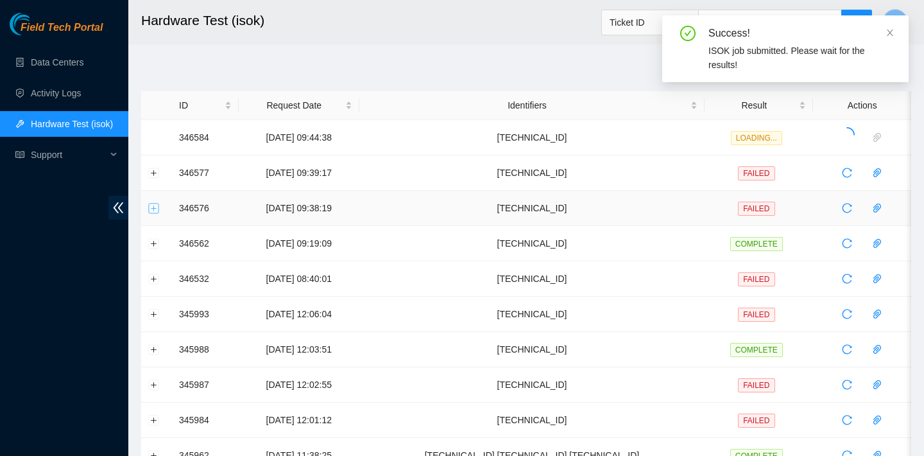
click at [155, 208] on button "Expand row" at bounding box center [154, 208] width 10 height 10
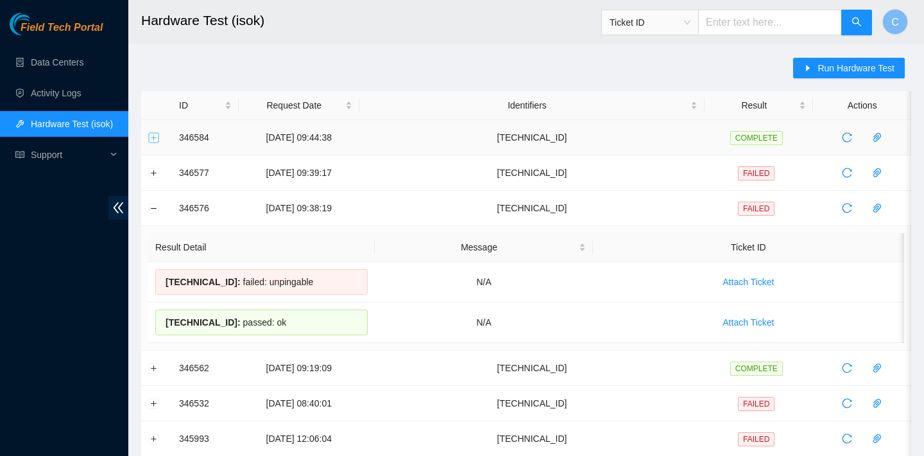
click at [150, 135] on button "Expand row" at bounding box center [154, 137] width 10 height 10
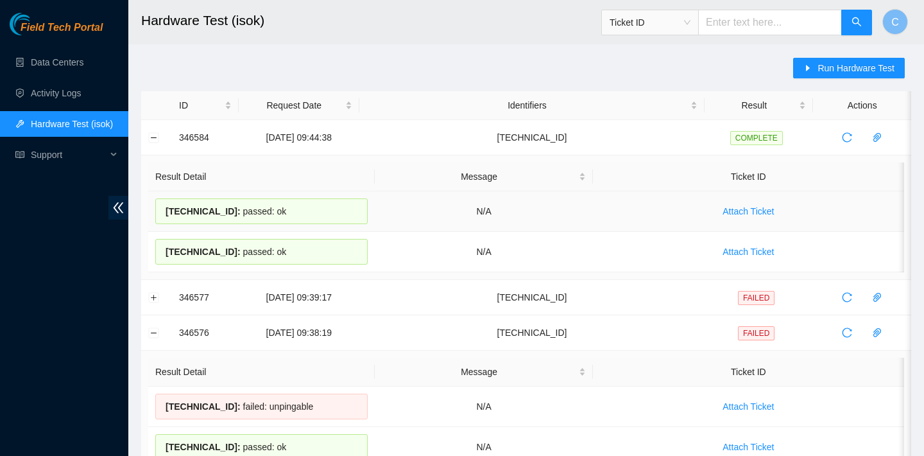
drag, startPoint x: 295, startPoint y: 252, endPoint x: 164, endPoint y: 212, distance: 137.3
click at [164, 212] on tbody "23.36.67.44 : passed: ok N/A Attach Ticket 23.36.67.45 : passed: ok N/A Attach …" at bounding box center [526, 231] width 756 height 81
copy tbody "23.36.67.44 : passed: ok N/A Attach Ticket 23.36.67.45 : passed: ok"
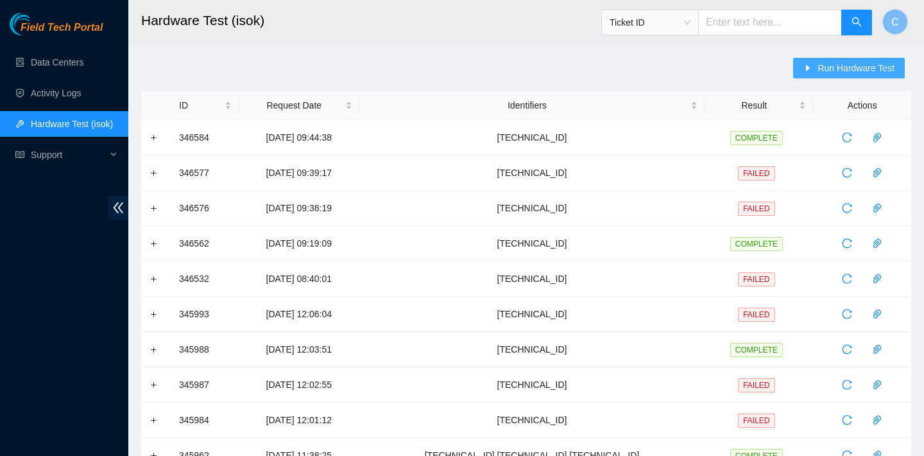
click at [827, 65] on span "Run Hardware Test" at bounding box center [856, 68] width 77 height 14
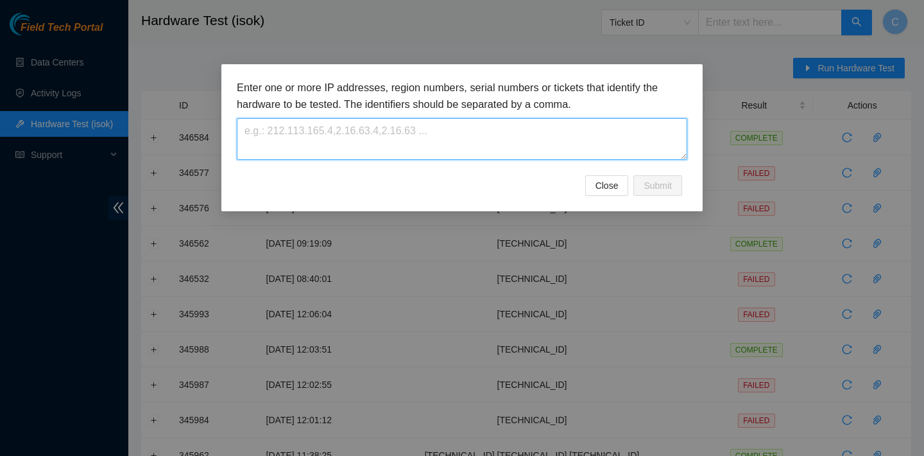
click at [522, 135] on textarea at bounding box center [462, 139] width 451 height 42
paste textarea "23.36.66.151"
type textarea "23.36.66.151"
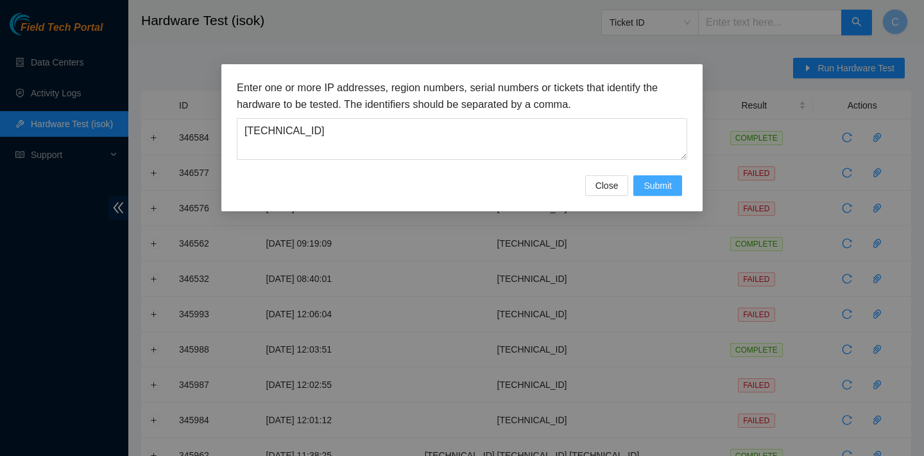
click at [662, 186] on span "Submit" at bounding box center [658, 185] width 28 height 14
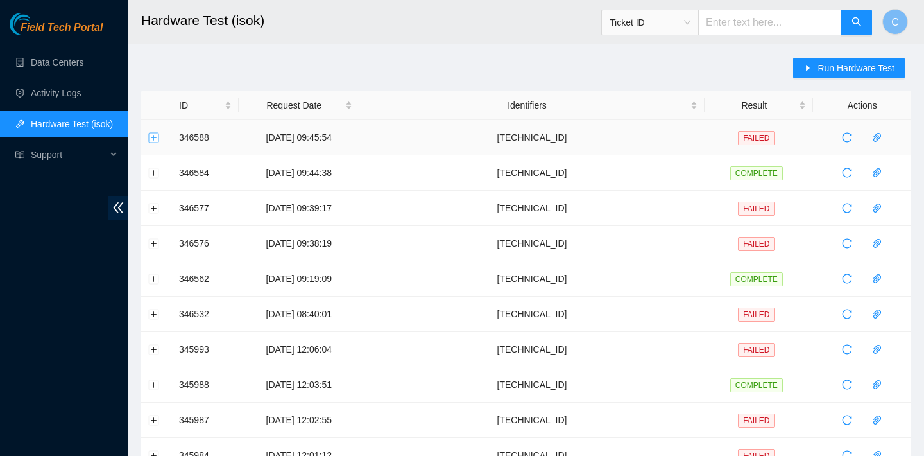
click at [153, 138] on button "Expand row" at bounding box center [154, 137] width 10 height 10
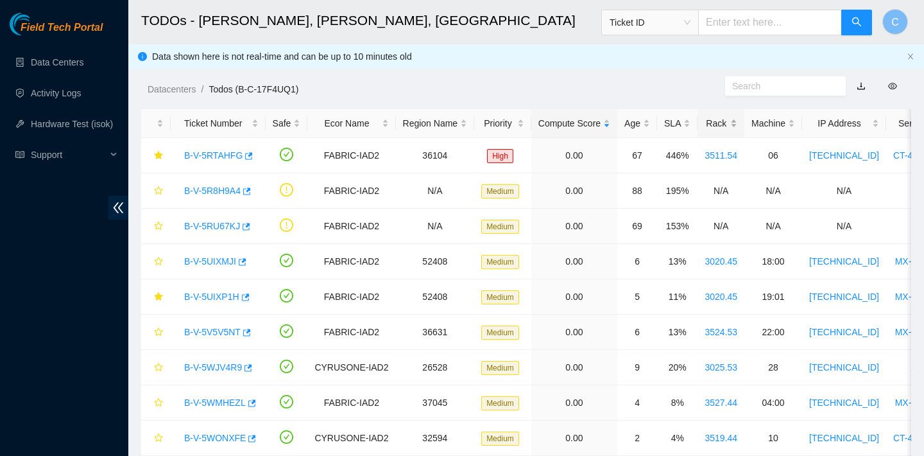
click at [721, 130] on div "Rack" at bounding box center [721, 123] width 33 height 14
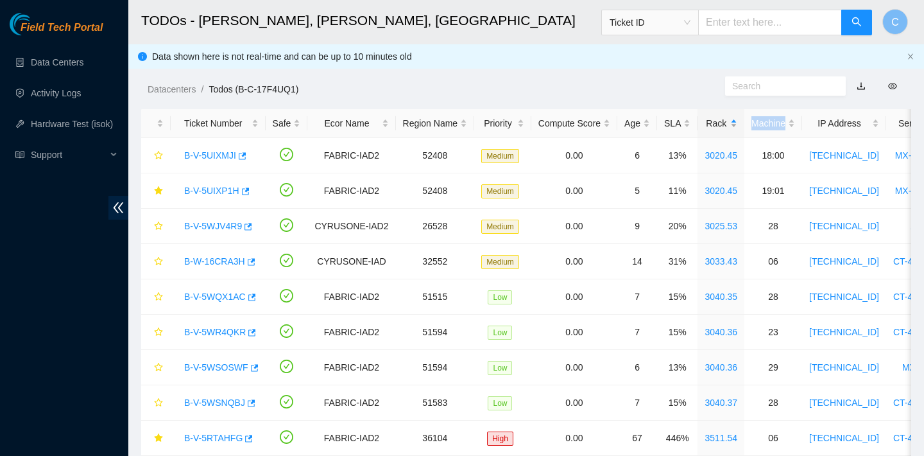
click at [721, 130] on div "Rack" at bounding box center [721, 123] width 33 height 14
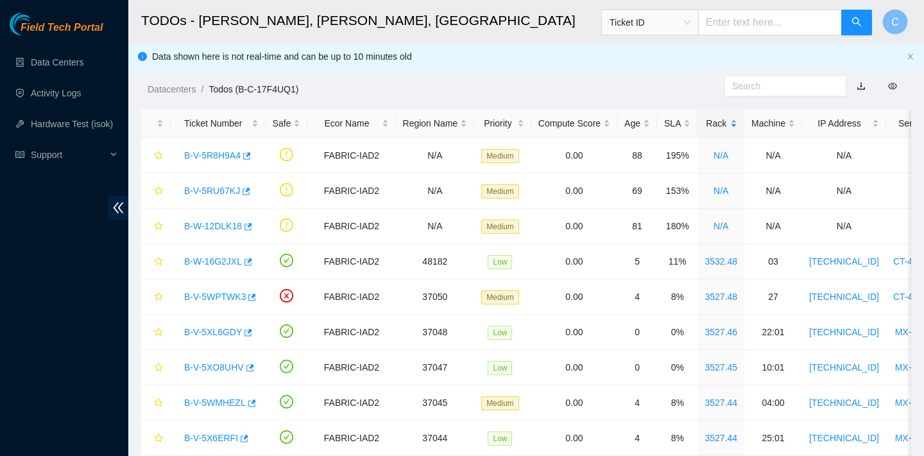
click at [721, 130] on div "Rack" at bounding box center [721, 123] width 33 height 14
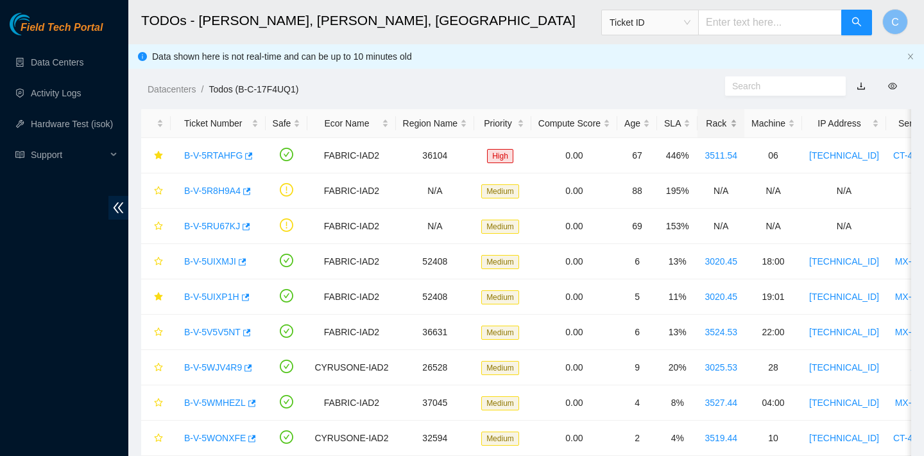
click at [721, 121] on div "Rack" at bounding box center [721, 123] width 33 height 14
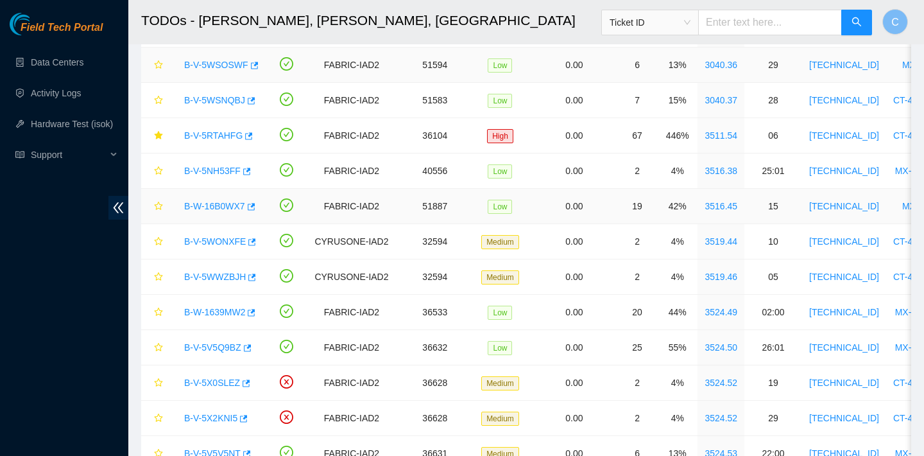
scroll to position [675, 0]
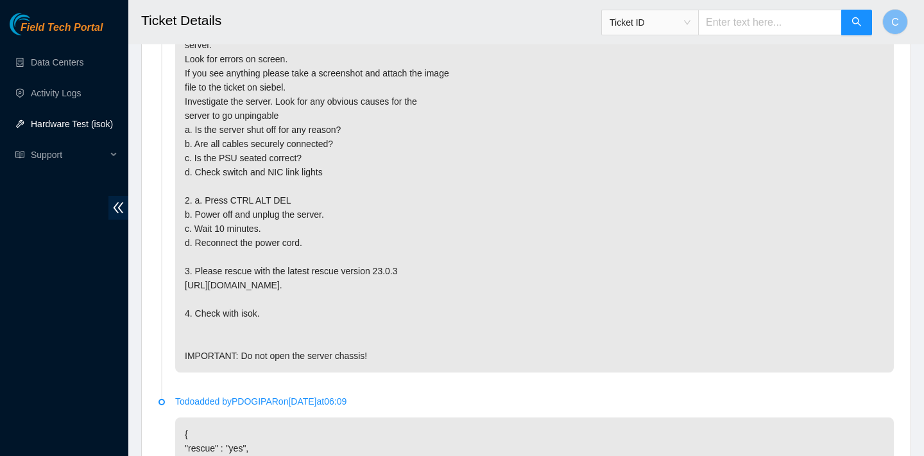
scroll to position [811, 0]
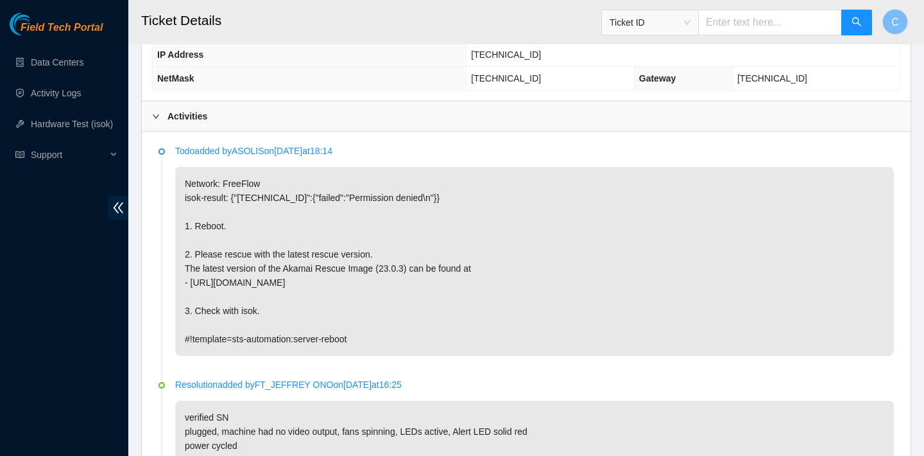
scroll to position [531, 0]
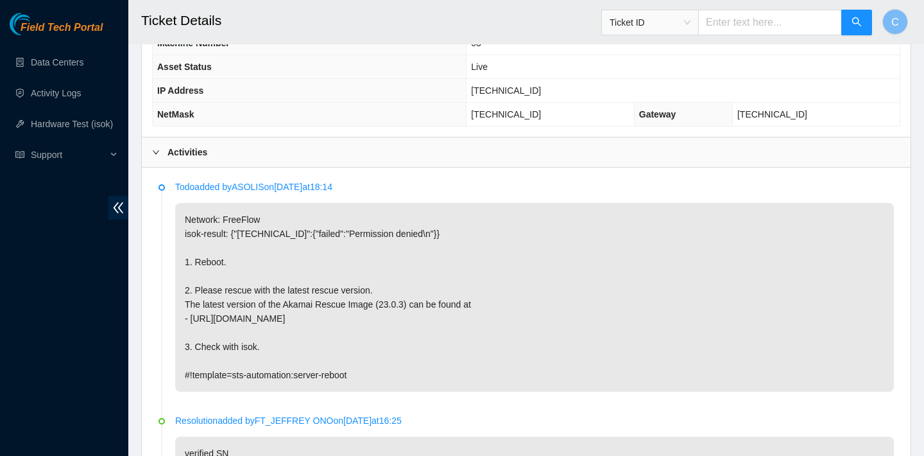
click at [551, 180] on p "Todo added by ASOLIS on [DATE] 18:14" at bounding box center [534, 187] width 719 height 14
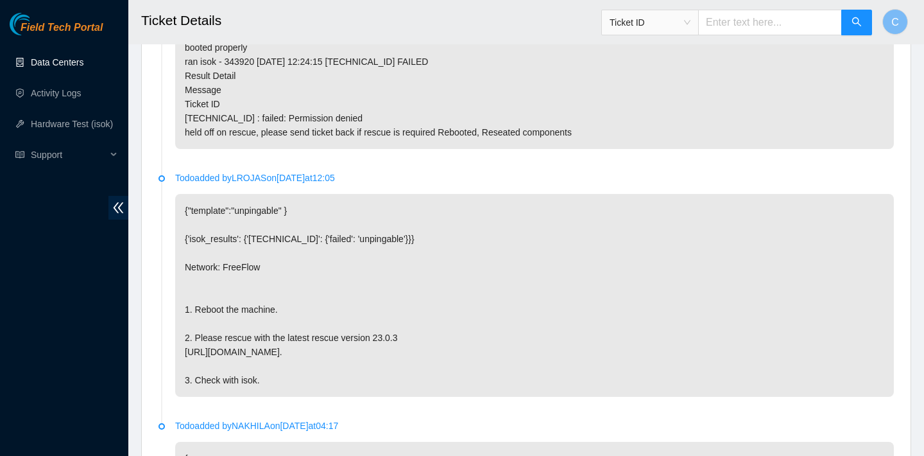
scroll to position [1384, 0]
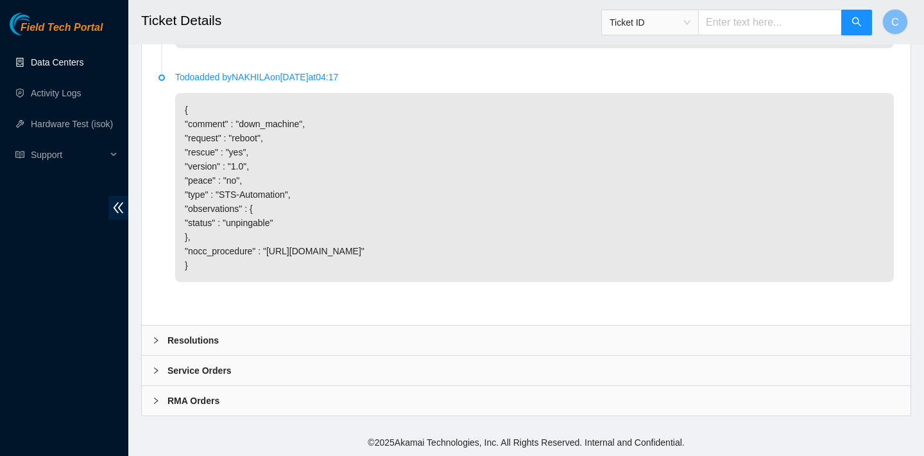
click at [299, 343] on div "Resolutions" at bounding box center [526, 340] width 769 height 30
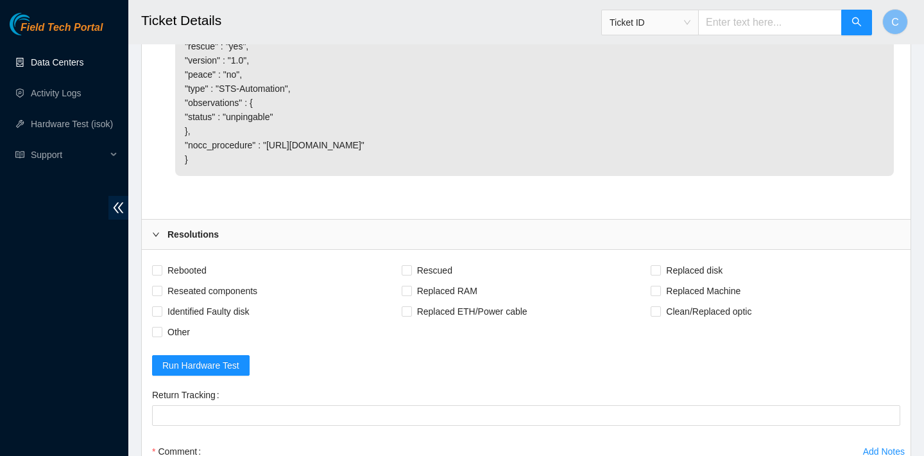
scroll to position [1459, 0]
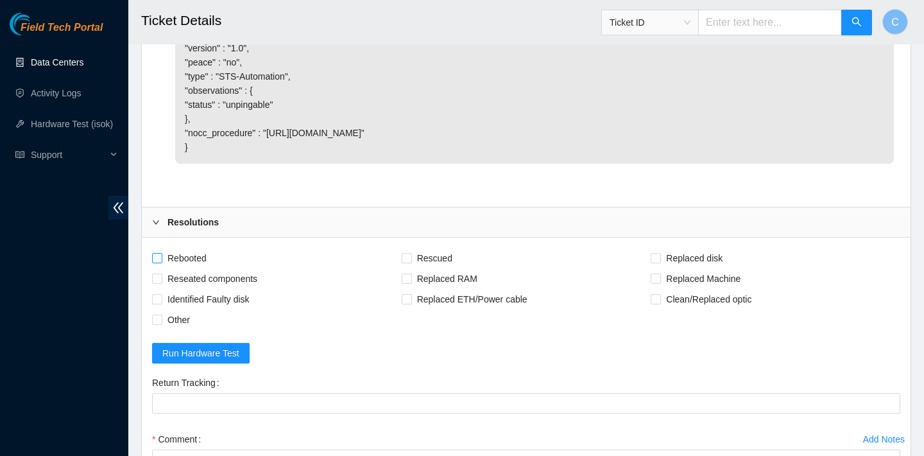
click at [194, 268] on span "Rebooted" at bounding box center [186, 258] width 49 height 21
click at [161, 262] on input "Rebooted" at bounding box center [156, 257] width 9 height 9
checkbox input "true"
click at [417, 268] on span "Rescued" at bounding box center [435, 258] width 46 height 21
click at [411, 262] on input "Rescued" at bounding box center [406, 257] width 9 height 9
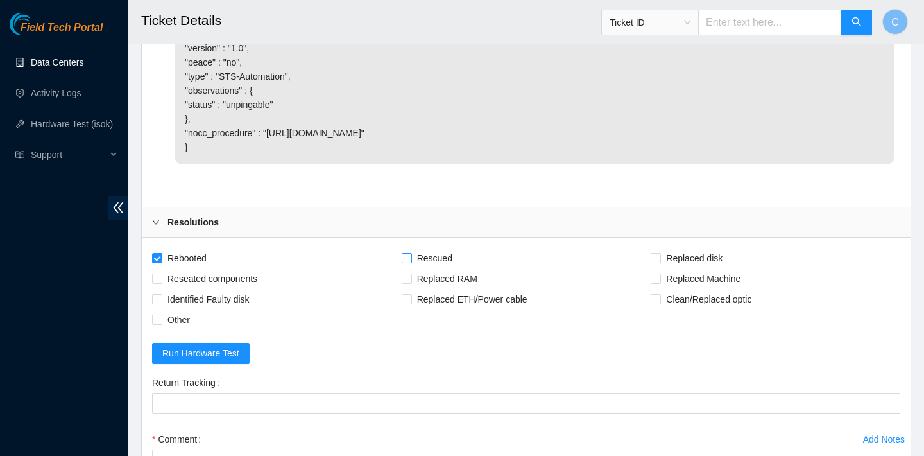
checkbox input "true"
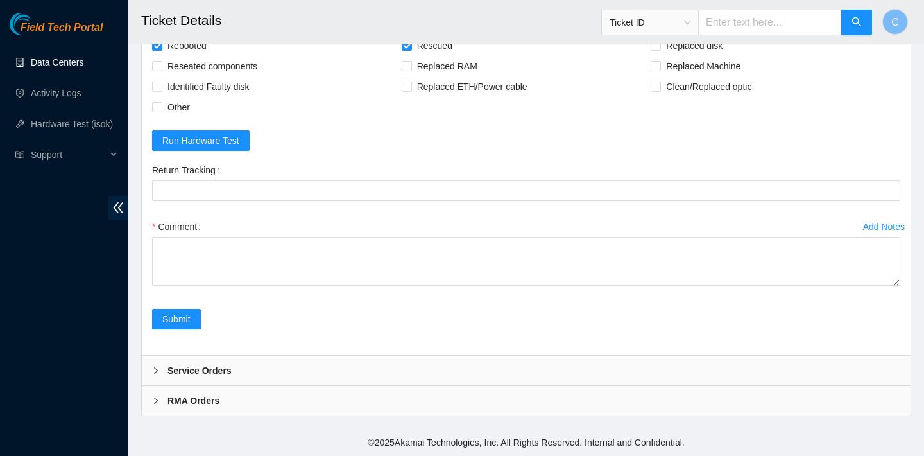
scroll to position [1714, 0]
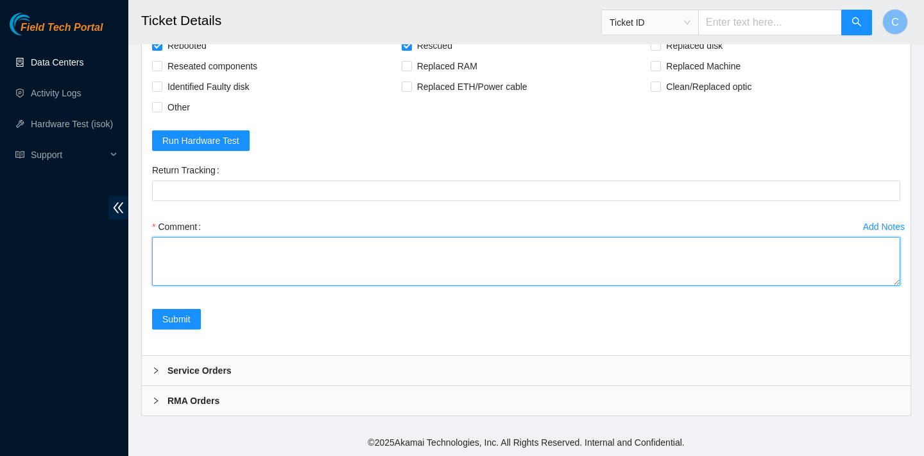
click at [238, 252] on textarea "Comment" at bounding box center [526, 261] width 748 height 49
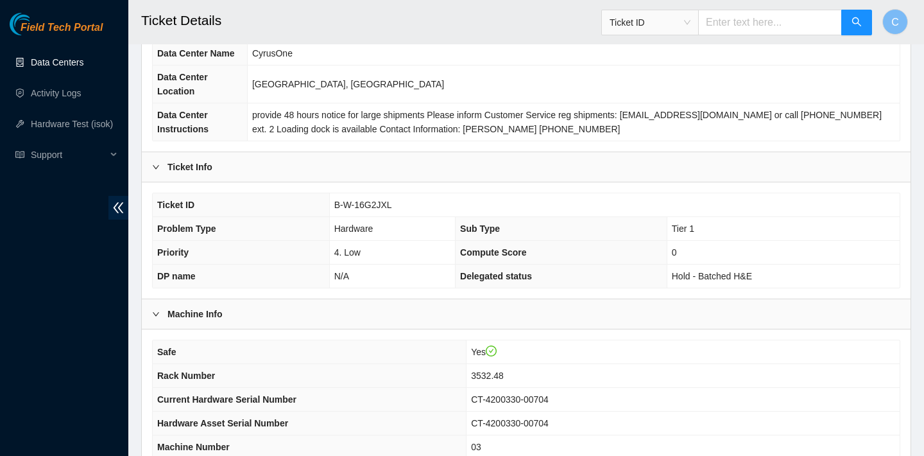
scroll to position [275, 0]
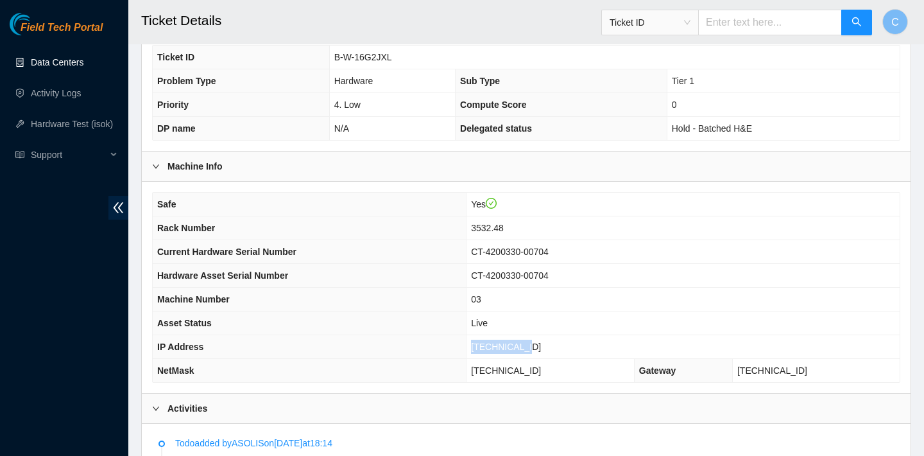
drag, startPoint x: 553, startPoint y: 347, endPoint x: 489, endPoint y: 347, distance: 64.2
click at [489, 347] on td "[TECHNICAL_ID]" at bounding box center [683, 347] width 433 height 24
copy span "[TECHNICAL_ID]"
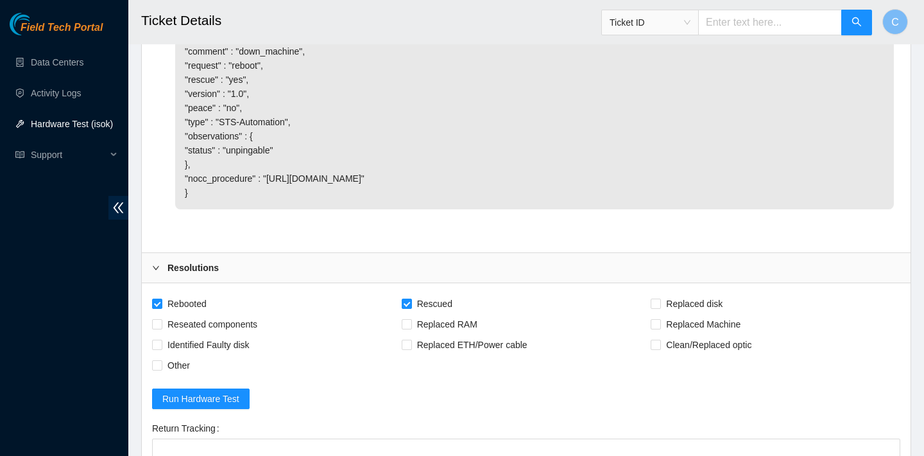
scroll to position [1714, 0]
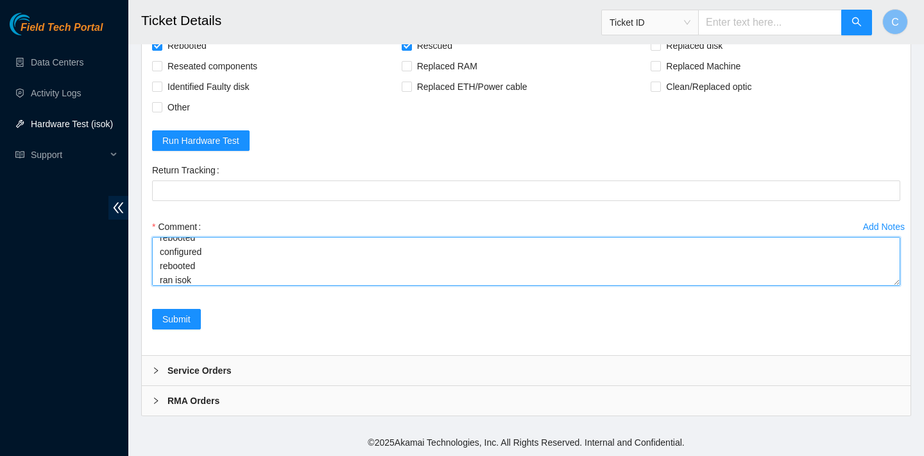
click at [267, 279] on textarea "verified SN rebooted rescued rebooted configured rebooted ran isok" at bounding box center [526, 261] width 748 height 49
paste textarea "[TECHNICAL_ID] : passed: ok"
type textarea "verified SN rebooted rescued rebooted configured rebooted ran isok [TECHNICAL_I…"
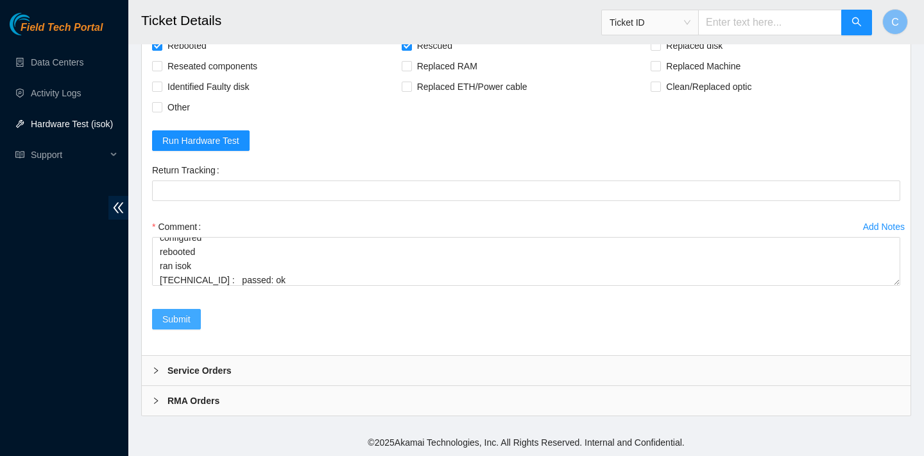
click at [187, 320] on span "Submit" at bounding box center [176, 319] width 28 height 14
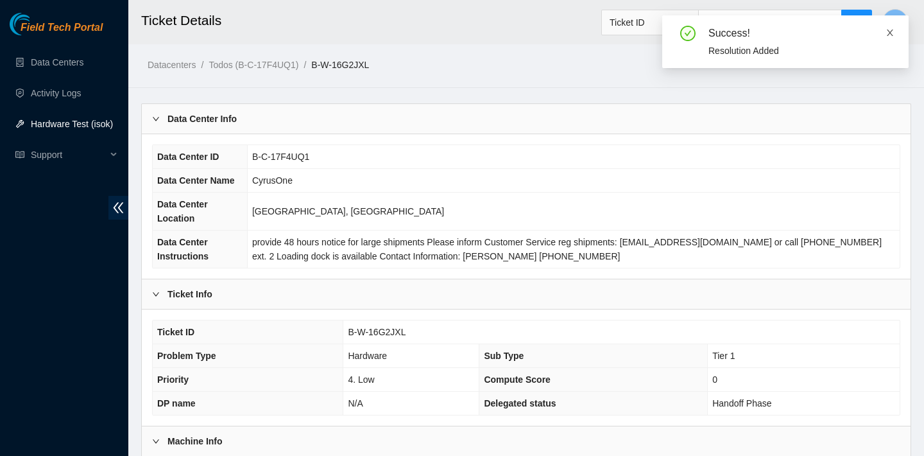
click at [893, 33] on icon "close" at bounding box center [890, 32] width 9 height 9
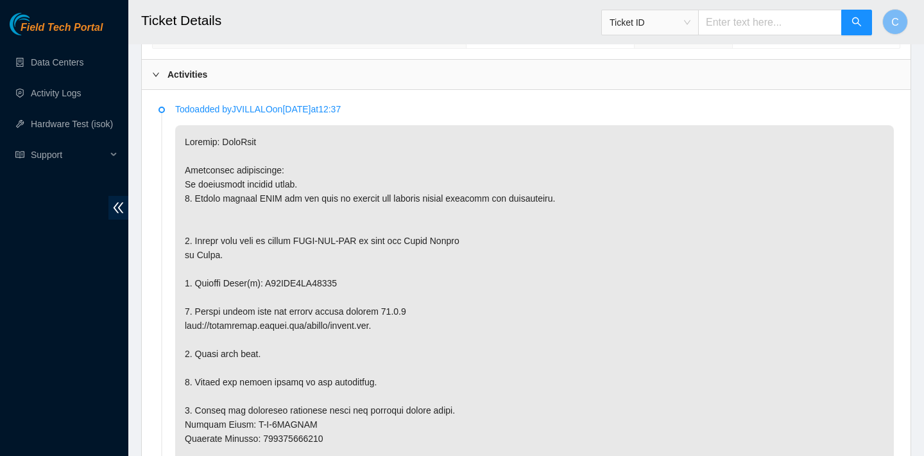
scroll to position [633, 0]
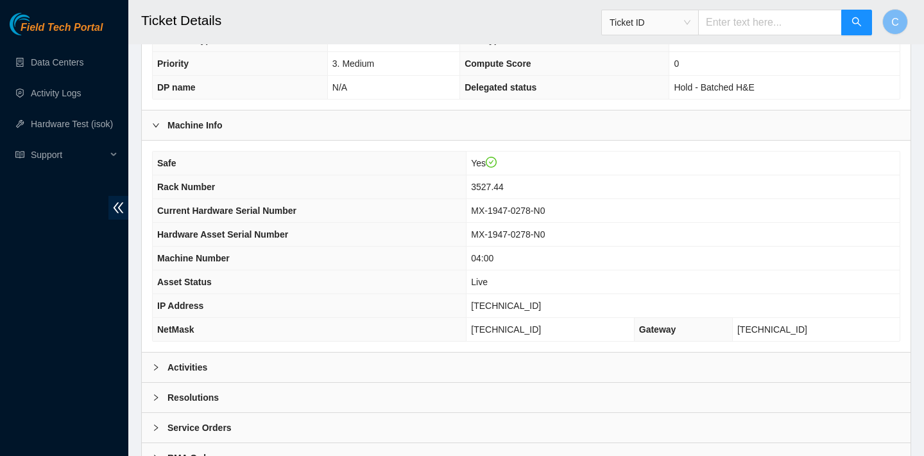
scroll to position [373, 0]
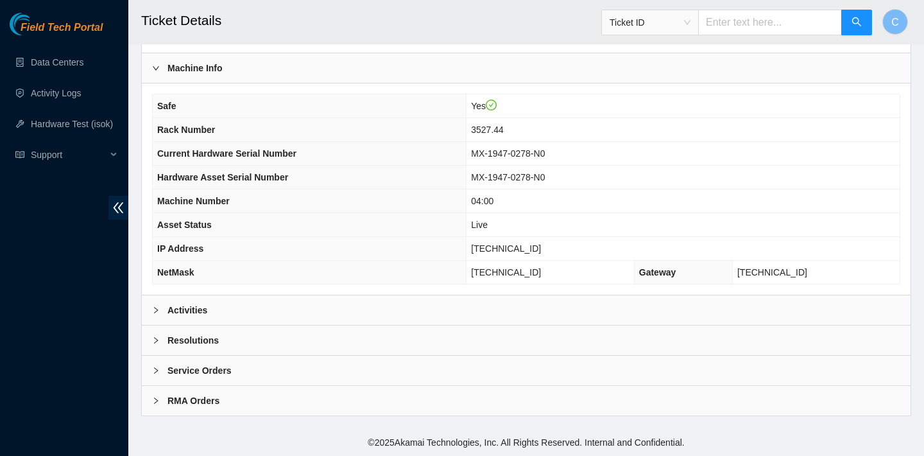
click at [402, 309] on div "Activities" at bounding box center [526, 310] width 769 height 30
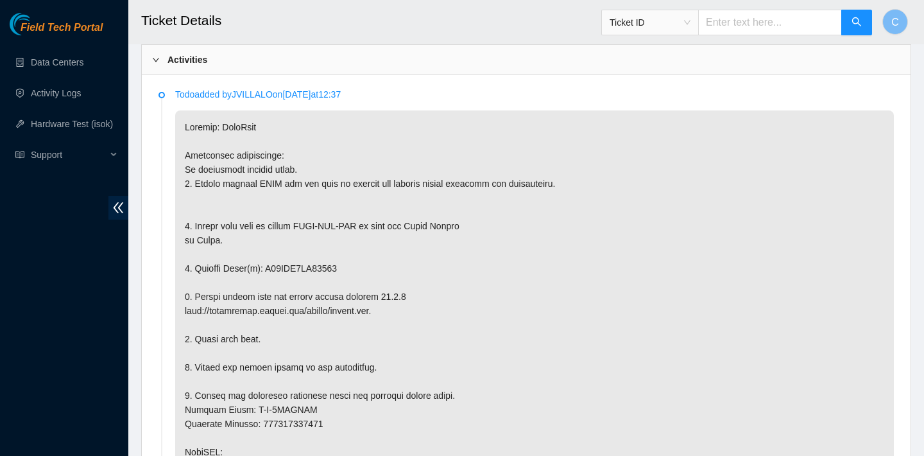
scroll to position [647, 0]
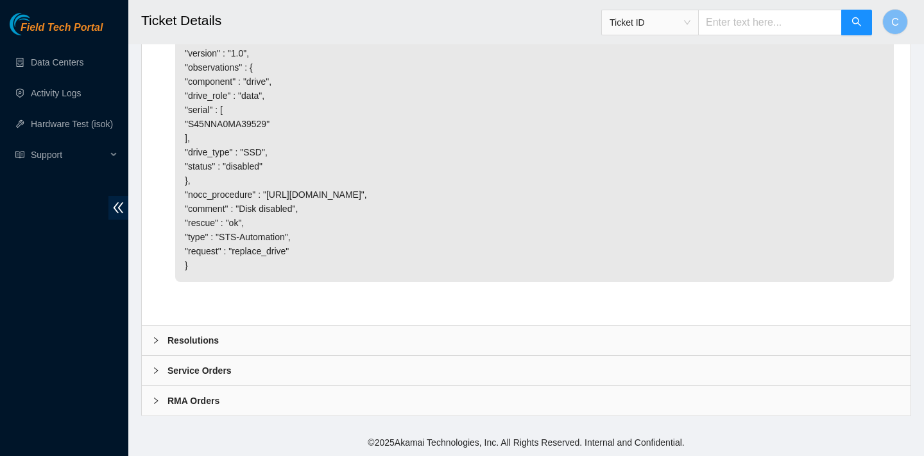
click at [371, 334] on div "Resolutions" at bounding box center [526, 340] width 769 height 30
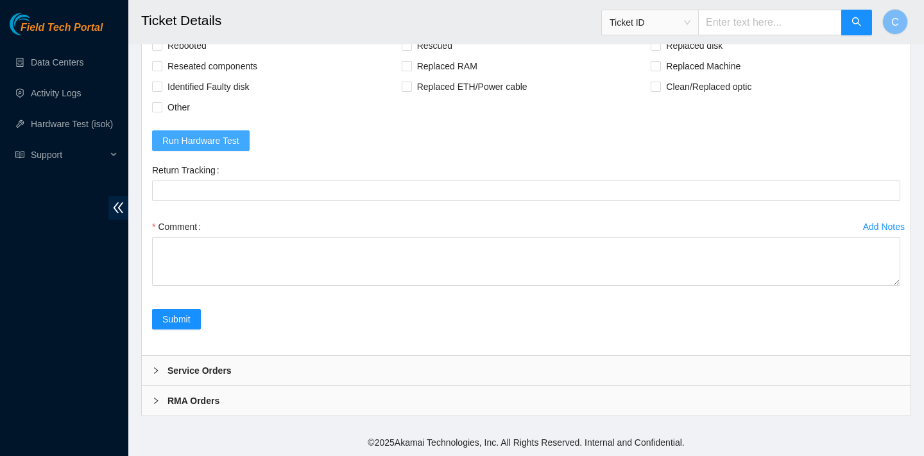
scroll to position [2507, 0]
click at [189, 56] on span "Rebooted" at bounding box center [186, 45] width 49 height 21
click at [161, 49] on input "Rebooted" at bounding box center [156, 44] width 9 height 9
checkbox input "true"
click at [434, 56] on span "Rescued" at bounding box center [435, 45] width 46 height 21
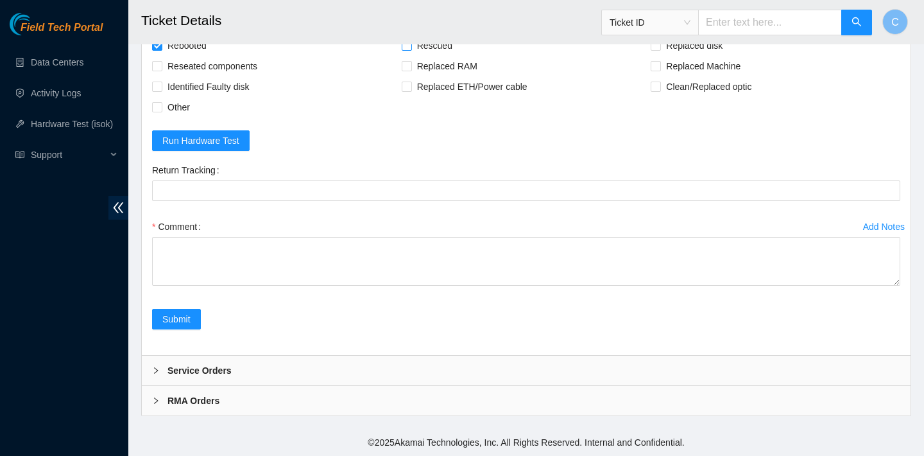
click at [411, 49] on input "Rescued" at bounding box center [406, 44] width 9 height 9
checkbox input "true"
click at [685, 56] on span "Replaced disk" at bounding box center [694, 45] width 67 height 21
click at [660, 49] on input "Replaced disk" at bounding box center [655, 44] width 9 height 9
checkbox input "true"
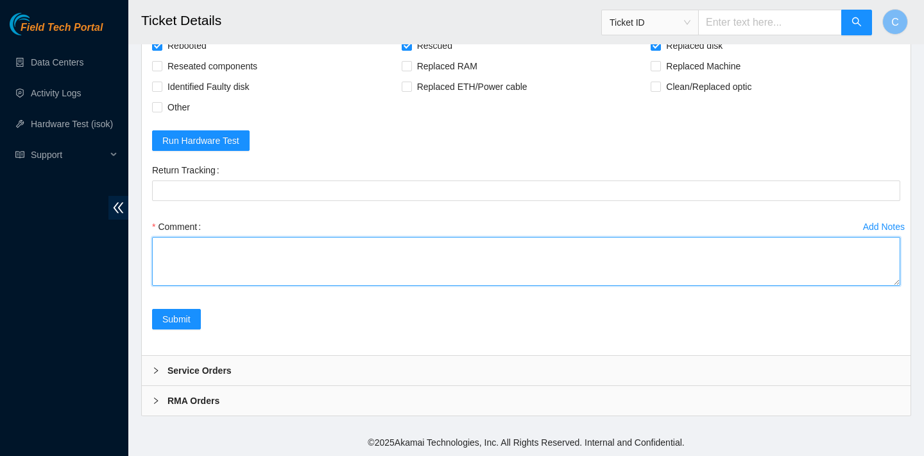
click at [399, 286] on textarea "Comment" at bounding box center [526, 261] width 748 height 49
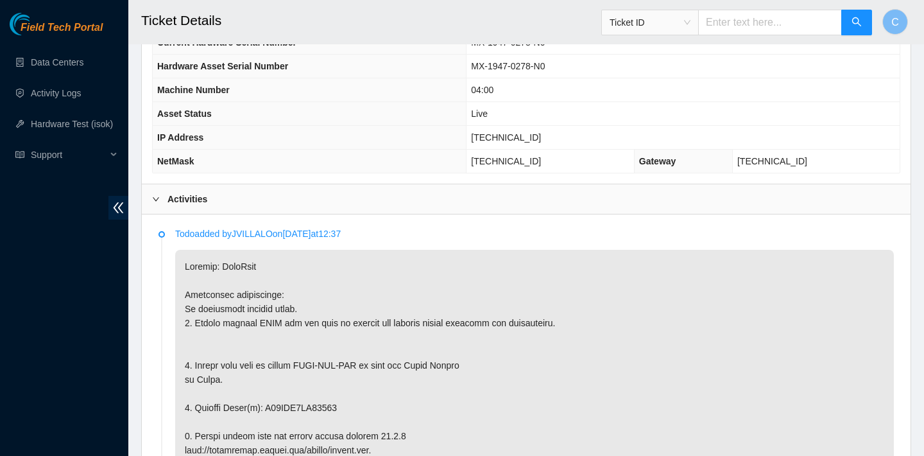
scroll to position [557, 0]
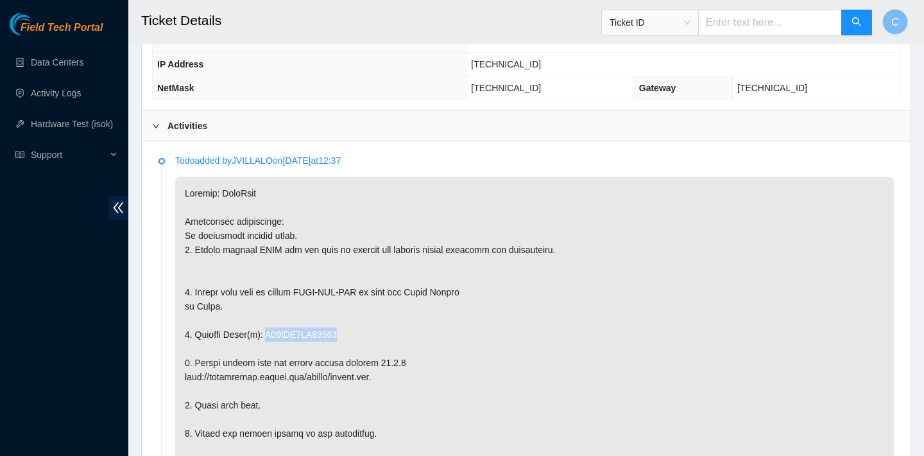
drag, startPoint x: 355, startPoint y: 332, endPoint x: 270, endPoint y: 330, distance: 85.4
copy p "S45NNA0MA39529"
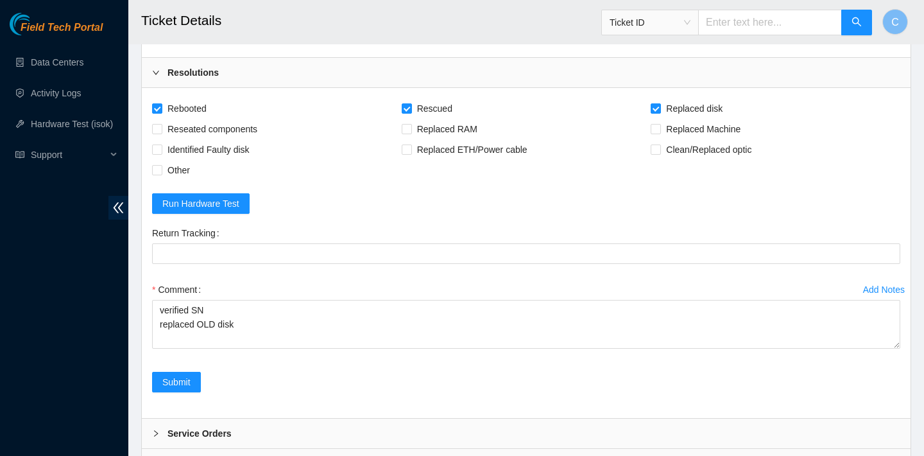
scroll to position [2575, 0]
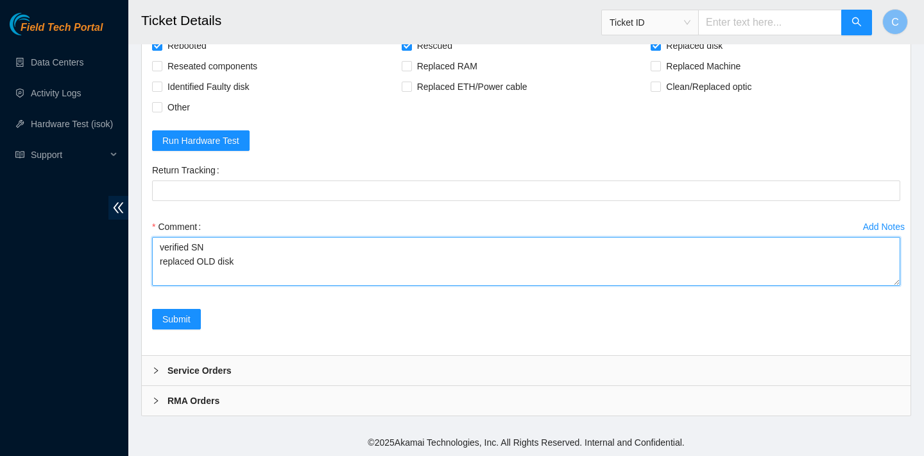
click at [264, 262] on textarea "verified SN replaced OLD disk" at bounding box center [526, 261] width 748 height 49
paste textarea "S45NNA0MA39529"
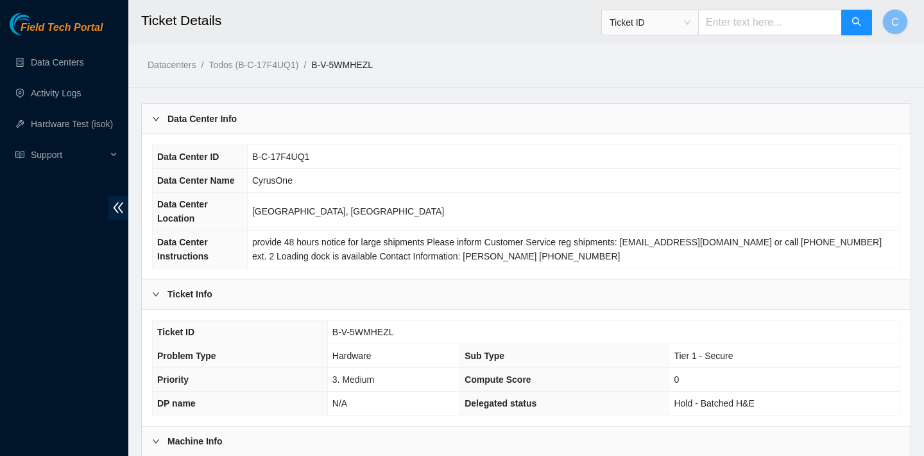
scroll to position [426, 0]
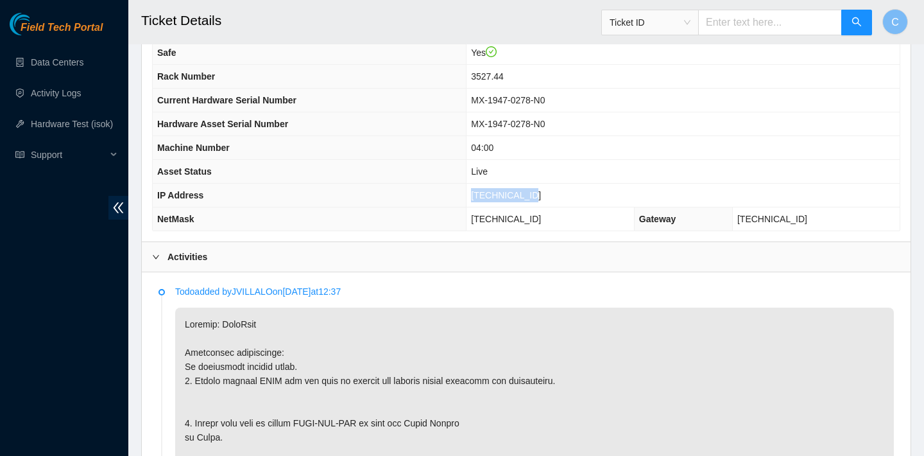
drag, startPoint x: 558, startPoint y: 191, endPoint x: 476, endPoint y: 189, distance: 81.5
click at [476, 189] on tr "IP Address [TECHNICAL_ID]" at bounding box center [526, 196] width 747 height 24
copy tr "[TECHNICAL_ID]"
drag, startPoint x: 563, startPoint y: 218, endPoint x: 483, endPoint y: 216, distance: 80.9
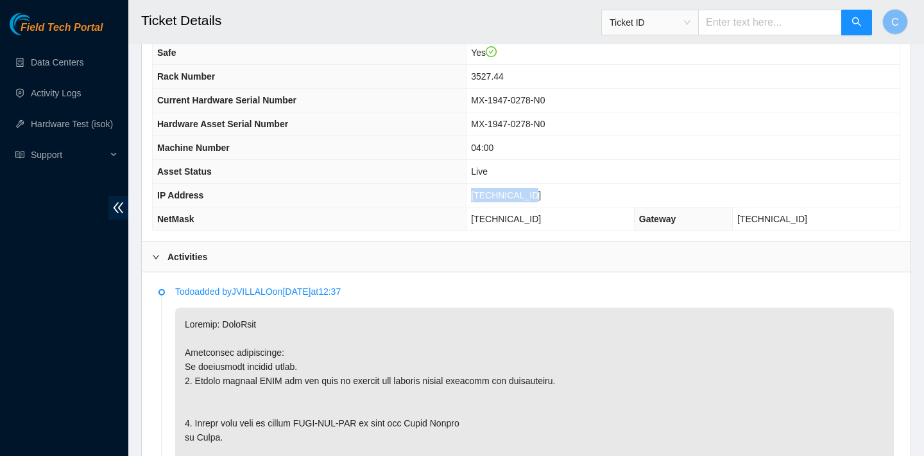
click at [483, 216] on td "[TECHNICAL_ID]" at bounding box center [551, 219] width 168 height 24
copy span "[TECHNICAL_ID]"
drag, startPoint x: 553, startPoint y: 196, endPoint x: 479, endPoint y: 196, distance: 73.8
click at [479, 196] on td "[TECHNICAL_ID]" at bounding box center [683, 196] width 433 height 24
copy span "[TECHNICAL_ID]"
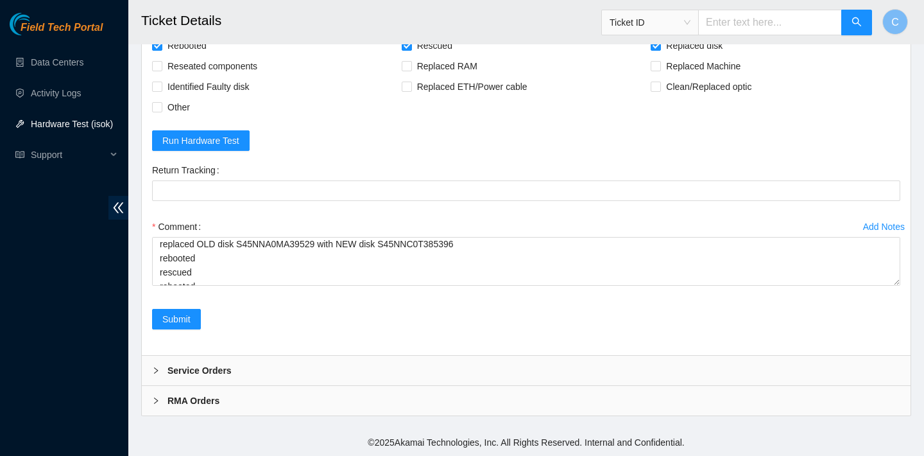
scroll to position [0, 0]
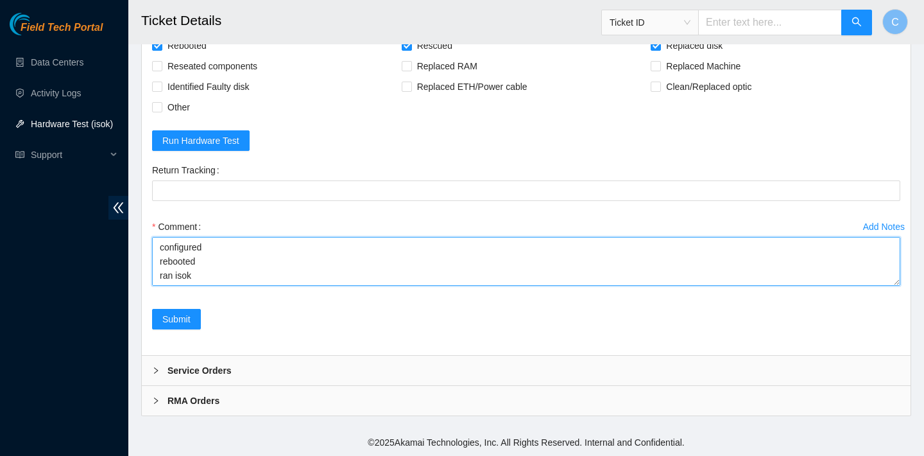
click at [222, 286] on textarea "verified SN replaced OLD disk S45NNA0MA39529 with NEW disk S45NNC0T385396 reboo…" at bounding box center [526, 261] width 748 height 49
paste textarea "23.207.198.51 : passed: ok N/A 23.207.198.50 : passed: ok"
type textarea "verified SN replaced OLD disk S45NNA0MA39529 with NEW disk S45NNC0T385396 reboo…"
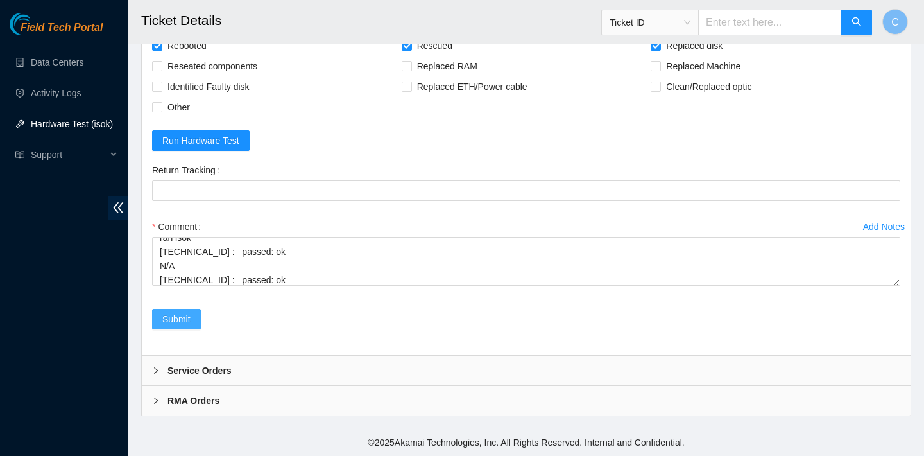
click at [184, 326] on span "Submit" at bounding box center [176, 319] width 28 height 14
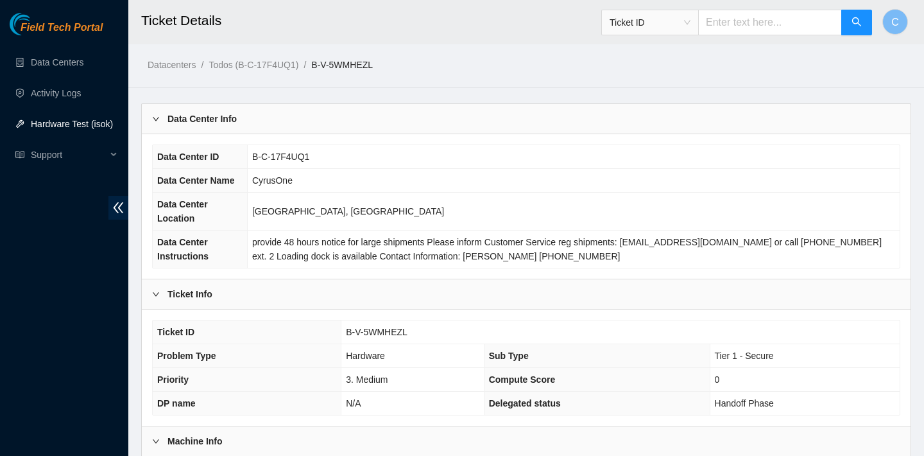
scroll to position [252, 0]
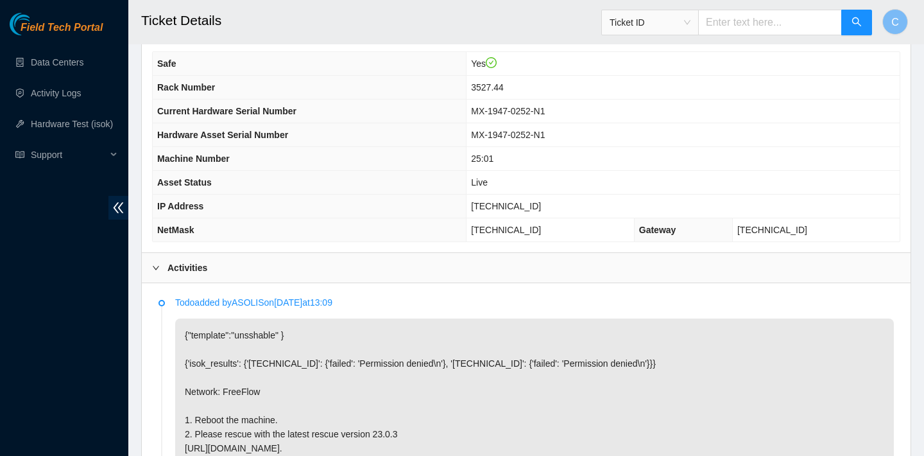
scroll to position [414, 0]
drag, startPoint x: 556, startPoint y: 206, endPoint x: 483, endPoint y: 204, distance: 73.2
click at [483, 204] on td "[TECHNICAL_ID]" at bounding box center [683, 208] width 433 height 24
copy span "[TECHNICAL_ID]"
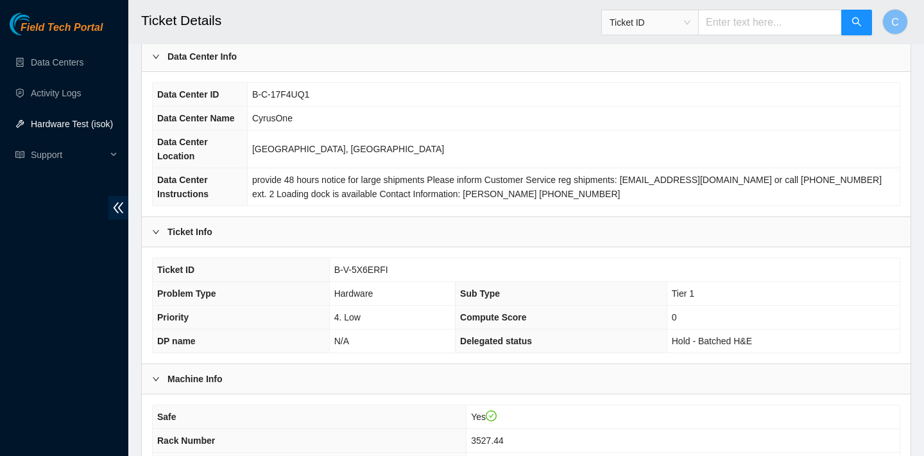
scroll to position [56, 0]
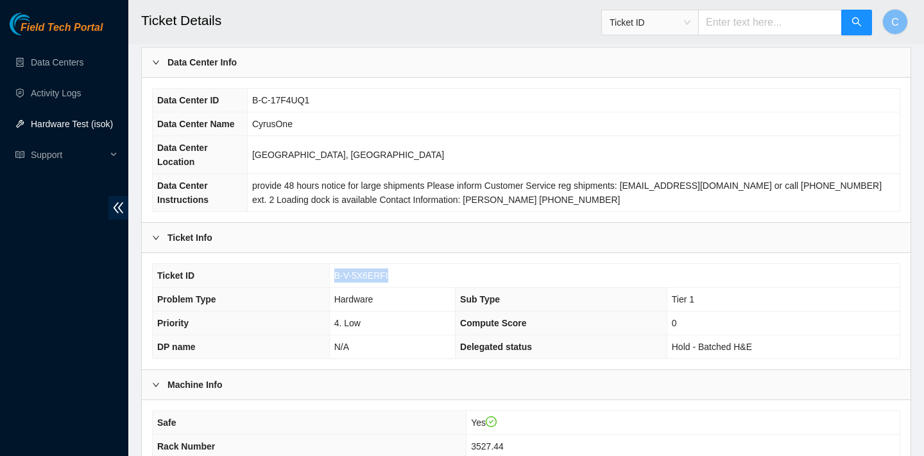
drag, startPoint x: 393, startPoint y: 271, endPoint x: 323, endPoint y: 271, distance: 70.0
click at [323, 271] on tr "Ticket ID B-V-5X6ERFI" at bounding box center [526, 276] width 747 height 24
copy tr "B-V-5X6ERFI"
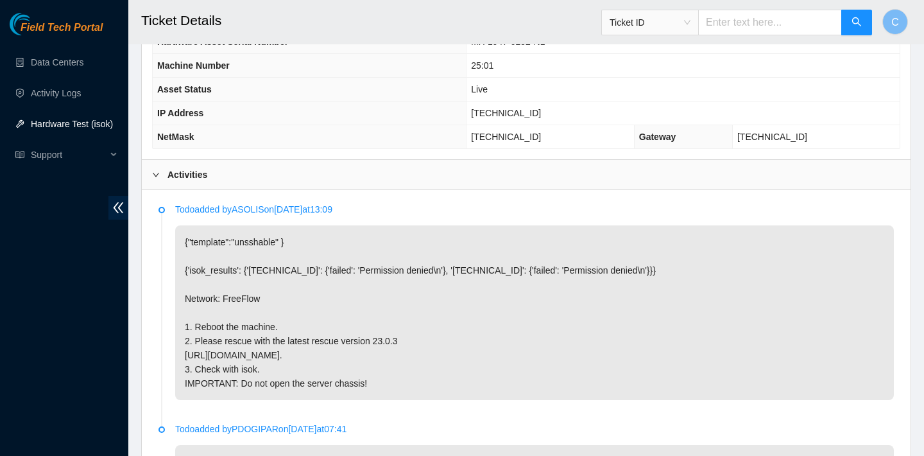
scroll to position [447, 0]
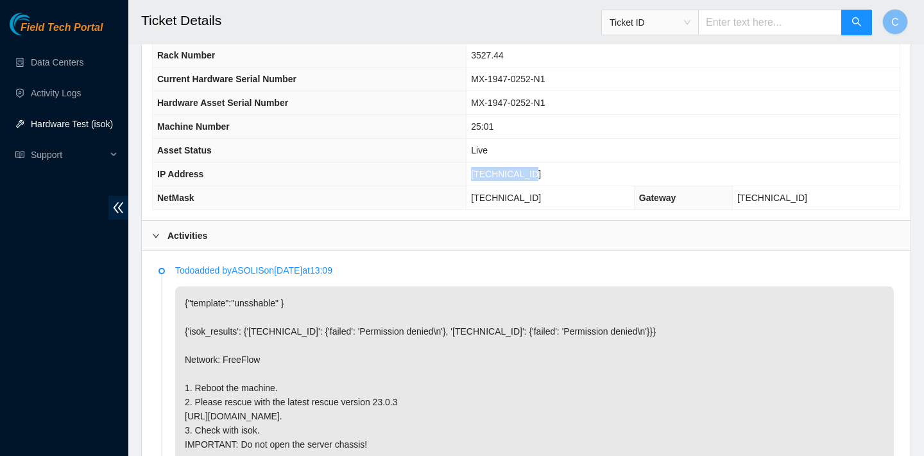
drag, startPoint x: 555, startPoint y: 176, endPoint x: 467, endPoint y: 176, distance: 87.3
click at [467, 176] on tr "IP Address 23.207.198.13" at bounding box center [526, 174] width 747 height 24
copy tr "[TECHNICAL_ID]"
drag, startPoint x: 564, startPoint y: 200, endPoint x: 484, endPoint y: 198, distance: 80.3
click at [484, 198] on td "255.255.255.128" at bounding box center [551, 198] width 168 height 24
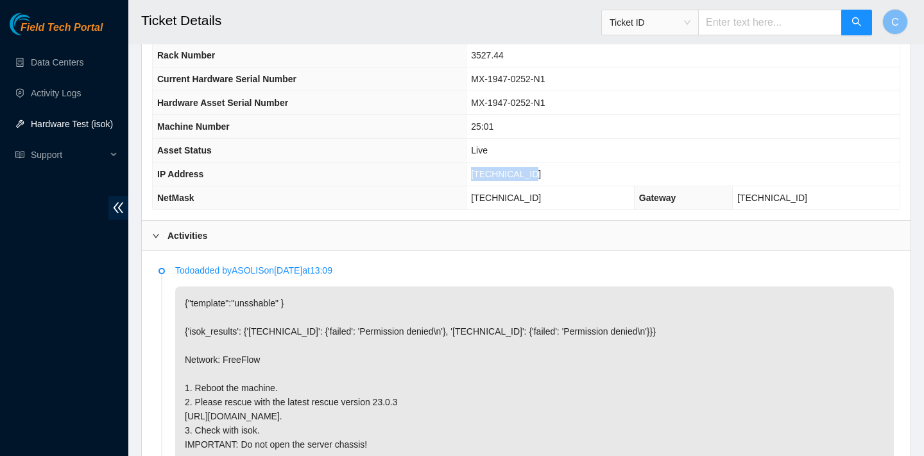
copy span "255.255.255.128"
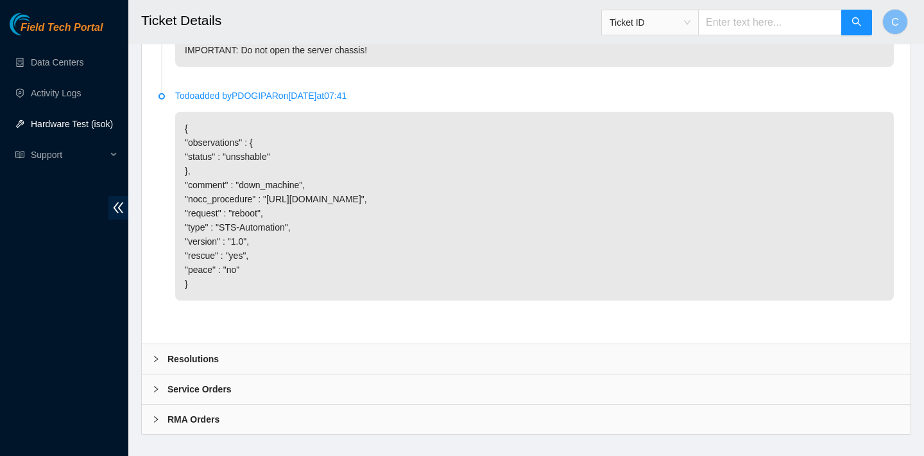
scroll to position [888, 0]
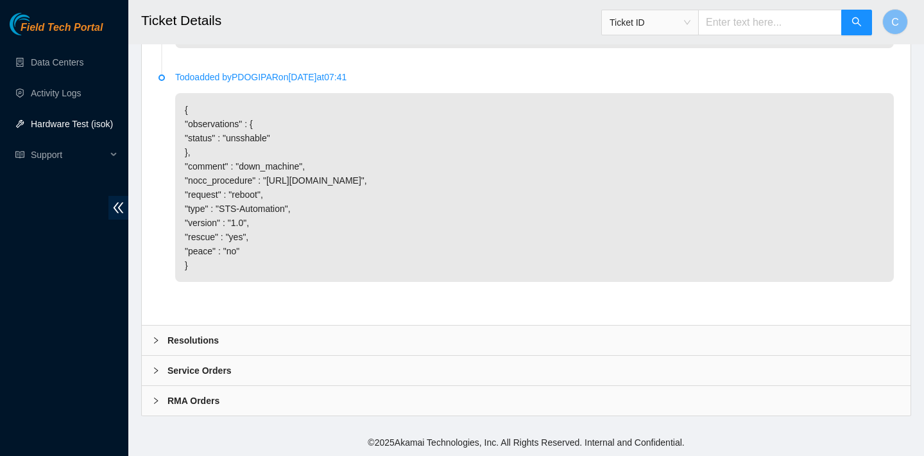
click at [377, 342] on div "Resolutions" at bounding box center [526, 340] width 769 height 30
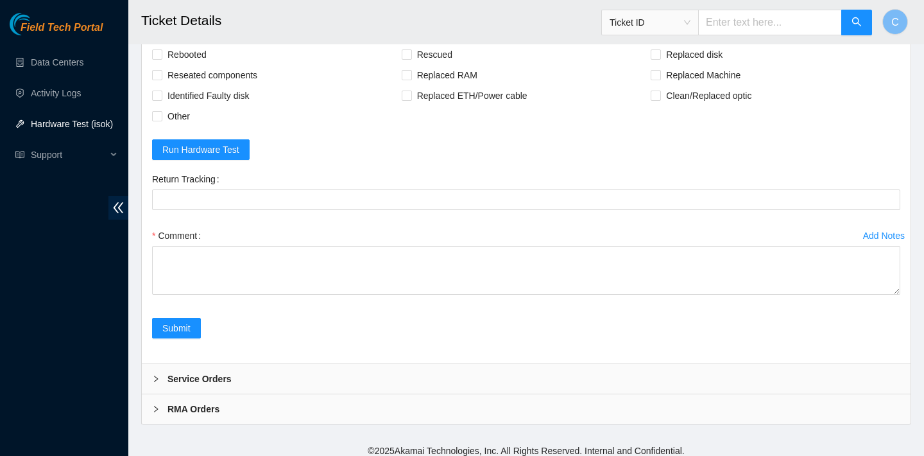
scroll to position [1219, 0]
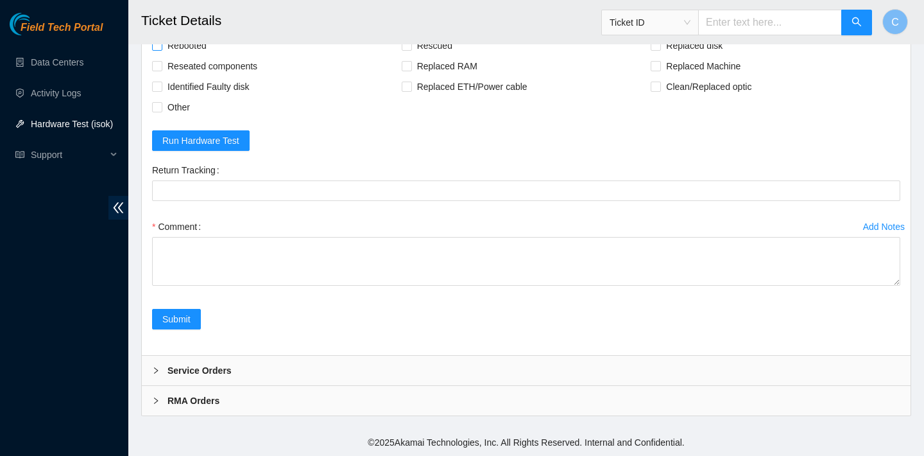
click at [203, 46] on span "Rebooted" at bounding box center [186, 45] width 49 height 21
click at [161, 46] on input "Rebooted" at bounding box center [156, 44] width 9 height 9
checkbox input "true"
click at [443, 46] on span "Rescued" at bounding box center [435, 45] width 46 height 21
click at [411, 46] on input "Rescued" at bounding box center [406, 44] width 9 height 9
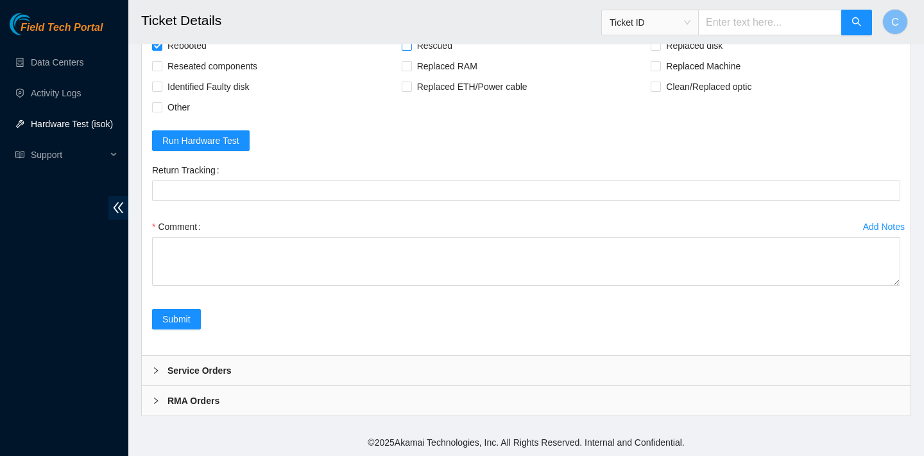
checkbox input "true"
click at [248, 60] on span "Reseated components" at bounding box center [212, 66] width 100 height 21
click at [161, 61] on input "Reseated components" at bounding box center [156, 65] width 9 height 9
checkbox input "true"
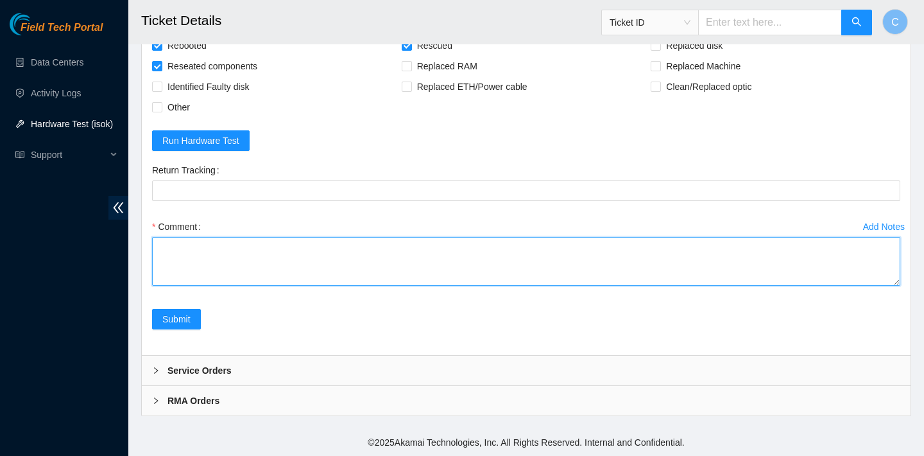
click at [247, 257] on textarea "Comment" at bounding box center [526, 261] width 748 height 49
click at [206, 261] on textarea "verified SN rebooted rescued rebooted configured rebooted ran isok" at bounding box center [526, 261] width 748 height 49
click at [180, 266] on textarea "verified SN rebooted rescued rebooted configured rebooted eth1 port ran isok" at bounding box center [526, 261] width 748 height 49
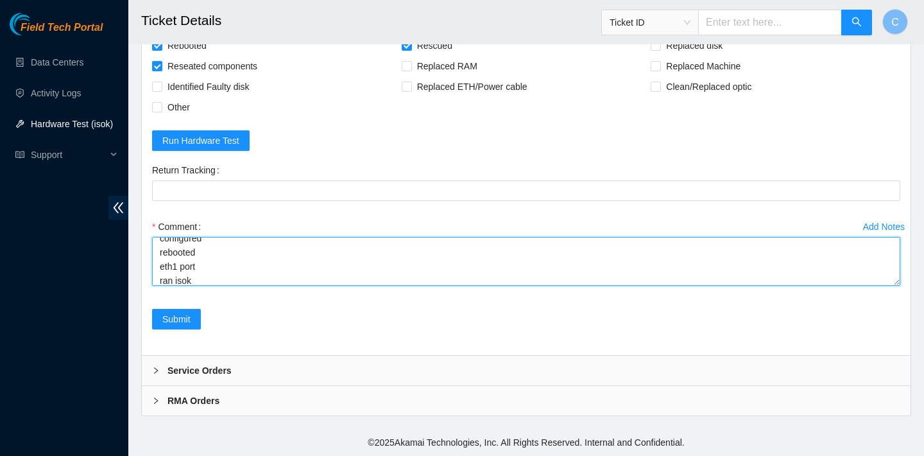
click at [214, 270] on textarea "verified SN rebooted rescued rebooted configured rebooted eth1 port ran isok" at bounding box center [526, 261] width 748 height 49
click at [199, 274] on textarea "verified SN rebooted rescued rebooted configured rebooted eth1 port lights are …" at bounding box center [526, 261] width 748 height 49
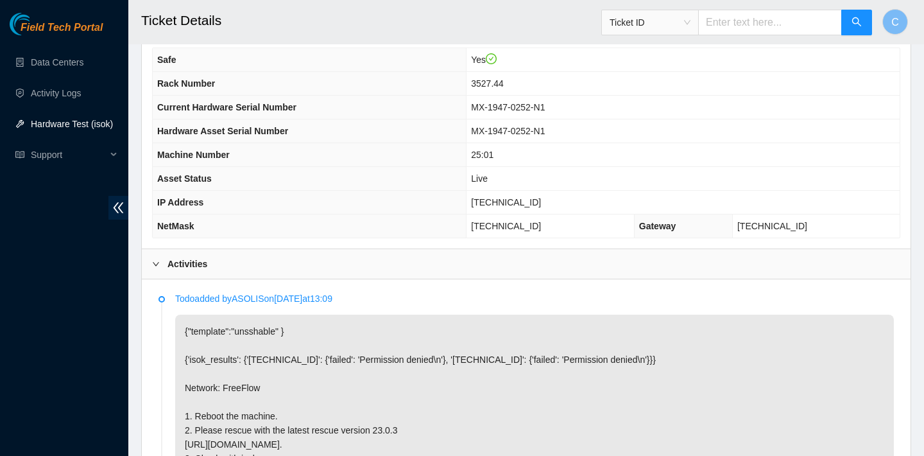
scroll to position [418, 0]
drag, startPoint x: 550, startPoint y: 197, endPoint x: 485, endPoint y: 197, distance: 65.5
click at [485, 197] on td "23.207.198.13" at bounding box center [683, 204] width 433 height 24
copy span "23.207.198.13"
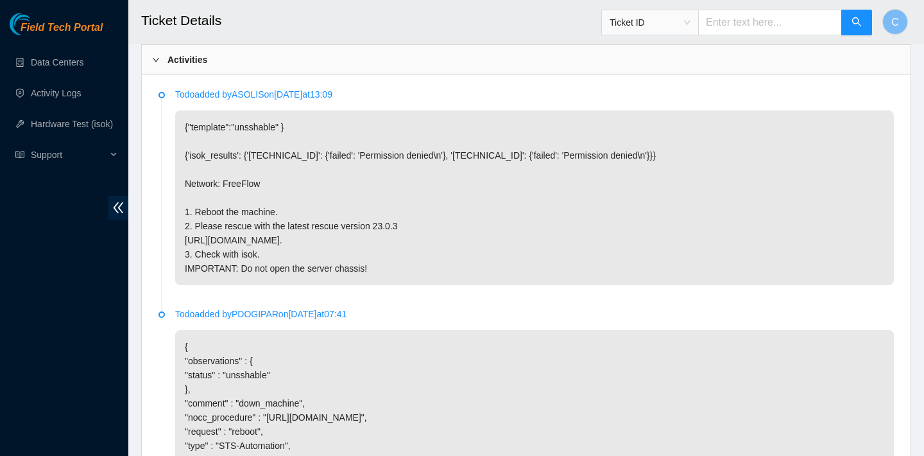
scroll to position [1219, 0]
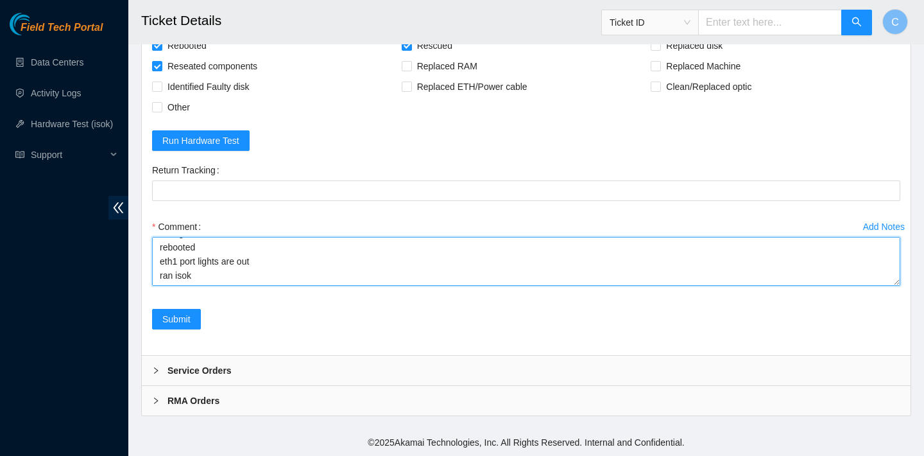
click at [158, 250] on textarea "verified SN rebooted rescued rebooted configured rebooted eth1 port lights are …" at bounding box center [526, 261] width 748 height 49
click at [202, 250] on textarea "verified SN rebooted rescued rebooted configured rebooted both eth1 port lights…" at bounding box center [526, 261] width 748 height 49
click at [214, 248] on textarea "verified SN rebooted rescued rebooted configured rebooted both eth port lights …" at bounding box center [526, 261] width 748 height 49
click at [237, 271] on textarea "verified SN rebooted rescued rebooted configured rebooted both eth ports lights…" at bounding box center [526, 261] width 748 height 49
paste textarea "23.207.198.13 : failed: unpingable N/A 23.207.198.12 : passed: ok"
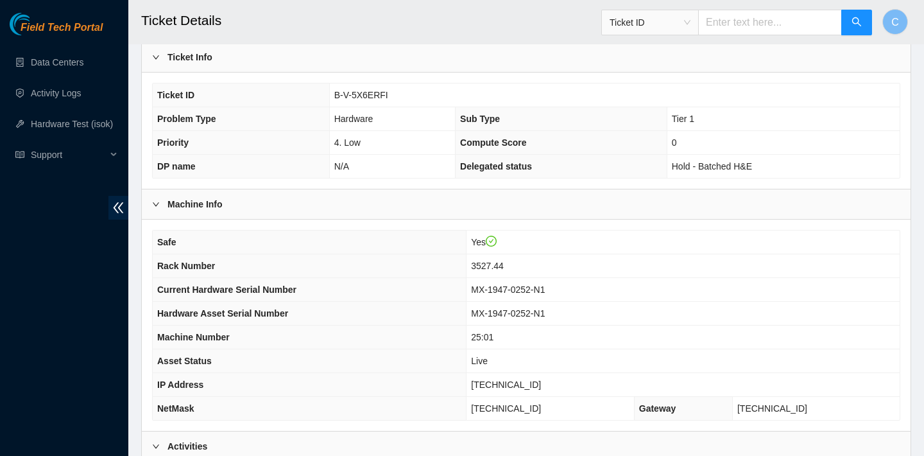
scroll to position [280, 0]
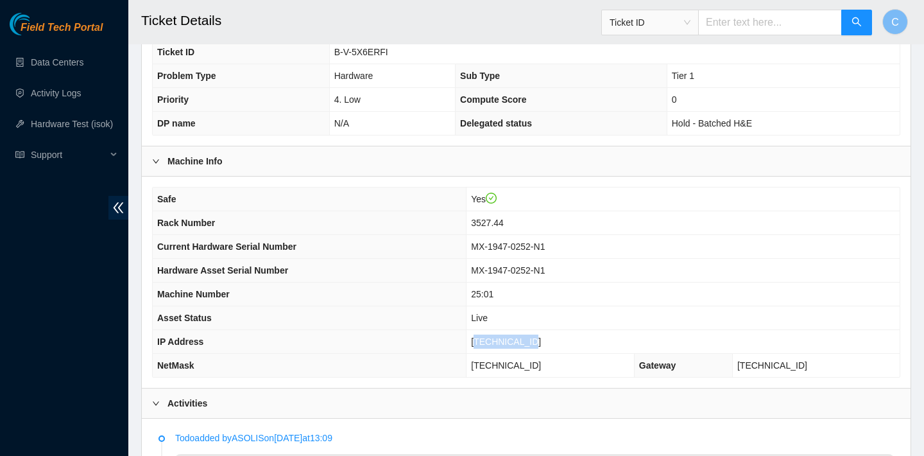
drag, startPoint x: 556, startPoint y: 340, endPoint x: 490, endPoint y: 337, distance: 66.2
click at [490, 337] on td "[TECHNICAL_ID]" at bounding box center [683, 342] width 433 height 24
drag, startPoint x: 481, startPoint y: 339, endPoint x: 551, endPoint y: 339, distance: 70.0
click at [551, 339] on td "[TECHNICAL_ID]" at bounding box center [683, 342] width 433 height 24
copy span "[TECHNICAL_ID]"
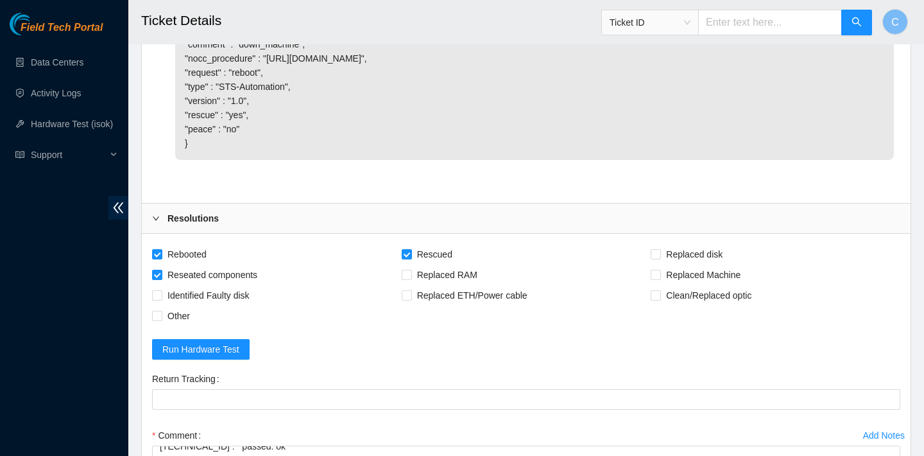
scroll to position [1219, 0]
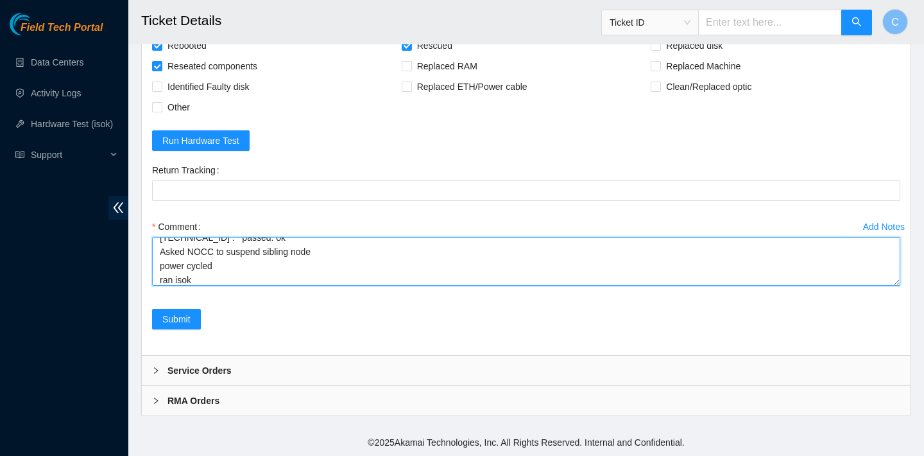
click at [228, 276] on textarea "verified SN rebooted rescued rebooted configured rebooted both eth ports lights…" at bounding box center [526, 261] width 748 height 49
paste textarea "23.207.198.13 : passed: ok N/A 23.207.198.12 : passed: ok"
type textarea "verified SN rebooted rescued rebooted configured rebooted both eth ports lights…"
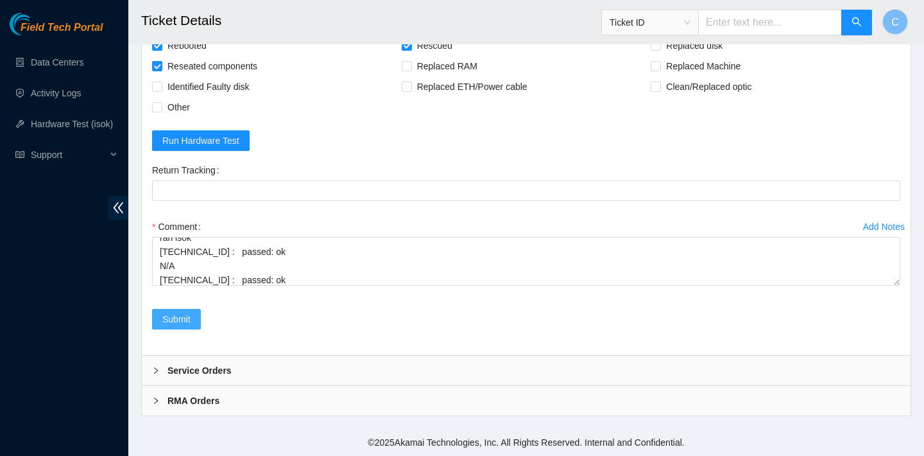
click at [173, 314] on span "Submit" at bounding box center [176, 319] width 28 height 14
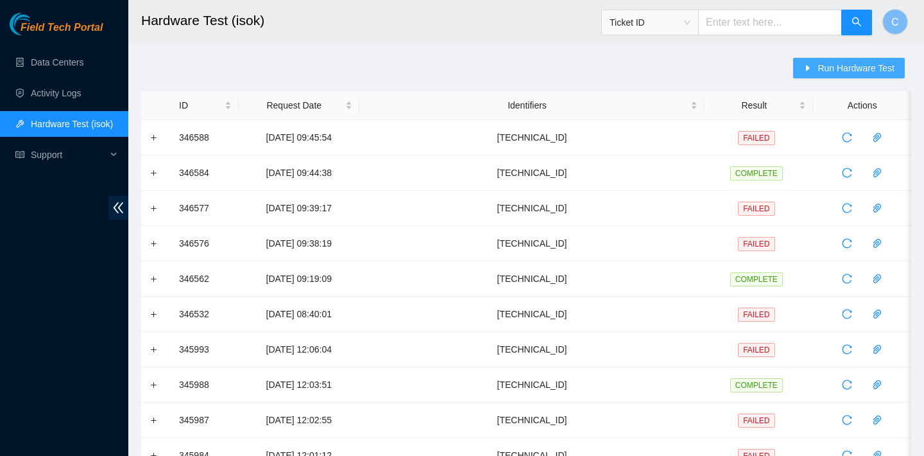
click at [827, 67] on span "Run Hardware Test" at bounding box center [856, 68] width 77 height 14
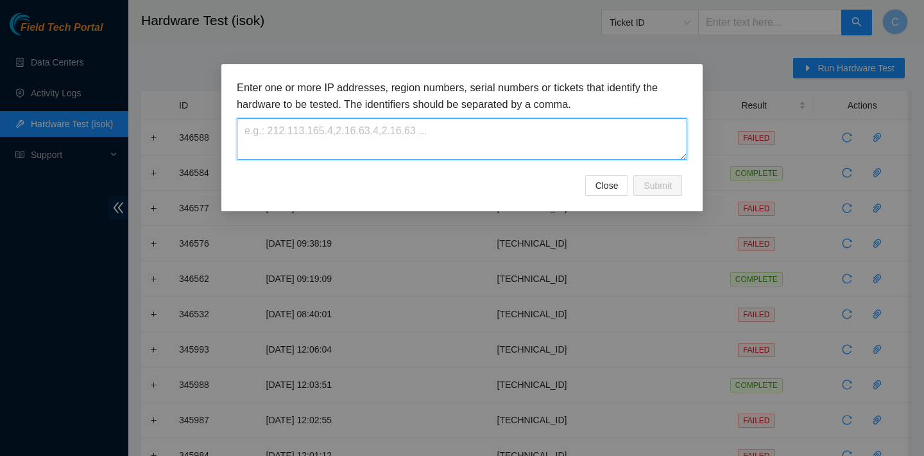
click at [460, 145] on textarea at bounding box center [462, 139] width 451 height 42
paste textarea "[TECHNICAL_ID]"
type textarea "[TECHNICAL_ID]"
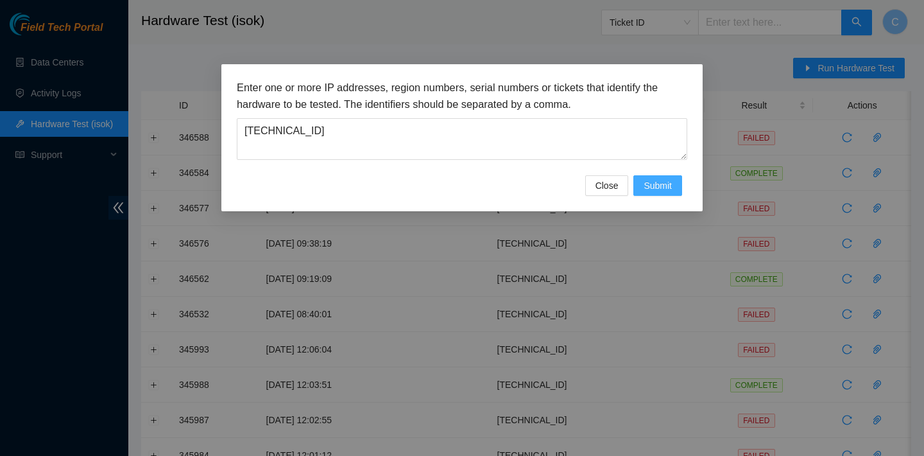
click at [658, 178] on button "Submit" at bounding box center [657, 185] width 49 height 21
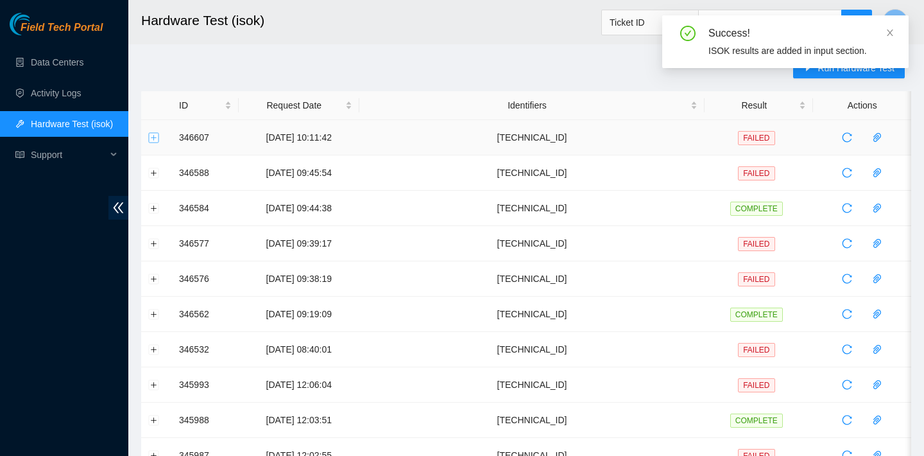
click at [152, 140] on button "Expand row" at bounding box center [154, 137] width 10 height 10
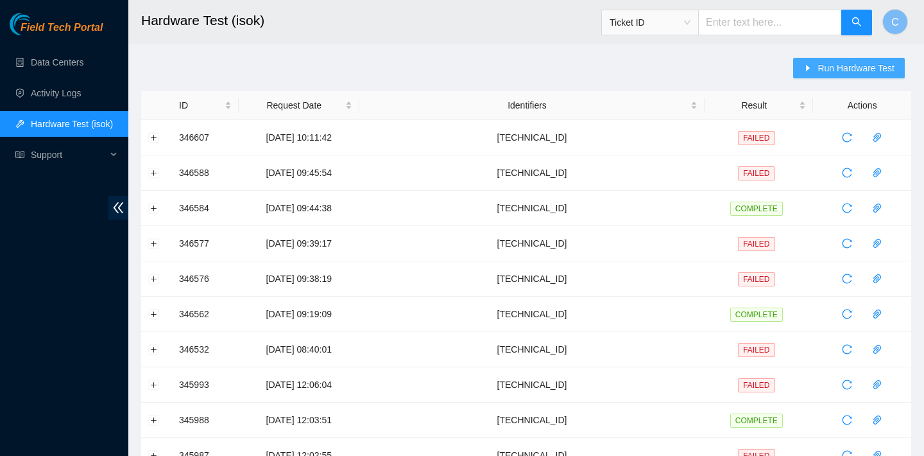
click at [819, 68] on span "Run Hardware Test" at bounding box center [856, 68] width 77 height 14
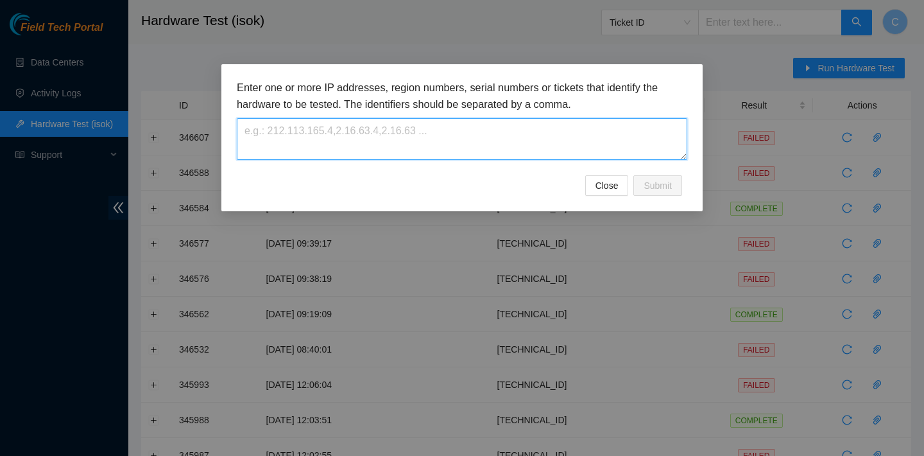
click at [485, 152] on textarea at bounding box center [462, 139] width 451 height 42
paste textarea "[TECHNICAL_ID]"
type textarea "[TECHNICAL_ID]"
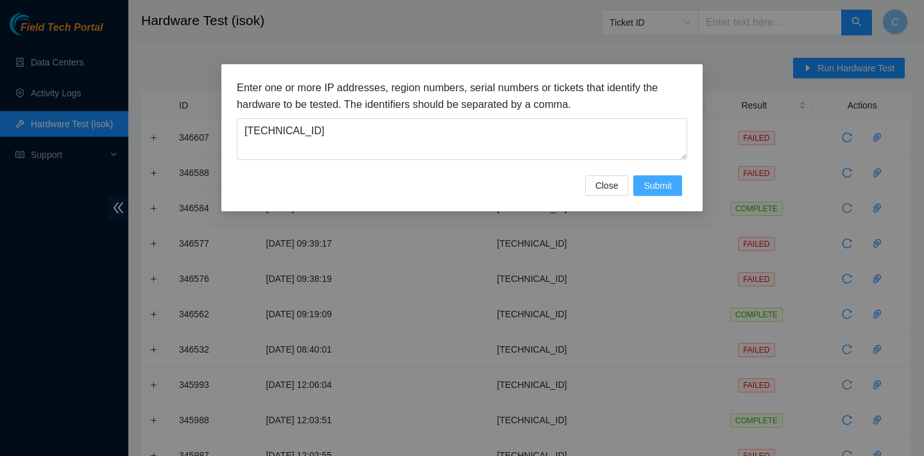
click at [662, 185] on span "Submit" at bounding box center [658, 185] width 28 height 14
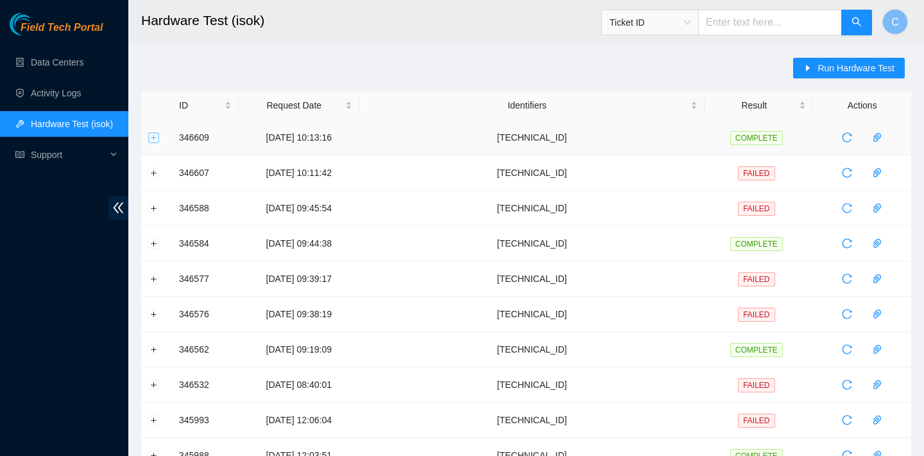
click at [153, 135] on button "Expand row" at bounding box center [154, 137] width 10 height 10
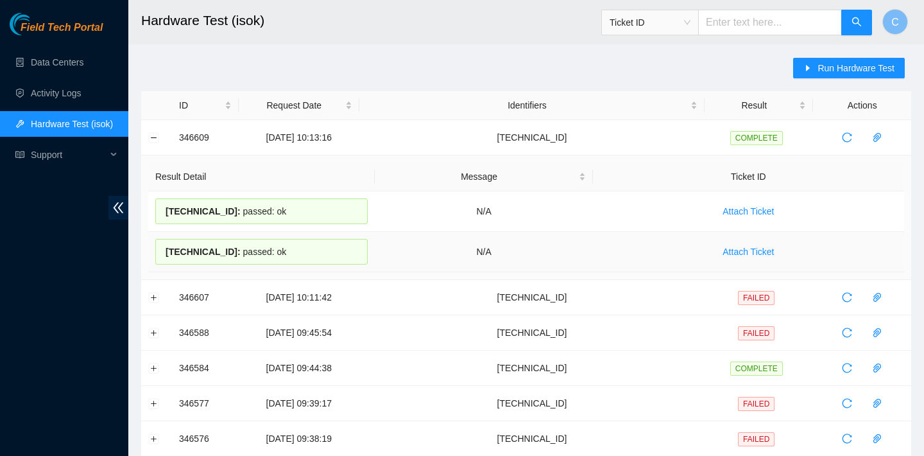
drag, startPoint x: 168, startPoint y: 205, endPoint x: 291, endPoint y: 246, distance: 129.9
click at [291, 246] on tbody "[TECHNICAL_ID] : passed: ok N/A Attach Ticket [TECHNICAL_ID] : passed: ok N/A A…" at bounding box center [526, 231] width 756 height 81
copy tbody "[TECHNICAL_ID] : passed: ok N/A Attach Ticket [TECHNICAL_ID] : passed: ok"
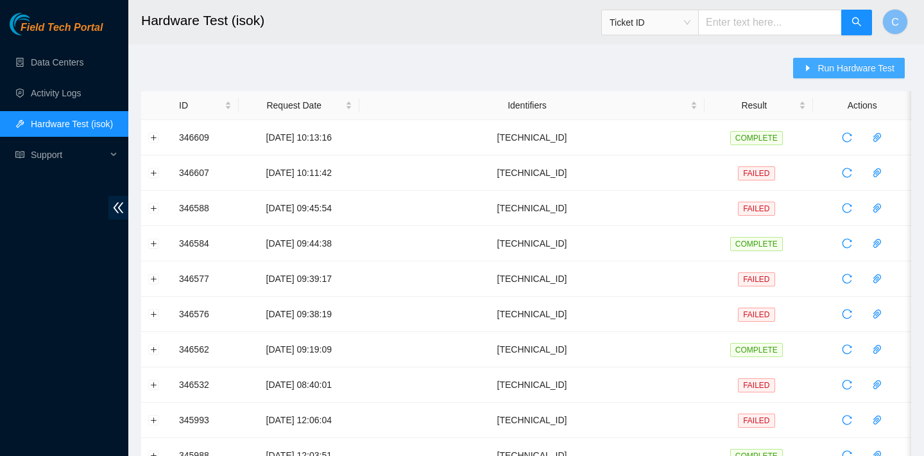
click at [837, 62] on span "Run Hardware Test" at bounding box center [856, 68] width 77 height 14
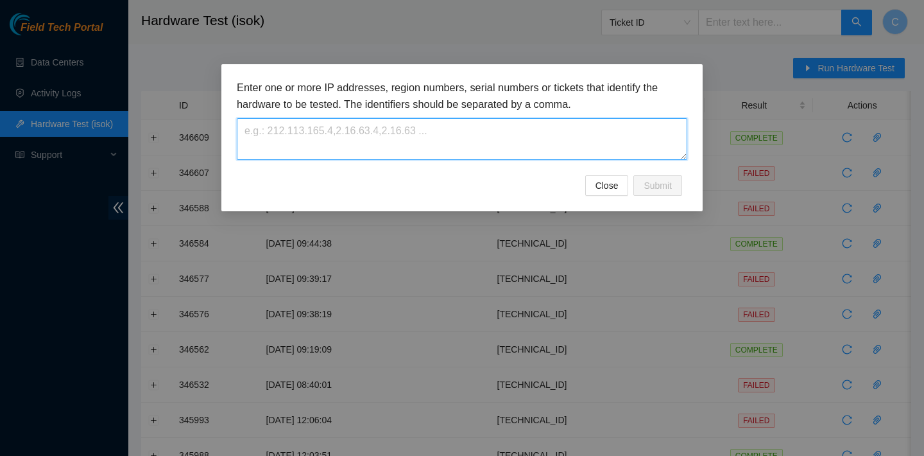
click at [506, 149] on textarea at bounding box center [462, 139] width 451 height 42
paste textarea "[TECHNICAL_ID]"
type textarea "[TECHNICAL_ID]"
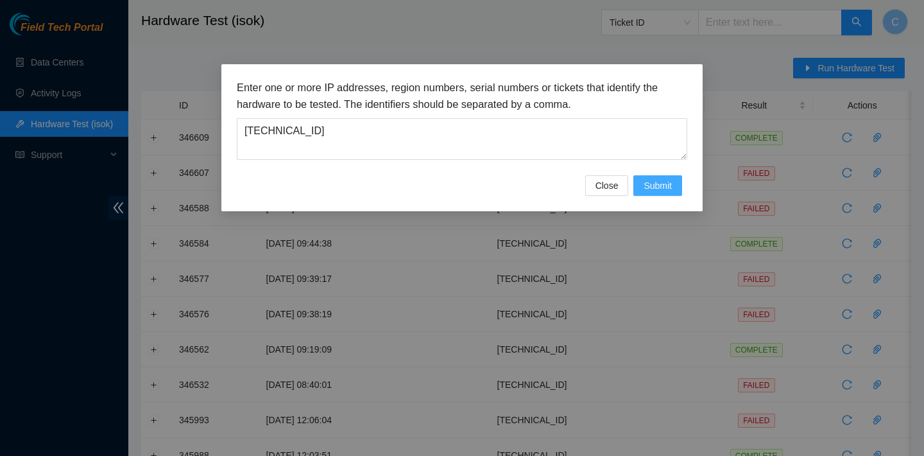
click at [646, 189] on span "Submit" at bounding box center [658, 185] width 28 height 14
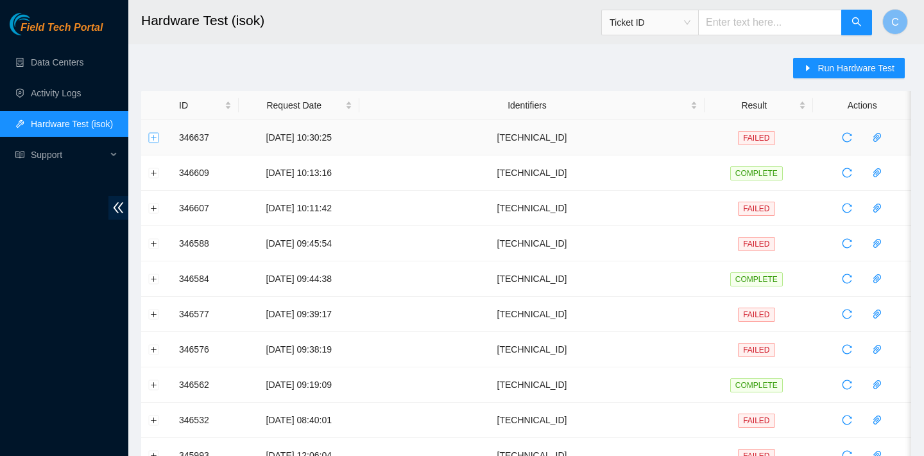
click at [155, 141] on button "Expand row" at bounding box center [154, 137] width 10 height 10
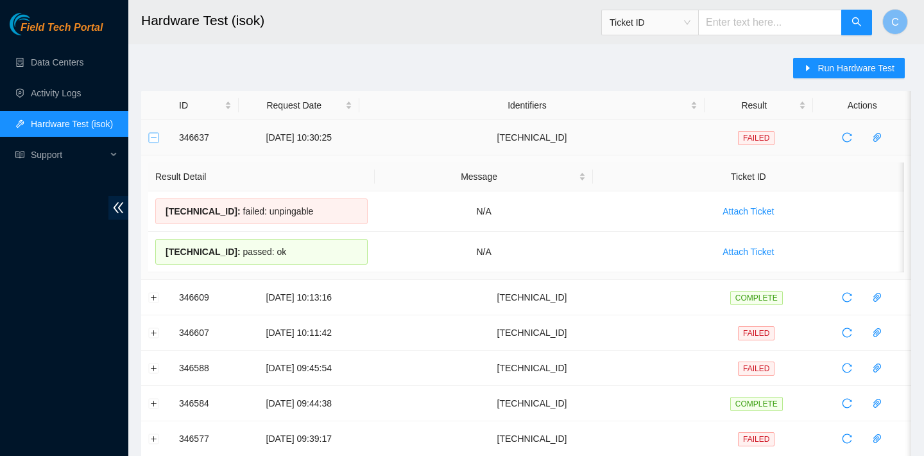
click at [155, 141] on button "Collapse row" at bounding box center [154, 137] width 10 height 10
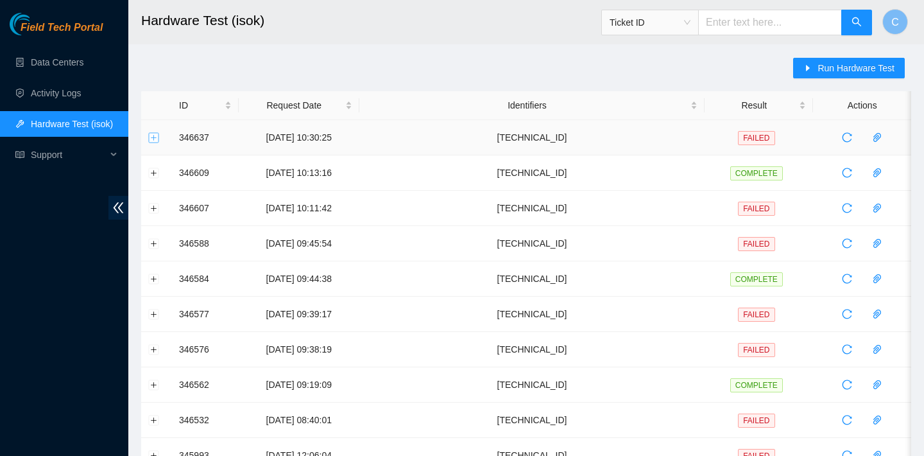
click at [151, 132] on button "Expand row" at bounding box center [154, 137] width 10 height 10
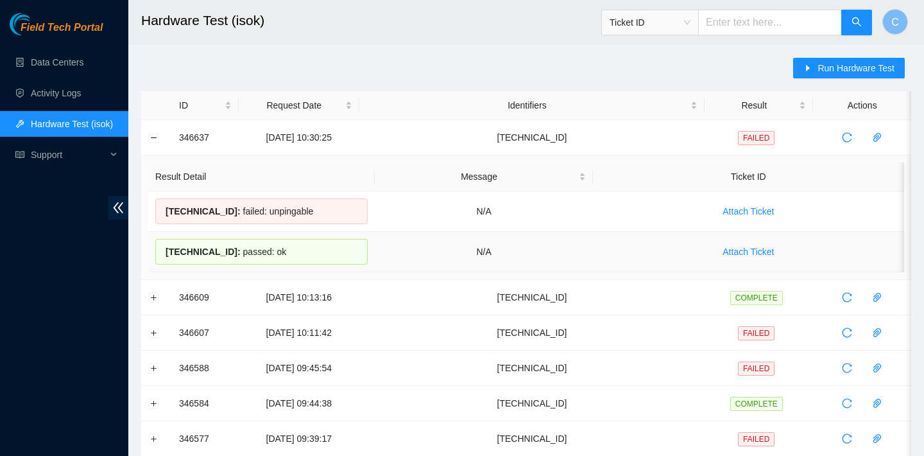
drag, startPoint x: 160, startPoint y: 205, endPoint x: 315, endPoint y: 246, distance: 159.9
click at [315, 246] on tbody "23.207.198.13 : failed: unpingable N/A Attach Ticket 23.207.198.12 : passed: ok…" at bounding box center [526, 231] width 756 height 81
copy tbody "23.207.198.13 : failed: unpingable N/A Attach Ticket 23.207.198.12 : passed: ok"
click at [848, 135] on icon "reload" at bounding box center [847, 137] width 10 height 10
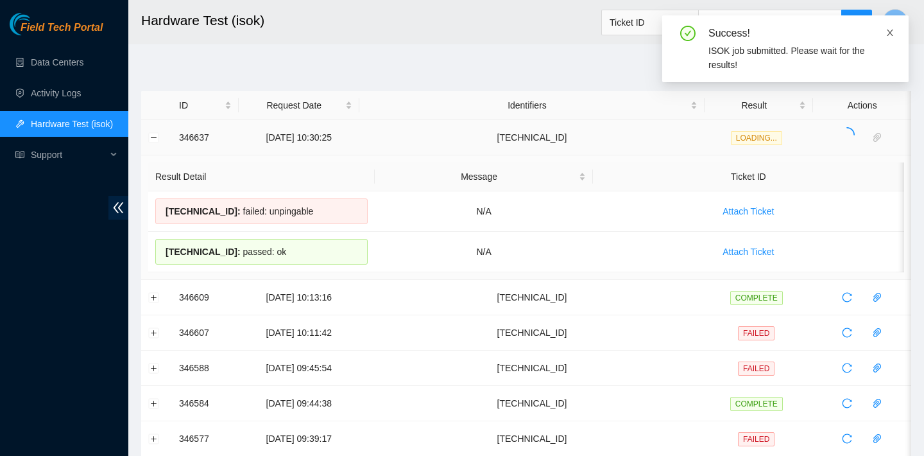
click at [892, 31] on icon "close" at bounding box center [890, 32] width 9 height 9
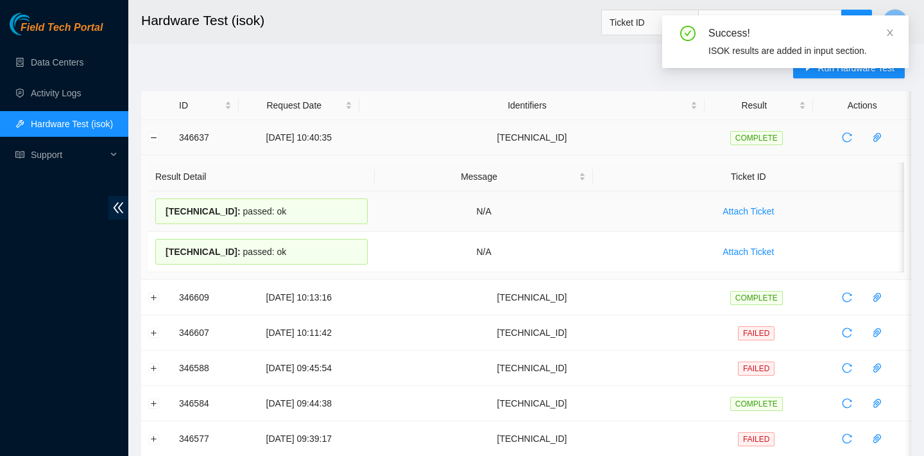
drag, startPoint x: 302, startPoint y: 252, endPoint x: 151, endPoint y: 210, distance: 157.1
click at [151, 210] on tbody "23.207.198.13 : passed: ok N/A Attach Ticket 23.207.198.12 : passed: ok N/A Att…" at bounding box center [526, 231] width 756 height 81
copy tbody "23.207.198.13 : passed: ok N/A Attach Ticket 23.207.198.12 : passed: ok"
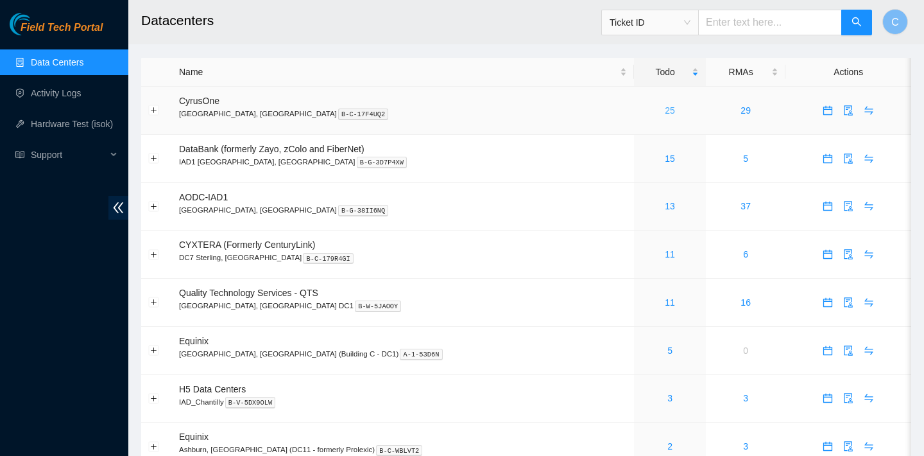
click at [665, 111] on link "25" at bounding box center [670, 110] width 10 height 10
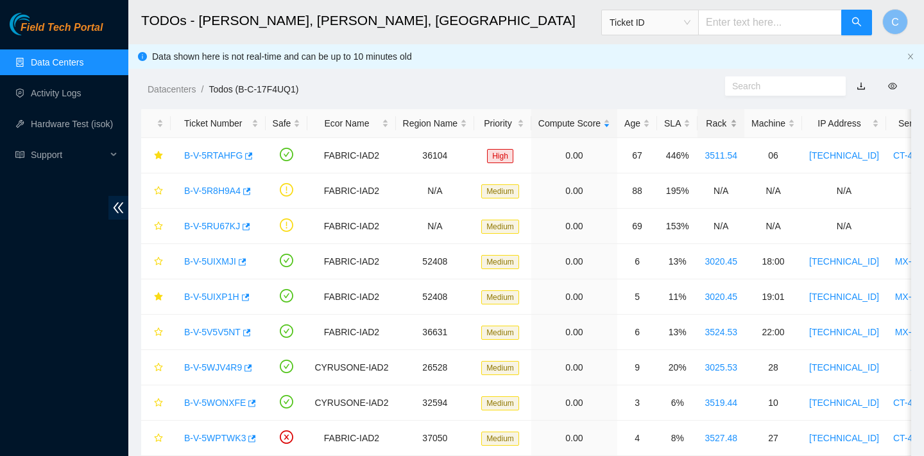
click at [736, 127] on div "Rack" at bounding box center [721, 123] width 33 height 14
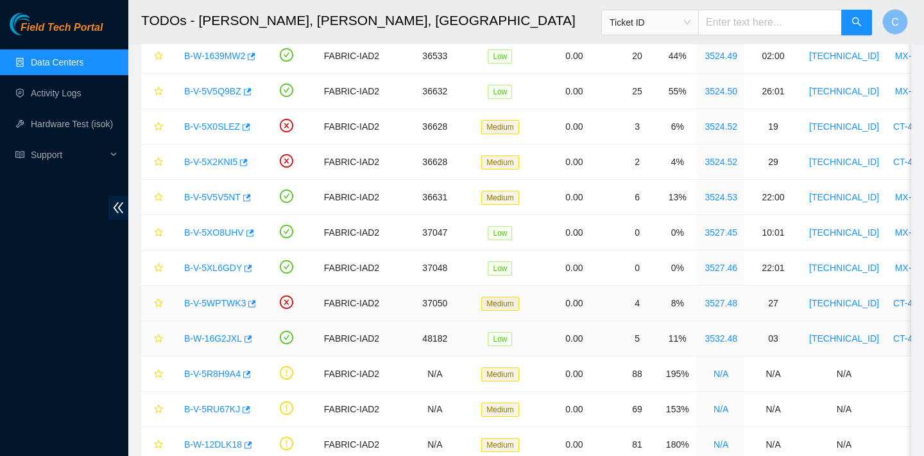
scroll to position [556, 0]
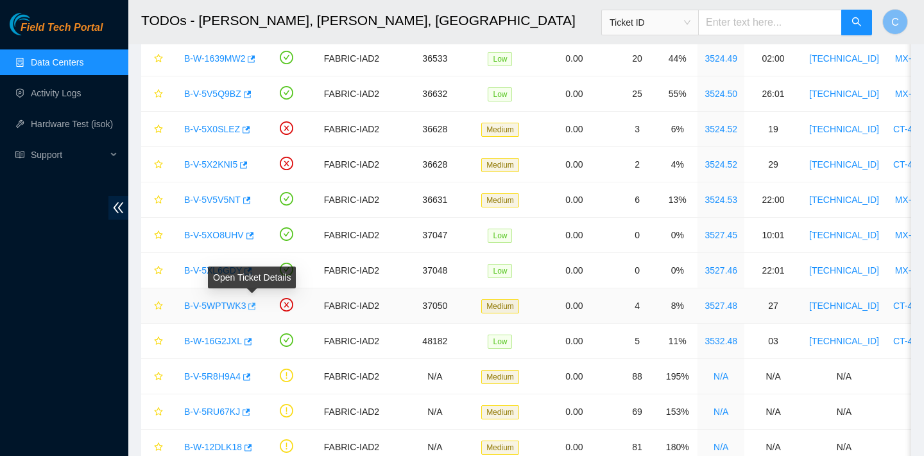
click at [254, 305] on icon "button" at bounding box center [250, 306] width 9 height 9
click at [248, 271] on icon "button" at bounding box center [247, 270] width 9 height 9
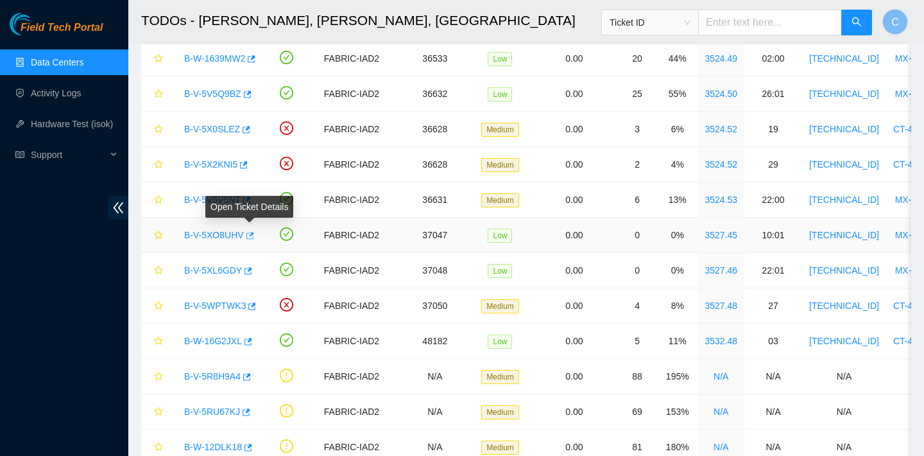
click at [254, 237] on icon "button" at bounding box center [249, 235] width 9 height 9
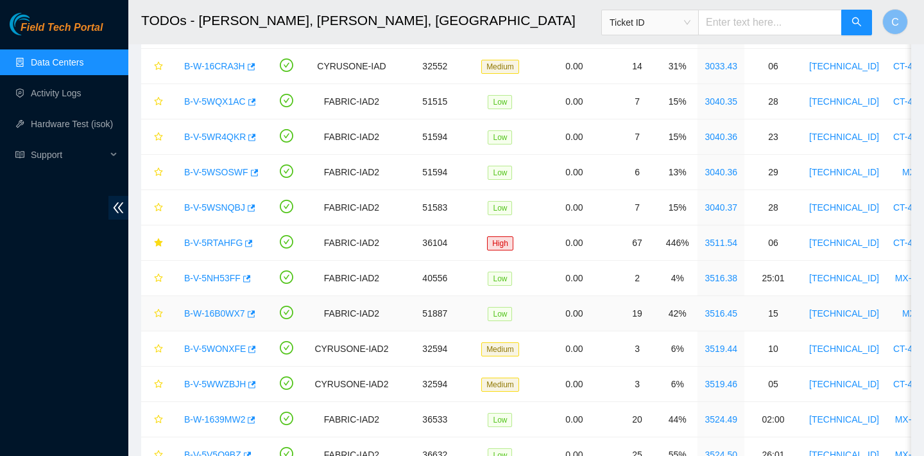
scroll to position [190, 0]
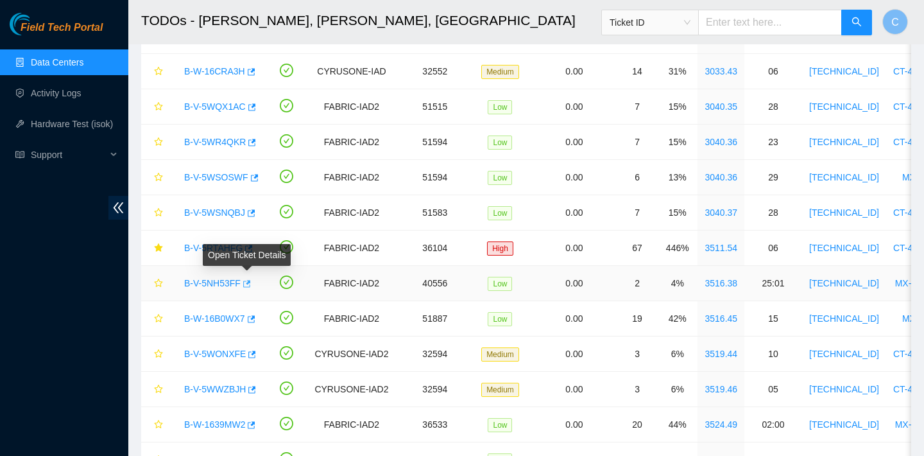
click at [250, 279] on icon "button" at bounding box center [245, 283] width 9 height 9
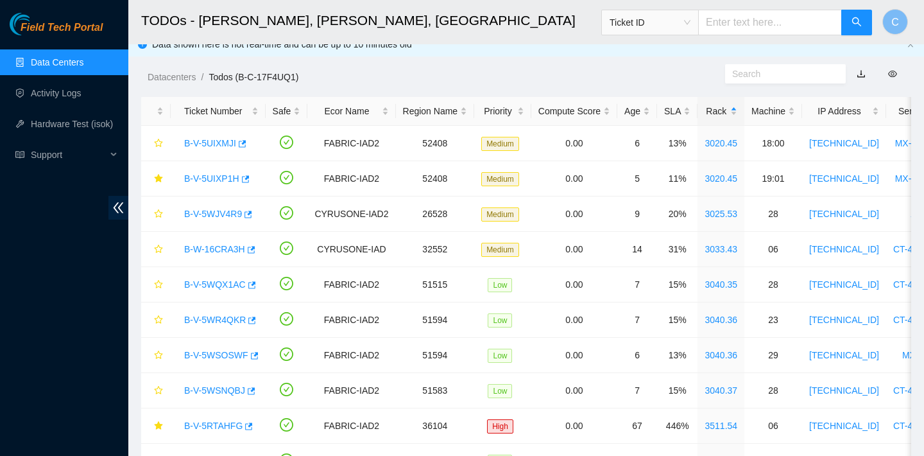
scroll to position [0, 0]
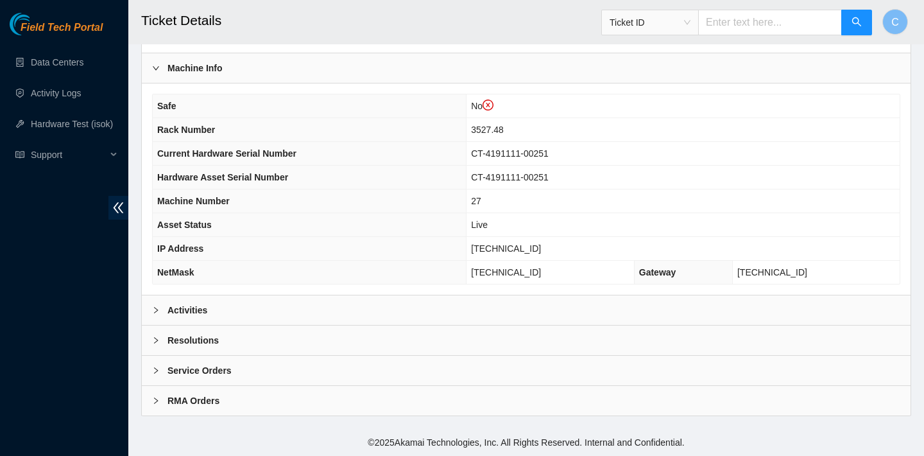
click at [423, 304] on div "Activities" at bounding box center [526, 310] width 769 height 30
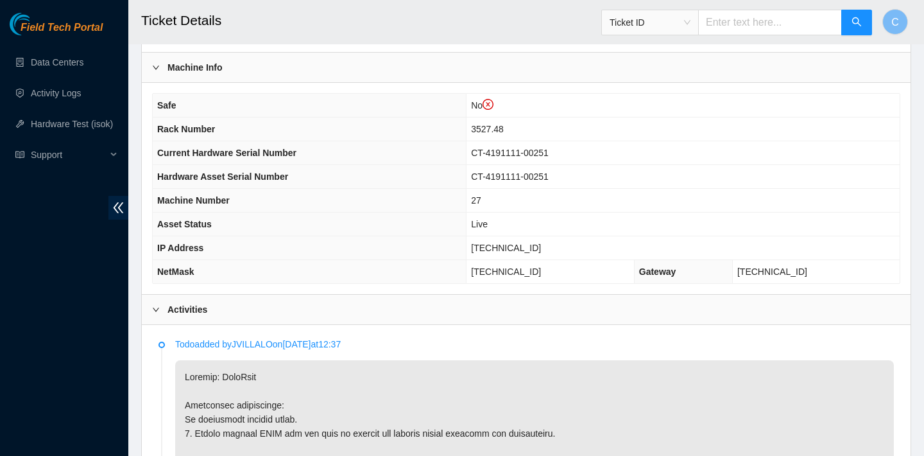
scroll to position [749, 0]
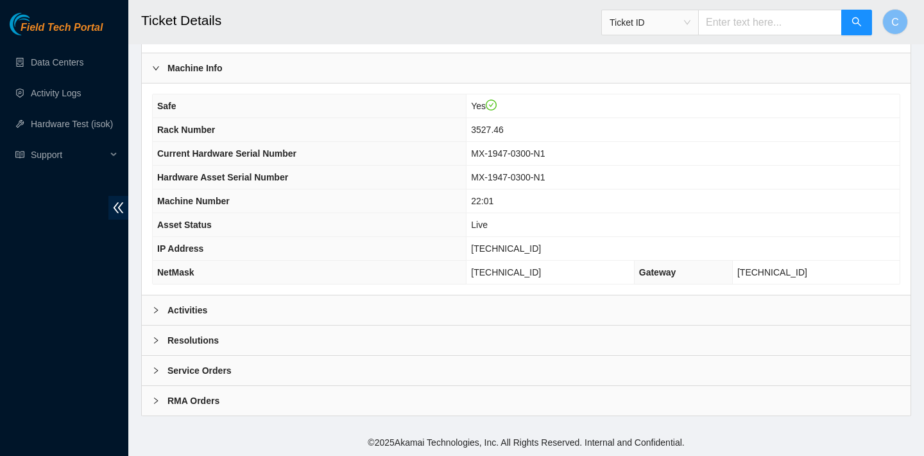
click at [347, 295] on div "Activities" at bounding box center [526, 310] width 769 height 30
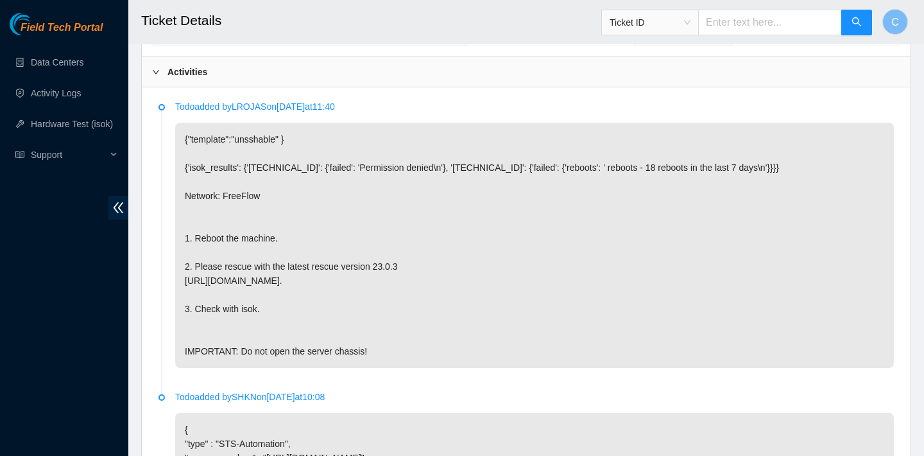
scroll to position [612, 0]
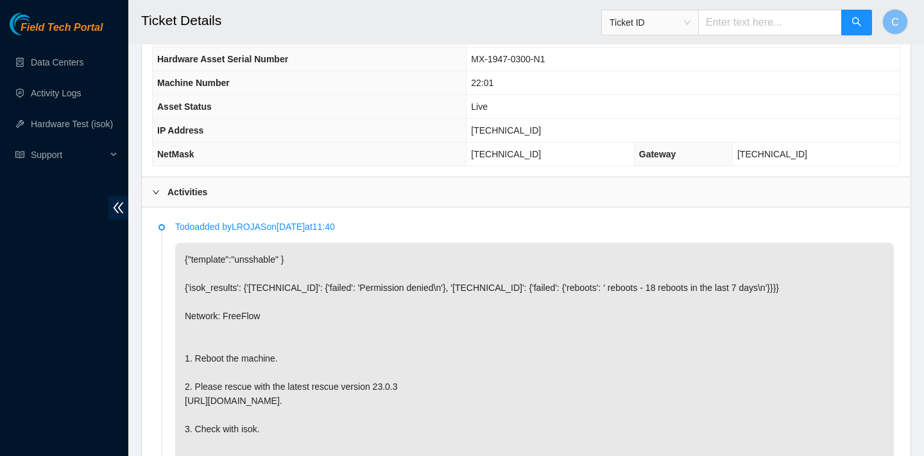
scroll to position [329, 0]
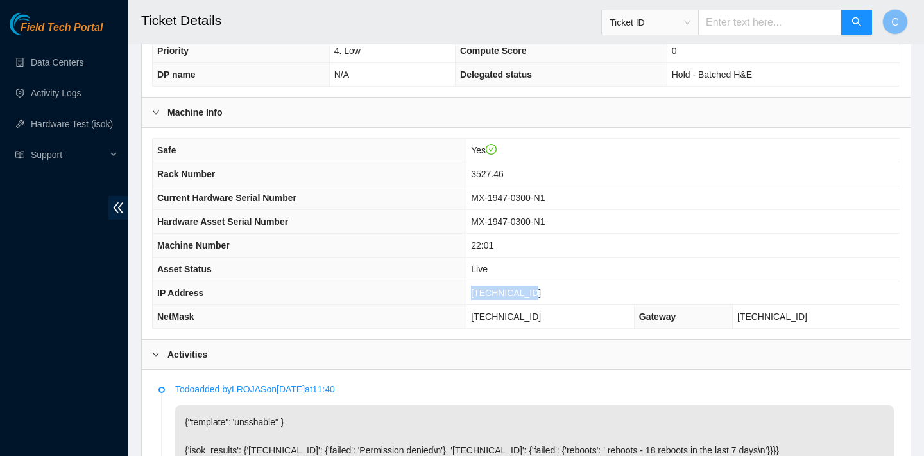
drag, startPoint x: 554, startPoint y: 288, endPoint x: 483, endPoint y: 288, distance: 70.6
click at [483, 288] on td "23.207.199.47" at bounding box center [683, 293] width 433 height 24
copy span "23.207.199.47"
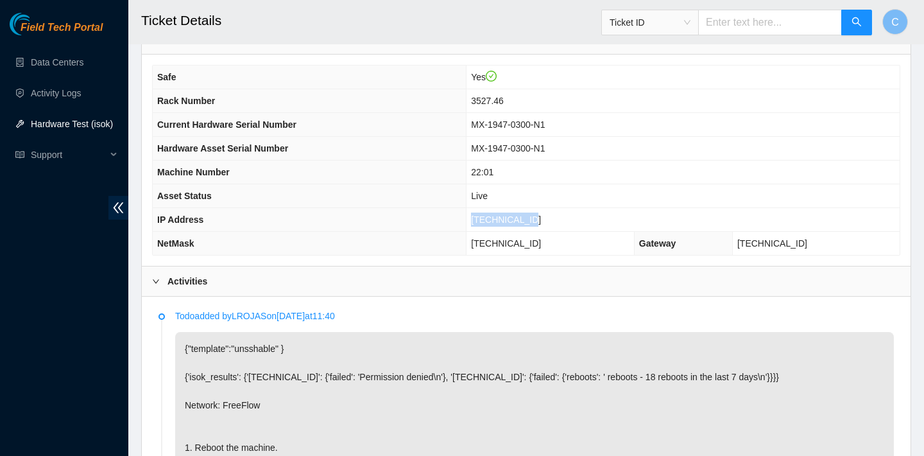
scroll to position [959, 0]
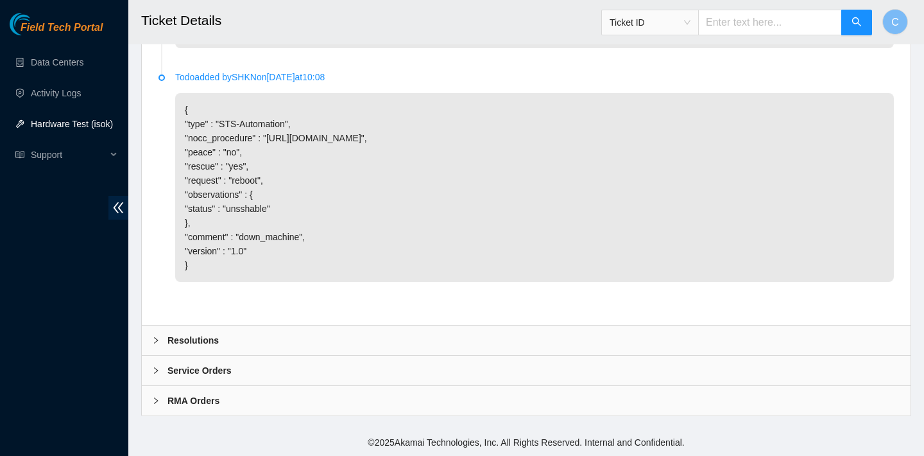
click at [368, 336] on div "Resolutions" at bounding box center [526, 340] width 769 height 30
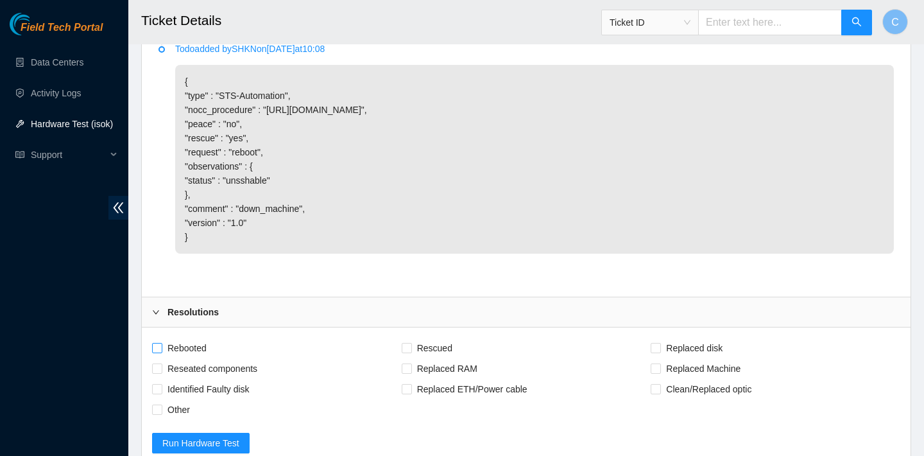
click at [199, 358] on span "Rebooted" at bounding box center [186, 348] width 49 height 21
click at [161, 352] on input "Rebooted" at bounding box center [156, 347] width 9 height 9
checkbox input "true"
click at [426, 358] on span "Rescued" at bounding box center [435, 348] width 46 height 21
click at [411, 352] on input "Rescued" at bounding box center [406, 347] width 9 height 9
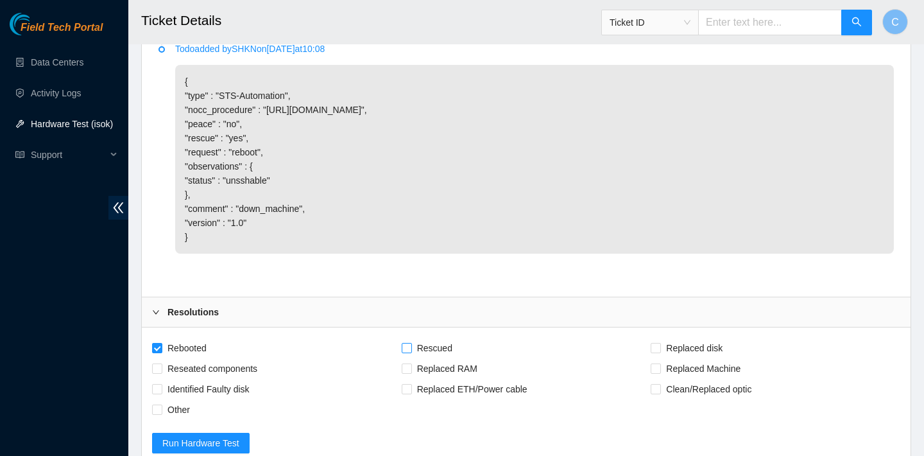
checkbox input "true"
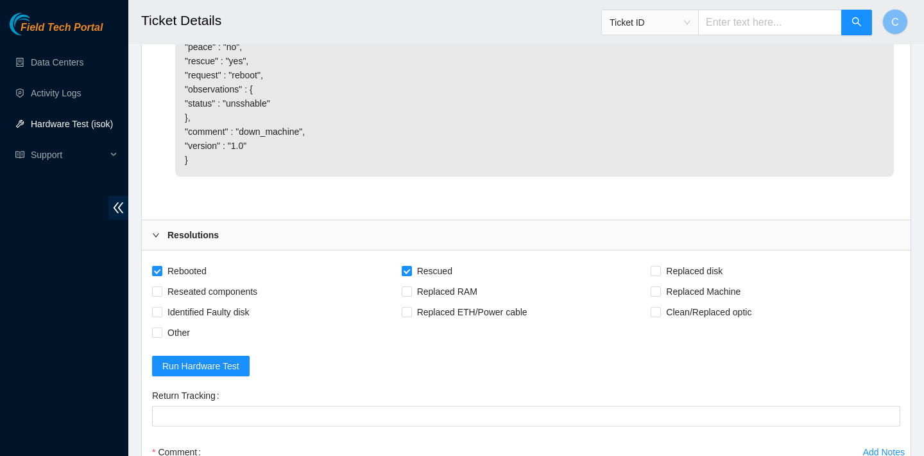
scroll to position [1289, 0]
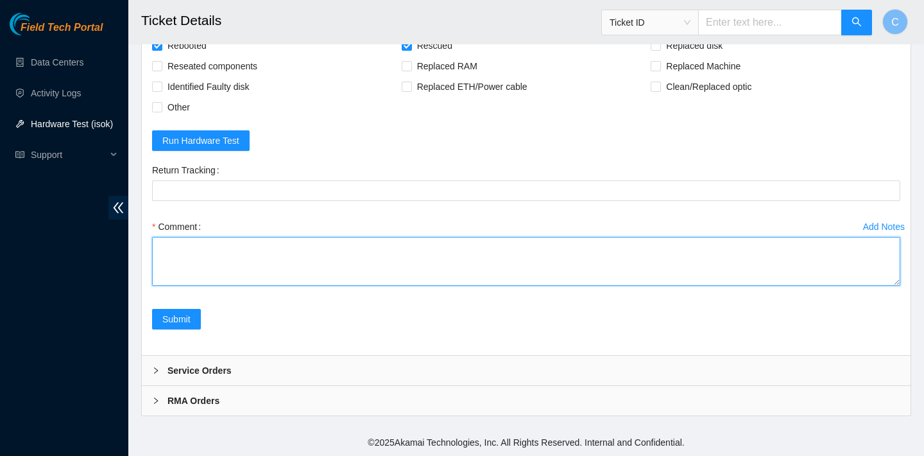
click at [290, 252] on textarea "Comment" at bounding box center [526, 261] width 748 height 49
paste textarea "23.207.199.47 : passed: ok N/A 23.207.199.46 : failed: Permission denied"
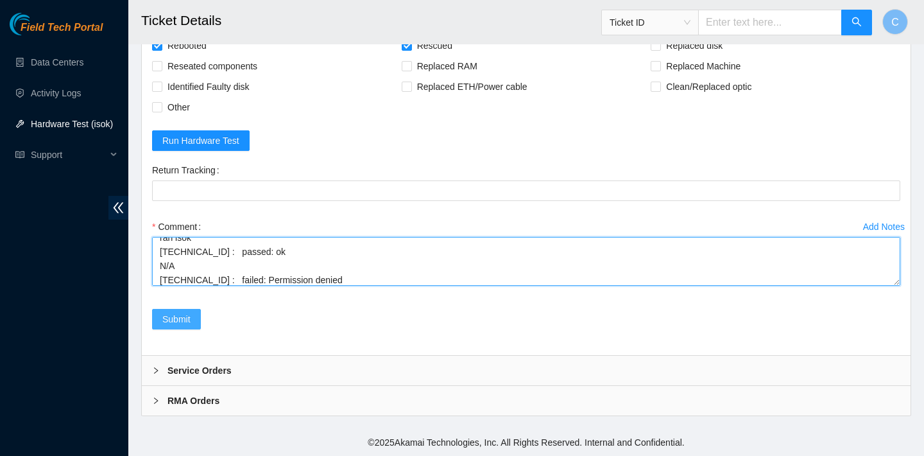
type textarea "verified SN rebooted rescued rebooted configured rebooted ran isok 23.207.199.4…"
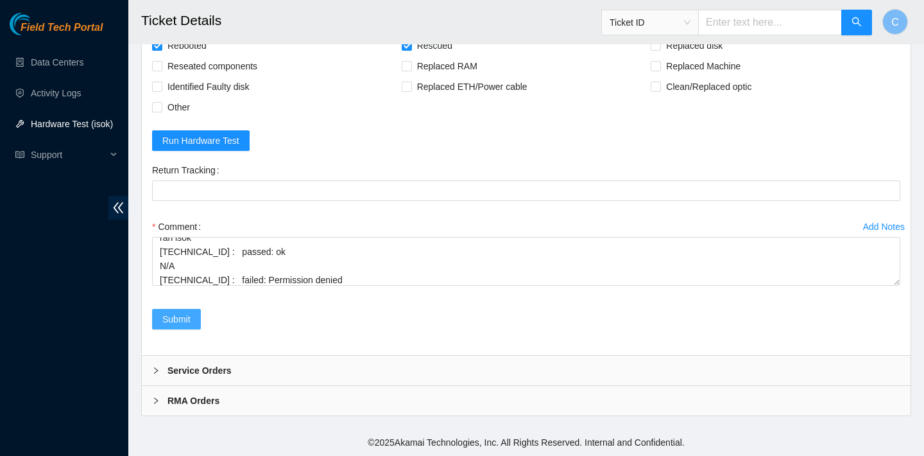
click at [192, 320] on button "Submit" at bounding box center [176, 319] width 49 height 21
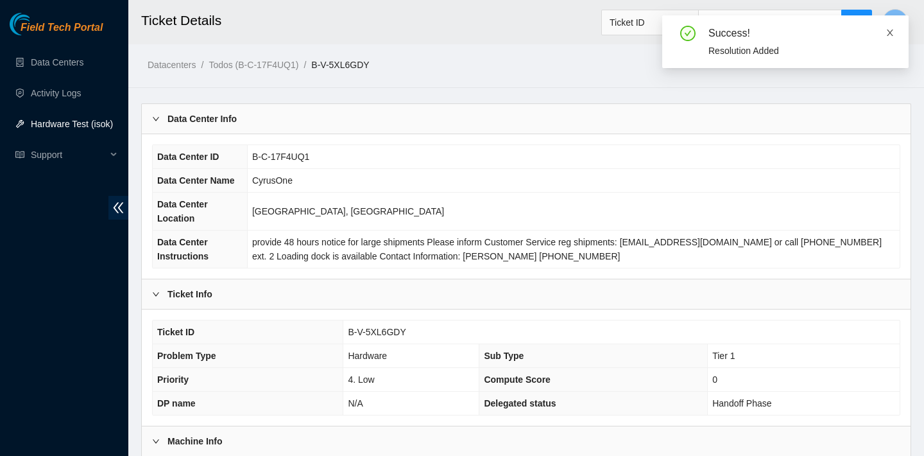
click at [891, 28] on span at bounding box center [890, 33] width 9 height 10
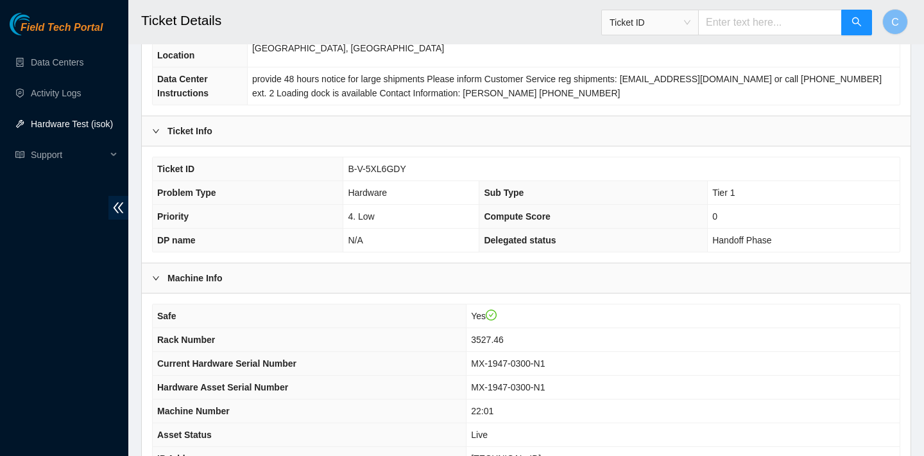
scroll to position [288, 0]
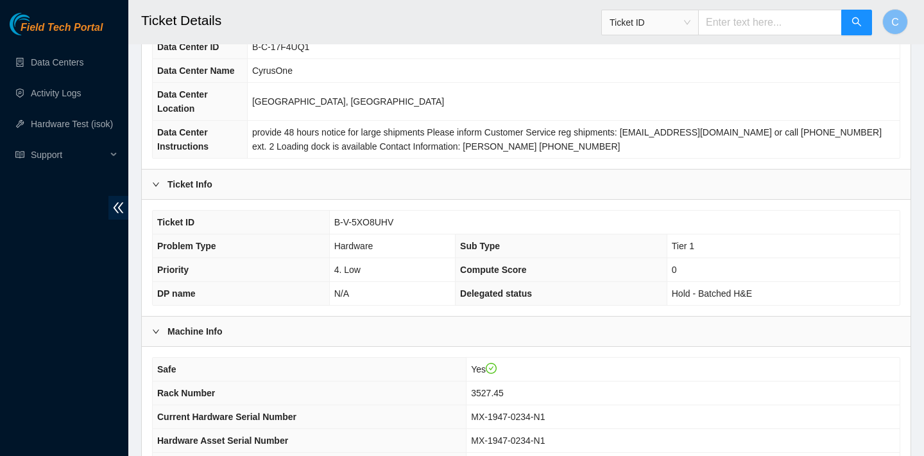
scroll to position [373, 0]
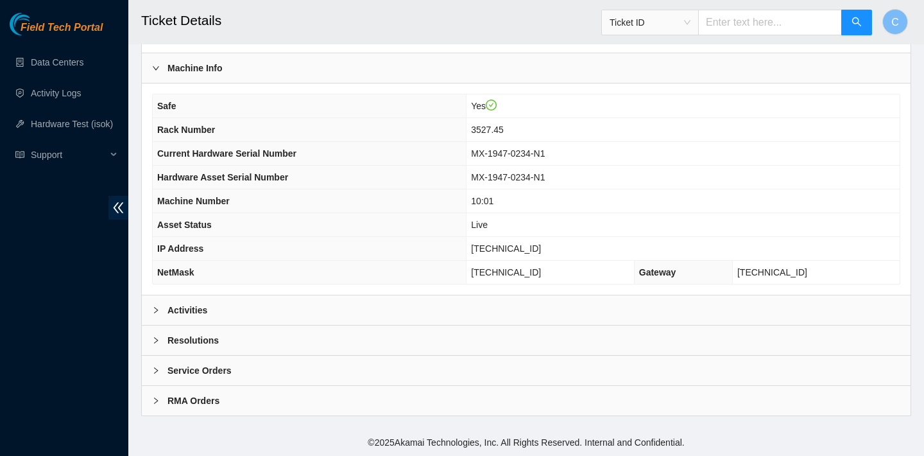
click at [318, 294] on div "Safe Yes Rack Number 3527.45 Current Hardware Serial Number MX-1947-0234-N1 Har…" at bounding box center [526, 188] width 769 height 211
click at [318, 311] on div "Activities" at bounding box center [526, 310] width 769 height 30
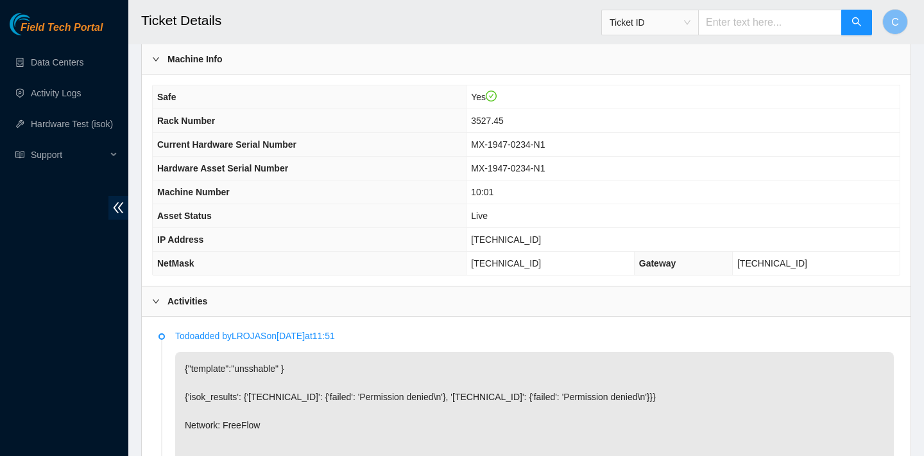
scroll to position [381, 0]
drag, startPoint x: 555, startPoint y: 239, endPoint x: 472, endPoint y: 236, distance: 82.8
click at [472, 236] on td "[TECHNICAL_ID]" at bounding box center [683, 240] width 433 height 24
copy span "[TECHNICAL_ID]"
drag, startPoint x: 555, startPoint y: 264, endPoint x: 474, endPoint y: 262, distance: 80.9
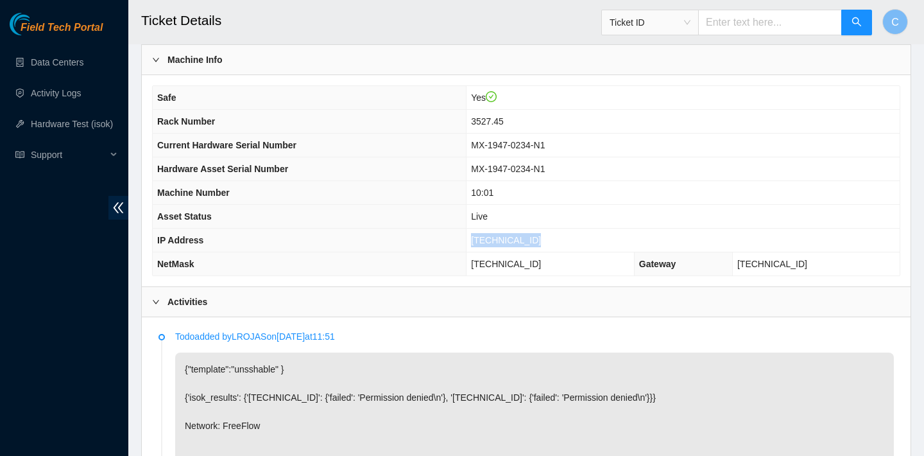
click at [474, 262] on td "[TECHNICAL_ID]" at bounding box center [551, 264] width 168 height 24
copy span "[TECHNICAL_ID]"
drag, startPoint x: 550, startPoint y: 236, endPoint x: 475, endPoint y: 235, distance: 75.1
click at [475, 235] on td "23.207.198.189" at bounding box center [683, 240] width 433 height 24
copy span "23.207.198.189"
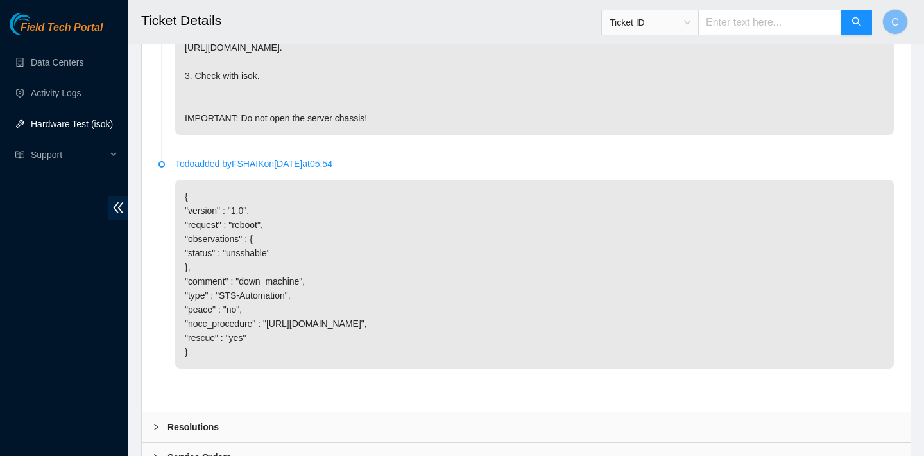
scroll to position [959, 0]
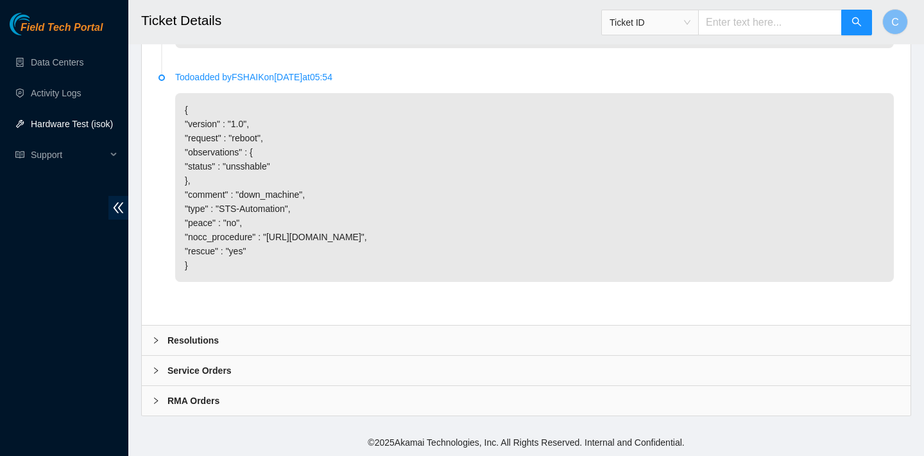
click at [272, 326] on div "Resolutions" at bounding box center [526, 340] width 769 height 30
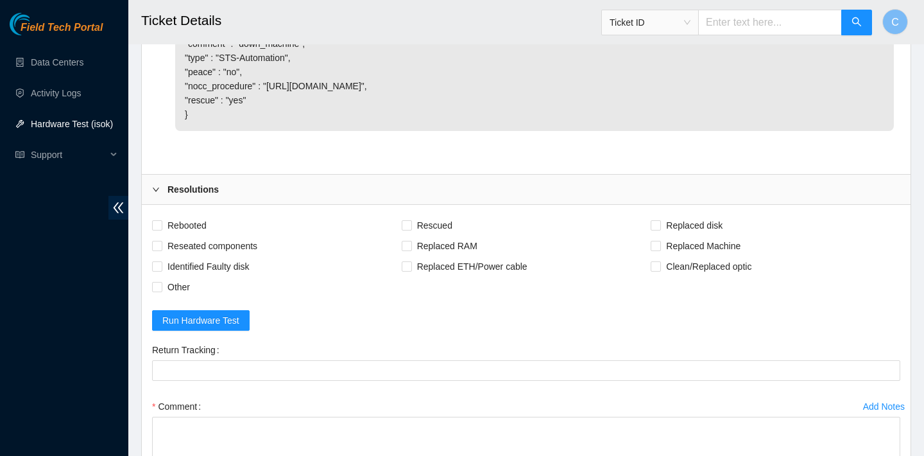
scroll to position [1127, 0]
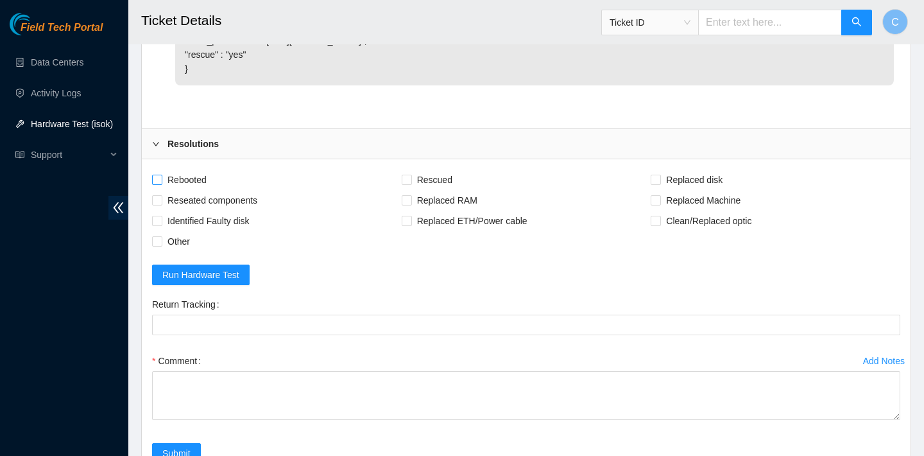
click at [201, 190] on span "Rebooted" at bounding box center [186, 179] width 49 height 21
click at [161, 184] on input "Rebooted" at bounding box center [156, 179] width 9 height 9
checkbox input "true"
click at [430, 190] on span "Rescued" at bounding box center [435, 179] width 46 height 21
click at [411, 184] on input "Rescued" at bounding box center [406, 179] width 9 height 9
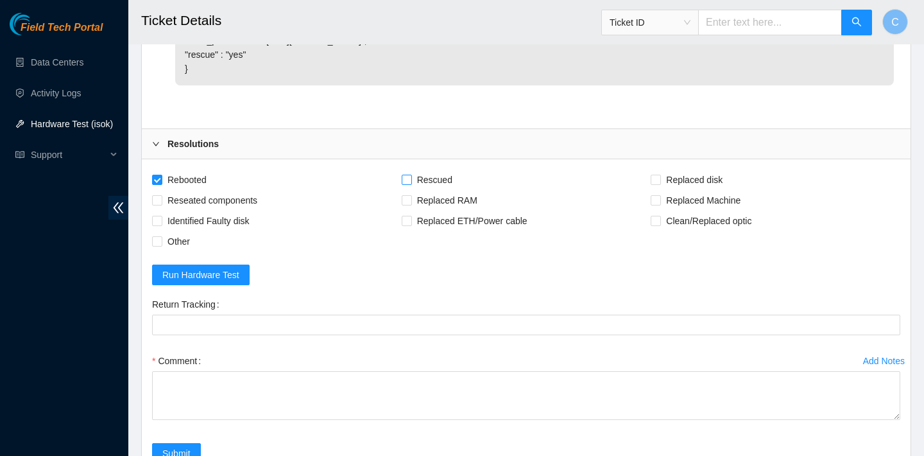
checkbox input "true"
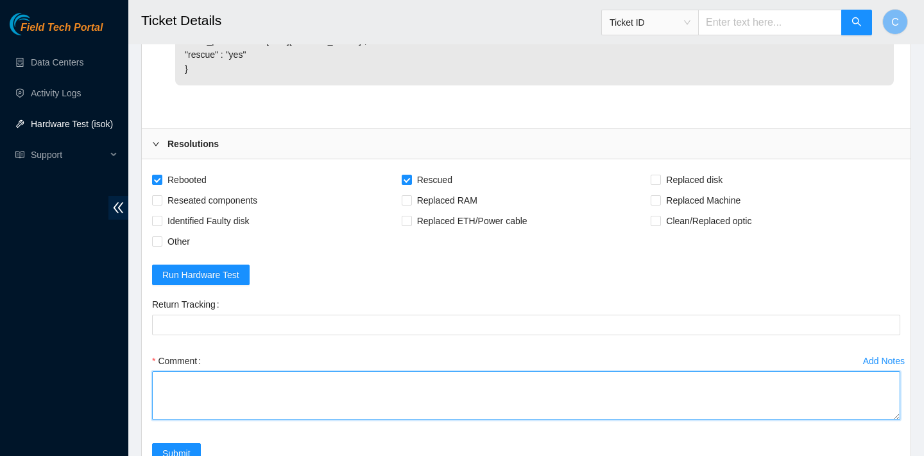
click at [280, 414] on textarea "Comment" at bounding box center [526, 395] width 748 height 49
paste textarea "23.207.198.189 : passed: ok N/A 23.207.198.188 : failed: Permission denied"
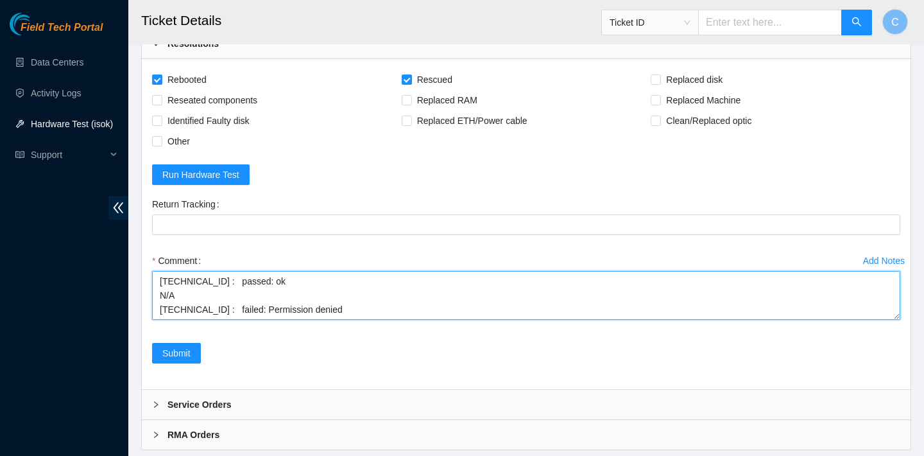
scroll to position [1289, 0]
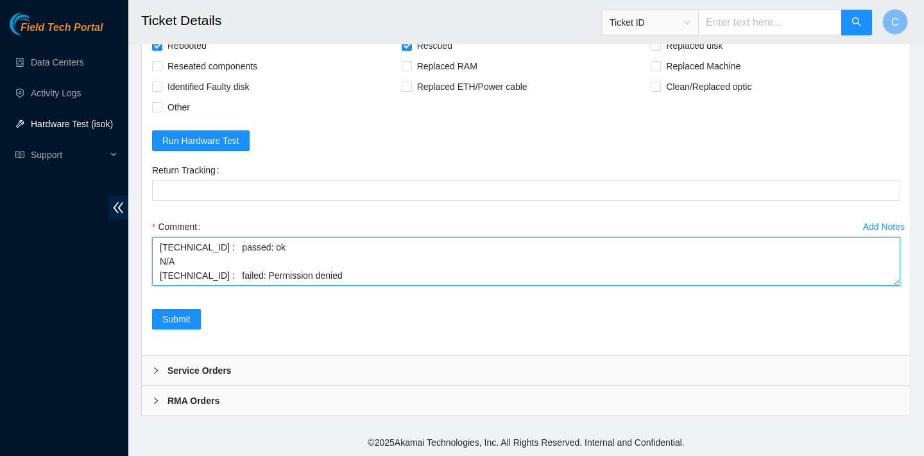
click at [161, 246] on textarea "23.207.198.189 : passed: ok N/A 23.207.198.188 : failed: Permission denied" at bounding box center [526, 261] width 748 height 49
click at [165, 245] on textarea "23.207.198.189 : passed: ok N/A 23.207.198.188 : failed: Permission denied" at bounding box center [526, 261] width 748 height 49
type textarea "verified SN rebooted rescued rebooted configured rebooted ran isok 23.207.198.1…"
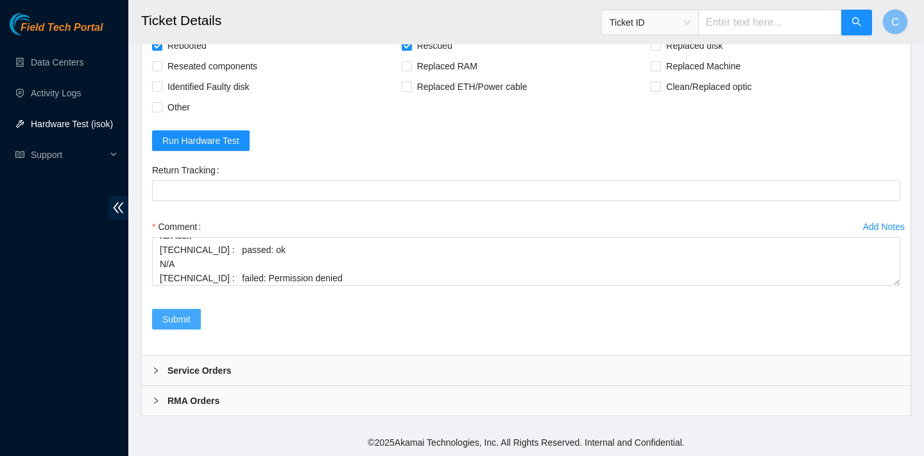
click at [175, 318] on span "Submit" at bounding box center [176, 319] width 28 height 14
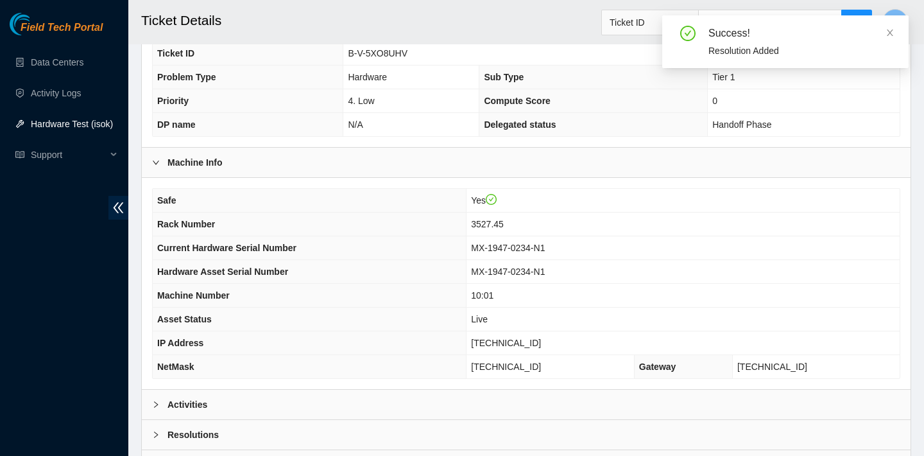
scroll to position [203, 0]
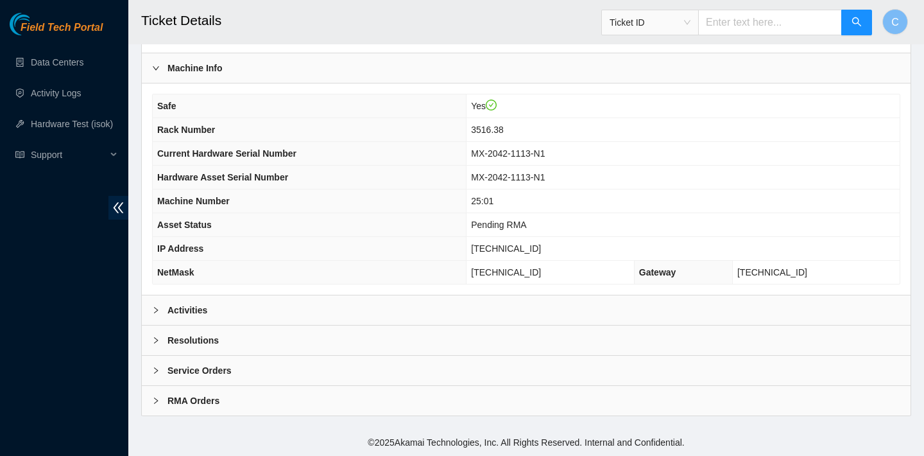
click at [300, 317] on div "Activities" at bounding box center [526, 310] width 769 height 30
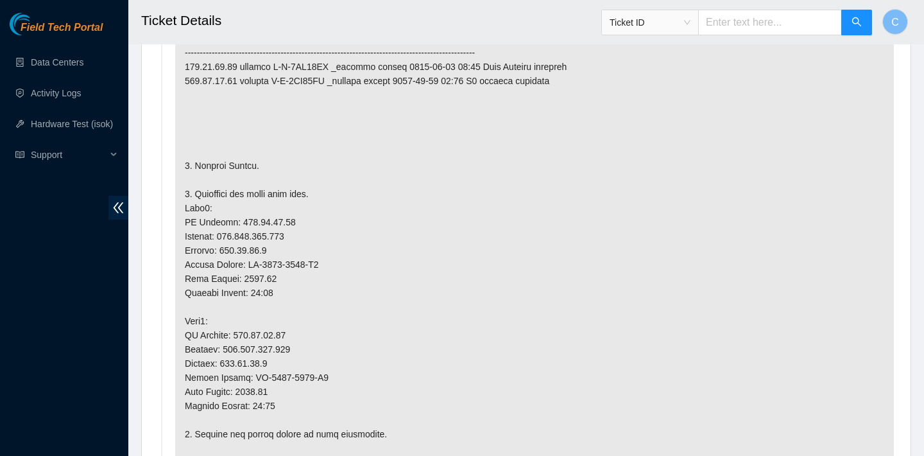
scroll to position [846, 0]
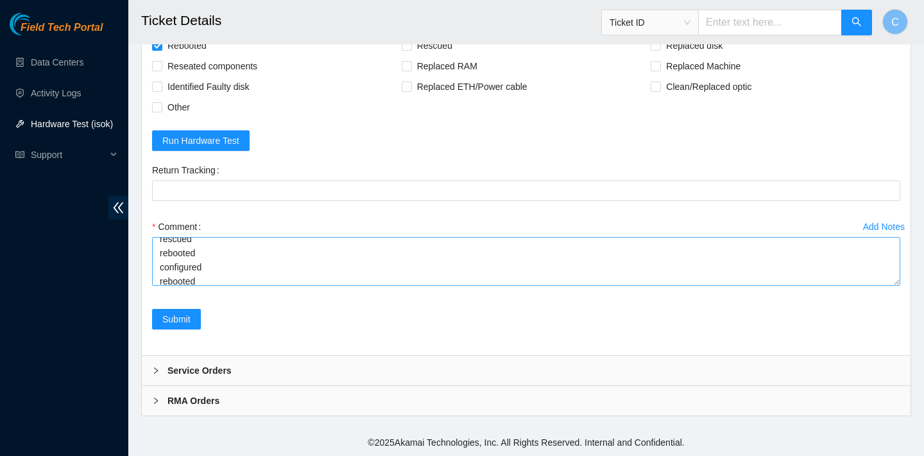
scroll to position [107, 0]
click at [333, 274] on textarea "verified SN config screen normal server lights are normal psu light normal swit…" at bounding box center [526, 261] width 748 height 49
drag, startPoint x: 225, startPoint y: 268, endPoint x: 151, endPoint y: 266, distance: 73.8
click at [151, 266] on div "Add Notes Comment verified SN config screen normal server lights are normal psu…" at bounding box center [526, 262] width 759 height 92
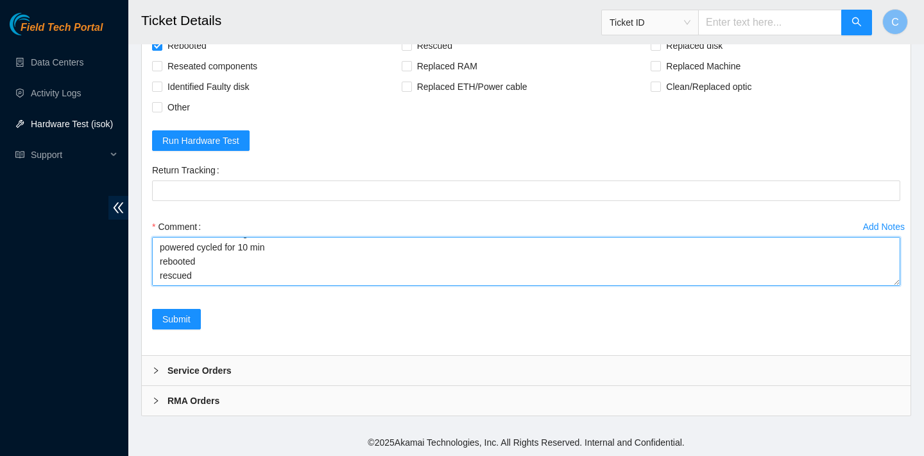
scroll to position [71, 0]
type textarea "verified SN config screen normal server lights are normal psu light normal swit…"
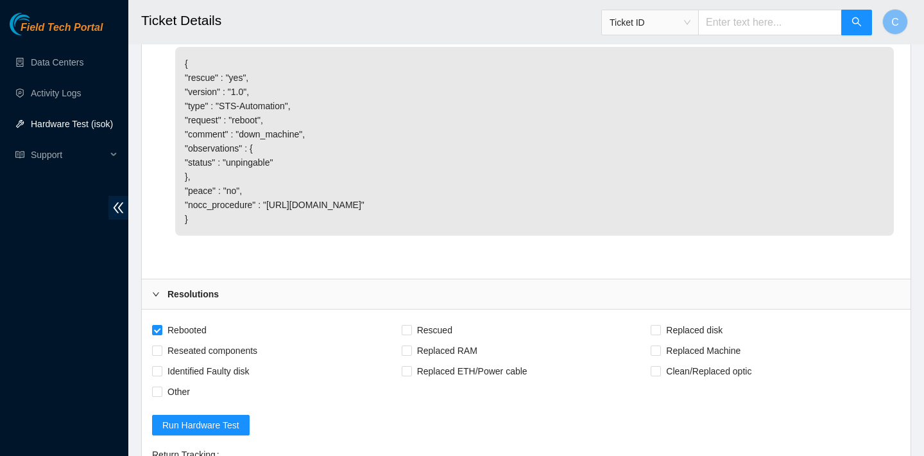
scroll to position [1223, 0]
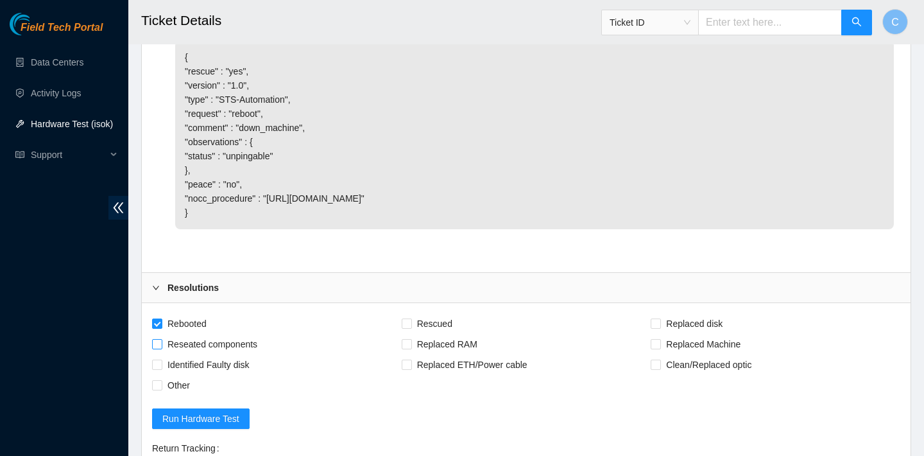
click at [236, 354] on span "Reseated components" at bounding box center [212, 344] width 100 height 21
click at [161, 348] on input "Reseated components" at bounding box center [156, 343] width 9 height 9
checkbox input "true"
click at [417, 334] on span "Rescued" at bounding box center [435, 323] width 46 height 21
click at [411, 327] on input "Rescued" at bounding box center [406, 322] width 9 height 9
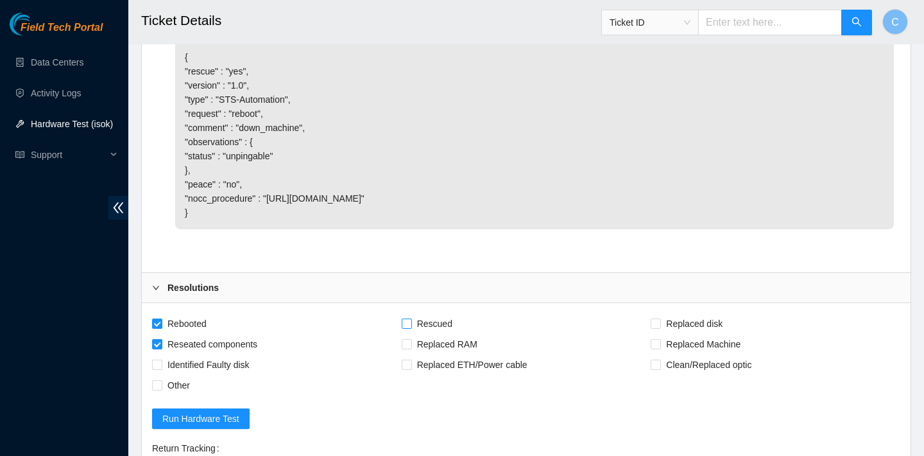
checkbox input "true"
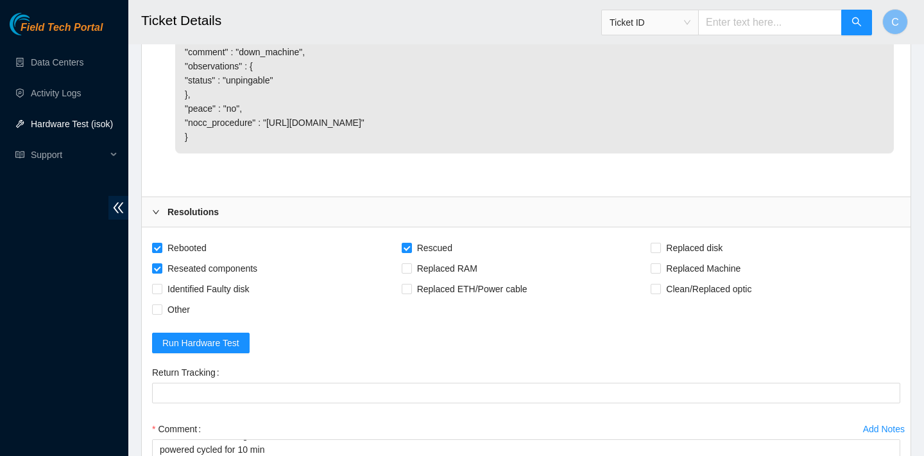
scroll to position [1543, 0]
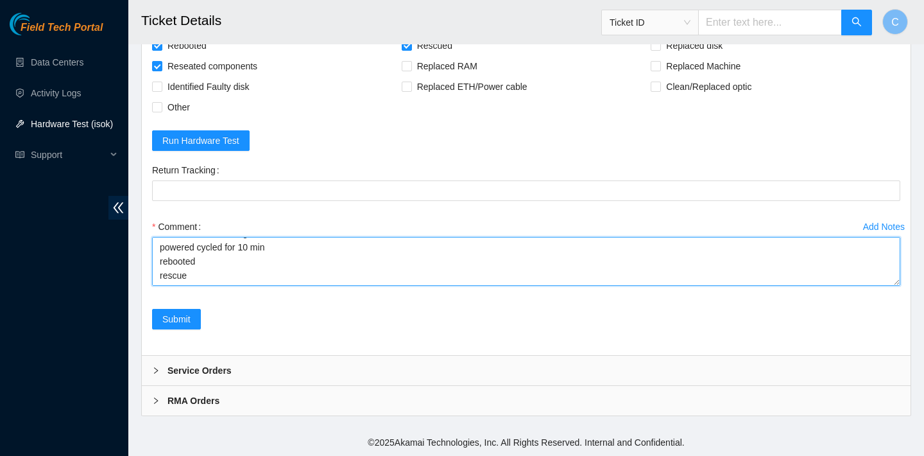
click at [313, 272] on textarea "verified SN config screen normal server lights are normal psu light normal swit…" at bounding box center [526, 261] width 748 height 49
click at [216, 258] on textarea "verified SN config screen normal server lights are normal psu light normal swit…" at bounding box center [526, 261] width 748 height 49
click at [159, 259] on textarea "verified SN config screen normal server lights are normal psu light normal swit…" at bounding box center [526, 261] width 748 height 49
drag, startPoint x: 339, startPoint y: 257, endPoint x: 200, endPoint y: 260, distance: 138.7
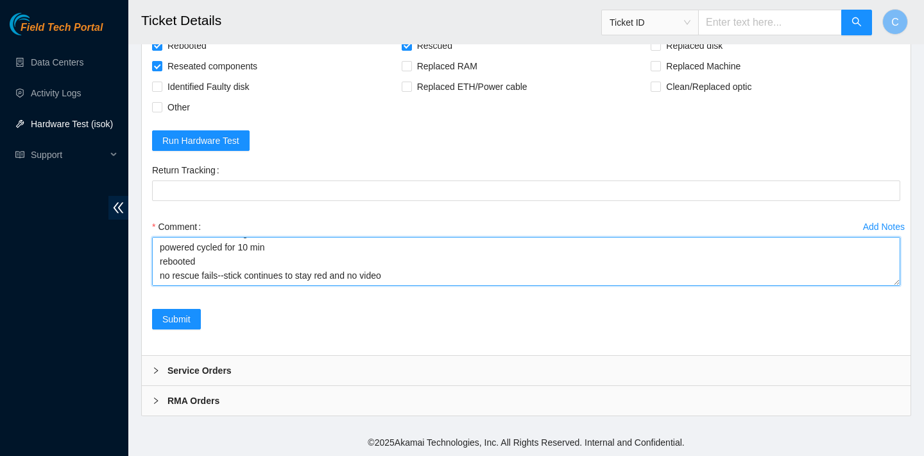
click at [200, 260] on textarea "verified SN config screen normal server lights are normal psu light normal swit…" at bounding box center [526, 261] width 748 height 49
click at [295, 268] on textarea "verified SN config screen normal server lights are normal psu light normal swit…" at bounding box center [526, 261] width 748 height 49
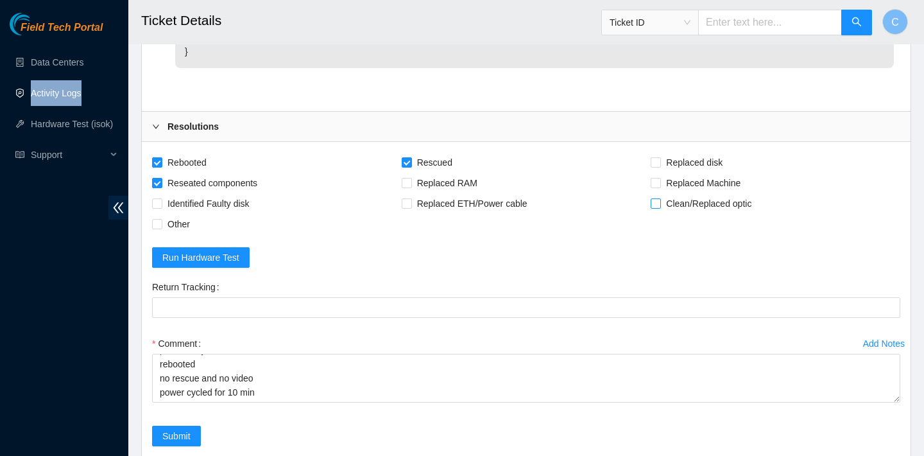
scroll to position [1543, 0]
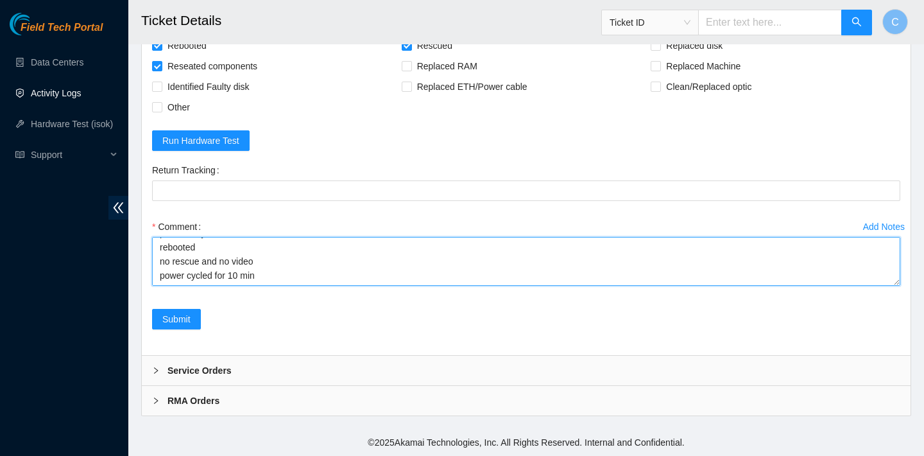
click at [359, 269] on textarea "verified SN config screen normal server lights are normal psu light normal swit…" at bounding box center [526, 261] width 748 height 49
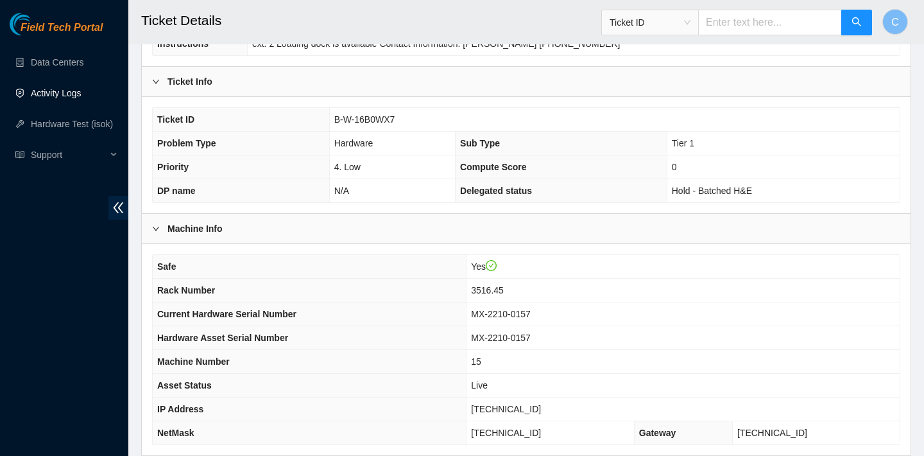
scroll to position [191, 0]
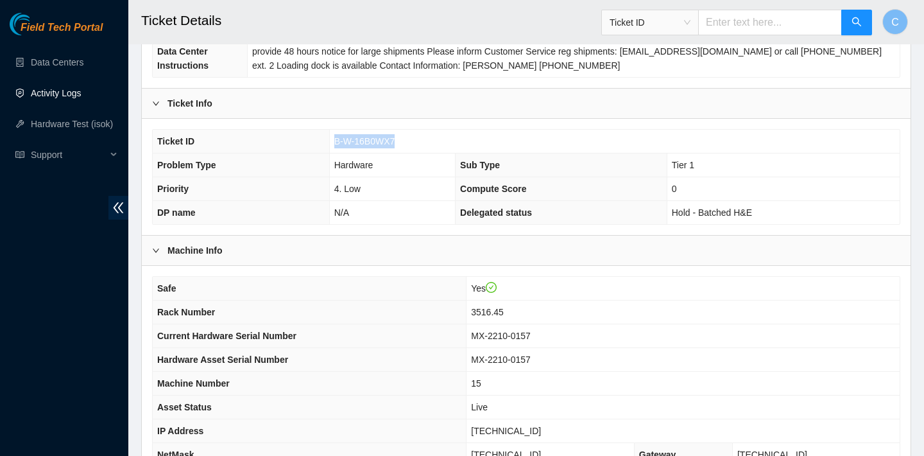
drag, startPoint x: 408, startPoint y: 139, endPoint x: 329, endPoint y: 138, distance: 79.0
click at [329, 138] on td "B-W-16B0WX7" at bounding box center [614, 142] width 571 height 24
copy span "B-W-16B0WX7"
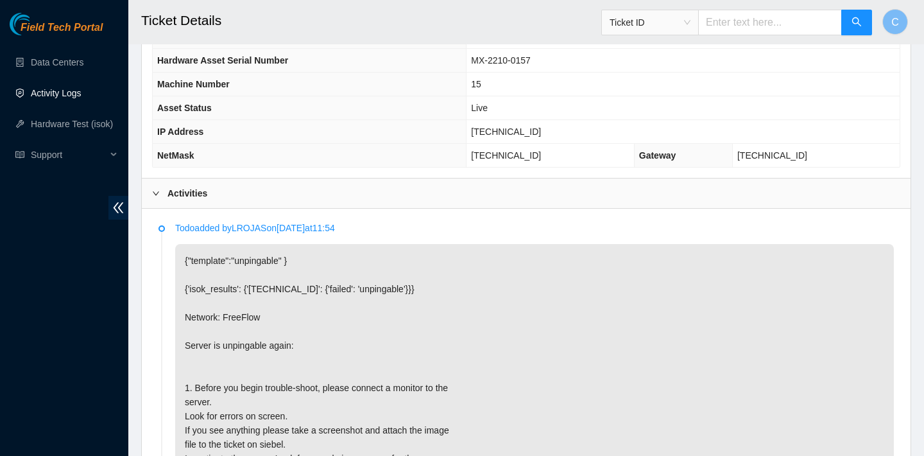
scroll to position [501, 0]
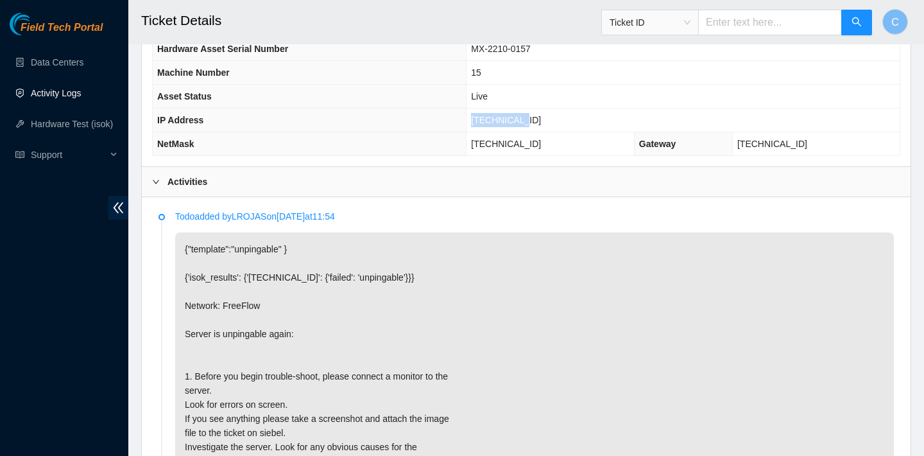
drag, startPoint x: 551, startPoint y: 116, endPoint x: 495, endPoint y: 114, distance: 55.3
click at [495, 114] on td "23.3.98.114" at bounding box center [683, 120] width 433 height 24
copy span "23.3.98.114"
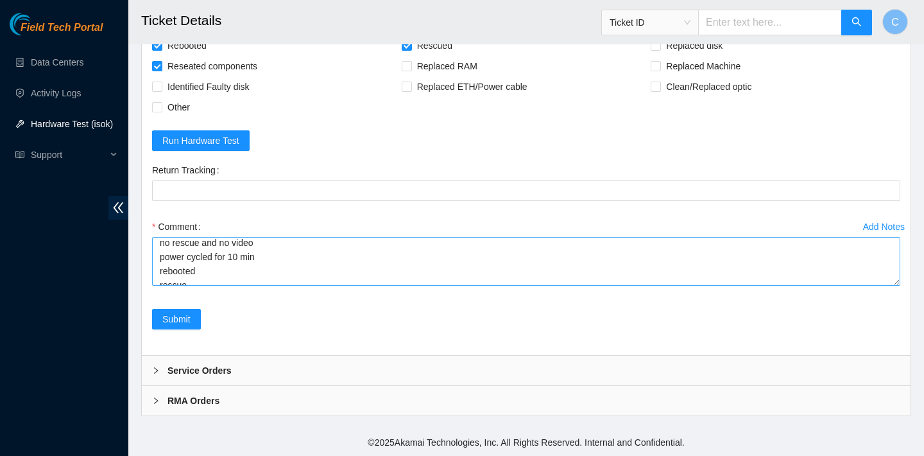
scroll to position [113, 0]
click at [201, 276] on textarea "verified SN config screen normal server lights are normal psu light normal swit…" at bounding box center [526, 261] width 748 height 49
click at [160, 276] on textarea "verified SN config screen normal server lights are normal psu light normal swit…" at bounding box center [526, 261] width 748 height 49
click at [194, 274] on textarea "verified SN config screen normal server lights are normal psu light normal swit…" at bounding box center [526, 261] width 748 height 49
click at [161, 275] on textarea "verified SN config screen normal server lights are normal psu light normal swit…" at bounding box center [526, 261] width 748 height 49
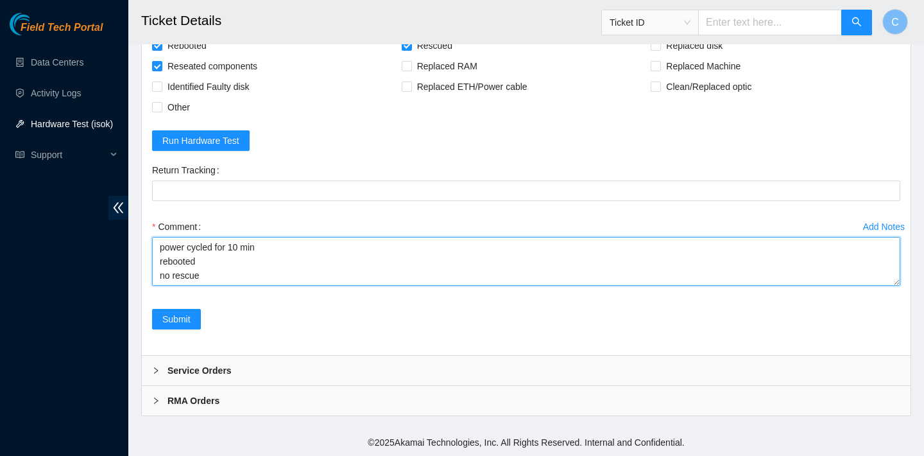
click at [205, 271] on textarea "verified SN config screen normal server lights are normal psu light normal swit…" at bounding box center [526, 261] width 748 height 49
click at [240, 257] on textarea "verified SN config screen normal server lights are normal psu light normal swit…" at bounding box center [526, 261] width 748 height 49
click at [259, 263] on textarea "verified SN config screen normal server lights are normal psu light normal swit…" at bounding box center [526, 261] width 748 height 49
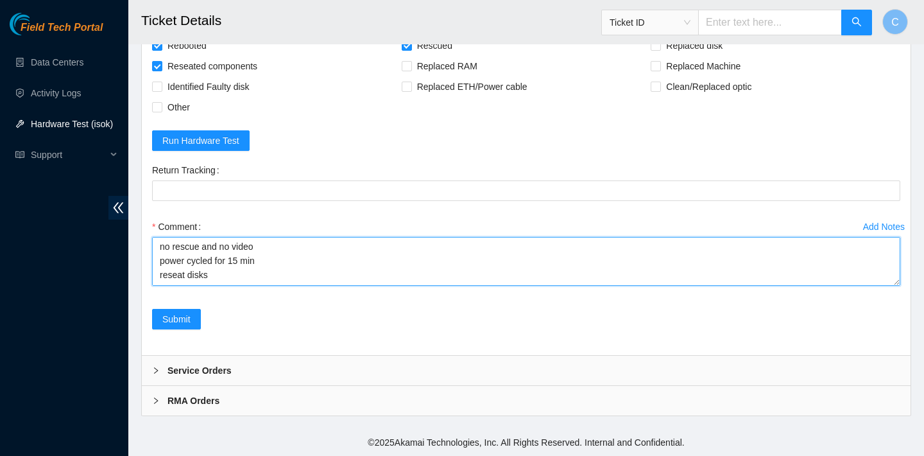
scroll to position [141, 0]
click at [298, 261] on textarea "verified SN config screen normal server lights are normal psu light normal swit…" at bounding box center [526, 261] width 748 height 49
click at [257, 255] on textarea "verified SN config screen normal server lights are normal psu light normal swit…" at bounding box center [526, 261] width 748 height 49
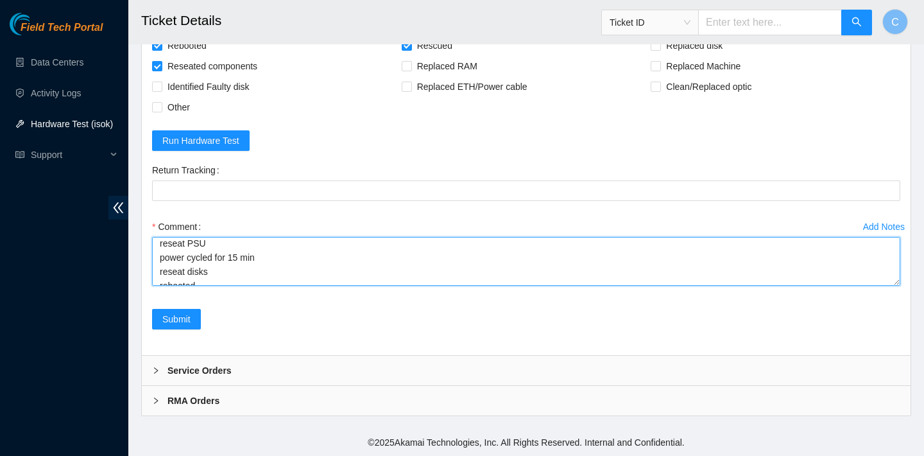
drag, startPoint x: 221, startPoint y: 273, endPoint x: 158, endPoint y: 272, distance: 63.5
click at [158, 272] on textarea "verified SN config screen normal server lights are normal psu light normal swit…" at bounding box center [526, 261] width 748 height 49
click at [157, 257] on textarea "verified SN config screen normal server lights are normal psu light normal swit…" at bounding box center [526, 261] width 748 height 49
click at [209, 255] on textarea "verified SN config screen normal server lights are normal psu light normal swit…" at bounding box center [526, 261] width 748 height 49
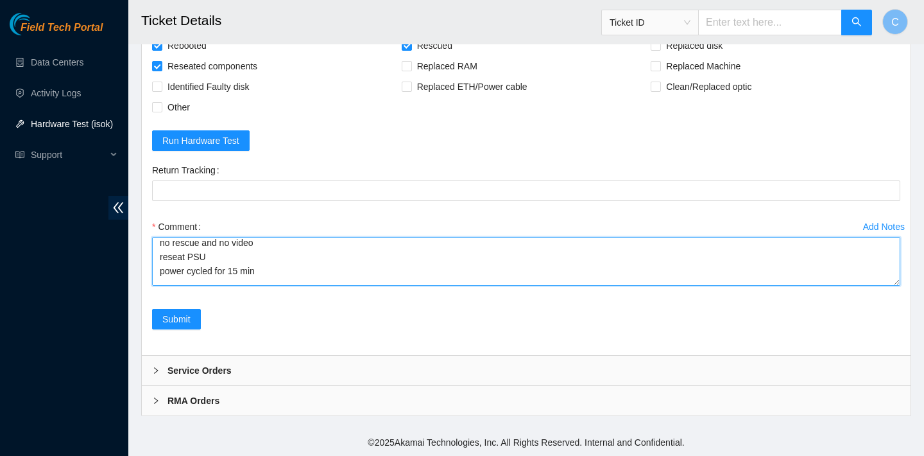
scroll to position [117, 0]
click at [171, 273] on textarea "verified SN config screen normal server lights are normal psu light normal swit…" at bounding box center [526, 261] width 748 height 49
paste textarea "reseat disks"
drag, startPoint x: 209, startPoint y: 241, endPoint x: 166, endPoint y: 277, distance: 56.0
click at [166, 277] on textarea "verified SN config screen normal server lights are normal psu light normal swit…" at bounding box center [526, 261] width 748 height 49
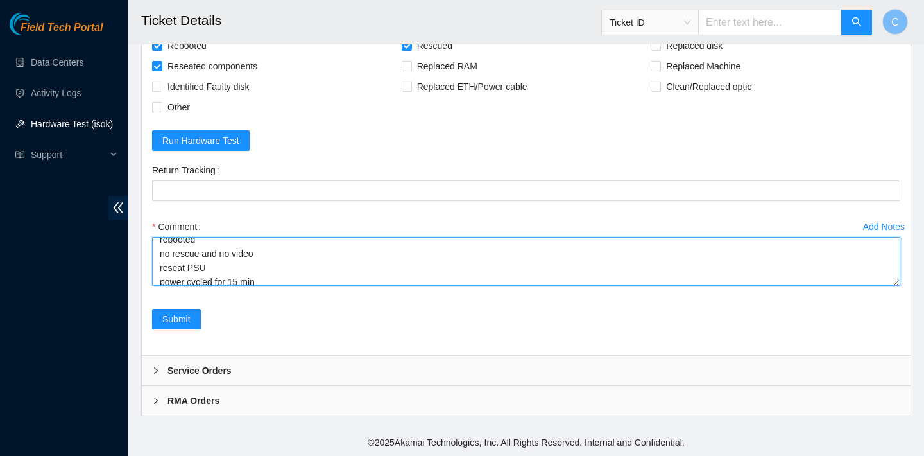
scroll to position [95, 0]
click at [206, 263] on textarea "verified SN config screen normal server lights are normal psu light normal swit…" at bounding box center [526, 261] width 748 height 49
drag, startPoint x: 208, startPoint y: 263, endPoint x: 159, endPoint y: 262, distance: 48.8
click at [159, 262] on textarea "verified SN config screen normal server lights are normal psu light normal swit…" at bounding box center [526, 261] width 748 height 49
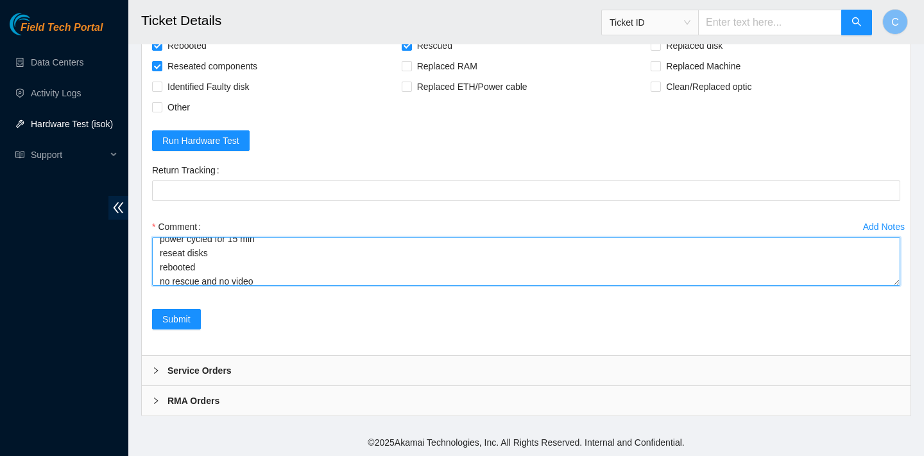
click at [216, 254] on textarea "verified SN config screen normal server lights are normal psu light normal swit…" at bounding box center [526, 261] width 748 height 49
paste textarea "reseat PSU"
type textarea "verified SN config screen normal server lights are normal psu light normal swit…"
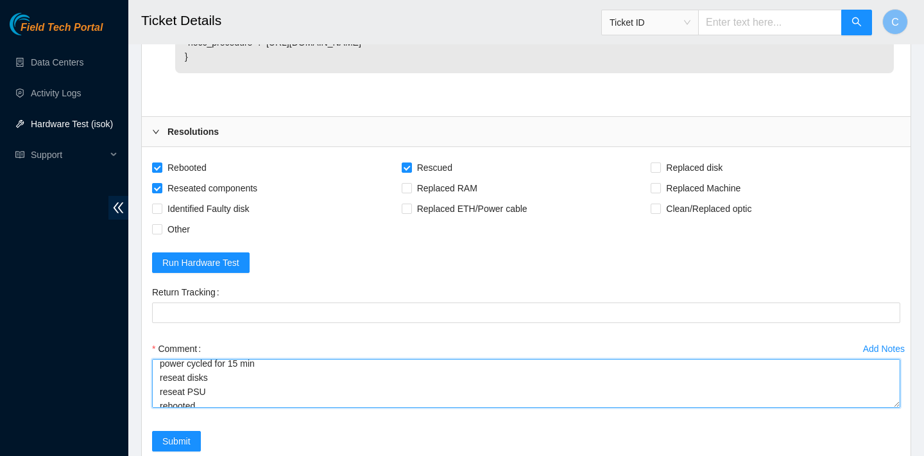
scroll to position [1543, 0]
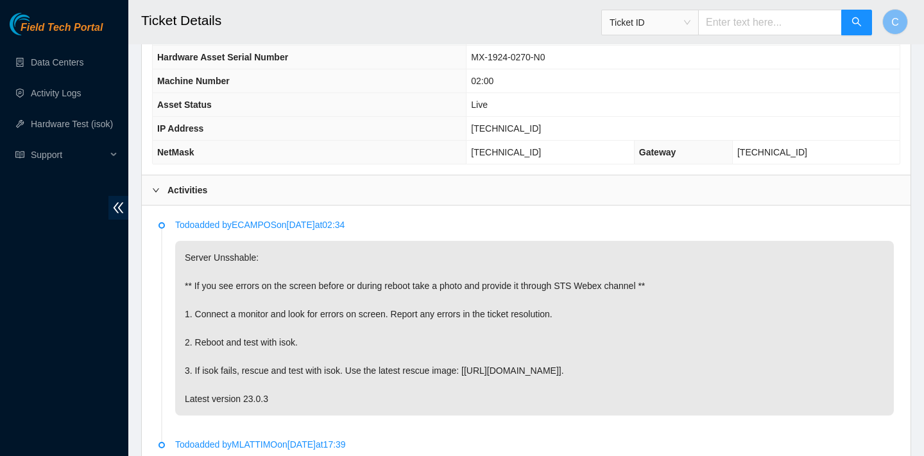
scroll to position [498, 0]
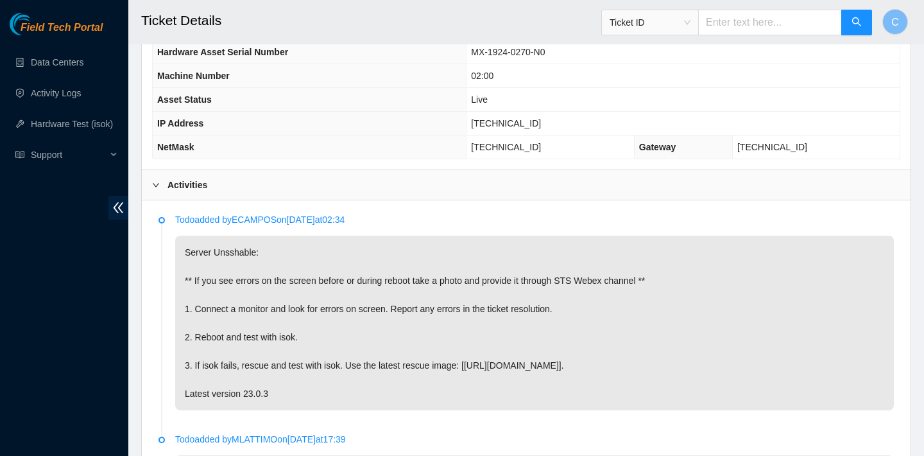
drag, startPoint x: 576, startPoint y: 141, endPoint x: 495, endPoint y: 142, distance: 80.2
click at [495, 142] on td "[TECHNICAL_ID]" at bounding box center [551, 147] width 168 height 24
drag, startPoint x: 546, startPoint y: 123, endPoint x: 494, endPoint y: 121, distance: 52.0
click at [494, 121] on td "[TECHNICAL_ID]" at bounding box center [683, 124] width 433 height 24
copy span "[TECHNICAL_ID]"
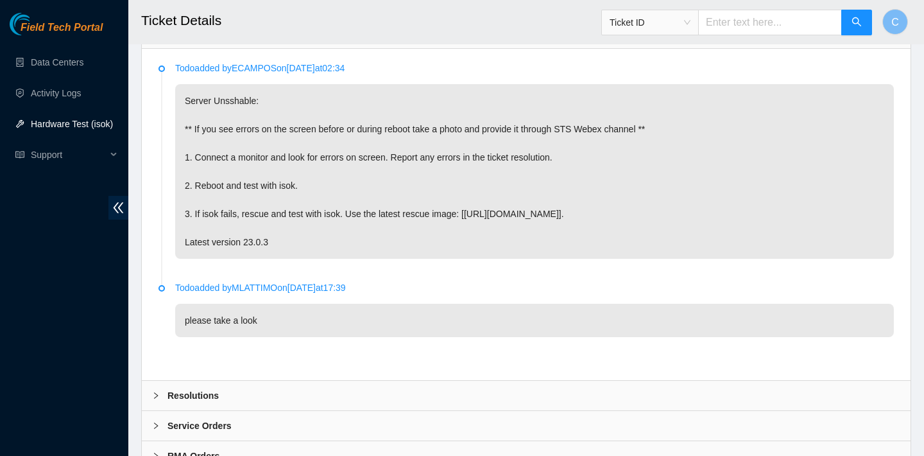
scroll to position [705, 0]
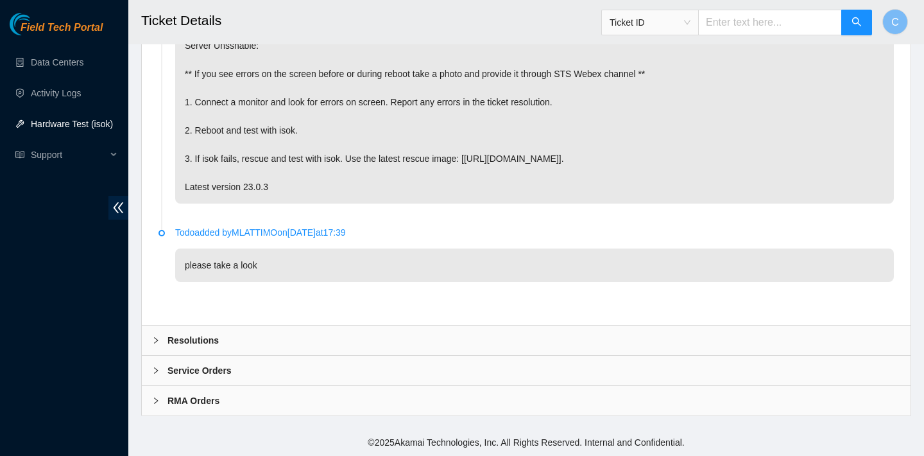
click at [465, 331] on div "Resolutions" at bounding box center [526, 340] width 769 height 30
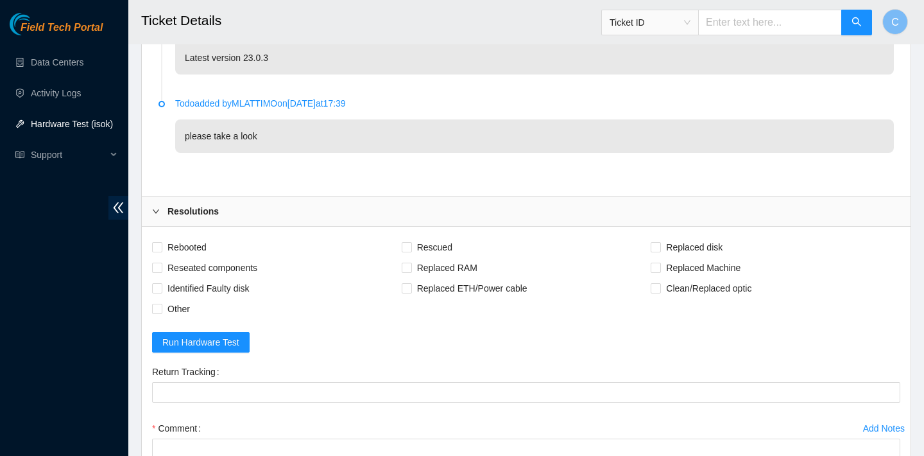
scroll to position [882, 0]
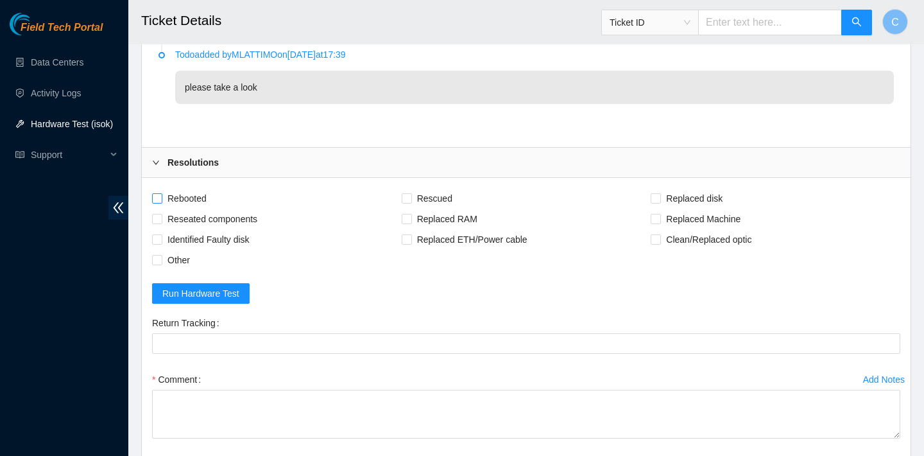
click at [203, 202] on span "Rebooted" at bounding box center [186, 198] width 49 height 21
click at [161, 202] on input "Rebooted" at bounding box center [156, 197] width 9 height 9
checkbox input "true"
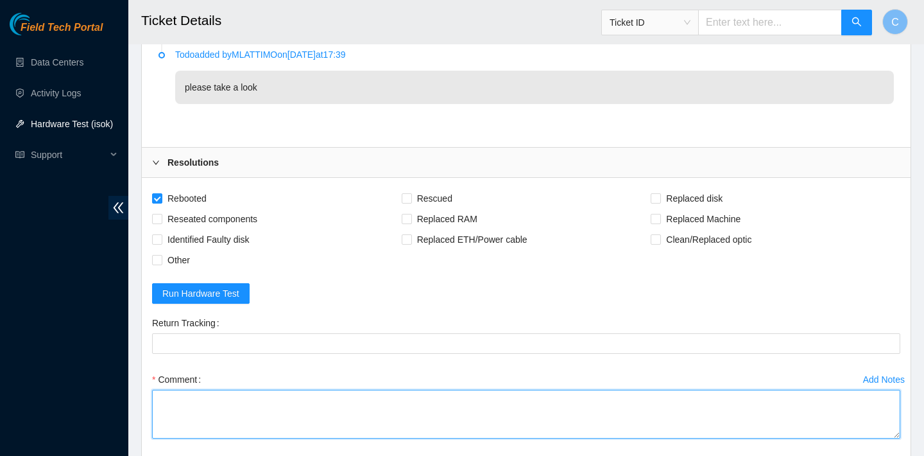
click at [262, 407] on textarea "Comment" at bounding box center [526, 414] width 748 height 49
click at [159, 416] on textarea "verified SN no video" at bounding box center [526, 414] width 748 height 49
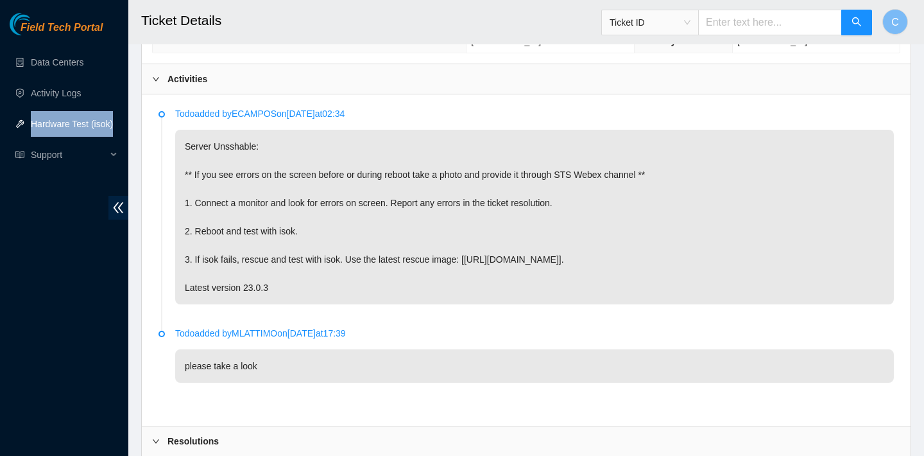
scroll to position [621, 0]
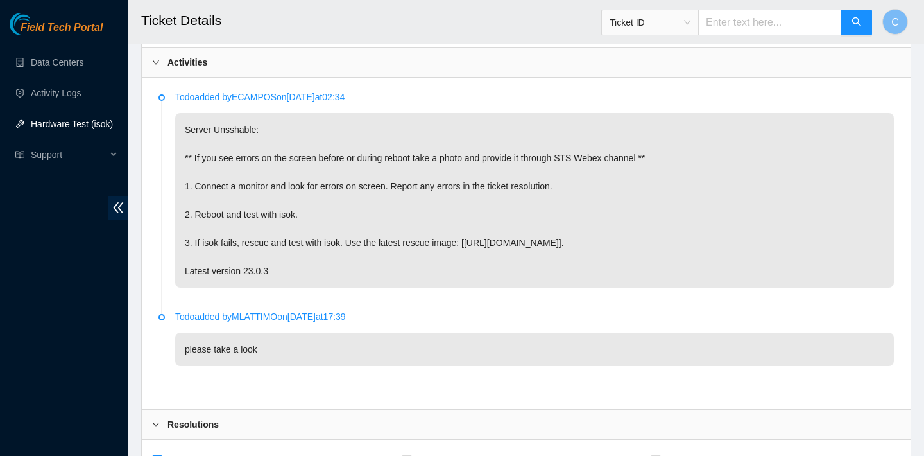
click at [485, 275] on p "Server Unsshable: ** If you see errors on the screen before or during reboot ta…" at bounding box center [534, 200] width 719 height 175
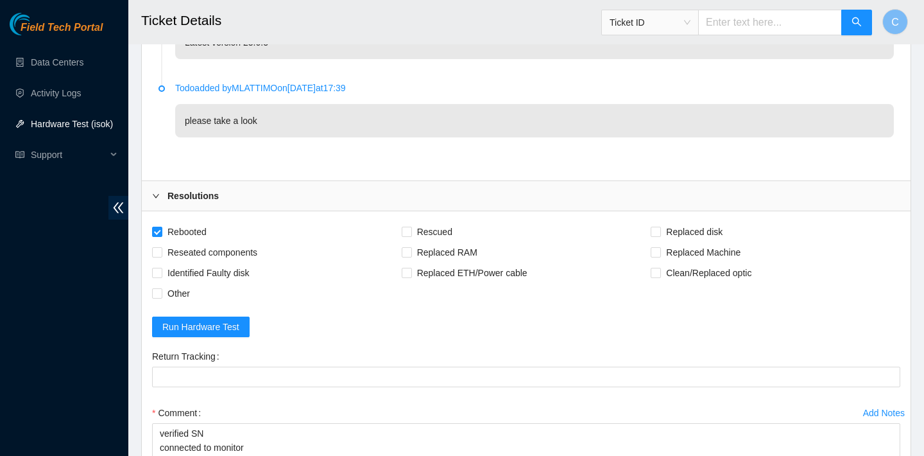
scroll to position [1035, 0]
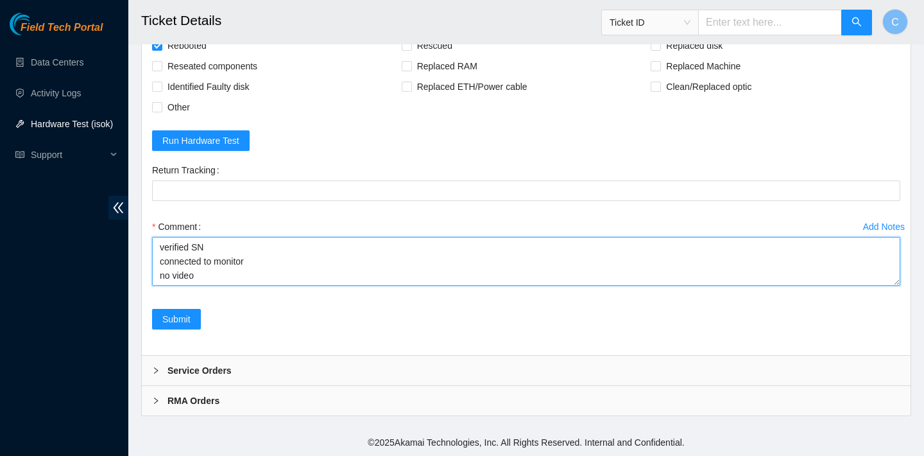
click at [328, 274] on textarea "verified SN connected to monitor no video" at bounding box center [526, 261] width 748 height 49
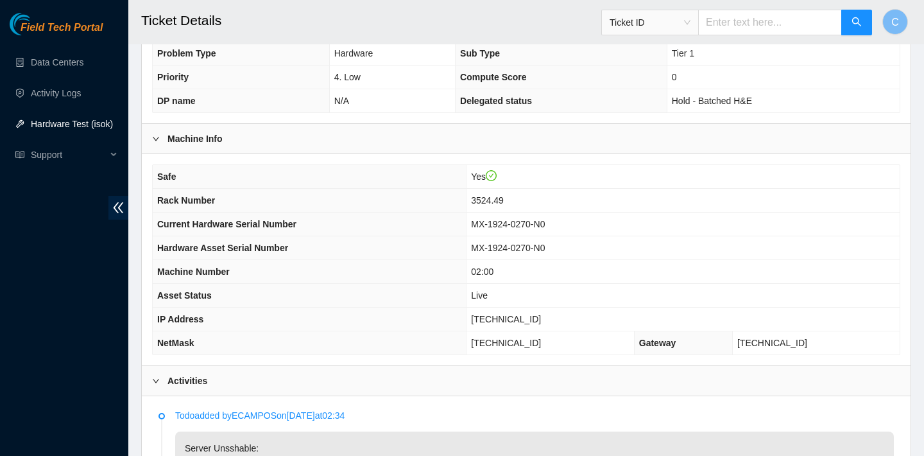
scroll to position [372, 0]
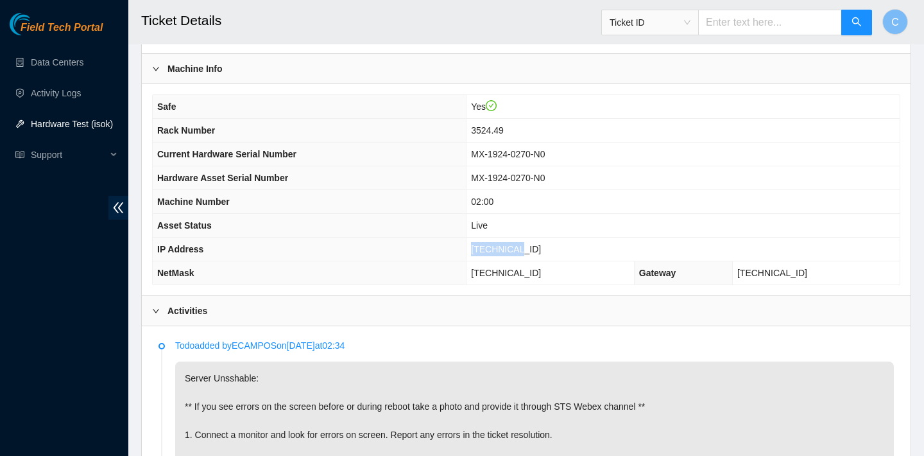
drag, startPoint x: 549, startPoint y: 248, endPoint x: 486, endPoint y: 248, distance: 62.9
click at [486, 248] on tr "IP Address 23.32.17.6" at bounding box center [526, 249] width 747 height 24
copy tr "[TECHNICAL_ID]"
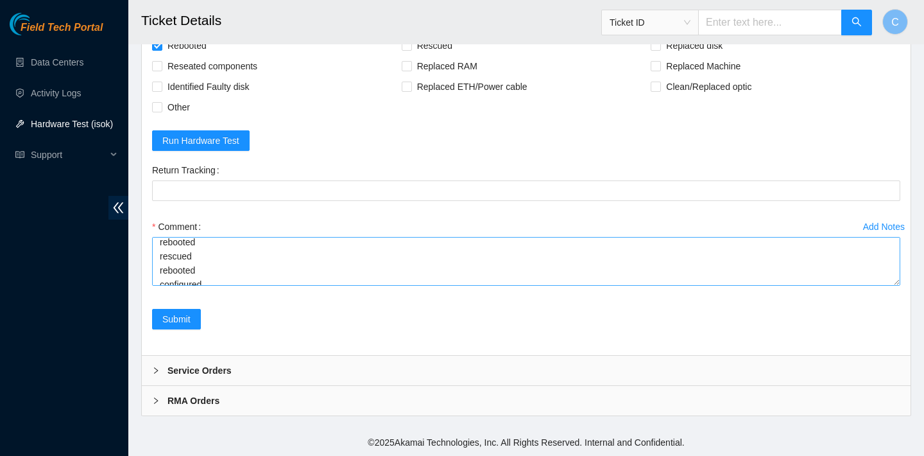
scroll to position [123, 0]
click at [228, 273] on textarea "verified SN connected to monitor no video rebooted video is stuck at system log…" at bounding box center [526, 261] width 748 height 49
paste textarea "23.32.17.6 : passed: ok N/A 23.32.17.7 : failed: disk: disk - Missing disk(s) C…"
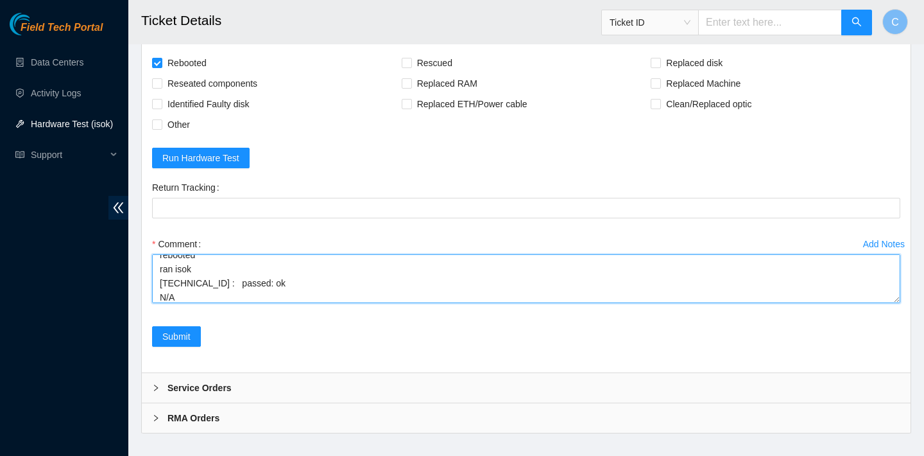
scroll to position [1015, 0]
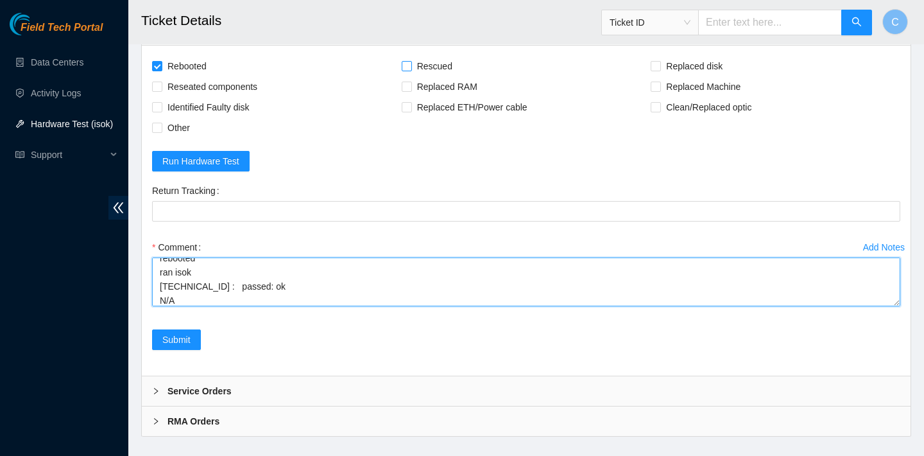
type textarea "verified SN connected to monitor no video rebooted video is stuck at system log…"
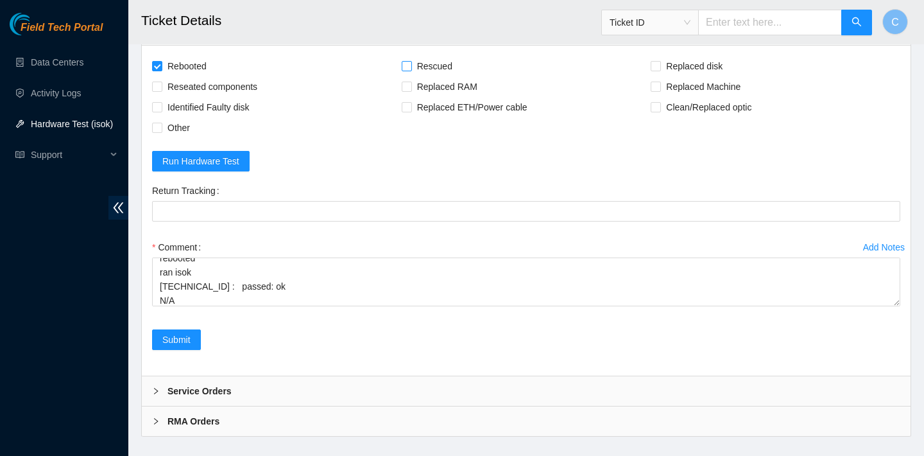
click at [420, 65] on span "Rescued" at bounding box center [435, 66] width 46 height 21
click at [411, 65] on input "Rescued" at bounding box center [406, 65] width 9 height 9
checkbox input "true"
click at [191, 338] on span "Submit" at bounding box center [176, 339] width 28 height 14
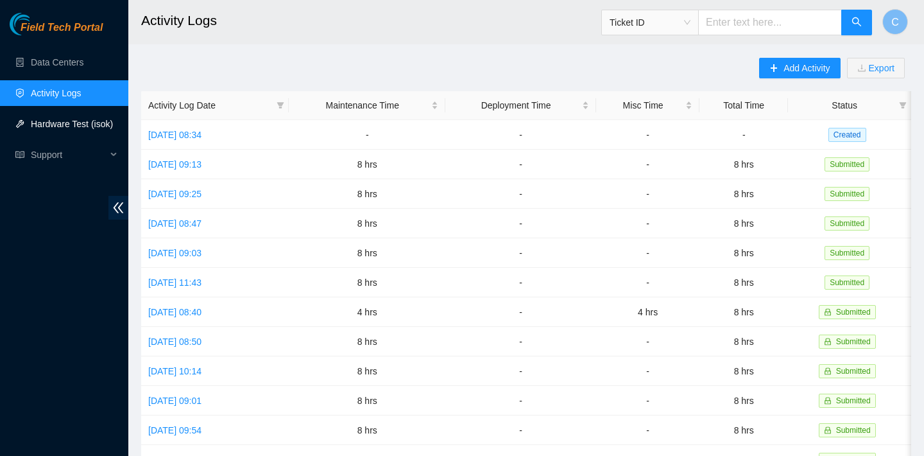
click at [80, 119] on link "Hardware Test (isok)" at bounding box center [72, 124] width 82 height 10
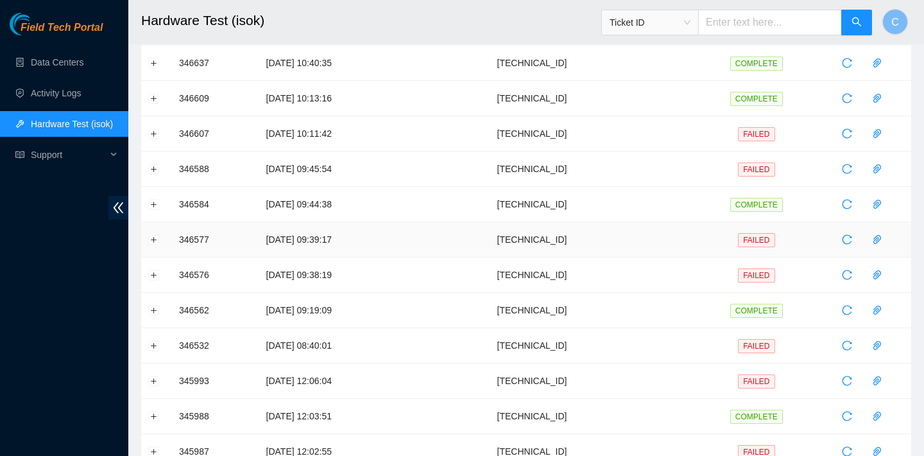
scroll to position [244, 0]
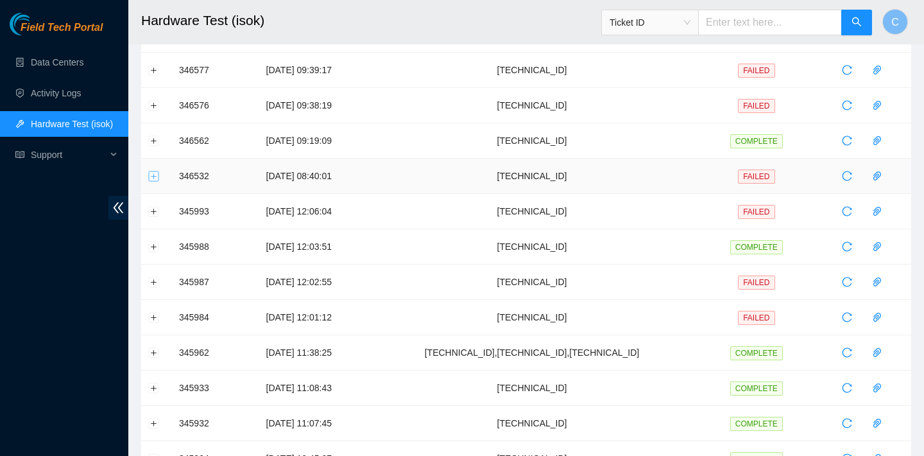
click at [154, 174] on button "Expand row" at bounding box center [154, 176] width 10 height 10
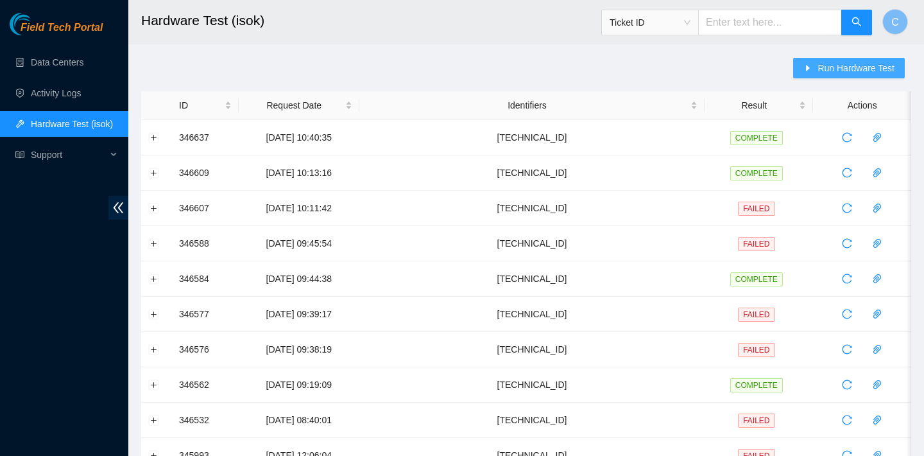
click at [808, 67] on icon "caret-right" at bounding box center [809, 68] width 4 height 6
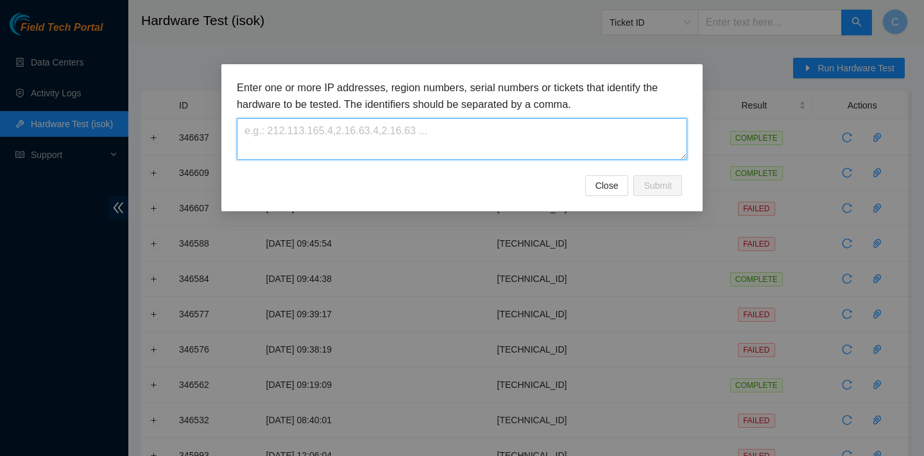
click at [503, 134] on textarea at bounding box center [462, 139] width 451 height 42
paste textarea "[TECHNICAL_ID]"
type textarea "[TECHNICAL_ID]"
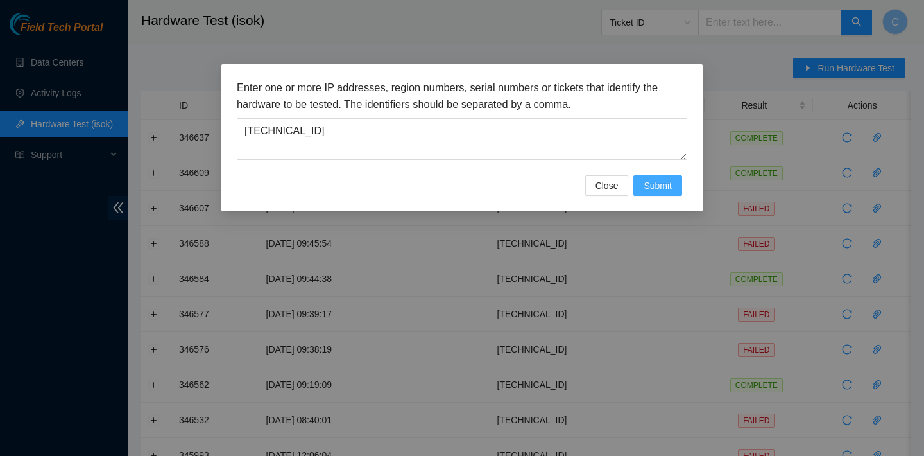
click at [669, 189] on span "Submit" at bounding box center [658, 185] width 28 height 14
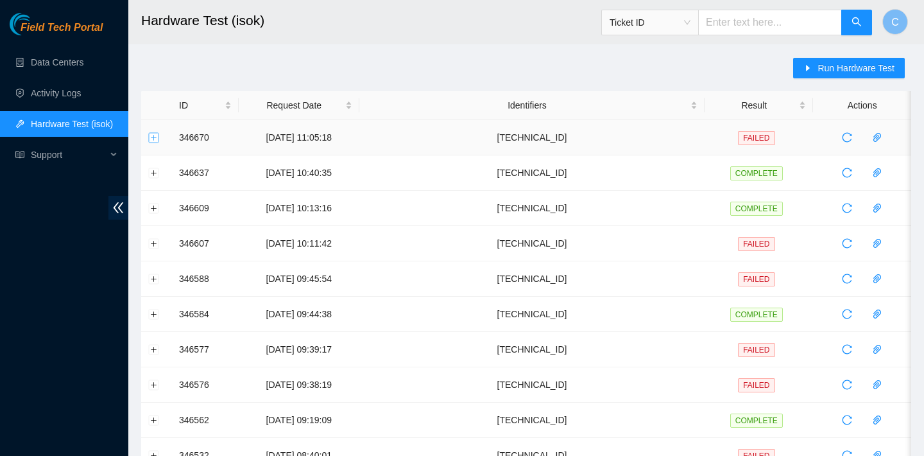
click at [153, 138] on button "Expand row" at bounding box center [154, 137] width 10 height 10
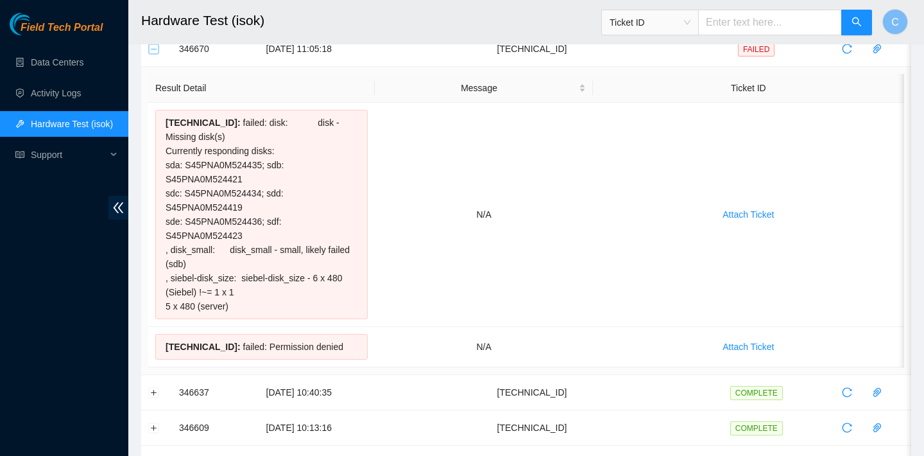
scroll to position [89, 0]
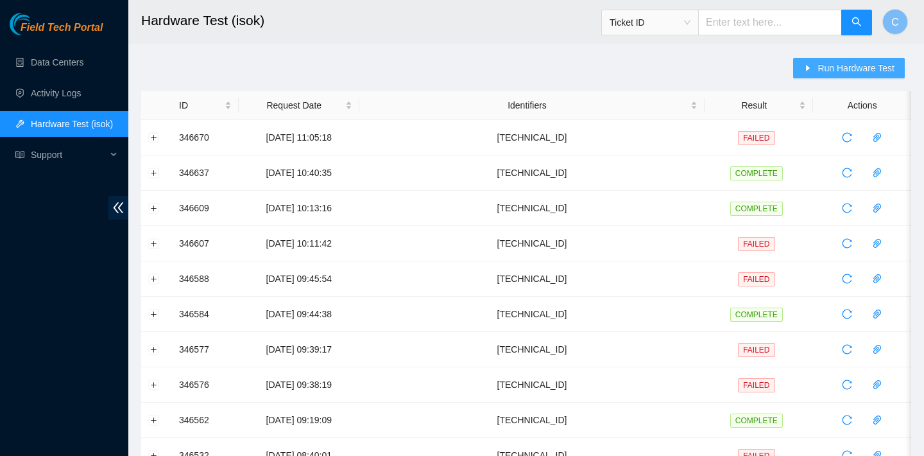
click at [818, 68] on span "Run Hardware Test" at bounding box center [856, 68] width 77 height 14
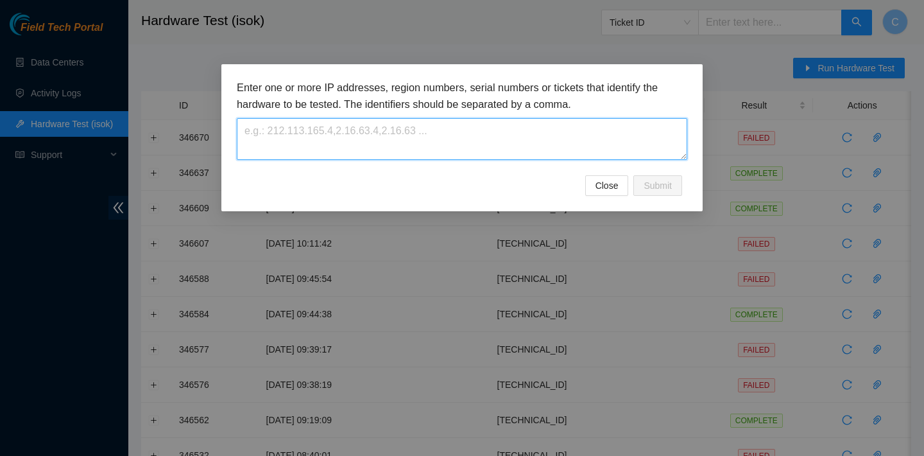
click at [449, 148] on textarea at bounding box center [462, 139] width 451 height 42
paste textarea "[TECHNICAL_ID]"
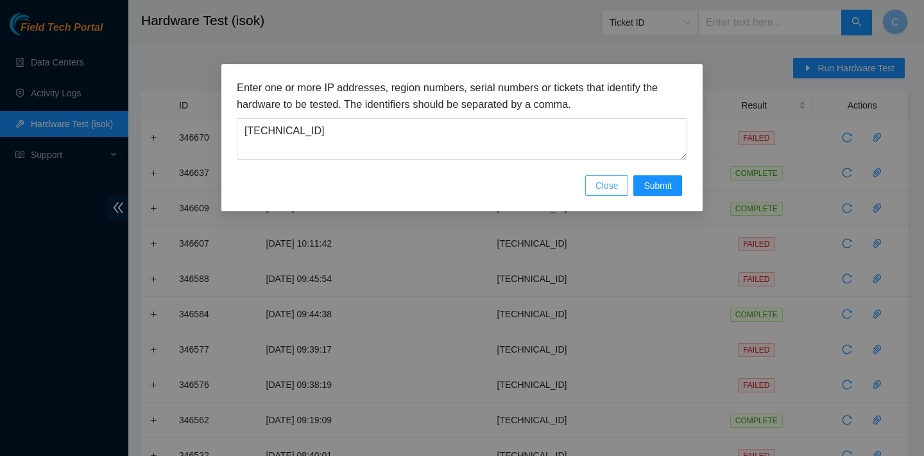
click at [605, 185] on span "Close" at bounding box center [607, 185] width 23 height 14
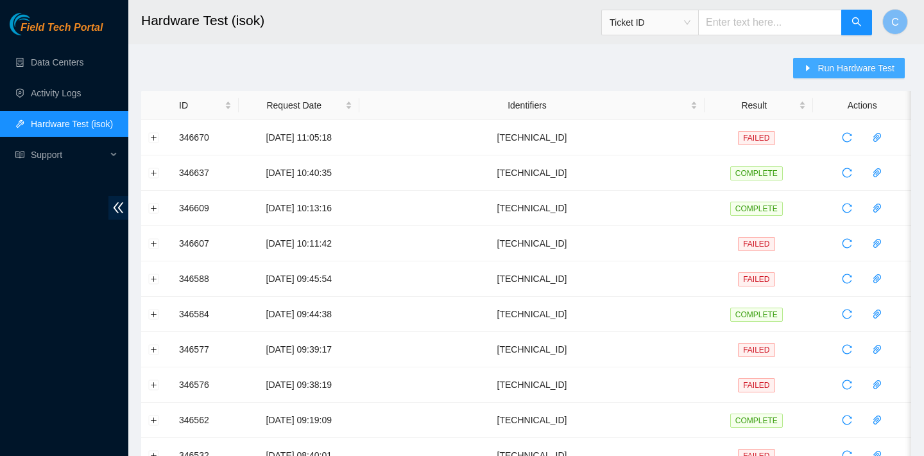
click at [845, 72] on span "Run Hardware Test" at bounding box center [856, 68] width 77 height 14
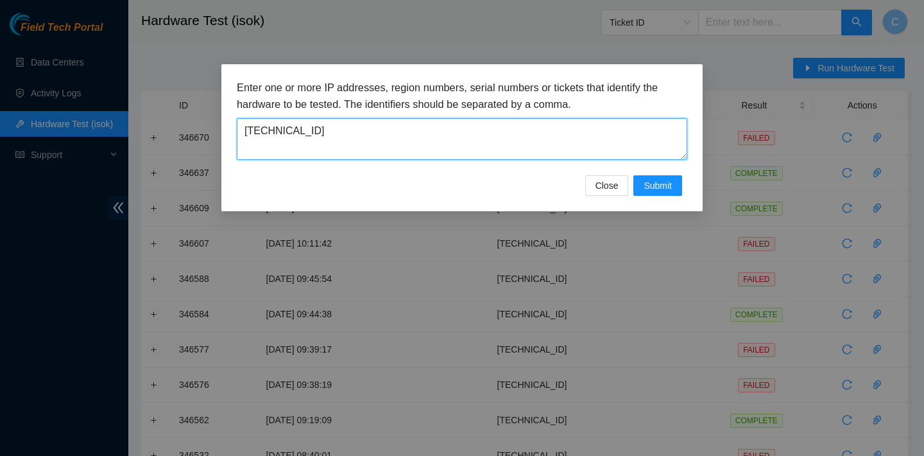
click at [488, 145] on textarea "[TECHNICAL_ID]" at bounding box center [462, 139] width 451 height 42
paste textarea "[TECHNICAL_ID]"
type textarea "[TECHNICAL_ID]"
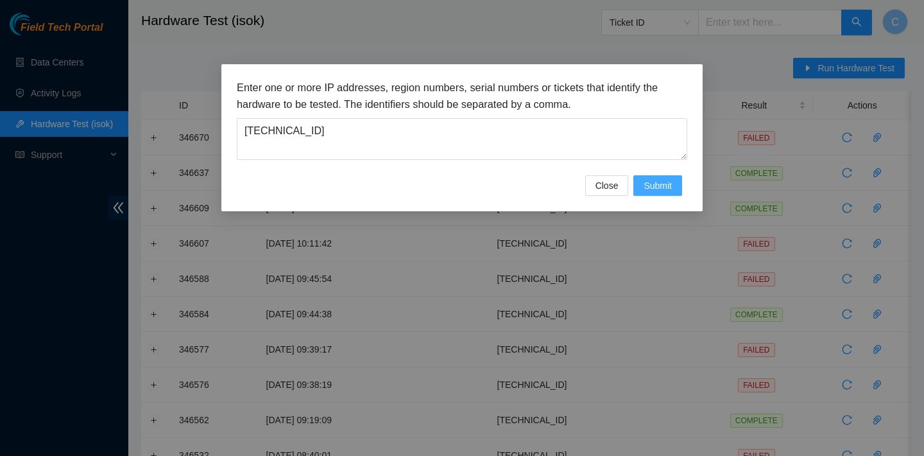
click at [650, 182] on span "Submit" at bounding box center [658, 185] width 28 height 14
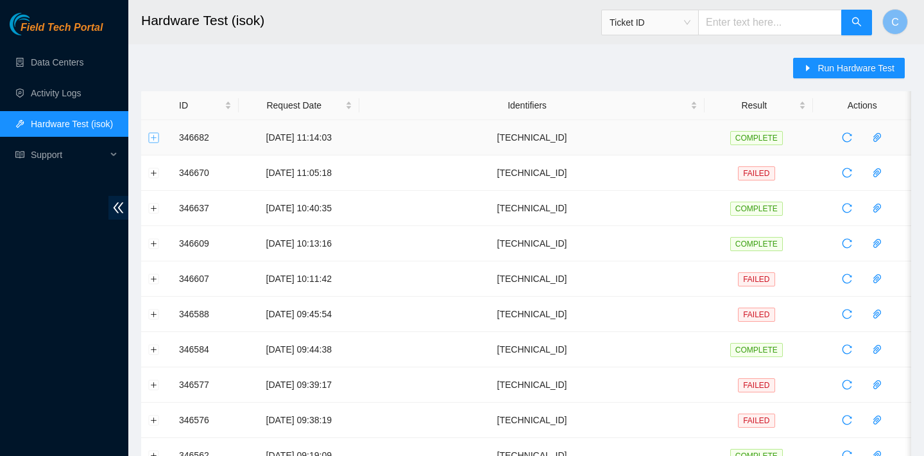
click at [155, 137] on button "Expand row" at bounding box center [154, 137] width 10 height 10
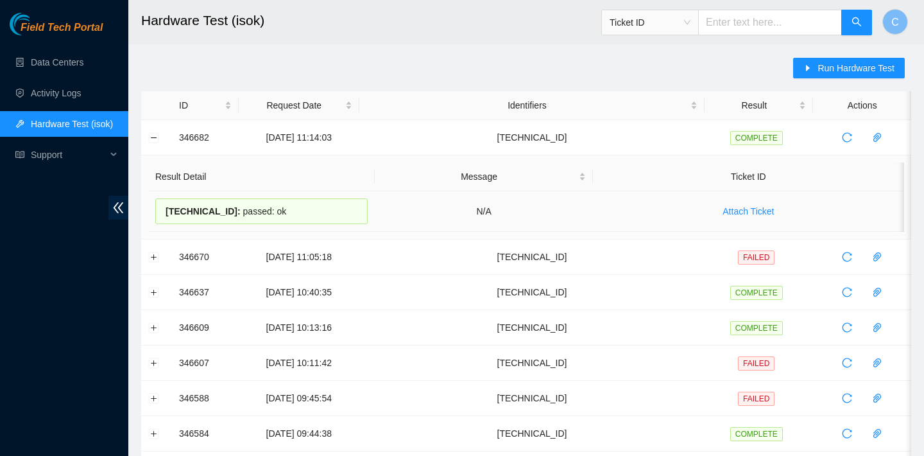
drag, startPoint x: 334, startPoint y: 209, endPoint x: 162, endPoint y: 205, distance: 171.4
click at [162, 205] on div "23.55.171.35 : passed: ok" at bounding box center [261, 211] width 212 height 26
copy div "23.55.171.35 : passed: ok"
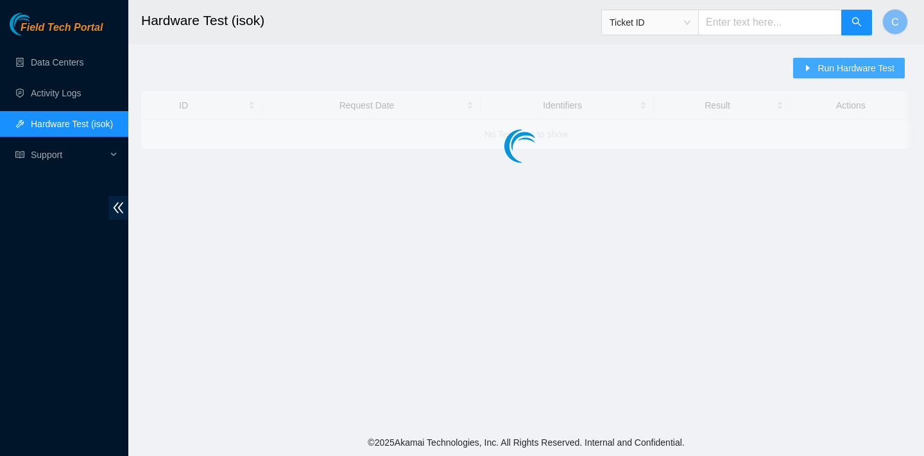
click at [831, 67] on span "Run Hardware Test" at bounding box center [856, 68] width 77 height 14
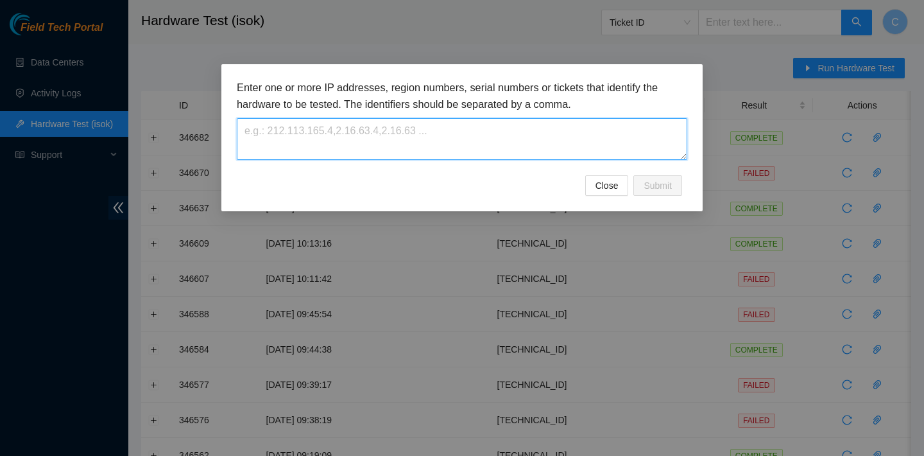
click at [609, 141] on textarea at bounding box center [462, 139] width 451 height 42
paste textarea "[TECHNICAL_ID]"
type textarea "[TECHNICAL_ID]"
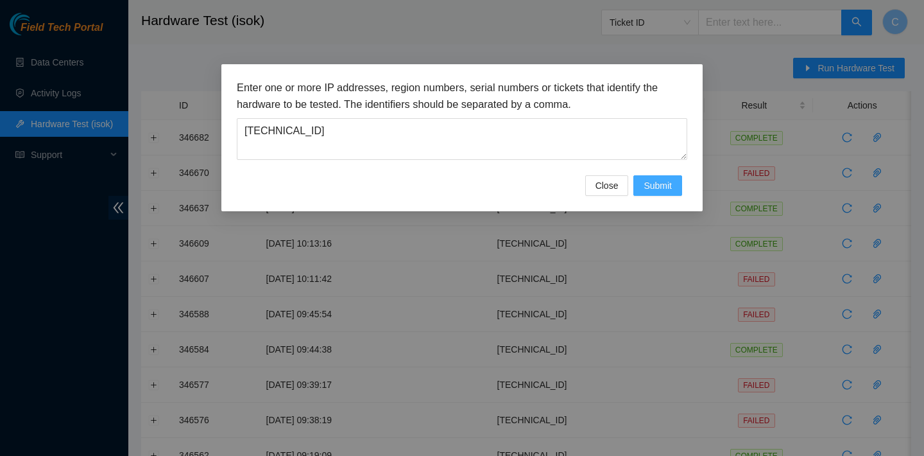
click at [663, 184] on span "Submit" at bounding box center [658, 185] width 28 height 14
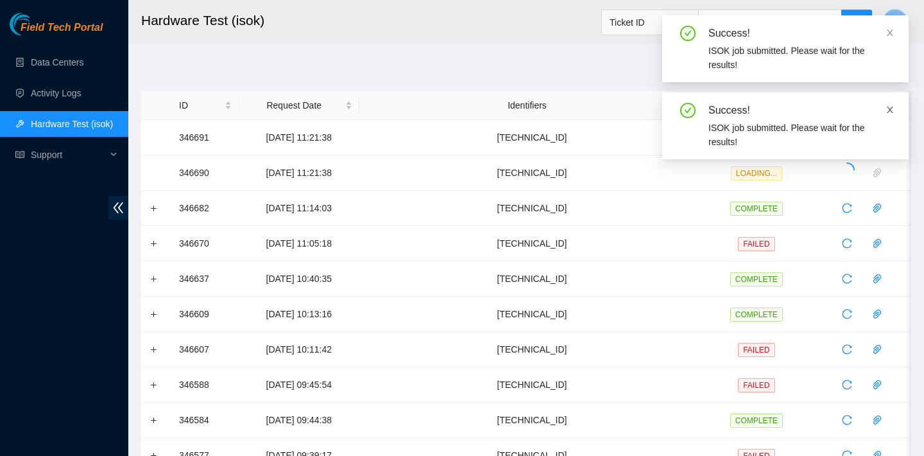
click at [892, 108] on icon "close" at bounding box center [890, 109] width 9 height 9
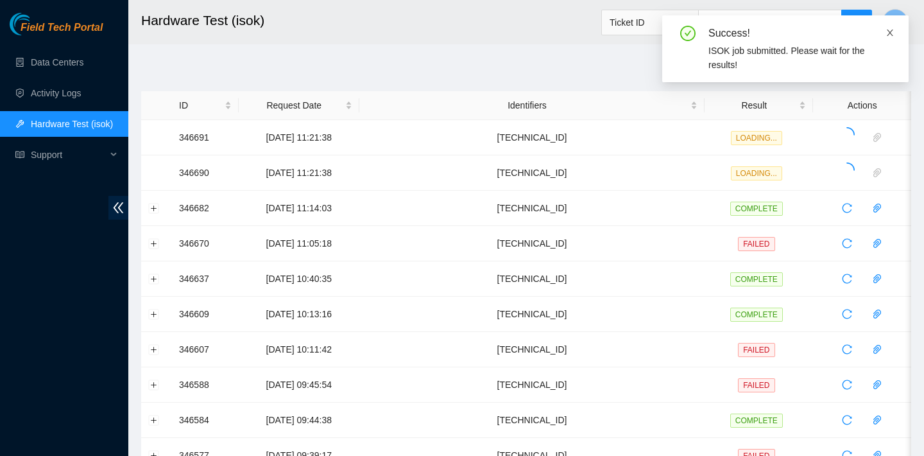
click at [891, 32] on icon "close" at bounding box center [890, 32] width 9 height 9
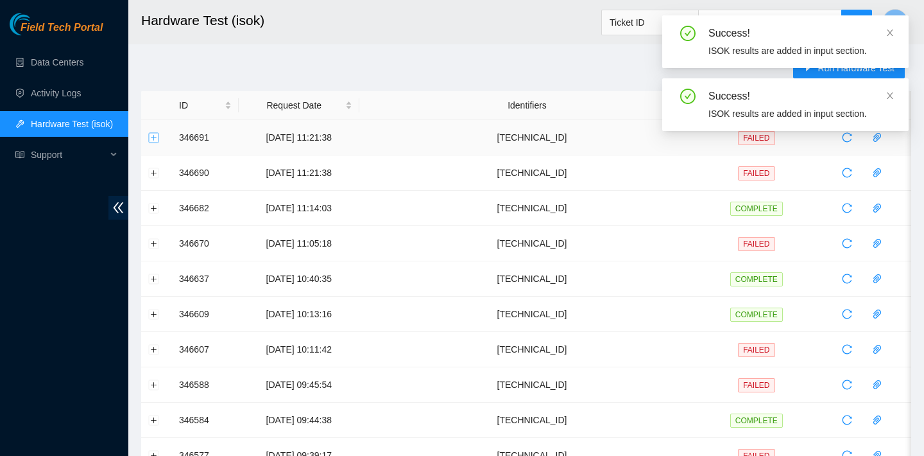
click at [150, 138] on button "Expand row" at bounding box center [154, 137] width 10 height 10
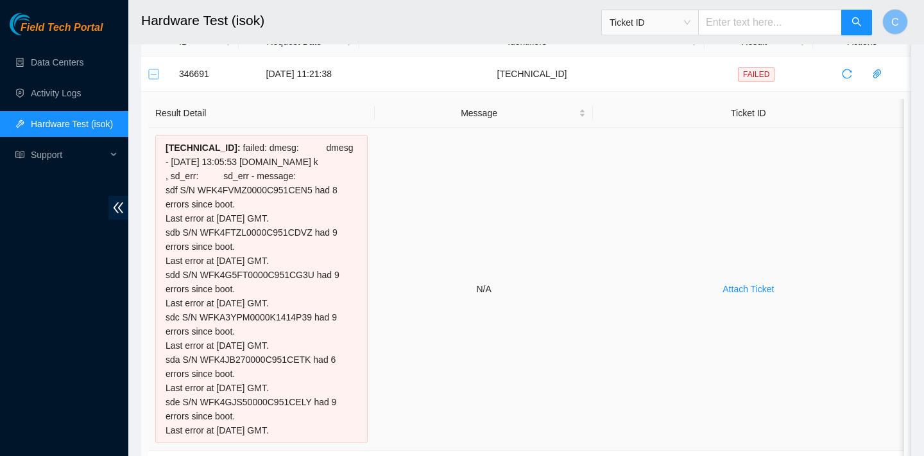
scroll to position [211, 0]
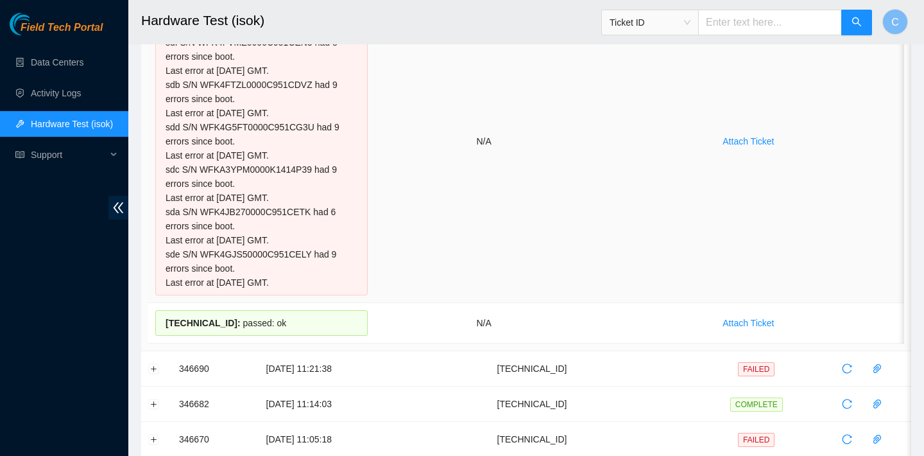
drag, startPoint x: 285, startPoint y: 332, endPoint x: 160, endPoint y: 58, distance: 301.6
click at [160, 58] on tbody "[TECHNICAL_ID] : failed: dmesg: dmesg - [DATE] 13:05:53 [DOMAIN_NAME] k , sd_er…" at bounding box center [526, 161] width 756 height 363
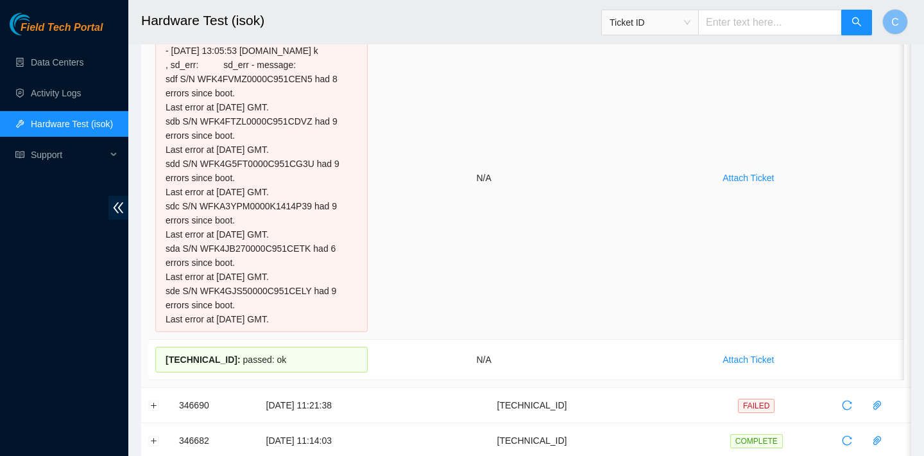
scroll to position [136, 0]
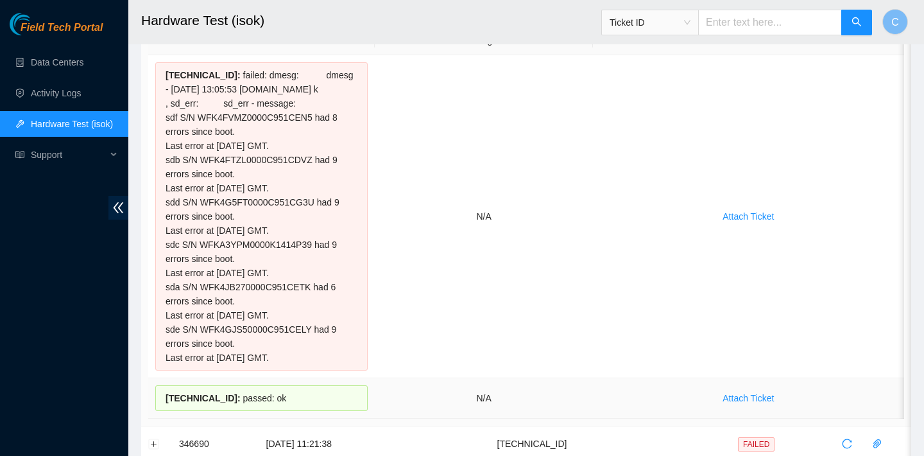
drag, startPoint x: 159, startPoint y: 62, endPoint x: 283, endPoint y: 410, distance: 369.8
click at [283, 410] on tbody "[TECHNICAL_ID] : failed: dmesg: dmesg - [DATE] 13:05:53 [DOMAIN_NAME] k , sd_er…" at bounding box center [526, 236] width 756 height 363
copy tbody "[TECHNICAL_ID] : failed: dmesg: dmesg - [DATE] 13:05:53 [DOMAIN_NAME] k , sd_er…"
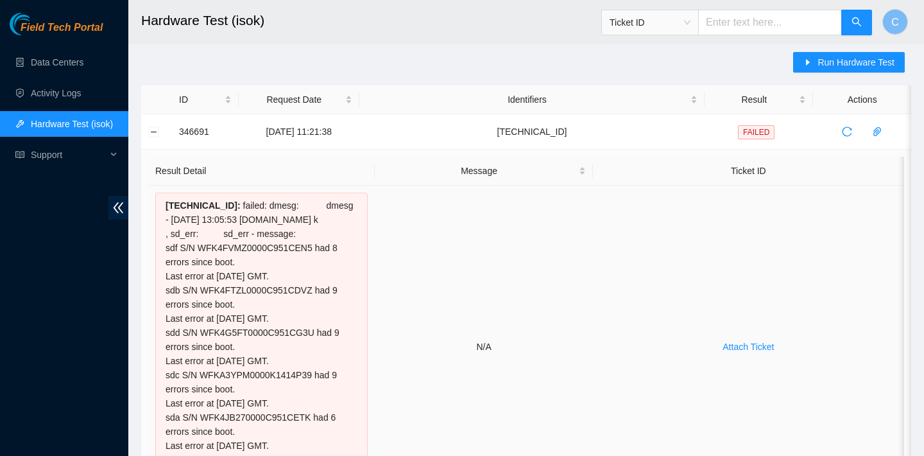
scroll to position [0, 0]
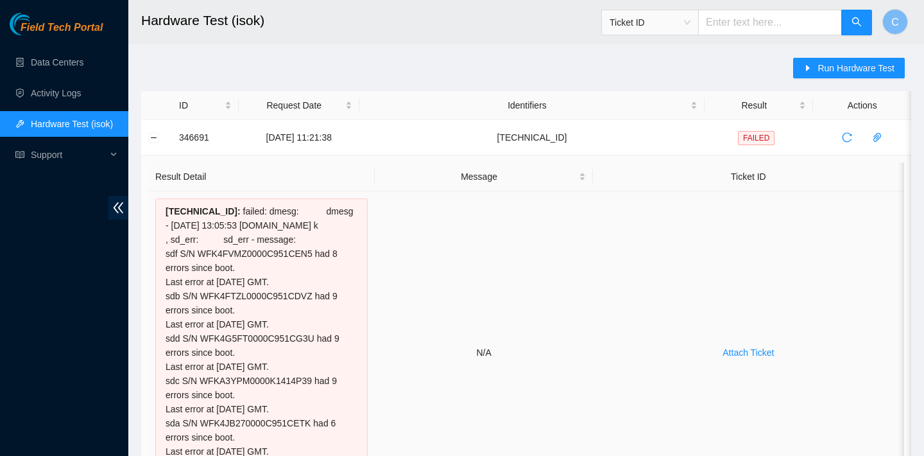
click at [572, 198] on td "N/A" at bounding box center [484, 352] width 218 height 323
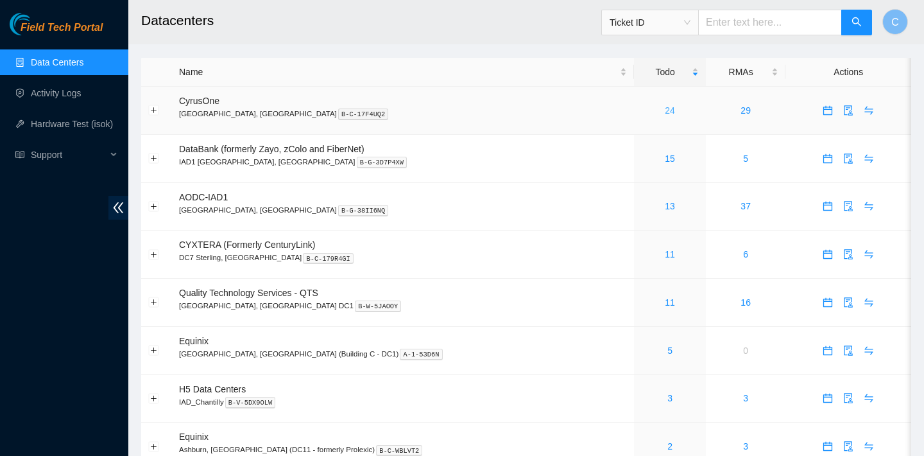
click at [665, 112] on link "24" at bounding box center [670, 110] width 10 height 10
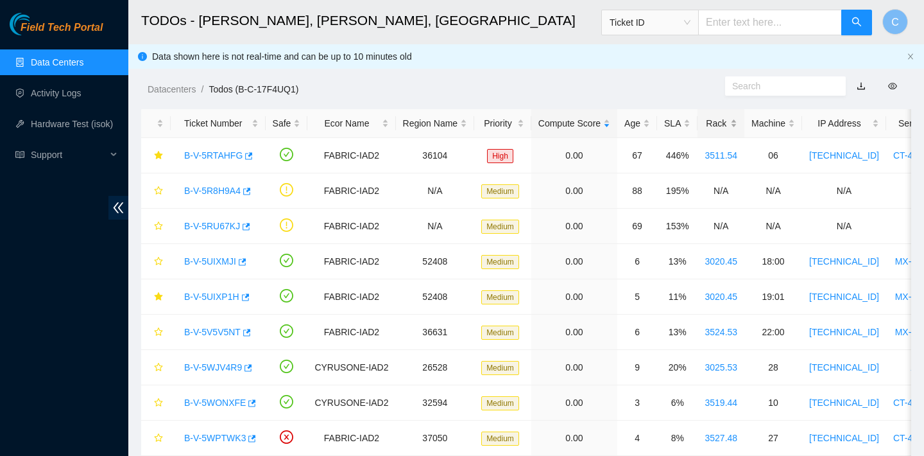
click at [730, 119] on div "Rack" at bounding box center [721, 123] width 33 height 14
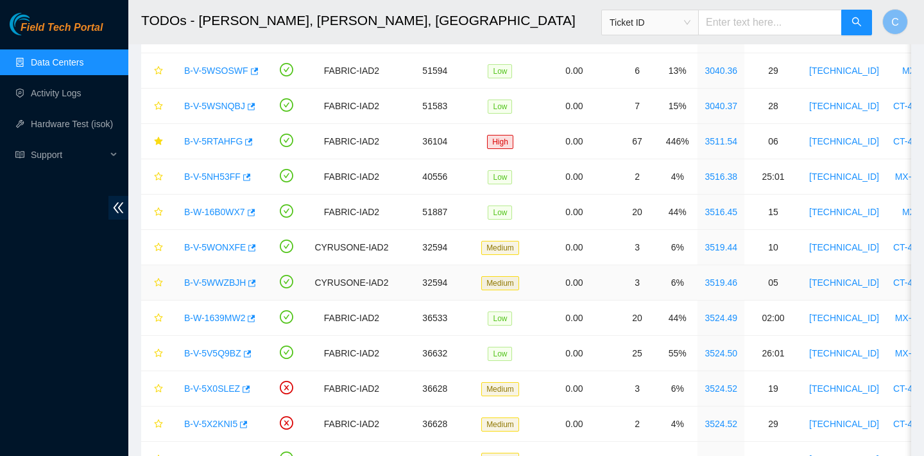
scroll to position [144, 0]
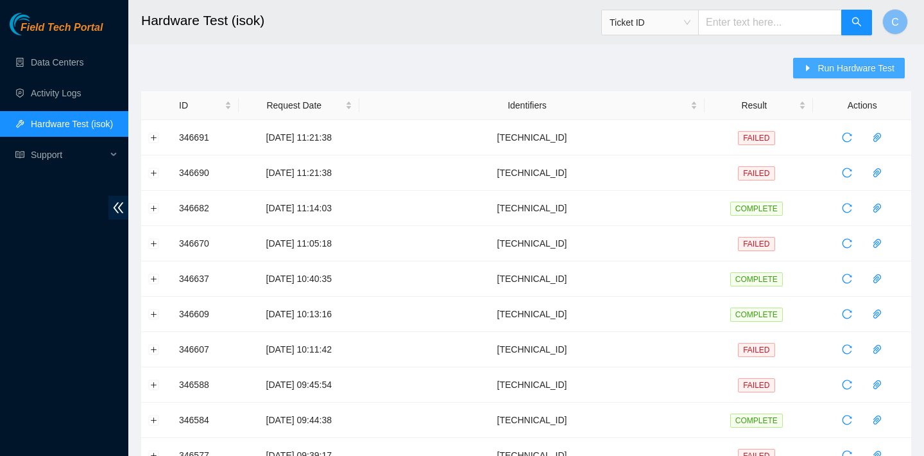
click at [849, 72] on span "Run Hardware Test" at bounding box center [856, 68] width 77 height 14
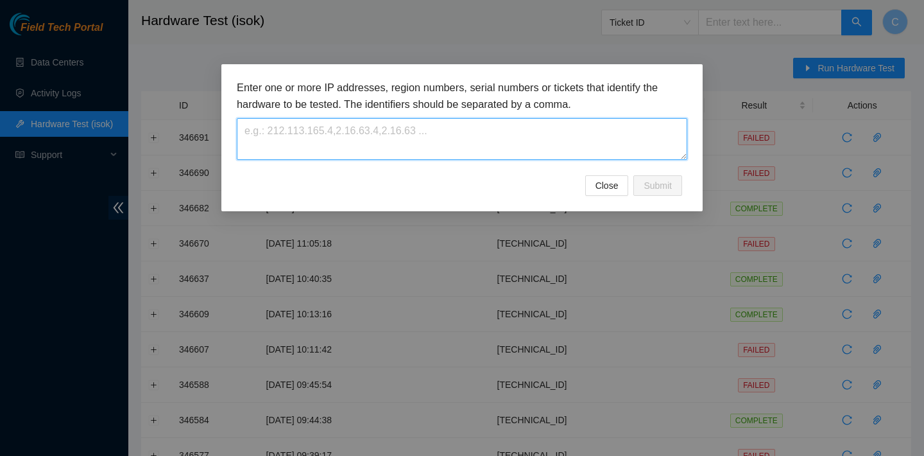
click at [480, 128] on textarea at bounding box center [462, 139] width 451 height 42
paste textarea "[TECHNICAL_ID]"
type textarea "[TECHNICAL_ID]"
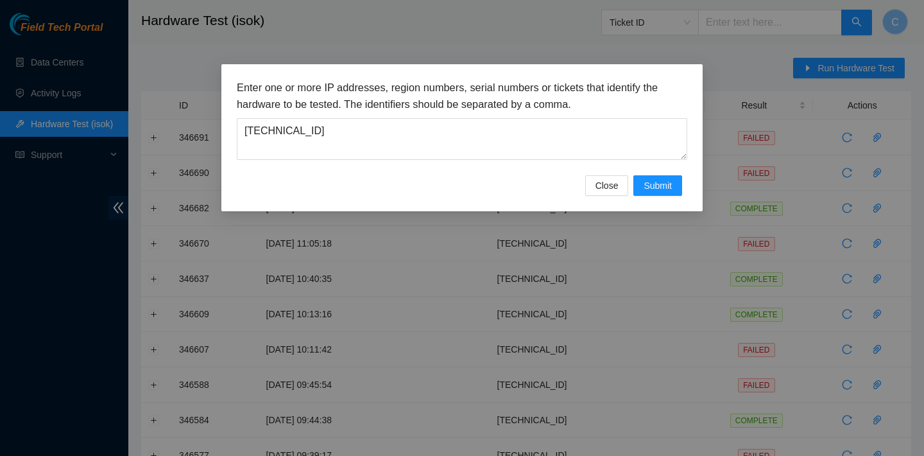
click at [730, 69] on div "Enter one or more IP addresses, region numbers, serial numbers or tickets that …" at bounding box center [462, 228] width 924 height 456
click at [666, 181] on span "Submit" at bounding box center [658, 185] width 28 height 14
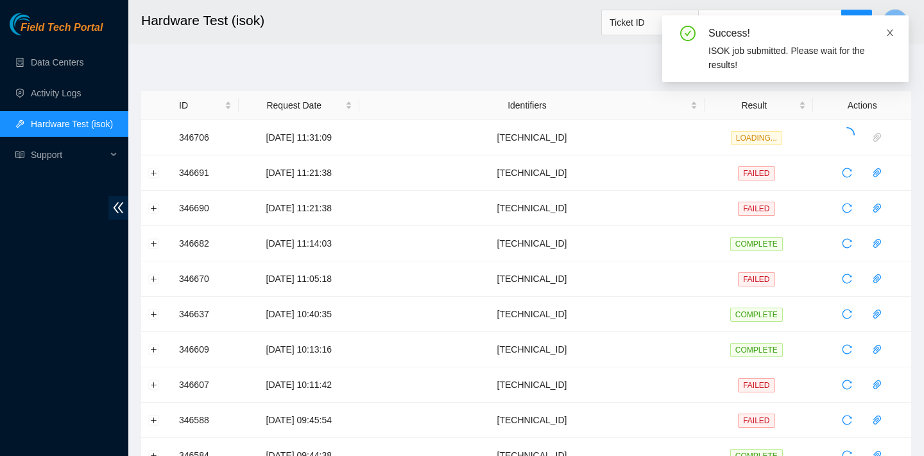
click at [891, 33] on icon "close" at bounding box center [890, 32] width 9 height 9
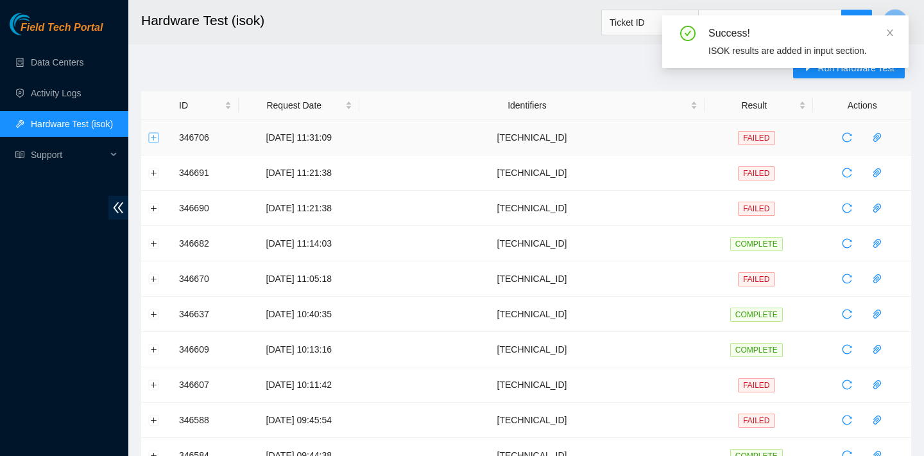
click at [152, 140] on button "Expand row" at bounding box center [154, 137] width 10 height 10
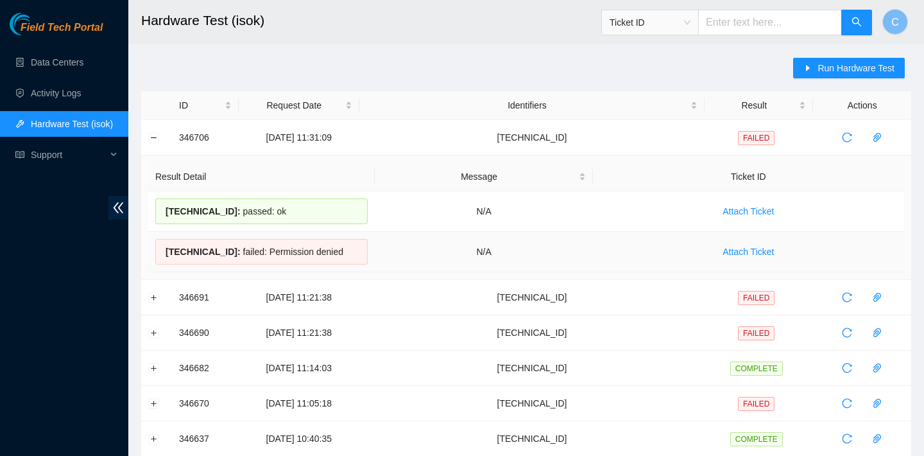
drag, startPoint x: 164, startPoint y: 211, endPoint x: 348, endPoint y: 259, distance: 189.6
click at [348, 259] on tbody "23.207.199.47 : passed: ok N/A Attach Ticket 23.207.199.46 : failed: Permission…" at bounding box center [526, 231] width 756 height 81
copy tbody "23.207.199.47 : passed: ok N/A Attach Ticket 23.207.199.46 : failed: Permission…"
click at [155, 133] on button "Collapse row" at bounding box center [154, 137] width 10 height 10
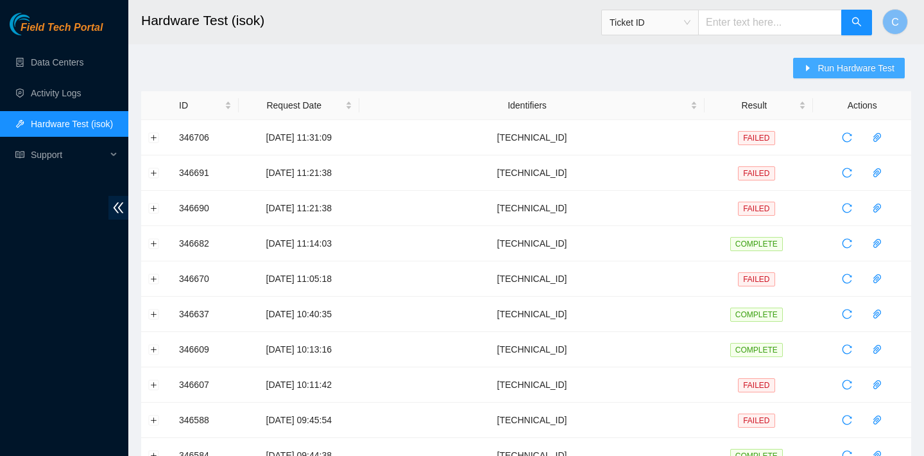
click at [849, 59] on button "Run Hardware Test" at bounding box center [849, 68] width 112 height 21
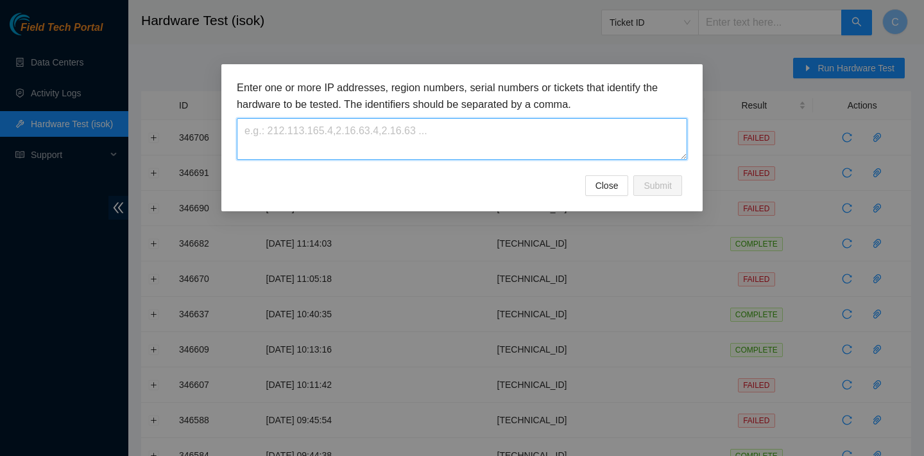
click at [503, 146] on textarea at bounding box center [462, 139] width 451 height 42
paste textarea "[TECHNICAL_ID]"
type textarea "[TECHNICAL_ID]"
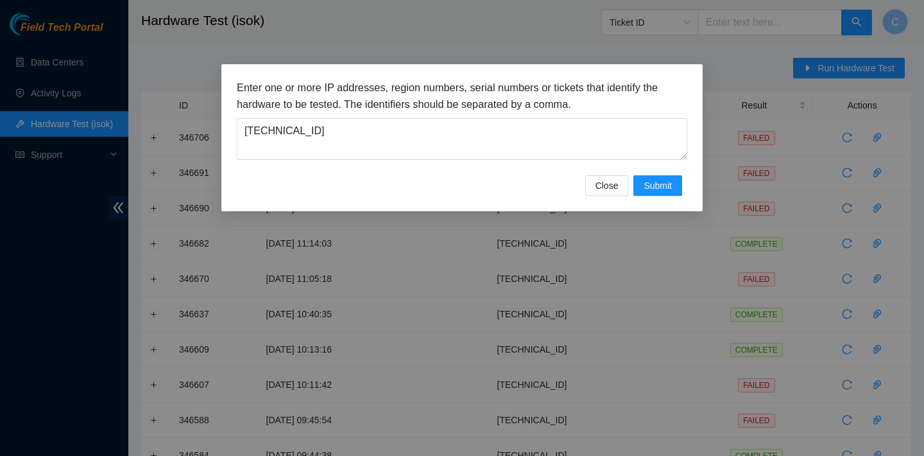
click at [630, 182] on div "Close Submit" at bounding box center [462, 185] width 451 height 21
click at [642, 183] on button "Submit" at bounding box center [657, 185] width 49 height 21
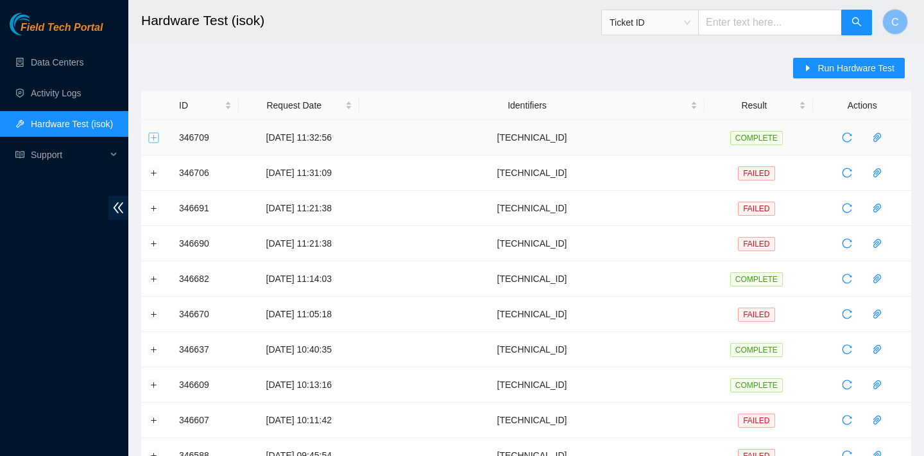
click at [153, 135] on button "Expand row" at bounding box center [154, 137] width 10 height 10
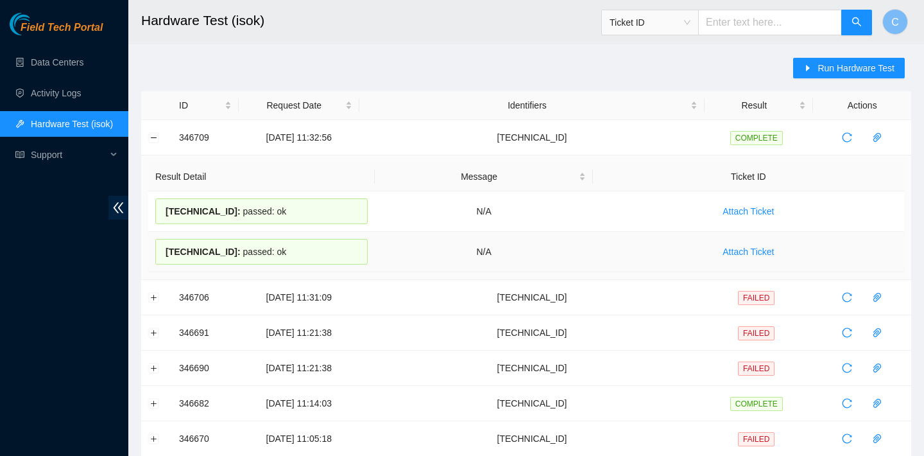
drag, startPoint x: 160, startPoint y: 209, endPoint x: 311, endPoint y: 249, distance: 156.8
click at [311, 249] on tbody "23.36.66.151 : passed: ok N/A Attach Ticket 23.36.66.150 : passed: ok N/A Attac…" at bounding box center [526, 231] width 756 height 81
copy tbody "23.36.66.151 : passed: ok N/A Attach Ticket 23.36.66.150 : passed: ok"
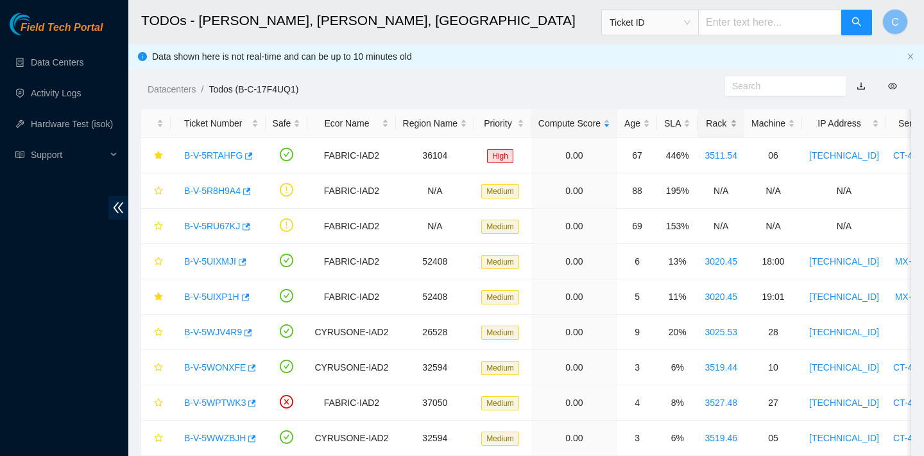
click at [723, 121] on div "Rack" at bounding box center [721, 123] width 33 height 14
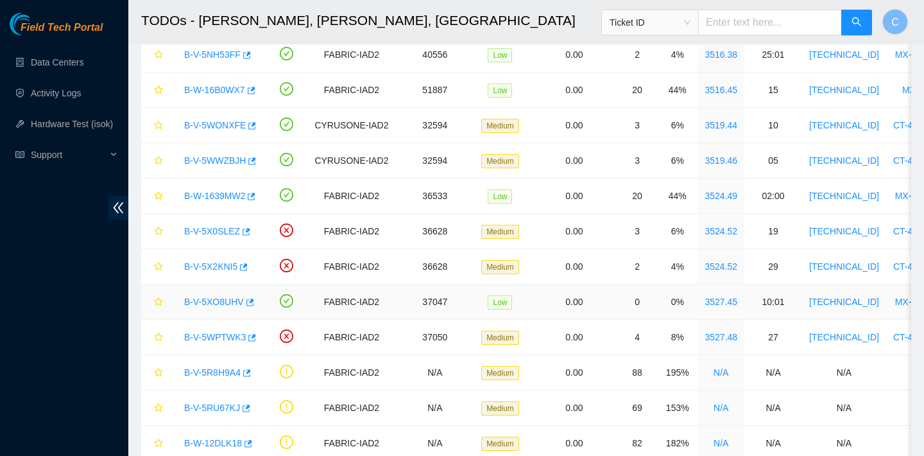
scroll to position [417, 0]
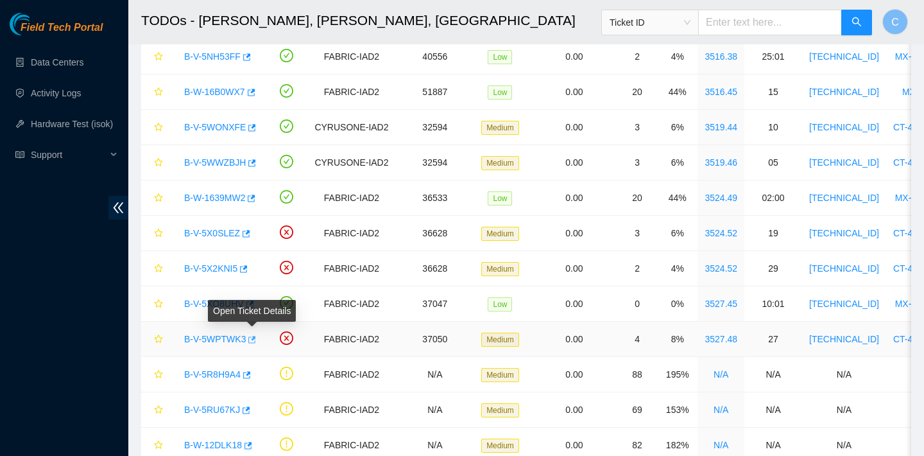
click at [255, 340] on icon "button" at bounding box center [250, 339] width 9 height 9
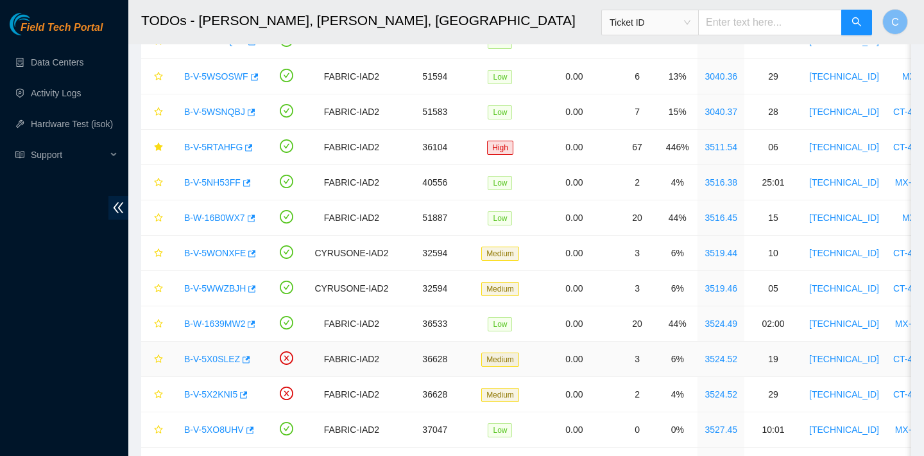
scroll to position [463, 0]
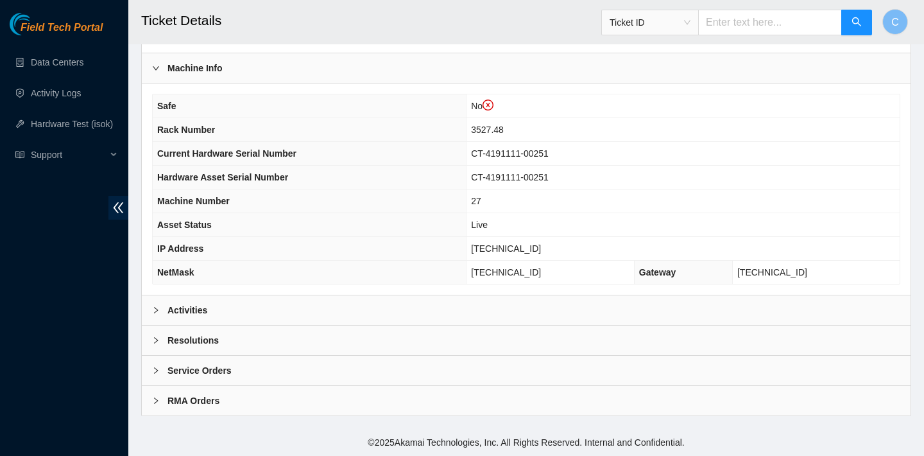
click at [359, 297] on div "Activities" at bounding box center [526, 310] width 769 height 30
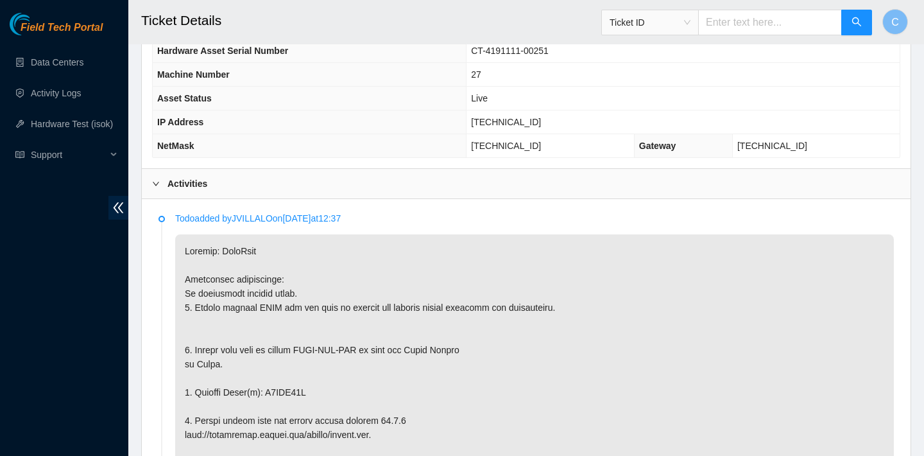
scroll to position [325, 0]
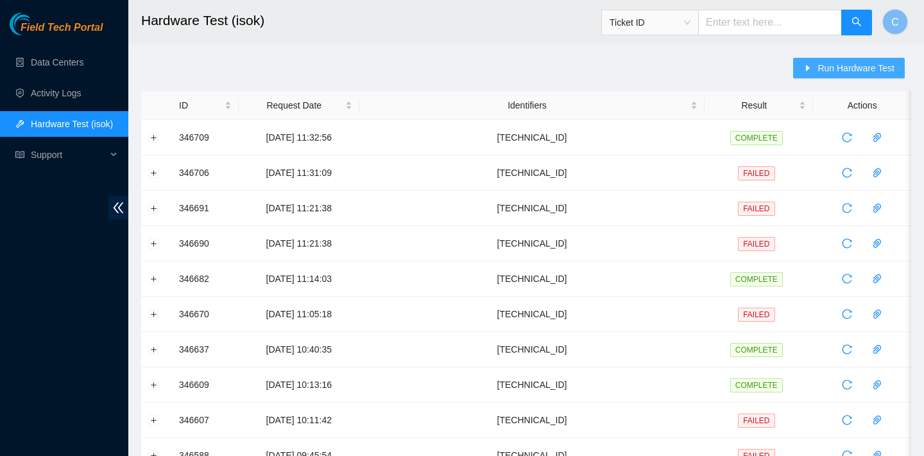
click at [836, 64] on span "Run Hardware Test" at bounding box center [856, 68] width 77 height 14
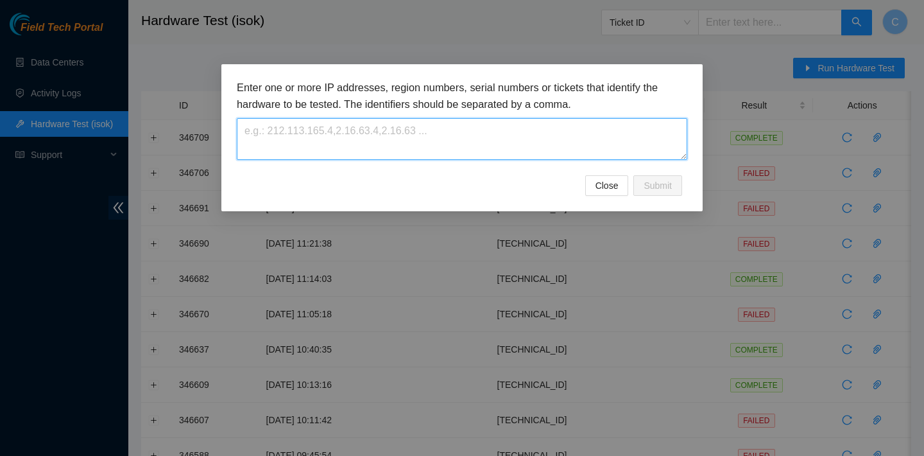
click at [484, 135] on textarea at bounding box center [462, 139] width 451 height 42
paste textarea "[TECHNICAL_ID]"
type textarea "[TECHNICAL_ID]"
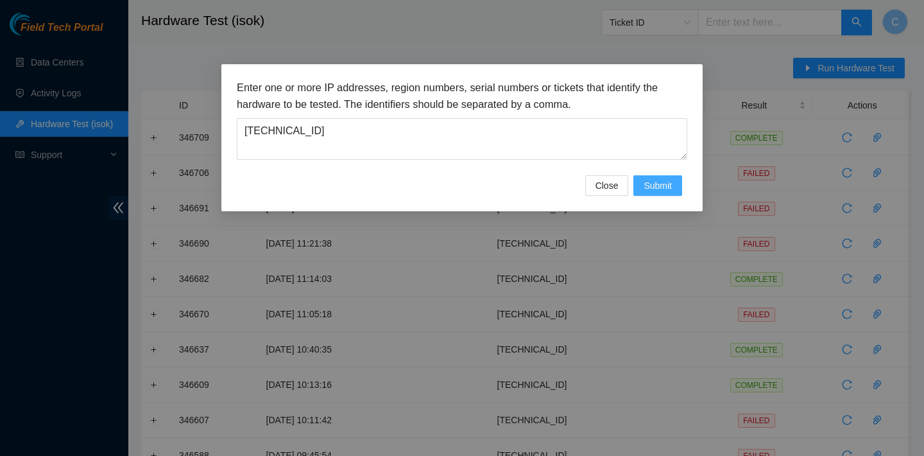
click at [648, 180] on span "Submit" at bounding box center [658, 185] width 28 height 14
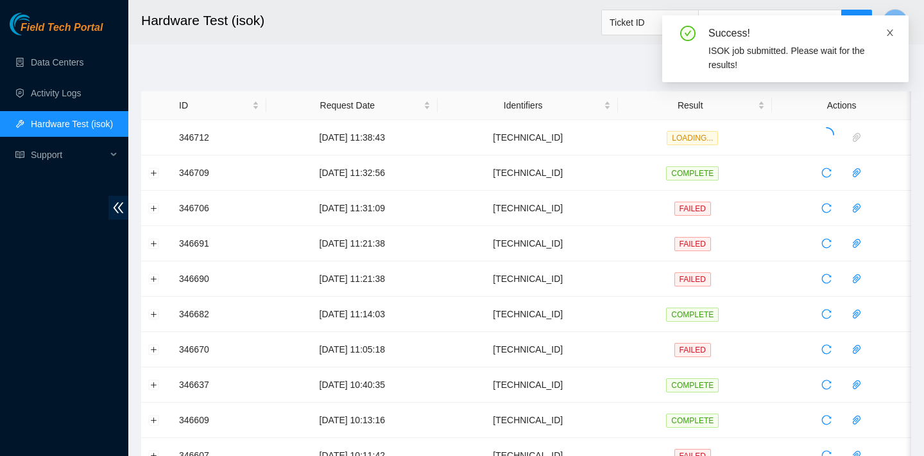
click at [892, 33] on icon "close" at bounding box center [890, 32] width 9 height 9
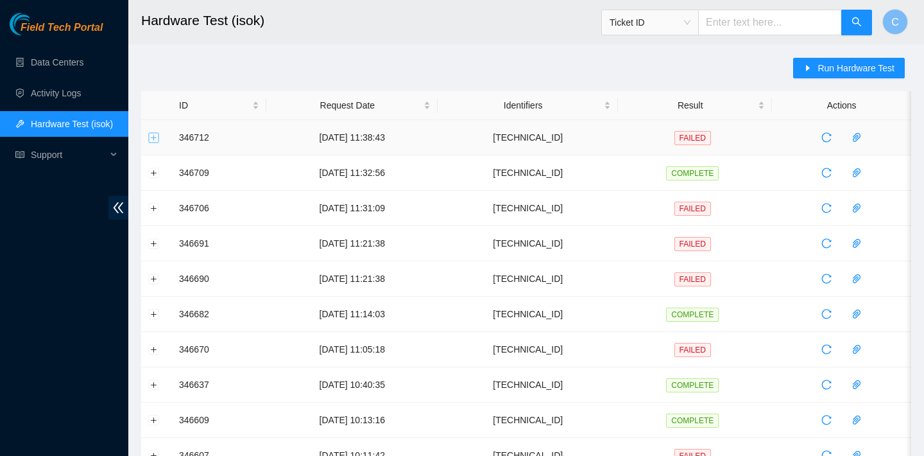
click at [150, 137] on button "Expand row" at bounding box center [154, 137] width 10 height 10
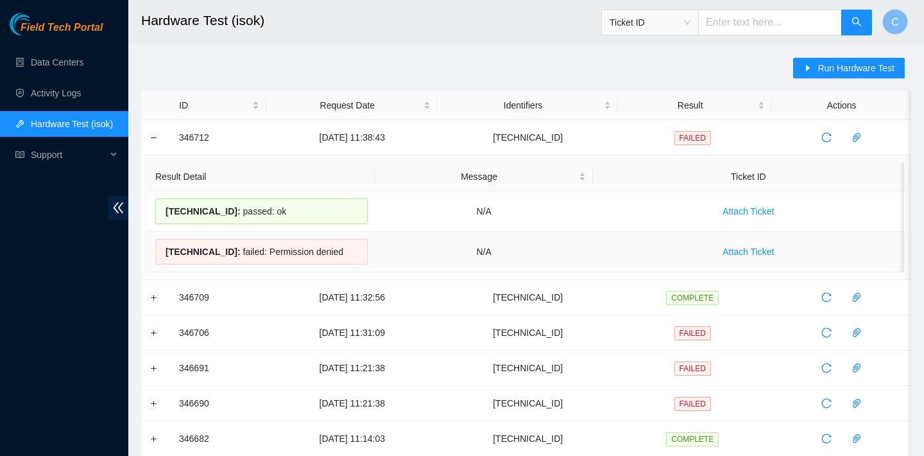
drag, startPoint x: 166, startPoint y: 209, endPoint x: 359, endPoint y: 261, distance: 200.0
click at [359, 261] on tbody "23.207.198.189 : passed: ok N/A Attach Ticket 23.207.198.188 : failed: Permissi…" at bounding box center [526, 231] width 756 height 81
copy tbody "23.207.198.189 : passed: ok N/A Attach Ticket 23.207.198.188 : failed: Permissi…"
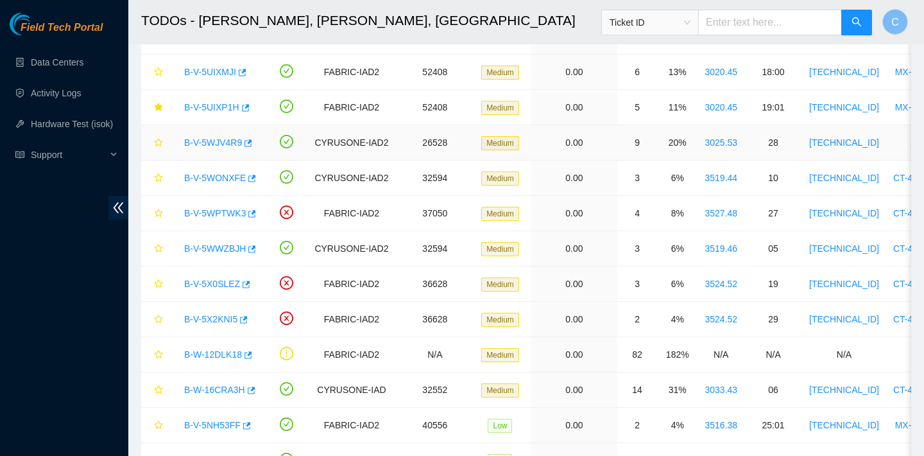
scroll to position [194, 0]
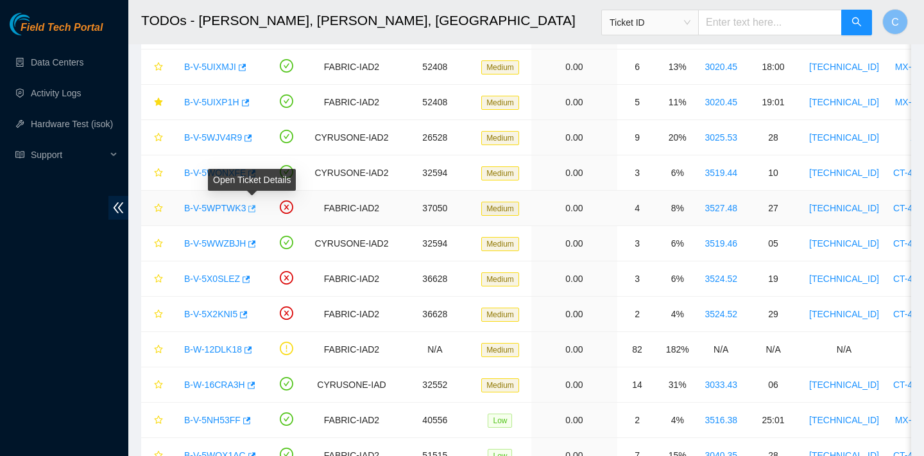
click at [257, 209] on icon "button" at bounding box center [253, 208] width 8 height 7
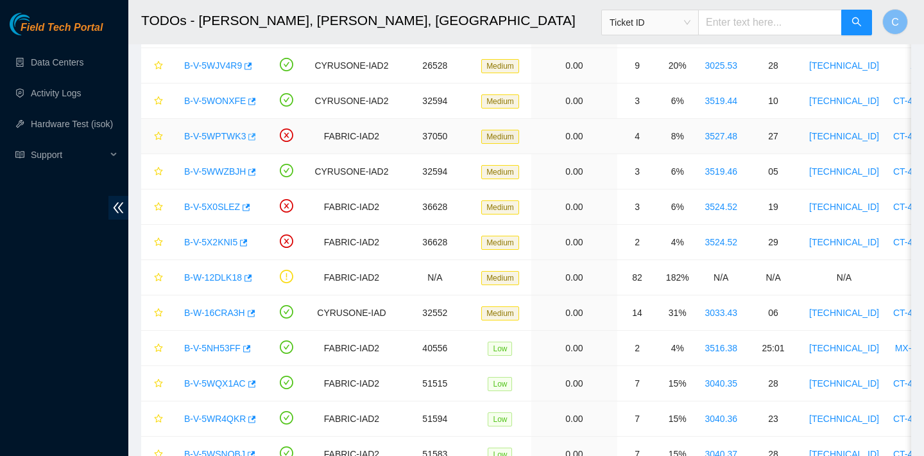
scroll to position [268, 0]
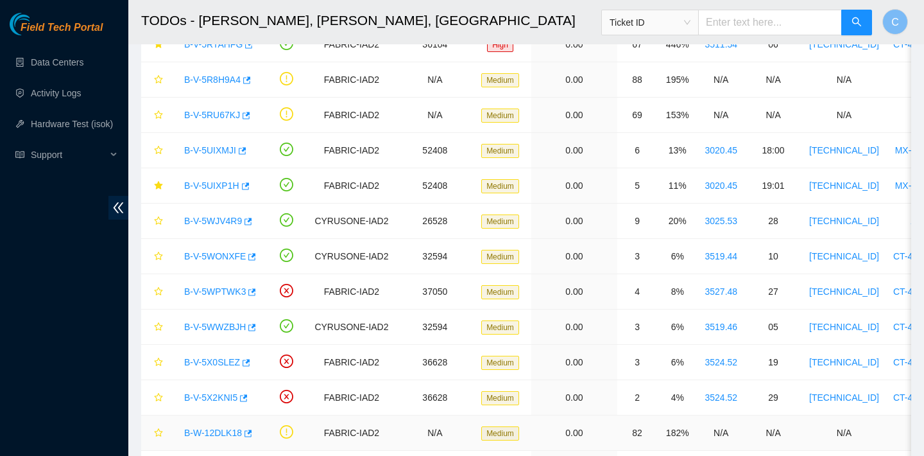
scroll to position [115, 0]
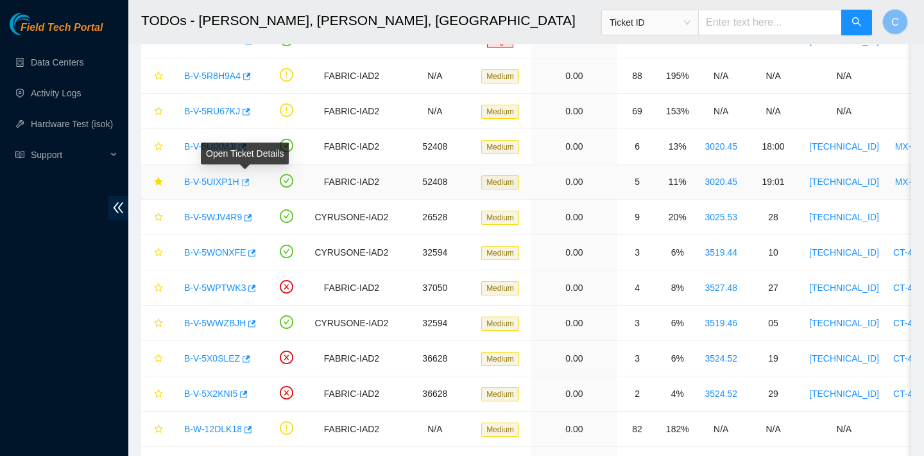
click at [249, 182] on icon "button" at bounding box center [244, 182] width 9 height 9
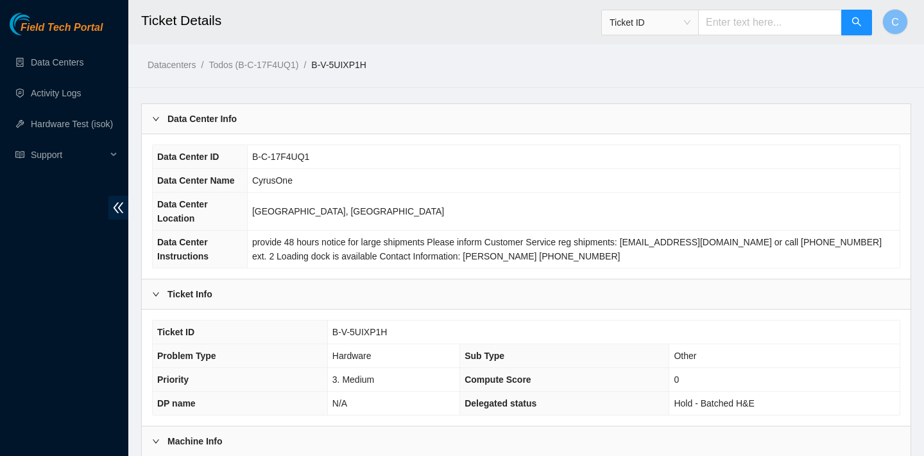
scroll to position [373, 0]
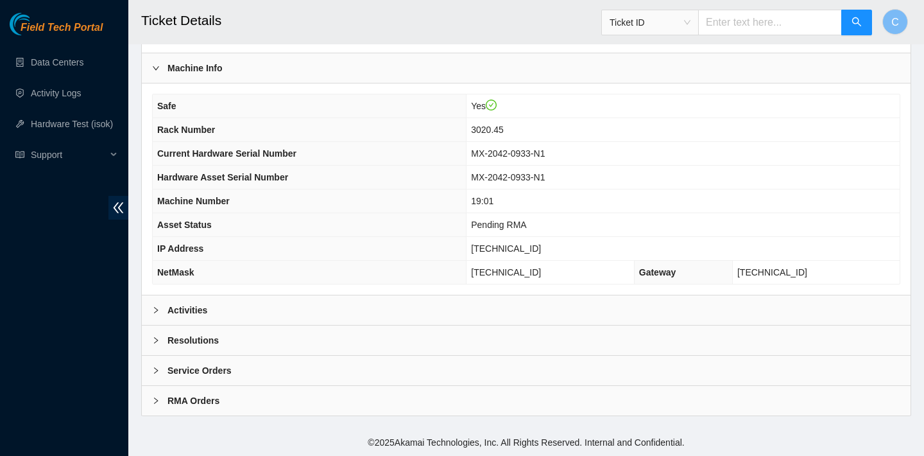
click at [262, 301] on div "Activities" at bounding box center [526, 310] width 769 height 30
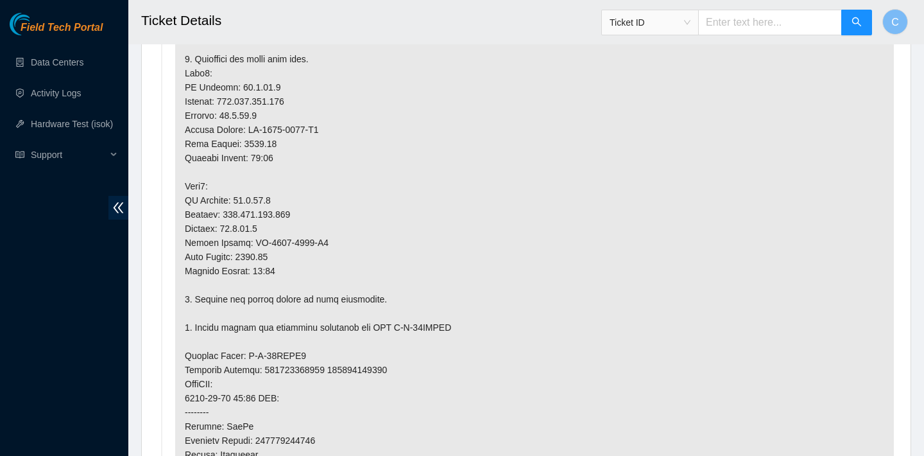
scroll to position [1031, 0]
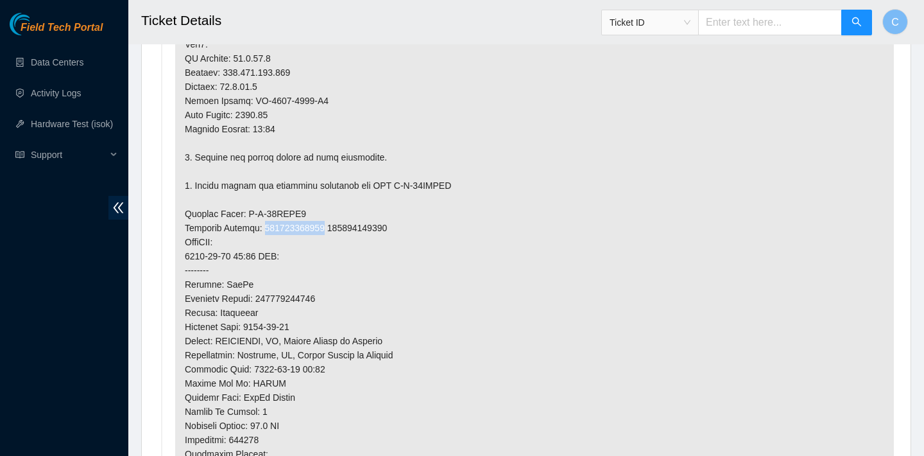
drag, startPoint x: 264, startPoint y: 226, endPoint x: 331, endPoint y: 225, distance: 66.1
click at [331, 225] on p at bounding box center [534, 150] width 719 height 895
copy p "417328428858"
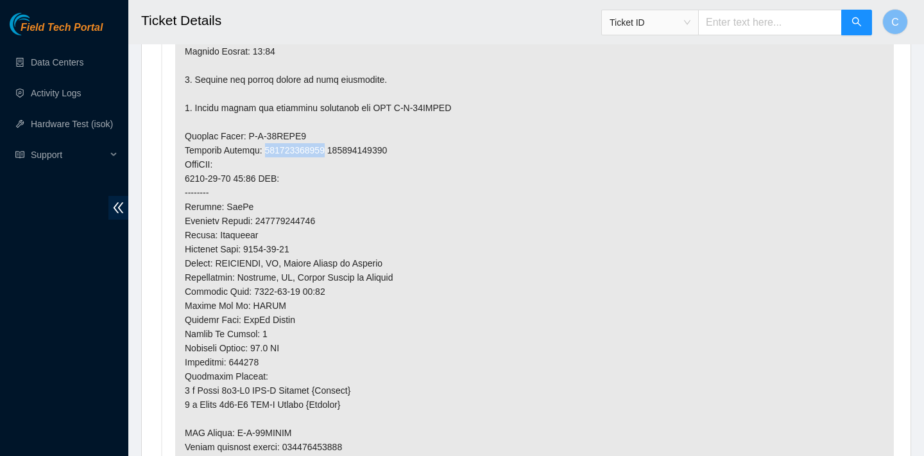
scroll to position [1203, 0]
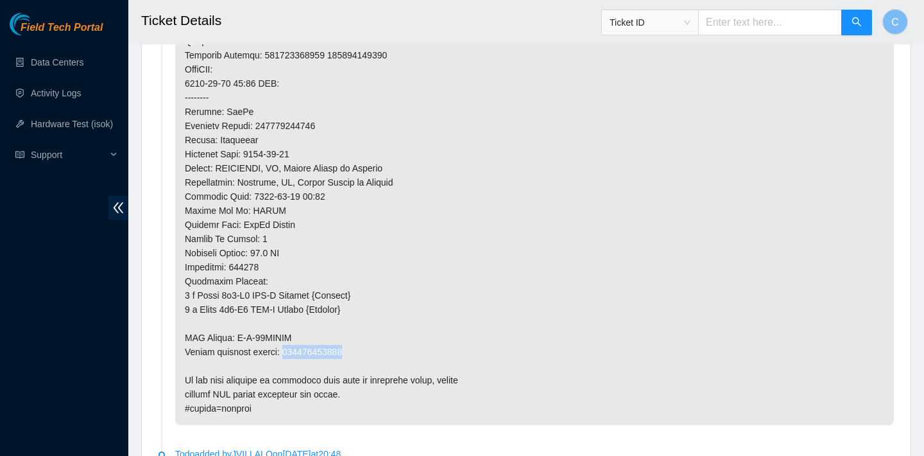
drag, startPoint x: 357, startPoint y: 347, endPoint x: 290, endPoint y: 347, distance: 67.4
copy p "417328428869"
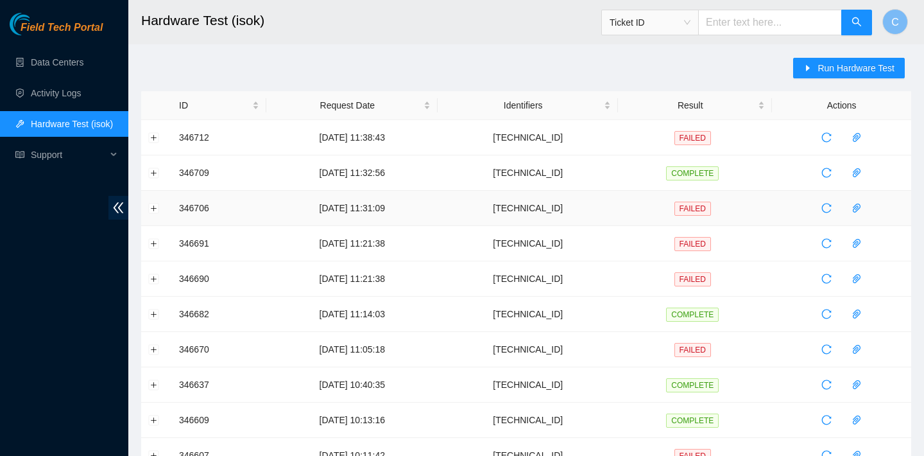
scroll to position [93, 0]
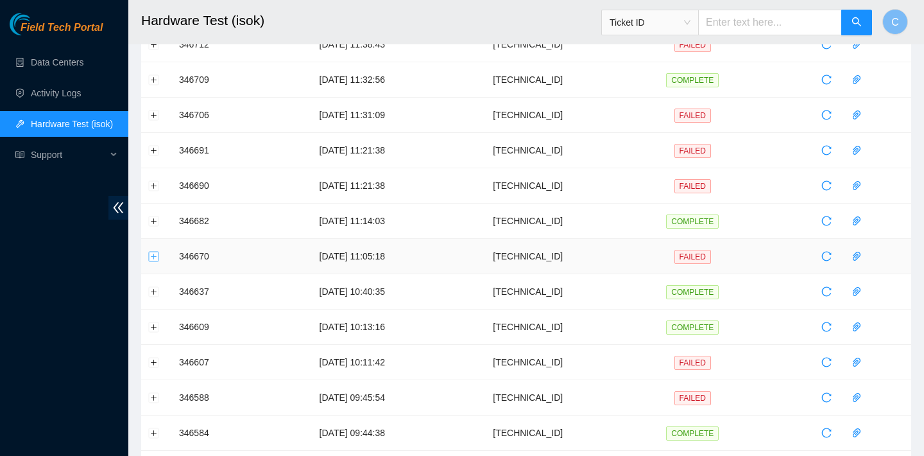
click at [157, 252] on button "Expand row" at bounding box center [154, 256] width 10 height 10
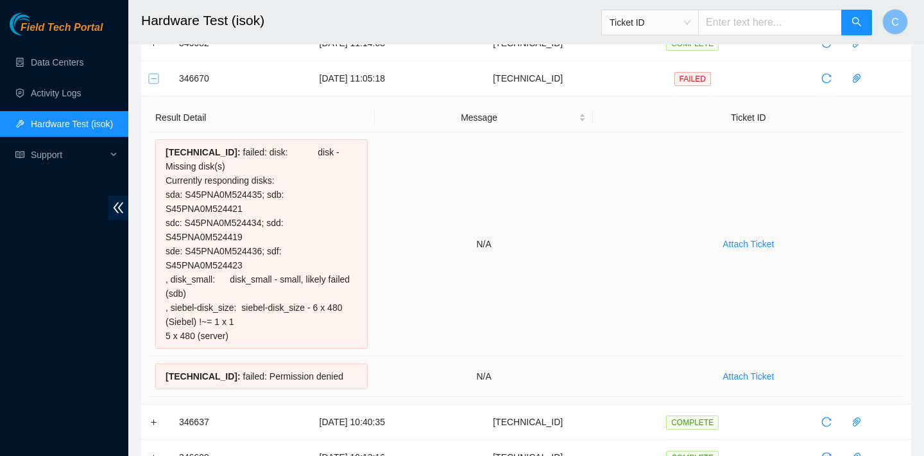
scroll to position [265, 0]
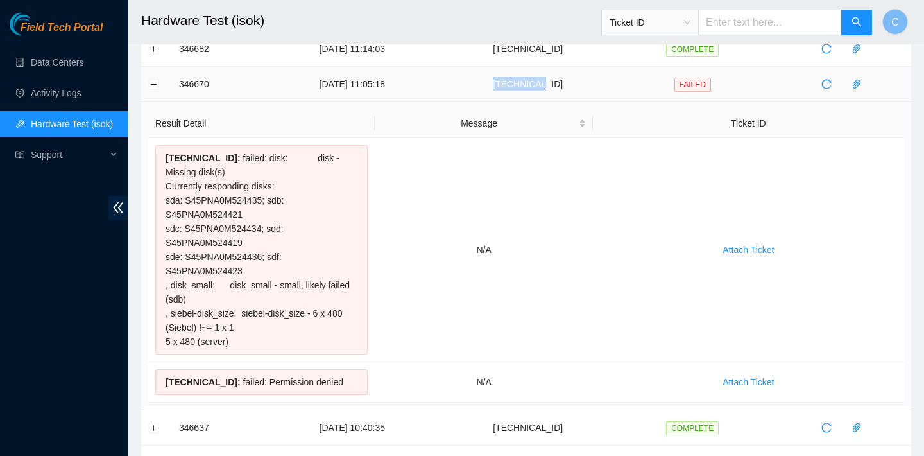
drag, startPoint x: 588, startPoint y: 80, endPoint x: 529, endPoint y: 77, distance: 58.5
click at [529, 77] on td "[TECHNICAL_ID]" at bounding box center [528, 84] width 180 height 35
copy td "[TECHNICAL_ID]"
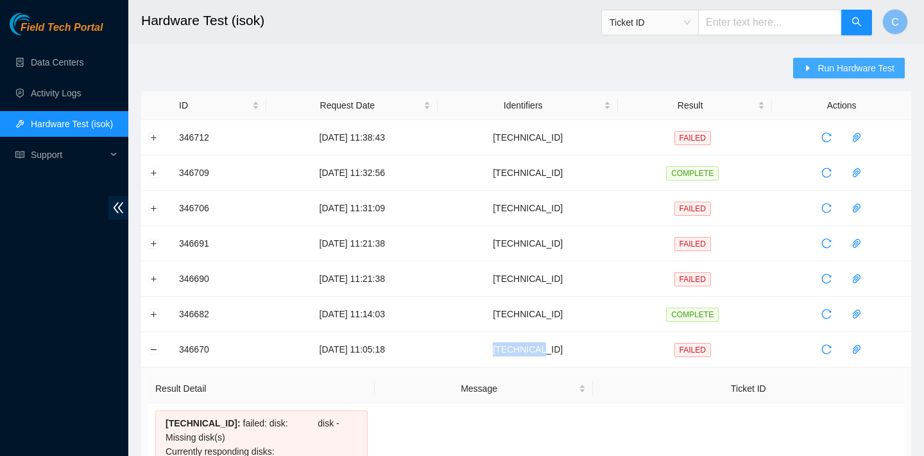
click at [861, 67] on span "Run Hardware Test" at bounding box center [856, 68] width 77 height 14
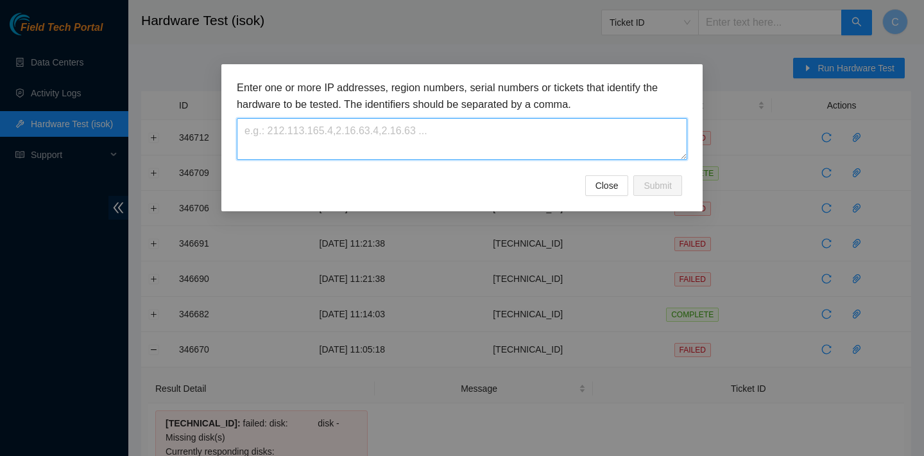
click at [479, 119] on textarea at bounding box center [462, 139] width 451 height 42
paste textarea "[TECHNICAL_ID]"
type textarea "[TECHNICAL_ID]"
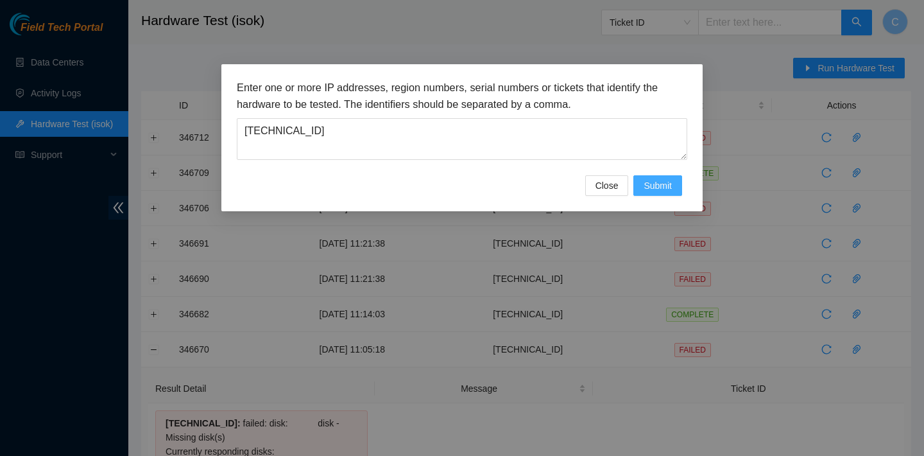
click at [667, 181] on span "Submit" at bounding box center [658, 185] width 28 height 14
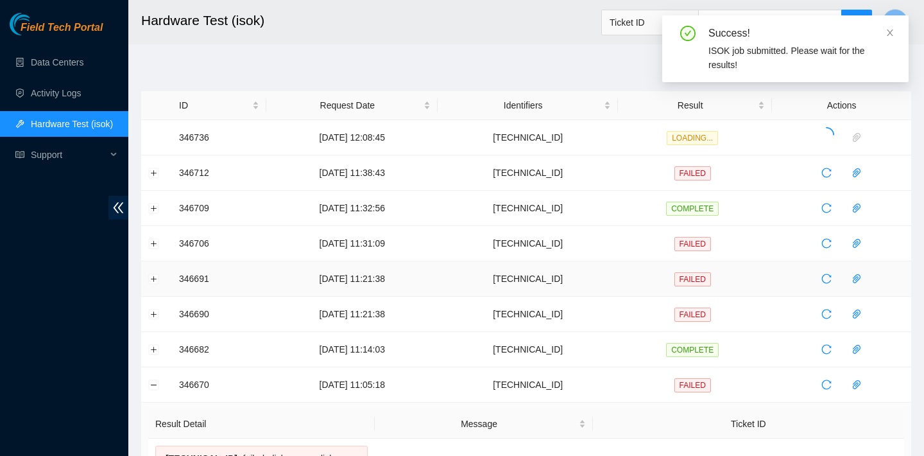
scroll to position [157, 0]
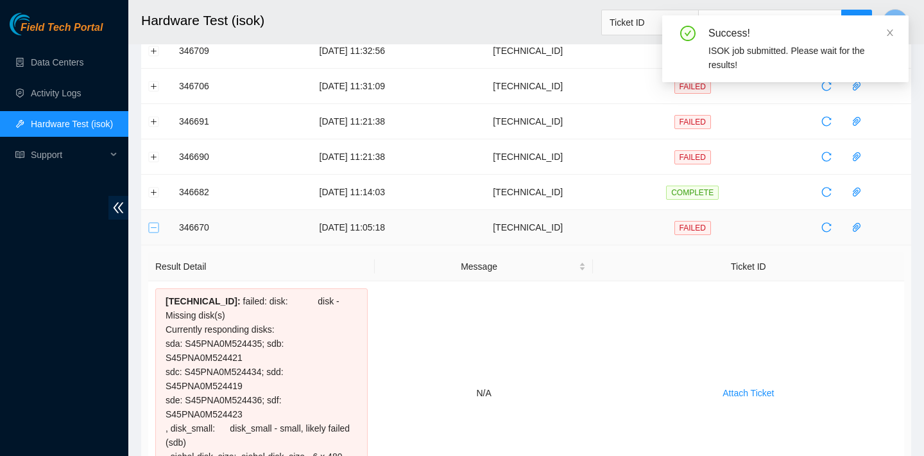
click at [153, 227] on button "Collapse row" at bounding box center [154, 227] width 10 height 10
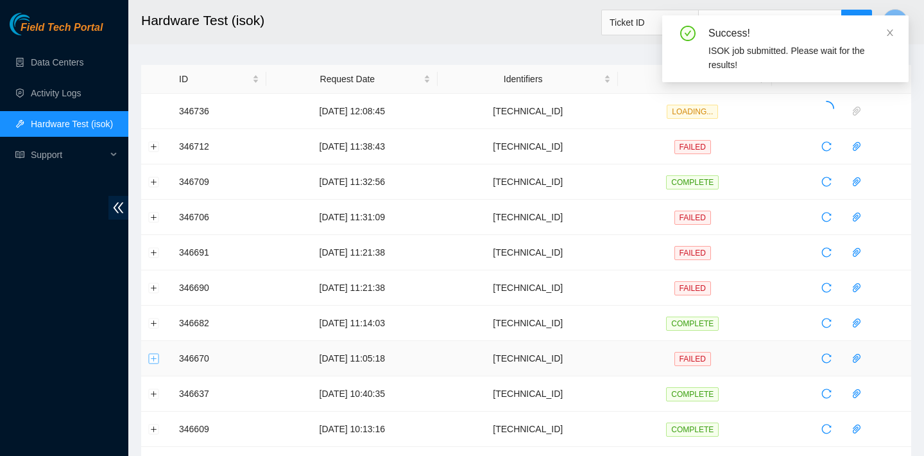
scroll to position [0, 0]
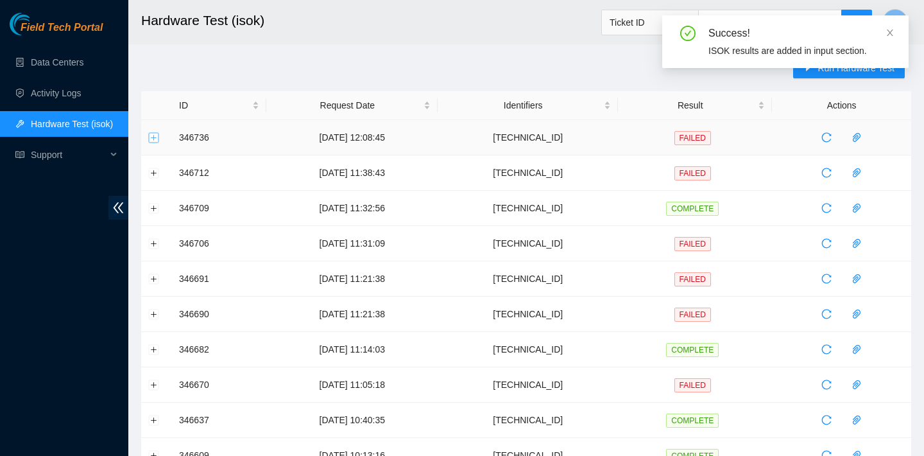
click at [155, 133] on button "Expand row" at bounding box center [154, 137] width 10 height 10
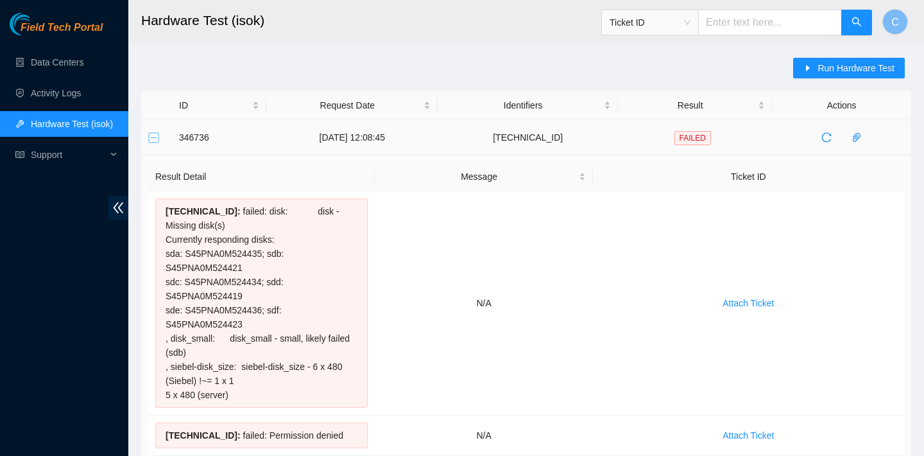
click at [154, 137] on button "Collapse row" at bounding box center [154, 137] width 10 height 10
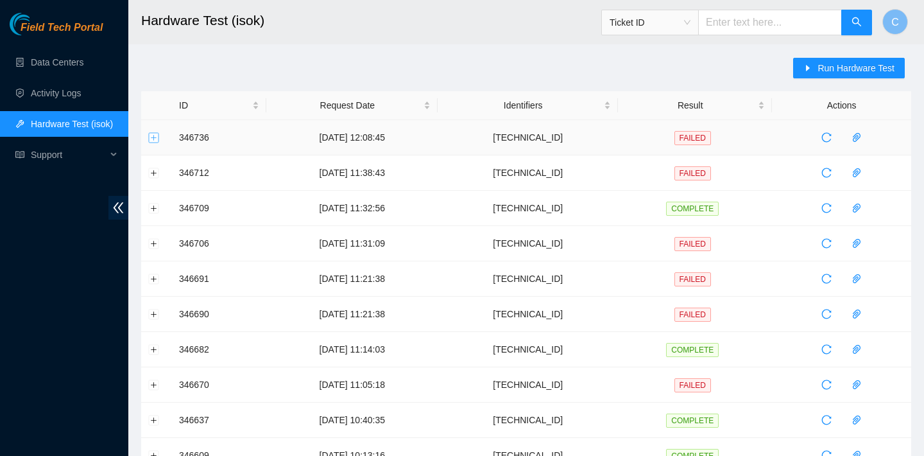
click at [150, 135] on button "Expand row" at bounding box center [154, 137] width 10 height 10
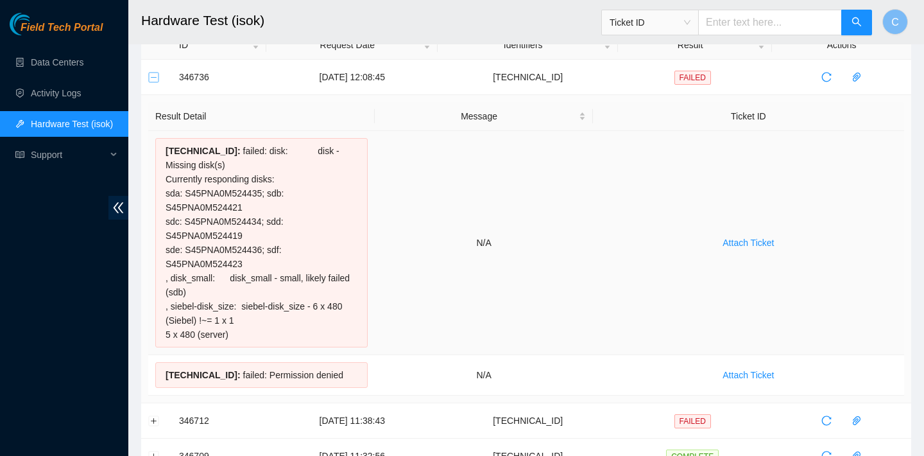
scroll to position [67, 0]
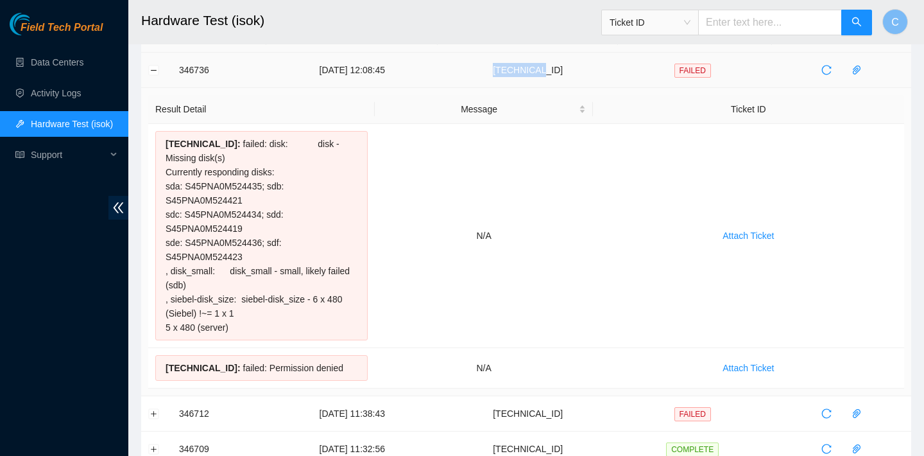
drag, startPoint x: 593, startPoint y: 67, endPoint x: 539, endPoint y: 65, distance: 54.0
click at [539, 65] on td "[TECHNICAL_ID]" at bounding box center [528, 70] width 180 height 35
copy td "[TECHNICAL_ID]"
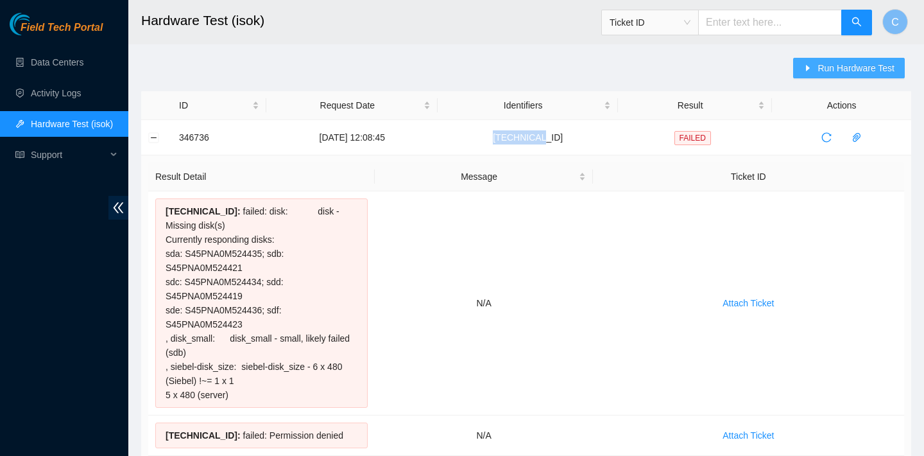
click at [839, 71] on span "Run Hardware Test" at bounding box center [856, 68] width 77 height 14
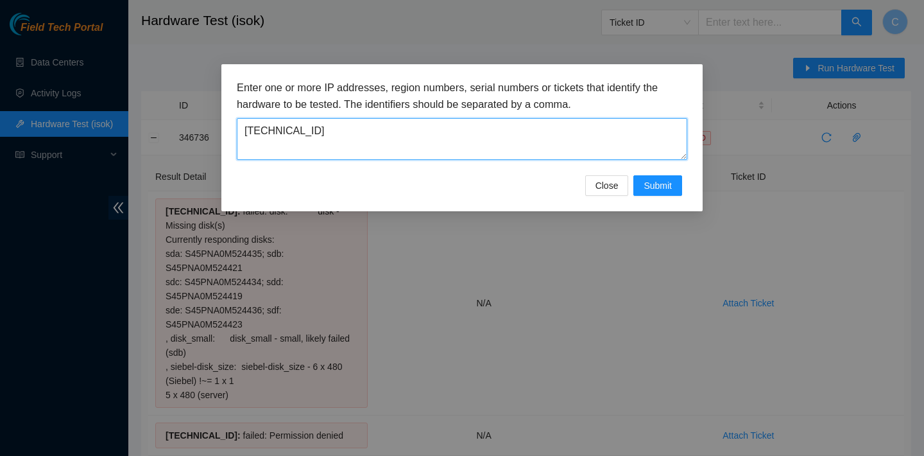
click at [556, 134] on textarea "23.32.17.6" at bounding box center [462, 139] width 451 height 42
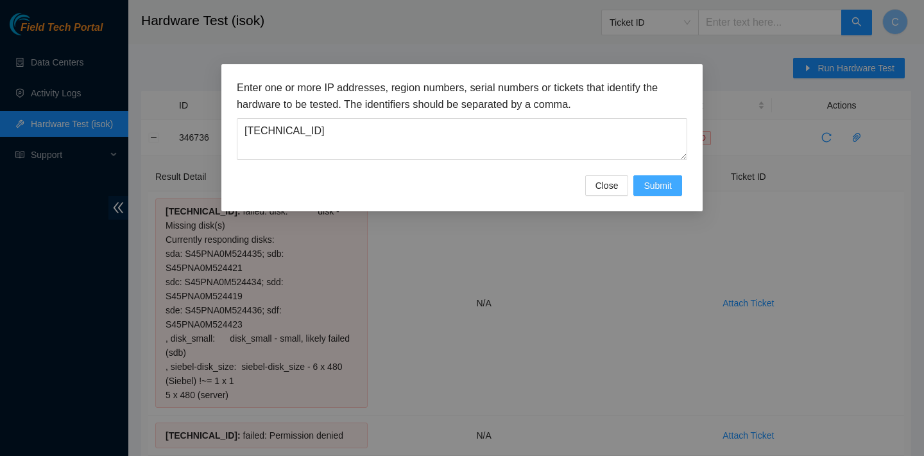
click at [664, 185] on span "Submit" at bounding box center [658, 185] width 28 height 14
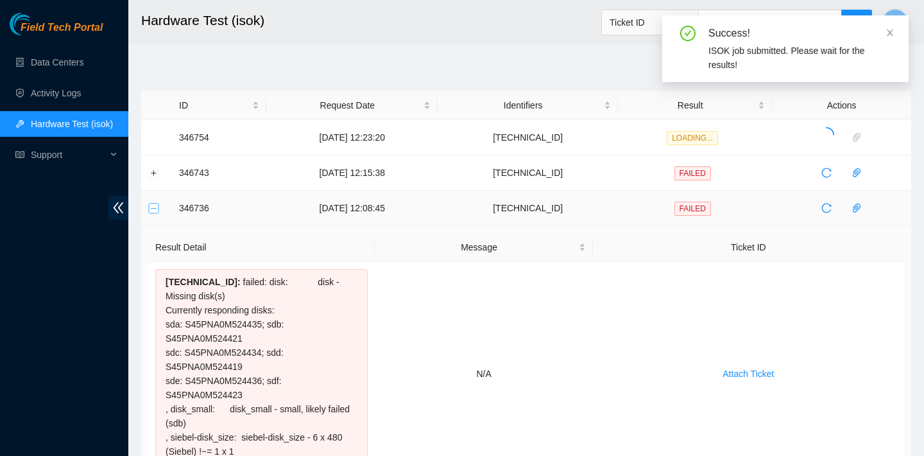
click at [156, 211] on button "Collapse row" at bounding box center [154, 208] width 10 height 10
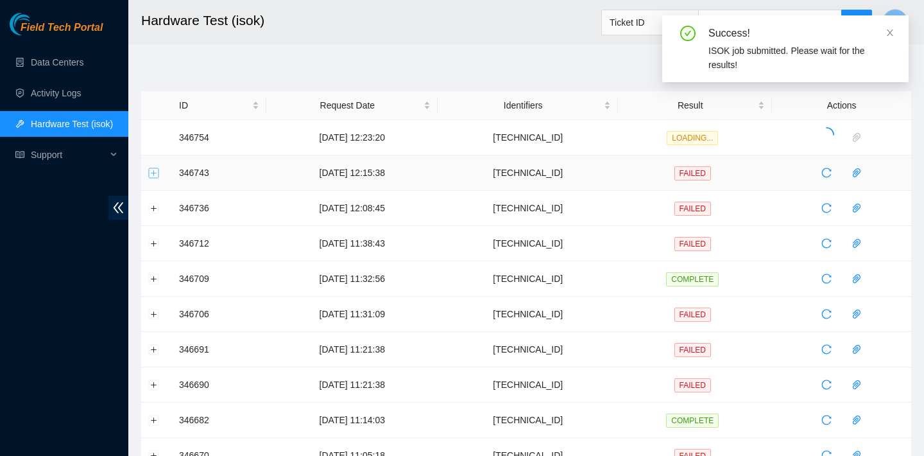
click at [153, 176] on button "Expand row" at bounding box center [154, 173] width 10 height 10
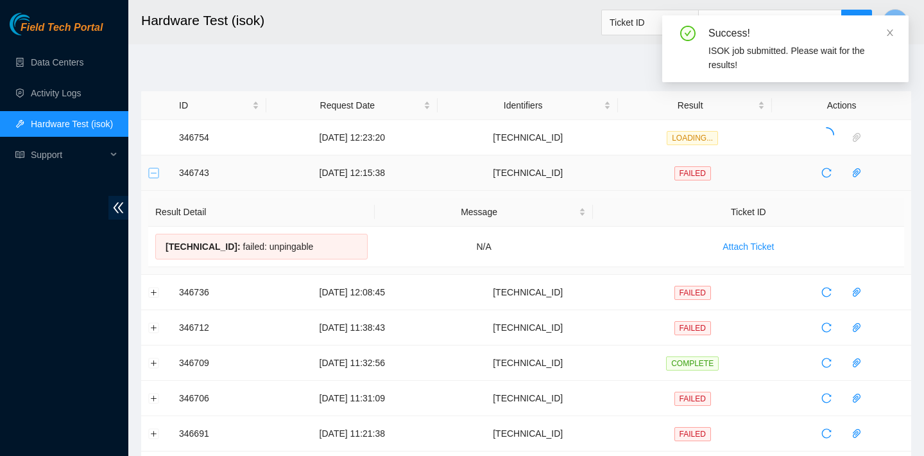
click at [153, 176] on button "Collapse row" at bounding box center [154, 173] width 10 height 10
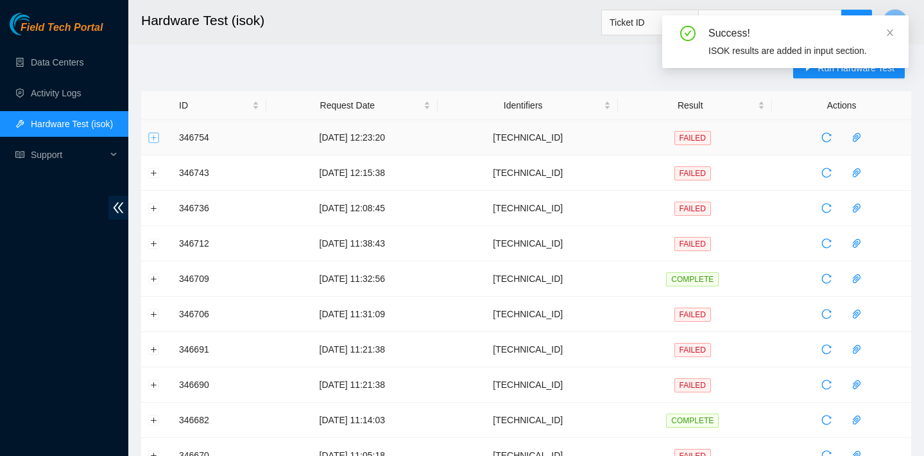
click at [154, 139] on button "Expand row" at bounding box center [154, 137] width 10 height 10
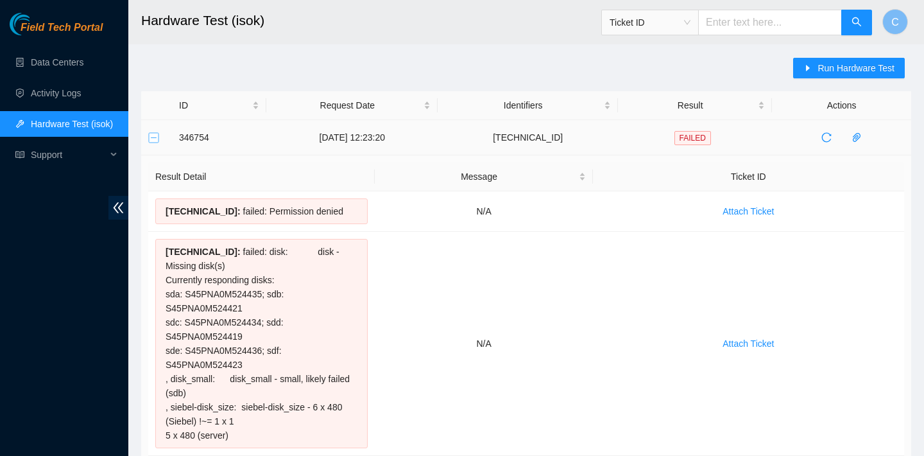
click at [157, 139] on button "Collapse row" at bounding box center [154, 137] width 10 height 10
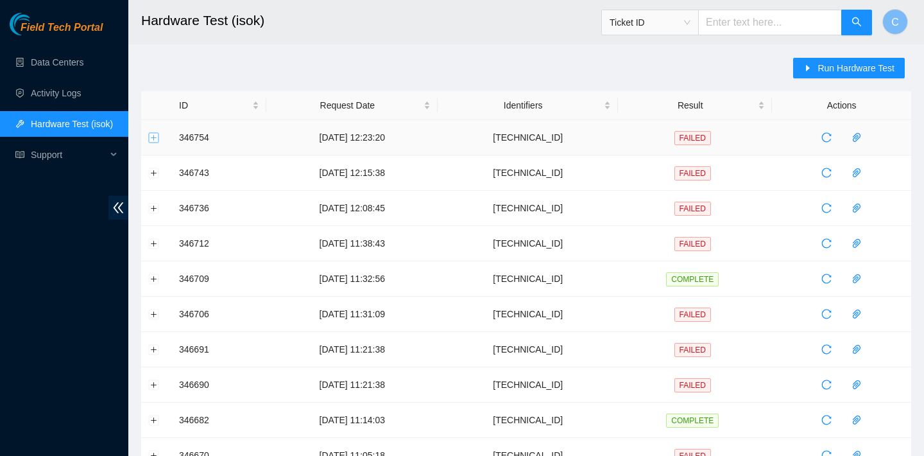
click at [155, 135] on button "Expand row" at bounding box center [154, 137] width 10 height 10
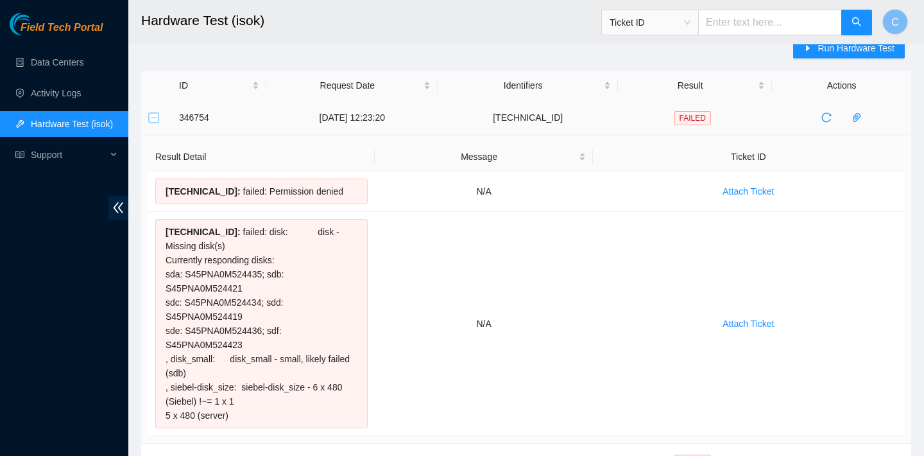
scroll to position [19, 0]
click at [154, 118] on button "Collapse row" at bounding box center [154, 119] width 10 height 10
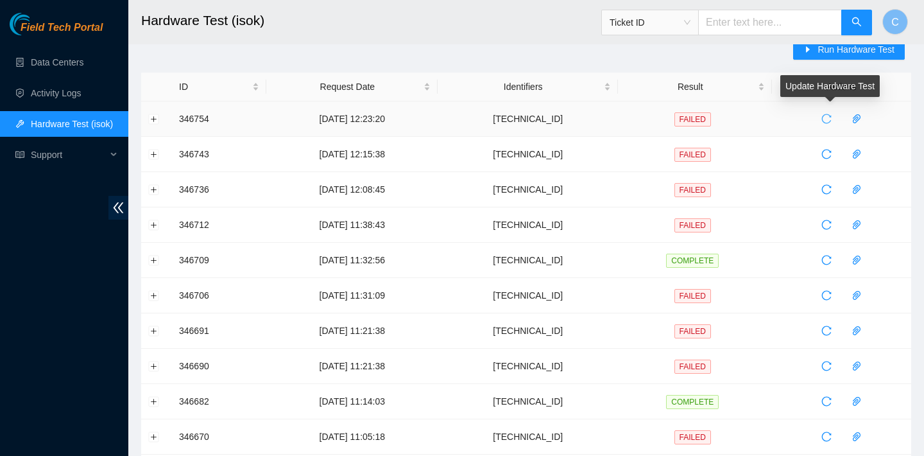
click at [832, 119] on icon "reload" at bounding box center [826, 119] width 10 height 10
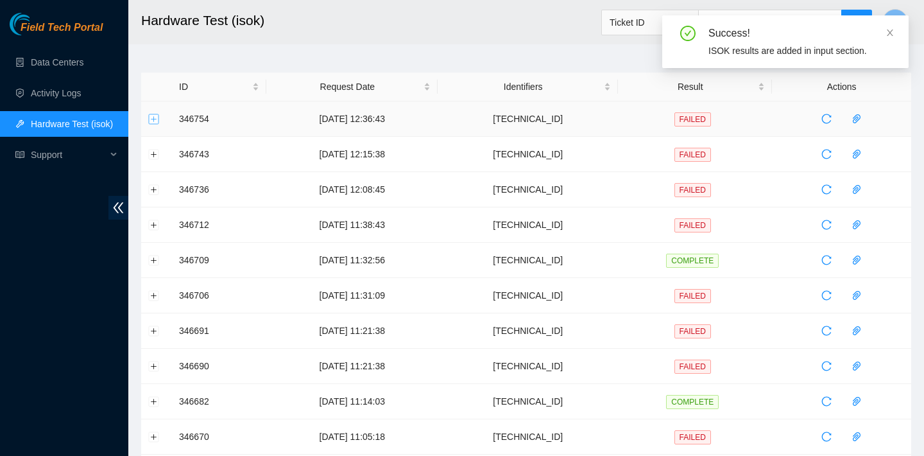
click at [155, 120] on button "Expand row" at bounding box center [154, 119] width 10 height 10
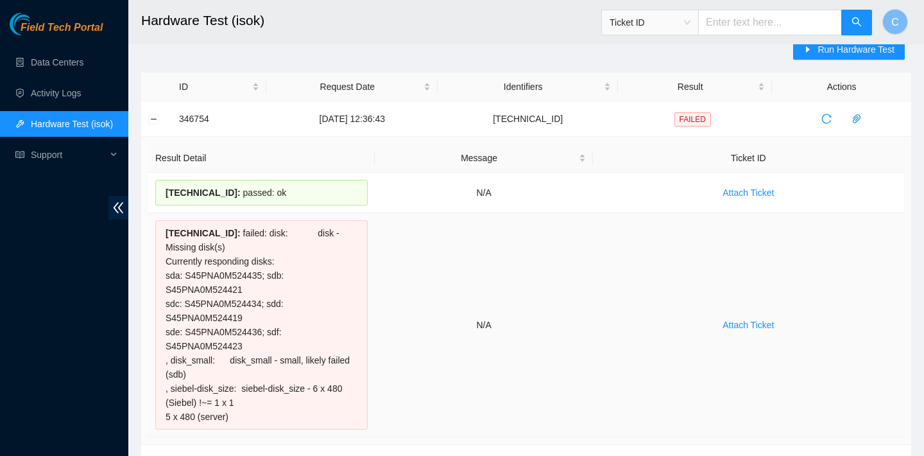
drag, startPoint x: 166, startPoint y: 191, endPoint x: 348, endPoint y: 417, distance: 290.4
click at [348, 417] on tbody "23.32.17.6 : passed: ok N/A Attach Ticket 23.32.17.7 : failed: disk: disk - Mis…" at bounding box center [526, 305] width 756 height 264
copy tbody "23.32.17.6 : passed: ok N/A Attach Ticket 23.32.17.7 : failed: disk: disk - Mis…"
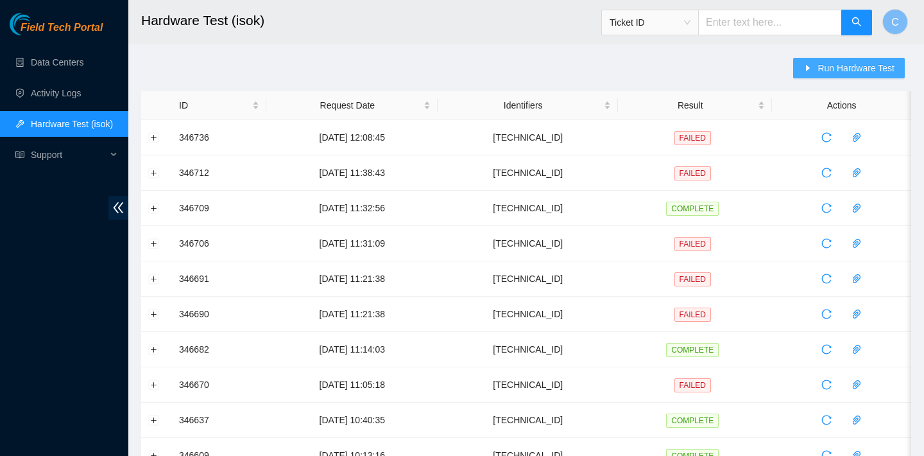
click at [828, 69] on span "Run Hardware Test" at bounding box center [856, 68] width 77 height 14
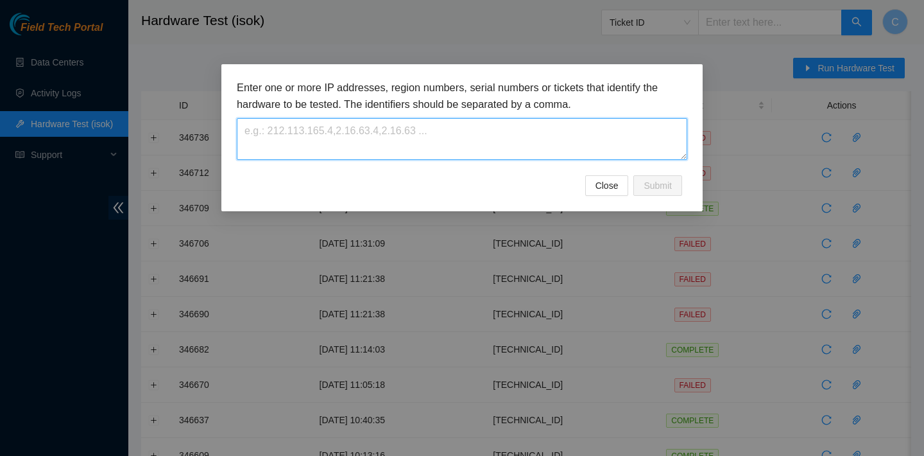
click at [515, 126] on textarea at bounding box center [462, 139] width 451 height 42
paste textarea "[TECHNICAL_ID]"
type textarea "[TECHNICAL_ID]"
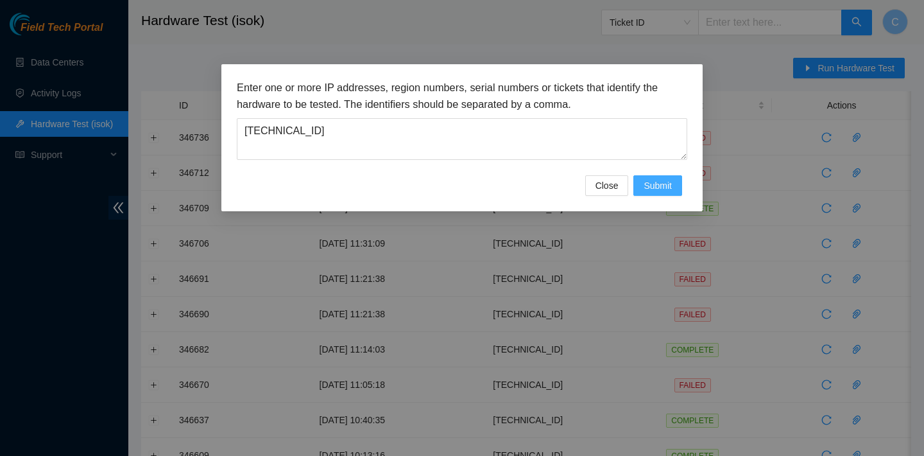
click at [649, 176] on button "Submit" at bounding box center [657, 185] width 49 height 21
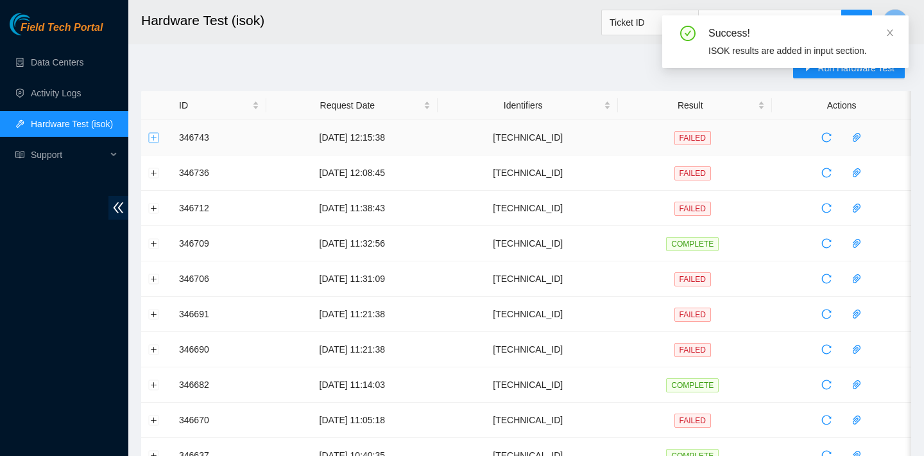
click at [155, 137] on button "Expand row" at bounding box center [154, 137] width 10 height 10
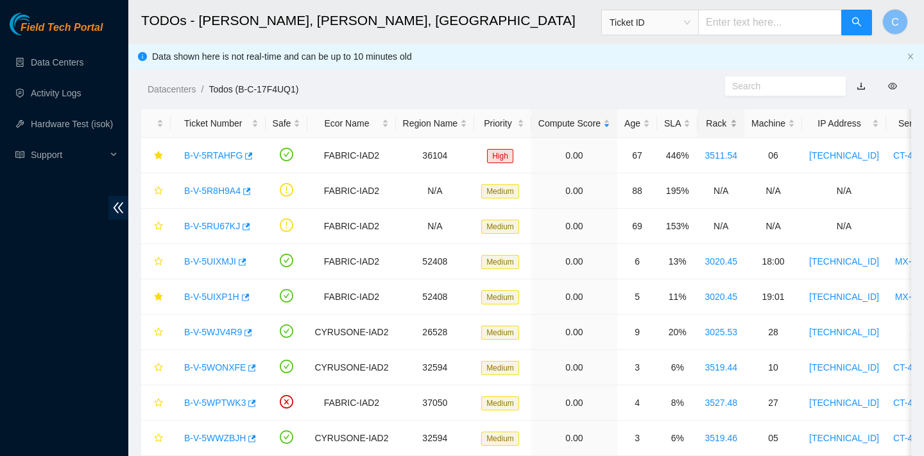
click at [721, 118] on div "Rack" at bounding box center [721, 123] width 33 height 14
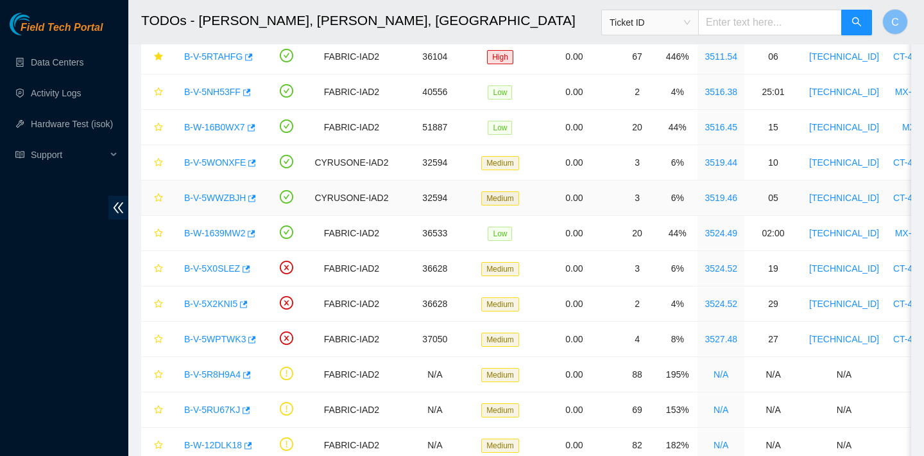
scroll to position [393, 0]
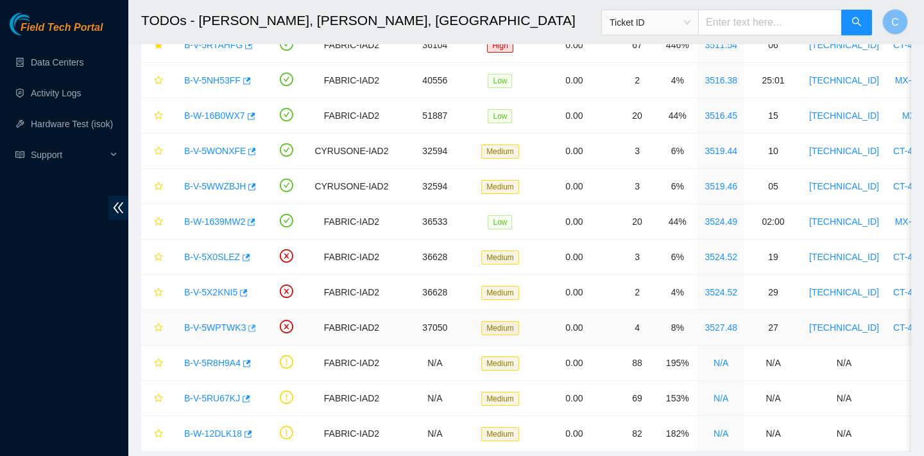
click at [255, 326] on icon "button" at bounding box center [253, 327] width 8 height 7
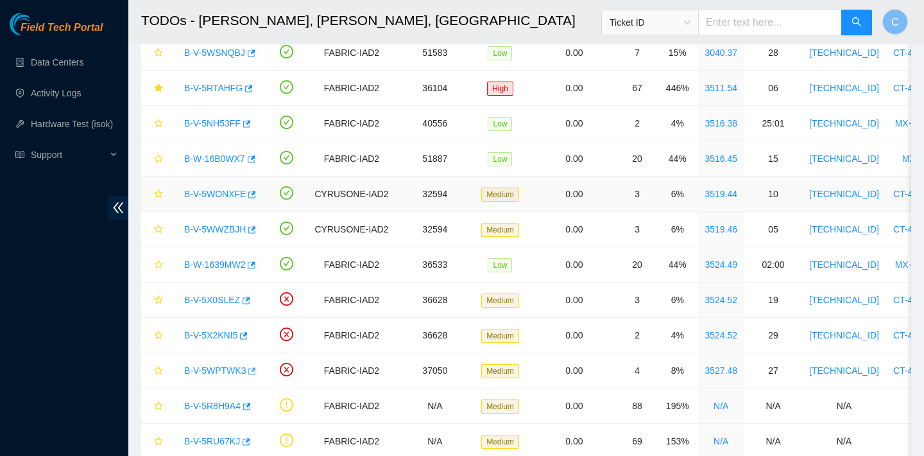
scroll to position [360, 0]
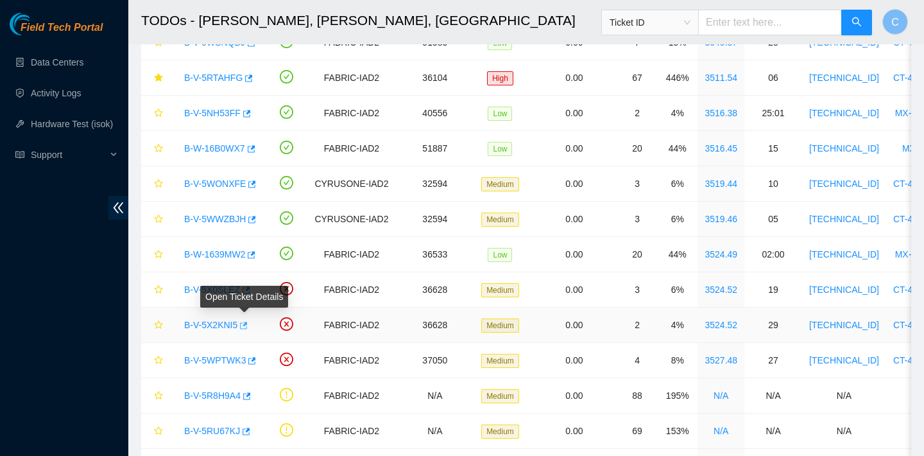
click at [244, 331] on span "button" at bounding box center [242, 326] width 9 height 10
click at [248, 289] on icon "button" at bounding box center [247, 289] width 8 height 7
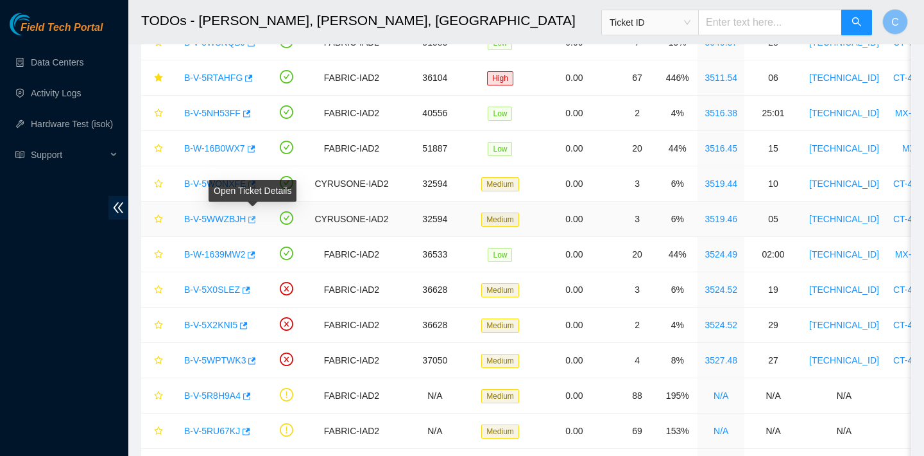
click at [255, 219] on icon "button" at bounding box center [253, 219] width 8 height 7
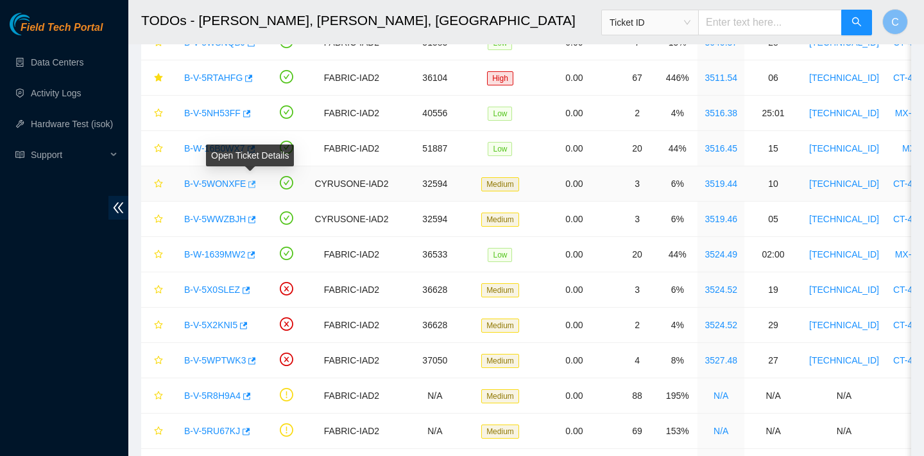
click at [250, 180] on icon "button" at bounding box center [250, 184] width 9 height 9
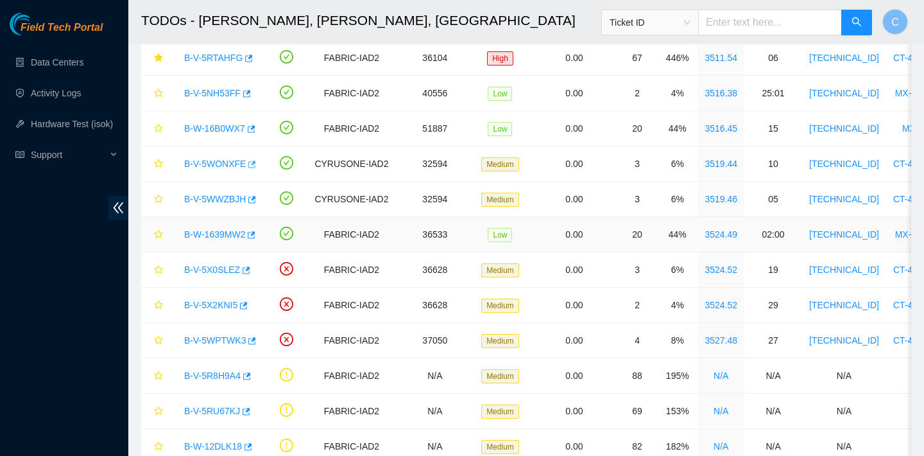
scroll to position [359, 0]
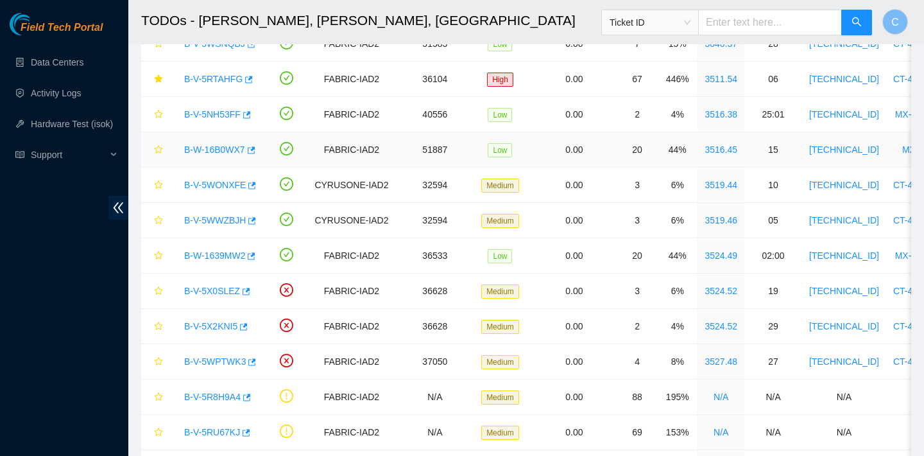
click at [259, 150] on div "B-W-16B0WX7" at bounding box center [218, 149] width 81 height 21
click at [255, 151] on icon "button" at bounding box center [250, 150] width 9 height 9
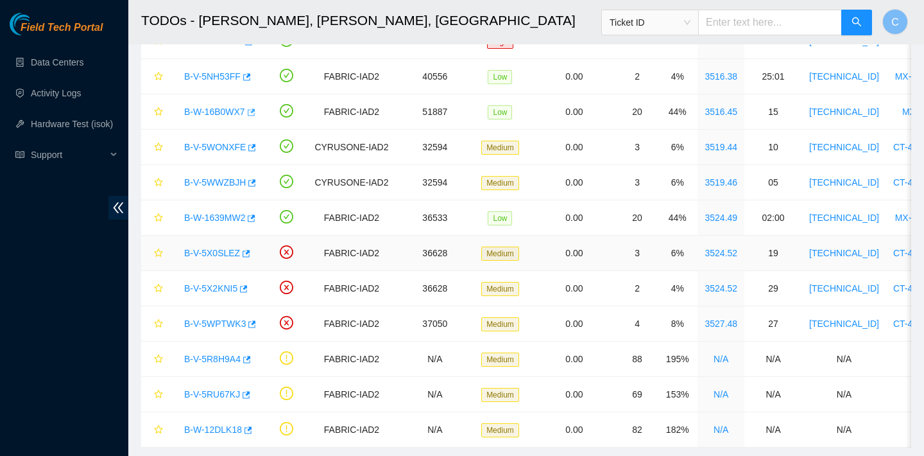
scroll to position [397, 0]
click at [69, 63] on link "Data Centers" at bounding box center [57, 62] width 53 height 10
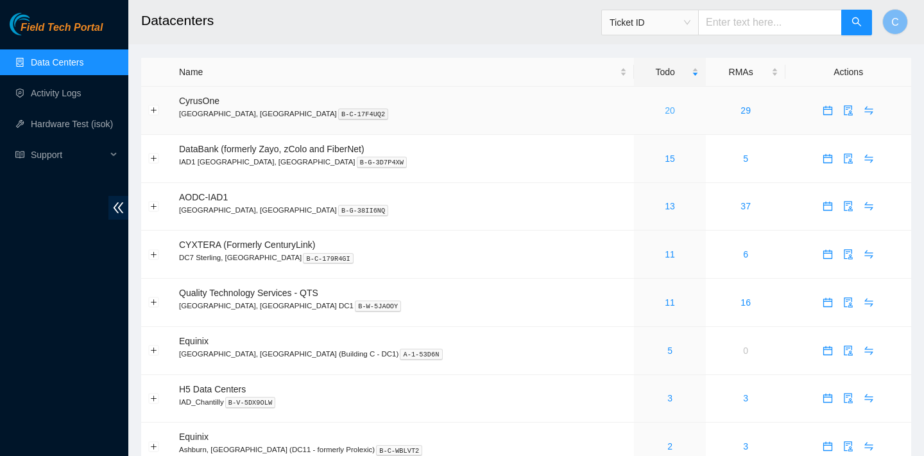
click at [665, 109] on link "20" at bounding box center [670, 110] width 10 height 10
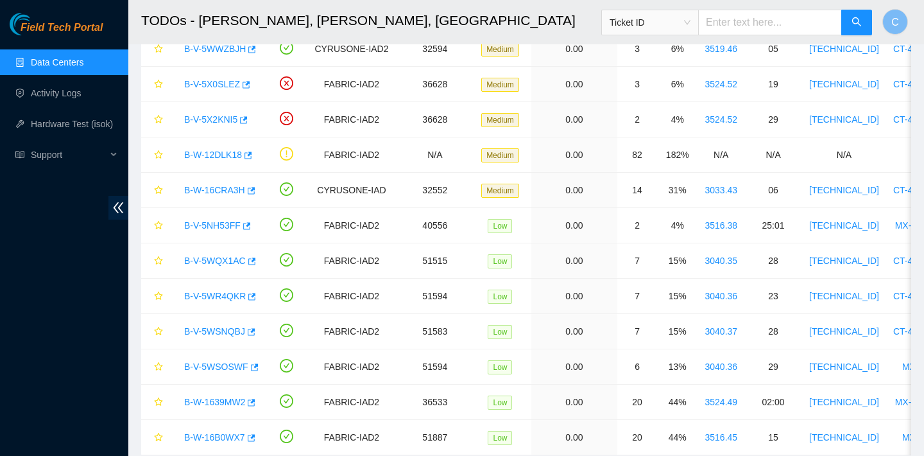
scroll to position [428, 0]
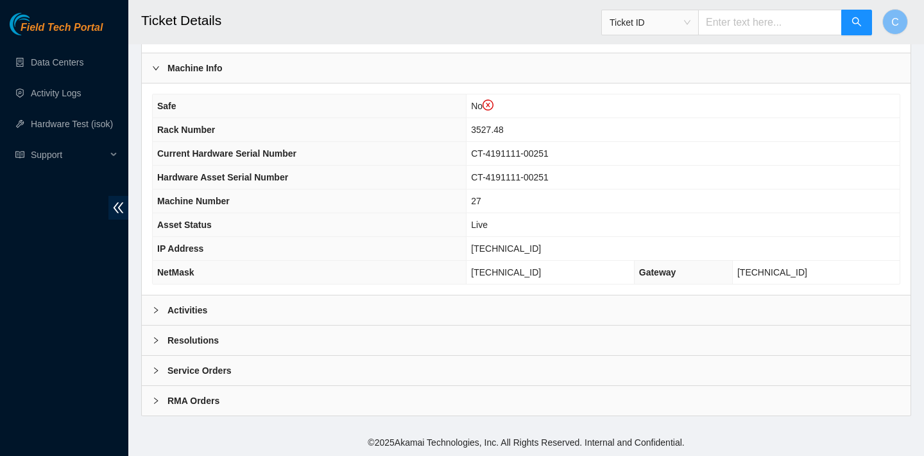
click at [372, 306] on div "Activities" at bounding box center [526, 310] width 769 height 30
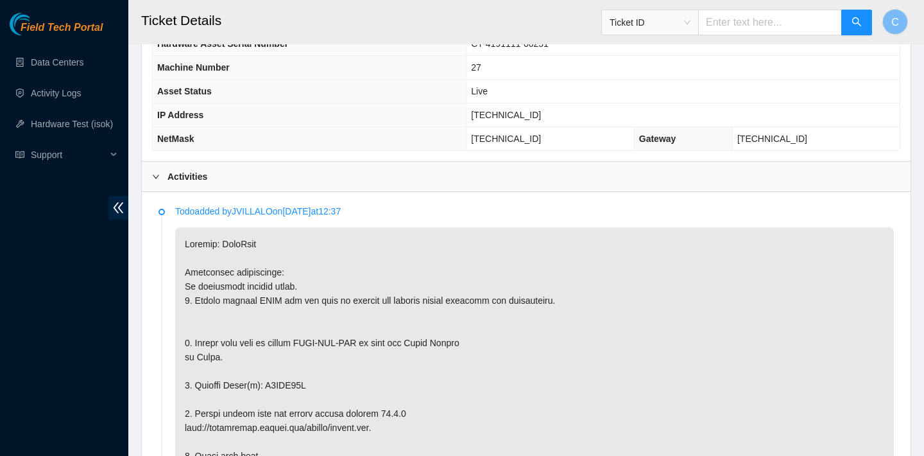
scroll to position [558, 0]
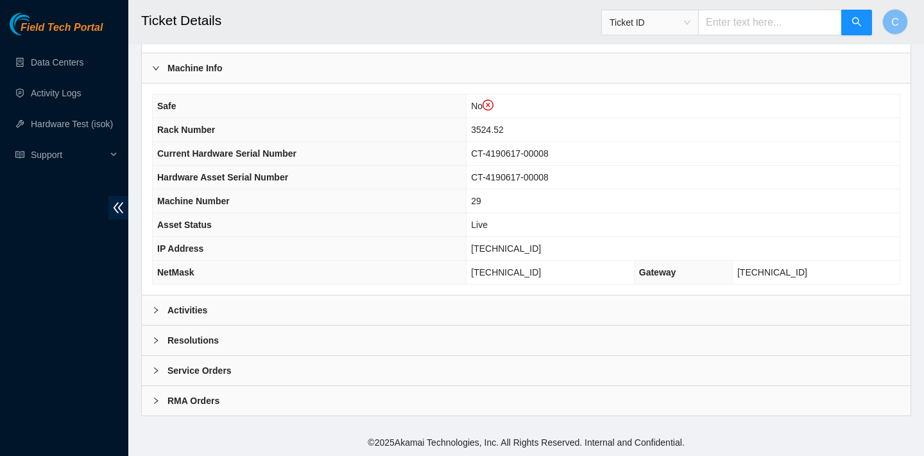
click at [268, 314] on div "Activities" at bounding box center [526, 310] width 769 height 30
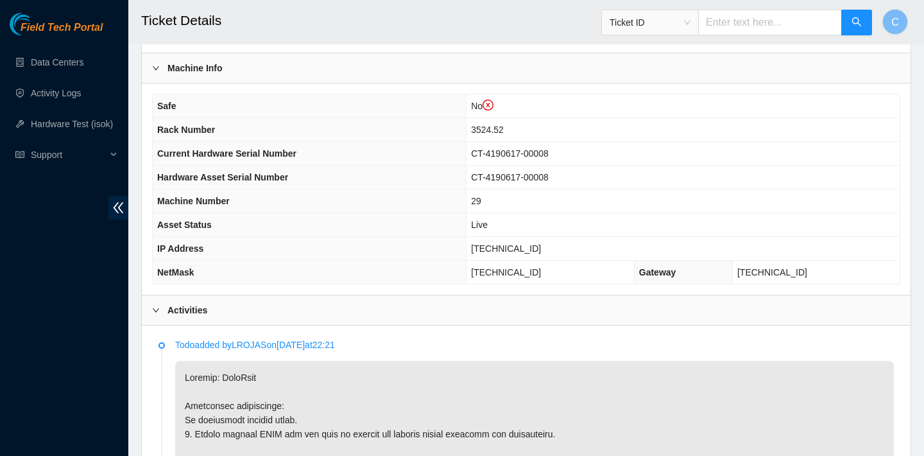
scroll to position [555, 0]
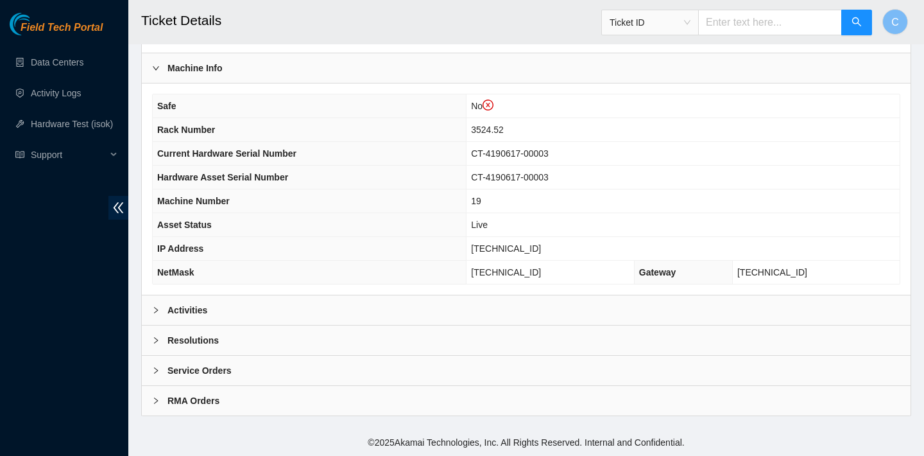
click at [342, 307] on div "Activities" at bounding box center [526, 310] width 769 height 30
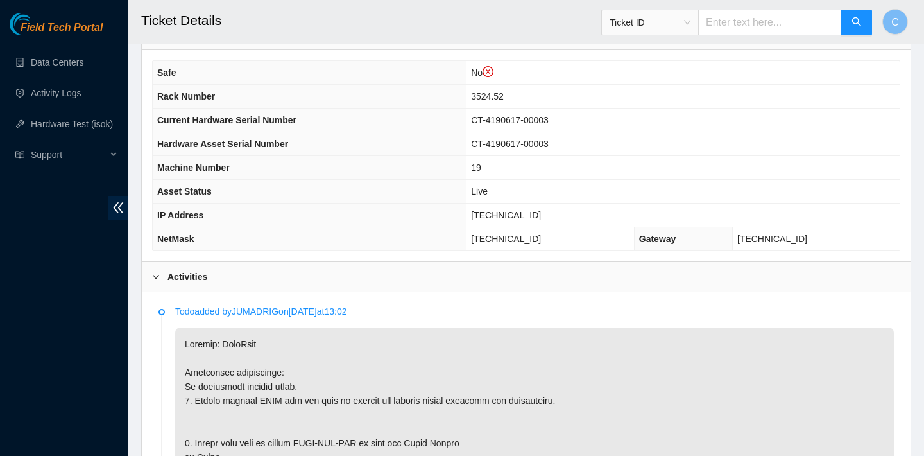
scroll to position [351, 0]
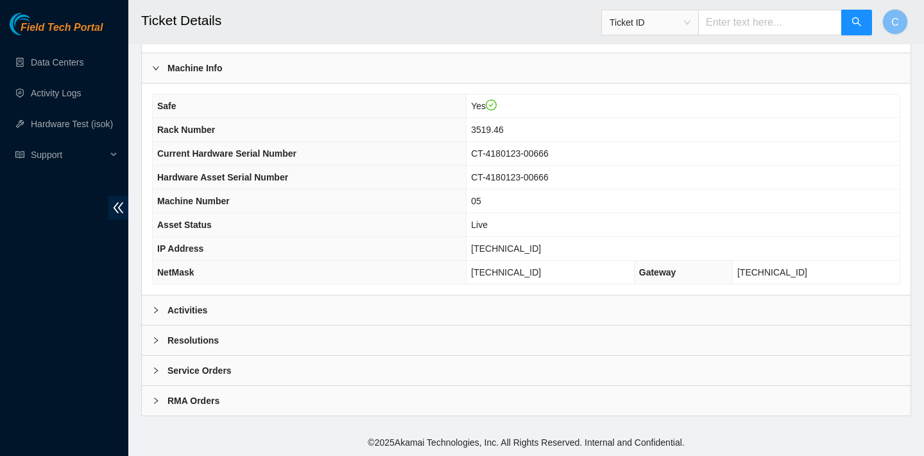
click at [300, 318] on div "Activities" at bounding box center [526, 310] width 769 height 30
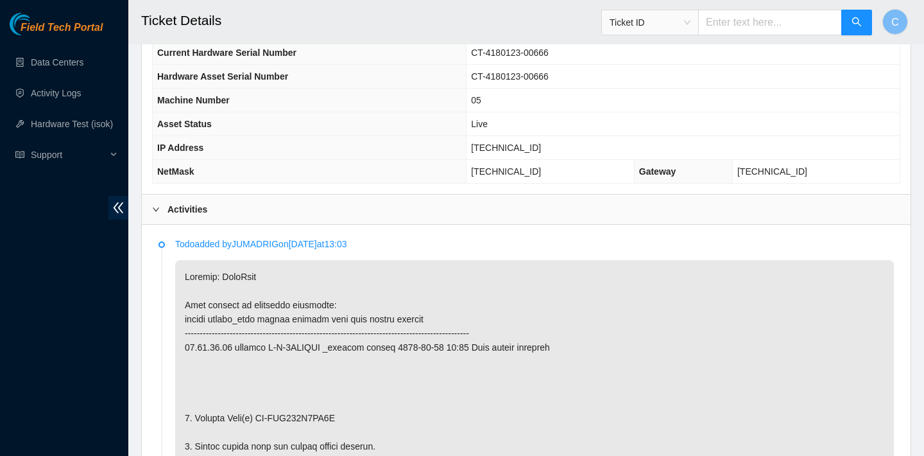
scroll to position [604, 0]
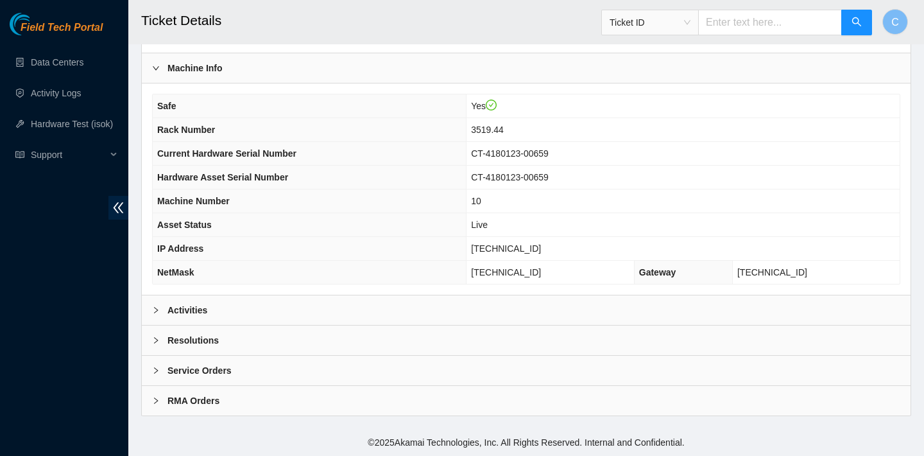
click at [345, 307] on div "Activities" at bounding box center [526, 310] width 769 height 30
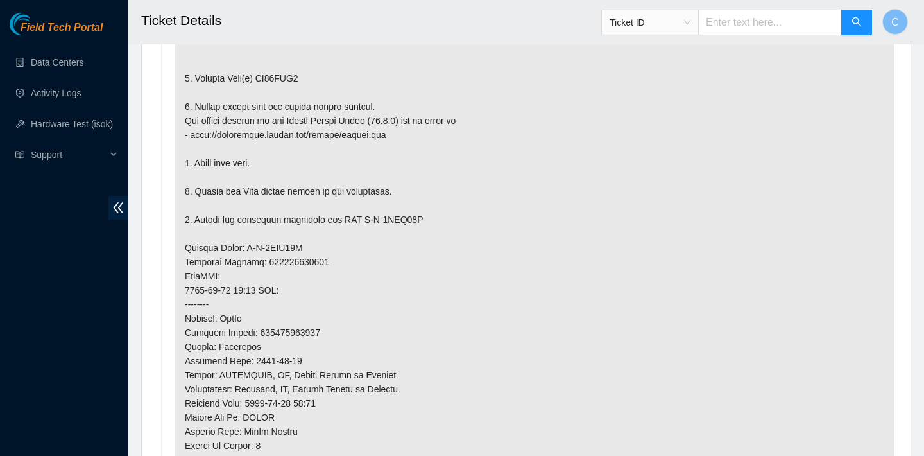
scroll to position [848, 0]
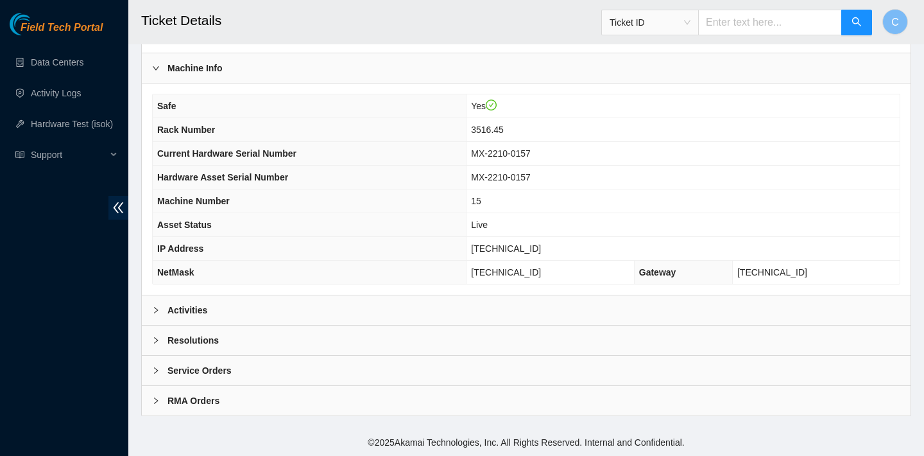
click at [334, 302] on div "Activities" at bounding box center [526, 310] width 769 height 30
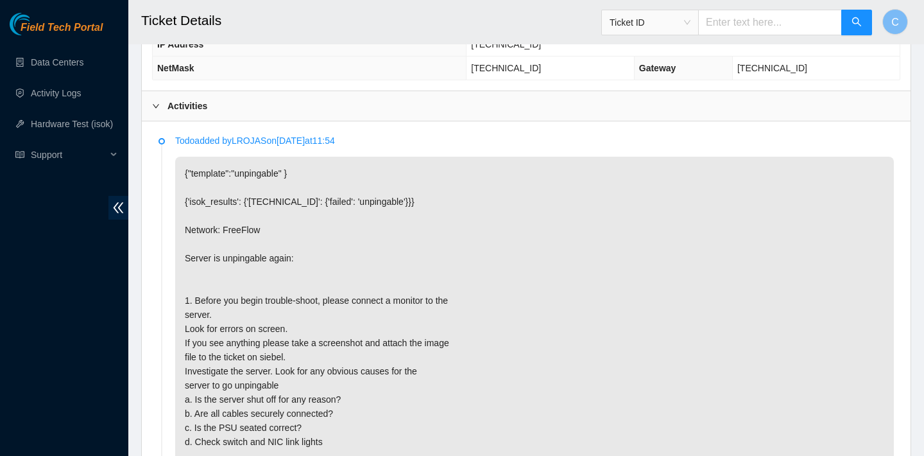
scroll to position [619, 0]
